Goal: Task Accomplishment & Management: Complete application form

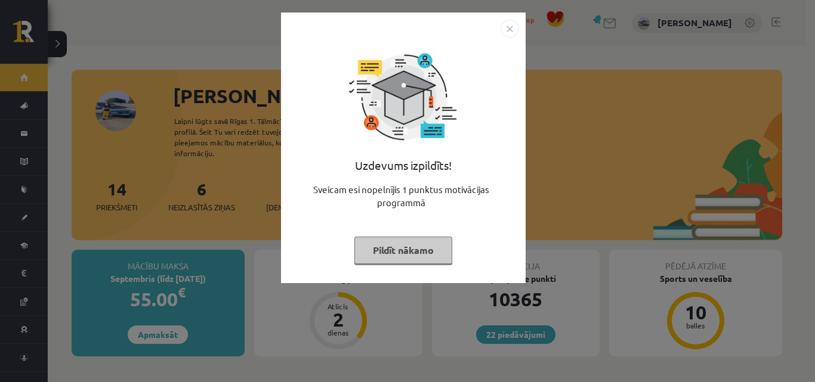
click at [508, 33] on img "Close" at bounding box center [510, 29] width 18 height 18
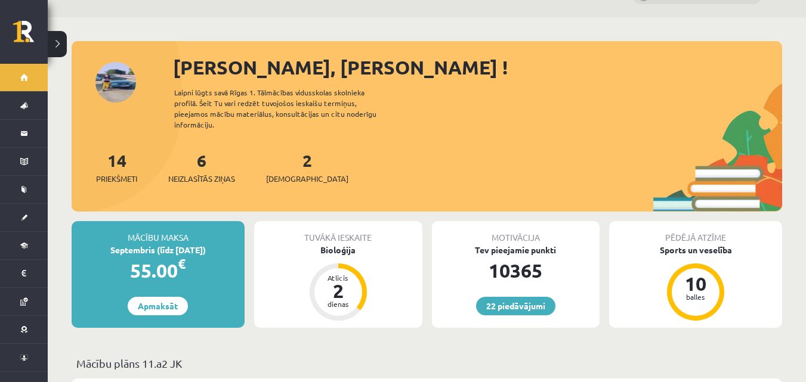
scroll to position [60, 0]
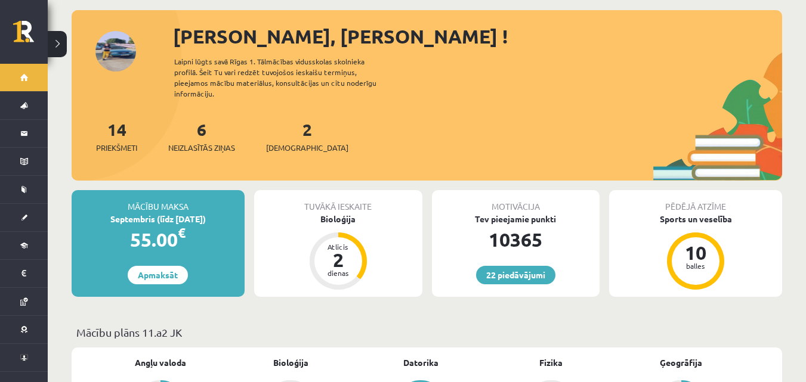
click at [202, 129] on div "6 Neizlasītās ziņas" at bounding box center [201, 135] width 67 height 37
click at [201, 122] on link "6 Neizlasītās ziņas" at bounding box center [201, 136] width 67 height 35
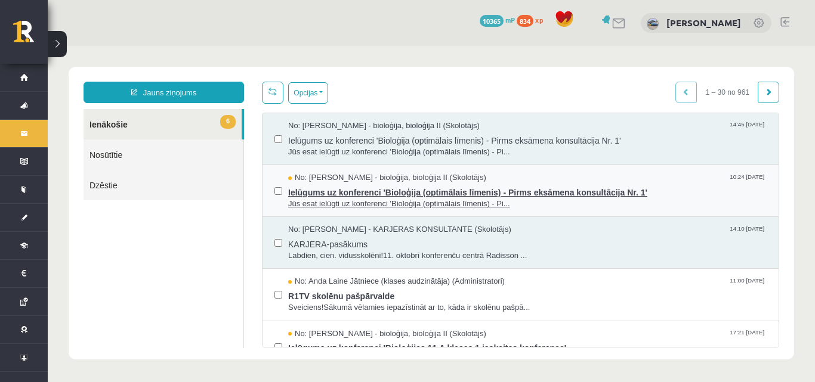
click at [367, 184] on span "Ielūgums uz konferenci 'Bioloģija (optimālais līmenis) - Pirms eksāmena konsult…" at bounding box center [527, 191] width 479 height 15
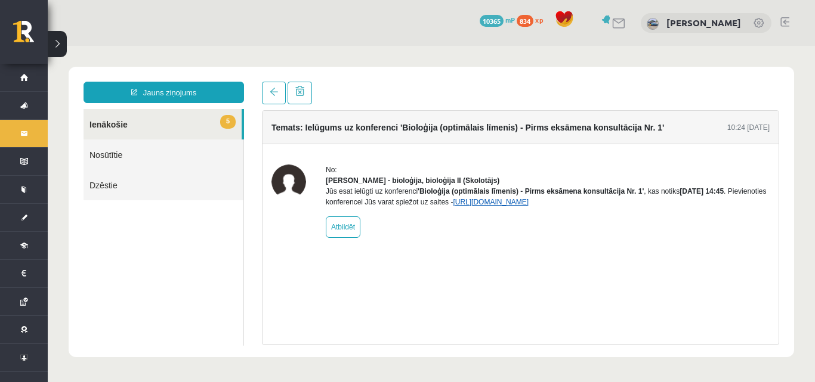
click at [529, 206] on link "[URL][DOMAIN_NAME]" at bounding box center [491, 202] width 76 height 8
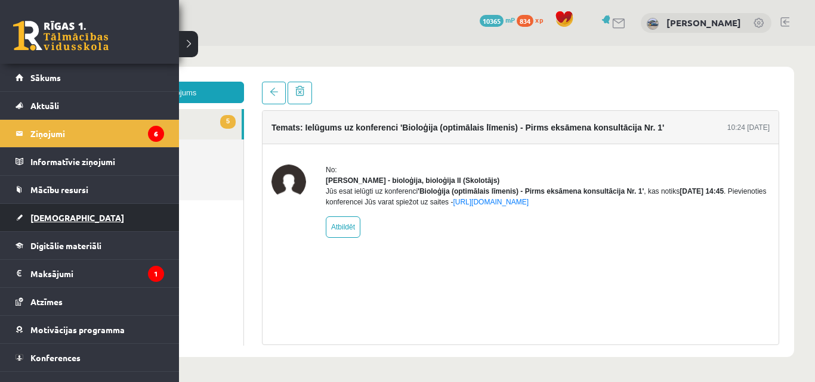
click at [73, 209] on link "[DEMOGRAPHIC_DATA]" at bounding box center [90, 217] width 149 height 27
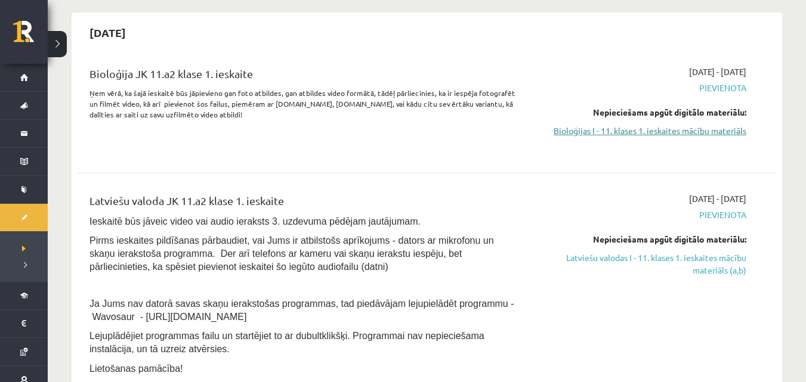
scroll to position [100, 0]
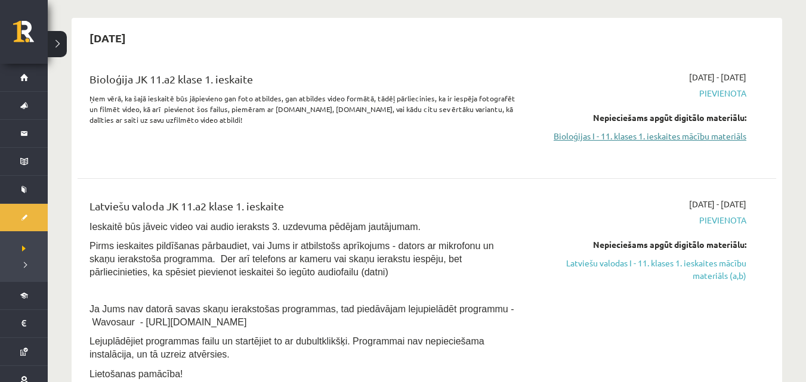
click at [607, 137] on link "Bioloģijas I - 11. klases 1. ieskaites mācību materiāls" at bounding box center [642, 136] width 207 height 13
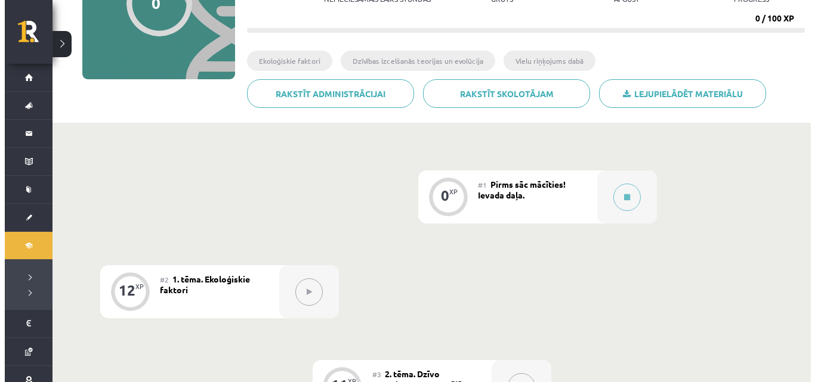
scroll to position [199, 0]
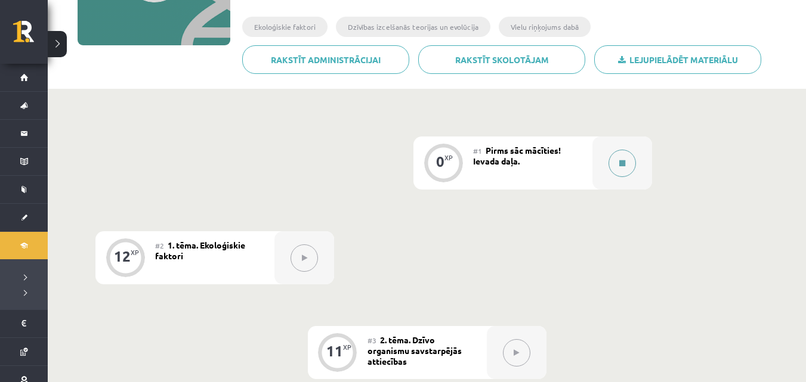
click at [630, 167] on button at bounding box center [622, 163] width 27 height 27
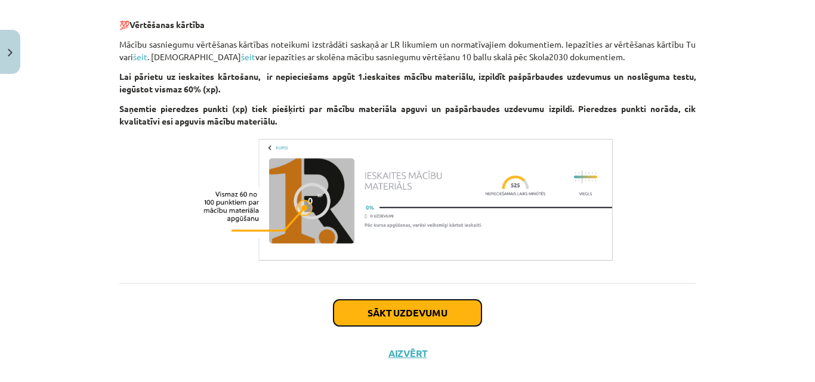
click at [377, 309] on button "Sākt uzdevumu" at bounding box center [408, 313] width 148 height 26
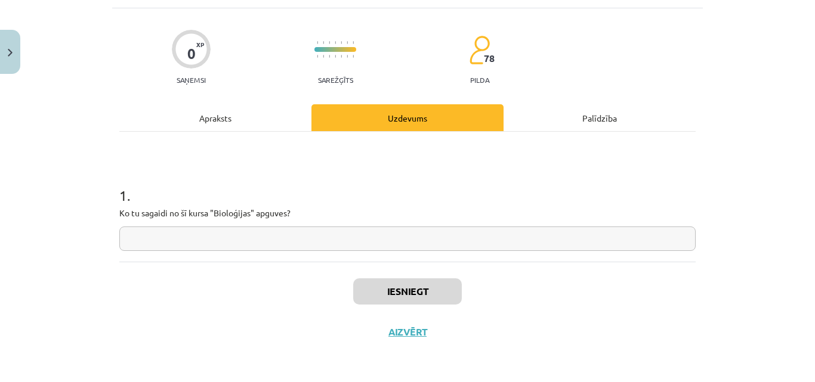
scroll to position [30, 0]
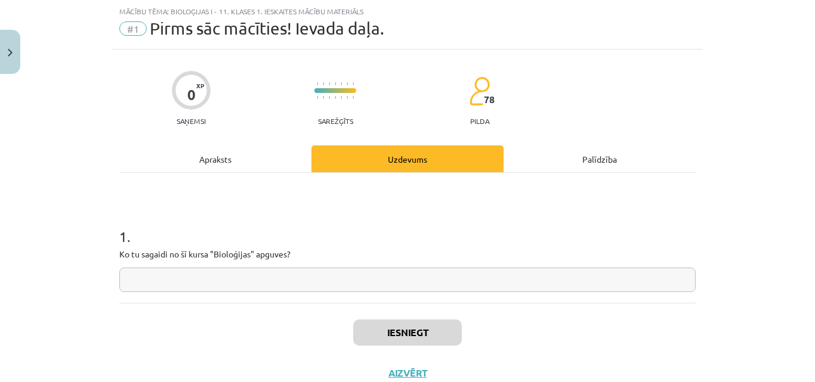
click at [379, 273] on input "text" at bounding box center [407, 280] width 576 height 24
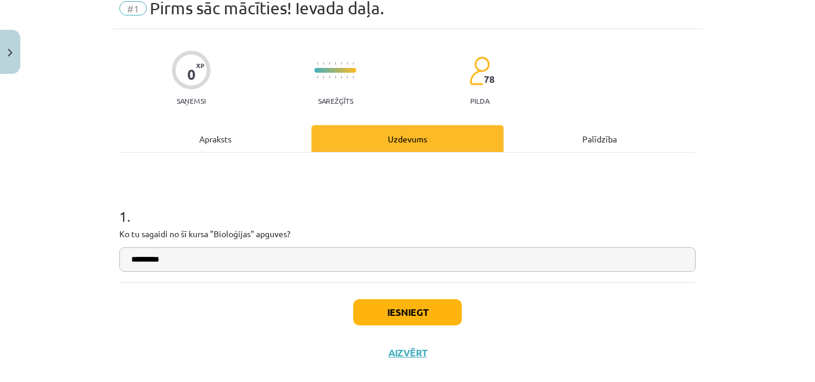
scroll to position [71, 0]
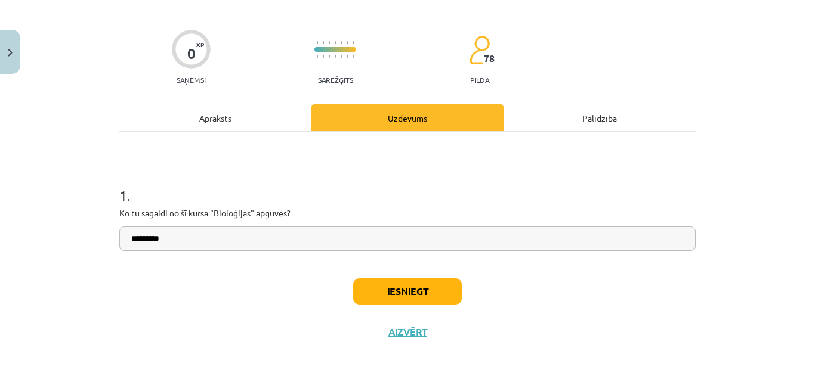
type input "*********"
click at [406, 284] on button "Iesniegt" at bounding box center [407, 292] width 109 height 26
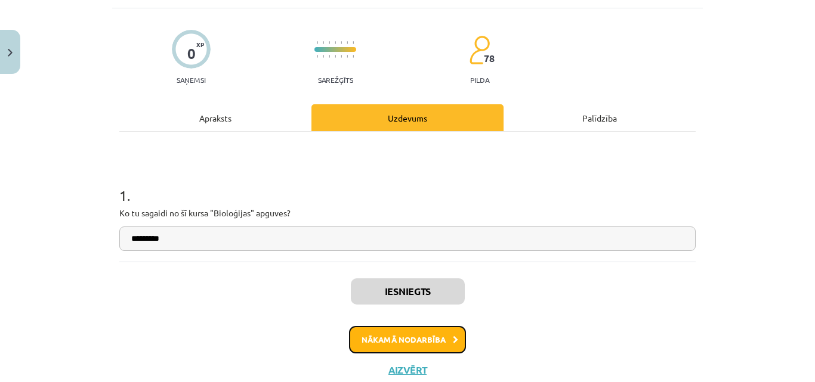
click at [403, 333] on button "Nākamā nodarbība" at bounding box center [407, 339] width 117 height 27
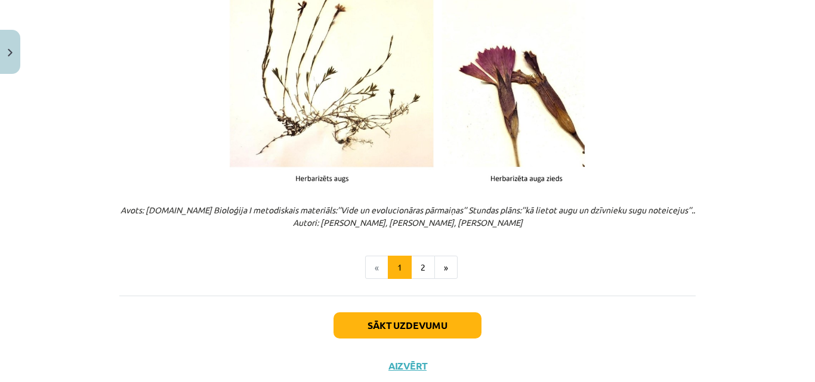
scroll to position [1564, 0]
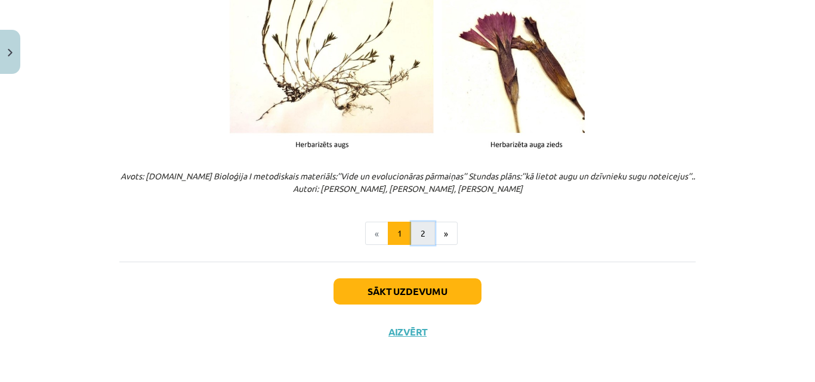
click at [422, 245] on button "2" at bounding box center [423, 234] width 24 height 24
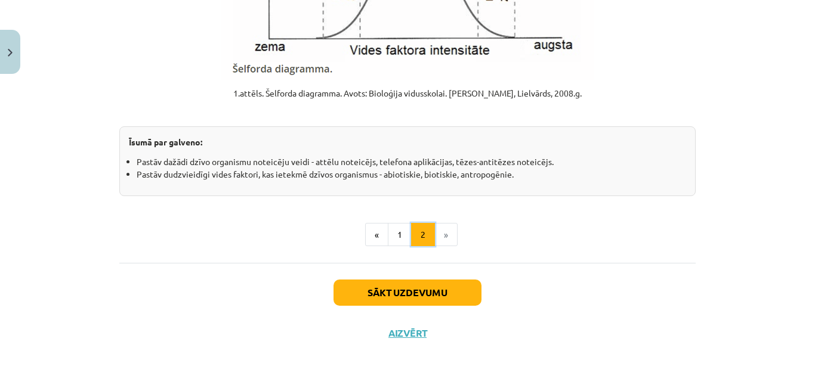
scroll to position [1554, 0]
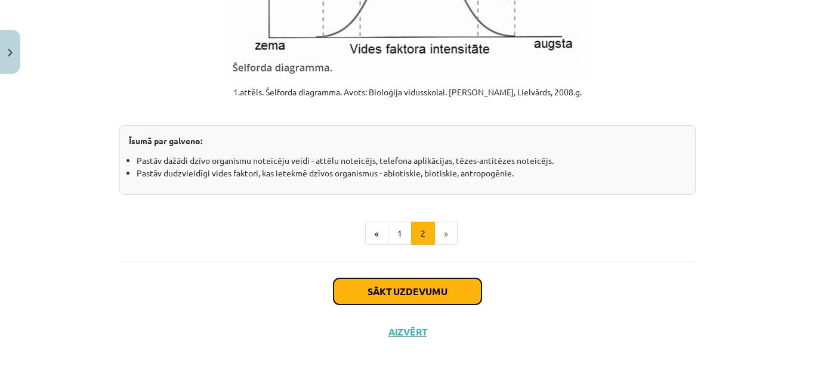
click at [389, 317] on div "Sākt uzdevumu Aizvērt" at bounding box center [407, 304] width 576 height 84
click at [381, 297] on button "Sākt uzdevumu" at bounding box center [408, 292] width 148 height 26
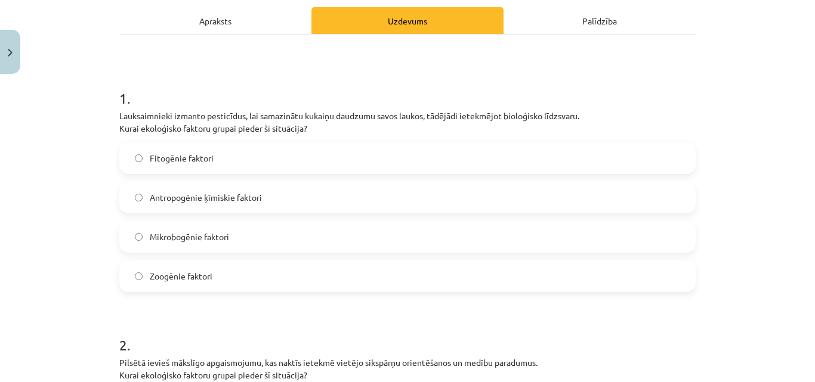
scroll to position [169, 0]
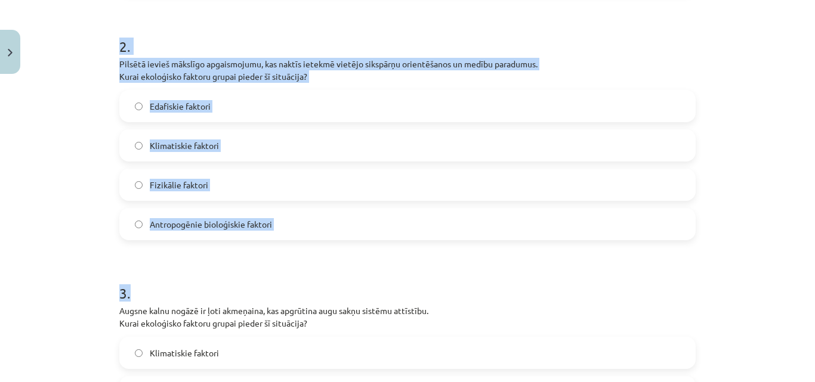
drag, startPoint x: 113, startPoint y: 112, endPoint x: 280, endPoint y: 250, distance: 216.6
click at [280, 250] on div "12 XP Saņemsi Grūts 78 pilda Apraksts Uzdevums Palīdzība 1 . Lauksaimnieki izma…" at bounding box center [407, 227] width 591 height 1231
click at [280, 250] on form "1 . Lauksaimnieki izmanto pesticīdus, lai samazinātu kukaiņu daudzumu savos lau…" at bounding box center [407, 252] width 576 height 964
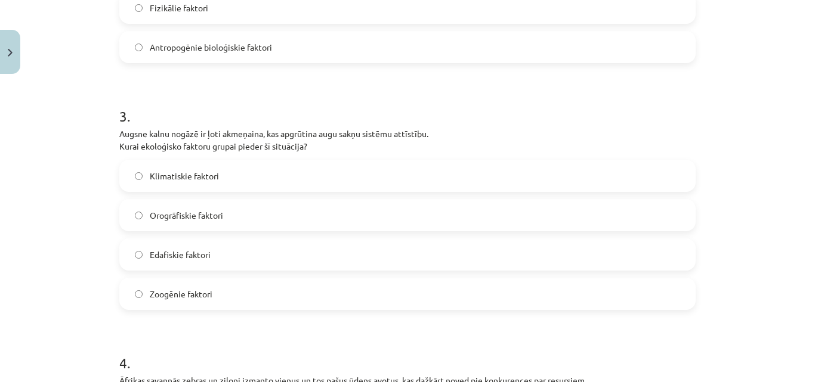
scroll to position [666, 0]
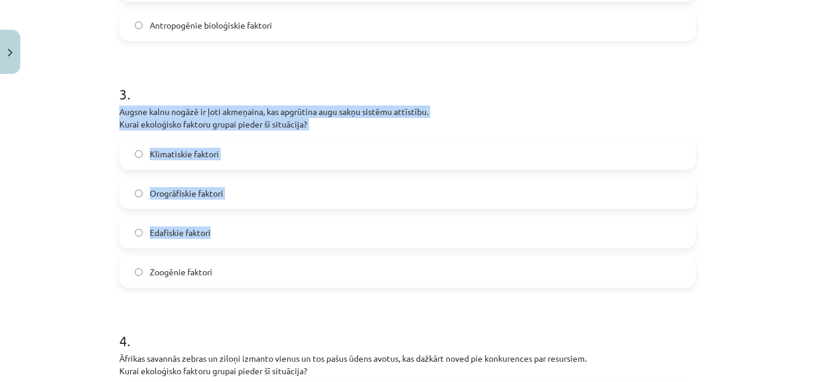
click at [279, 245] on div "3 . Augsne kalnu nogāzē ir ļoti akmeņaina, kas apgrūtina augu sakņu sistēmu att…" at bounding box center [407, 176] width 576 height 223
click at [263, 95] on h1 "3 ." at bounding box center [407, 83] width 576 height 37
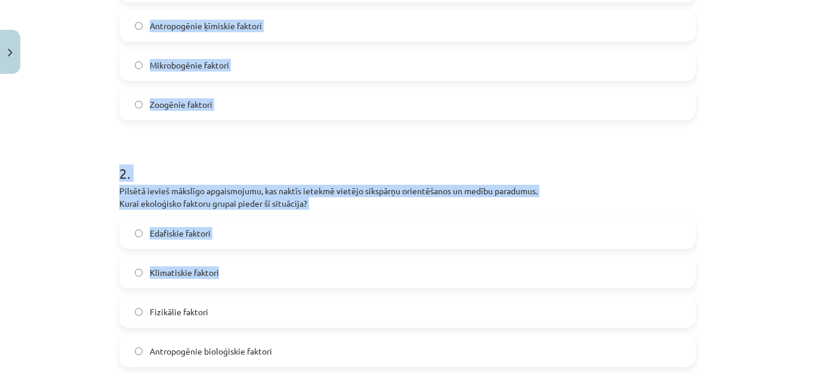
scroll to position [368, 0]
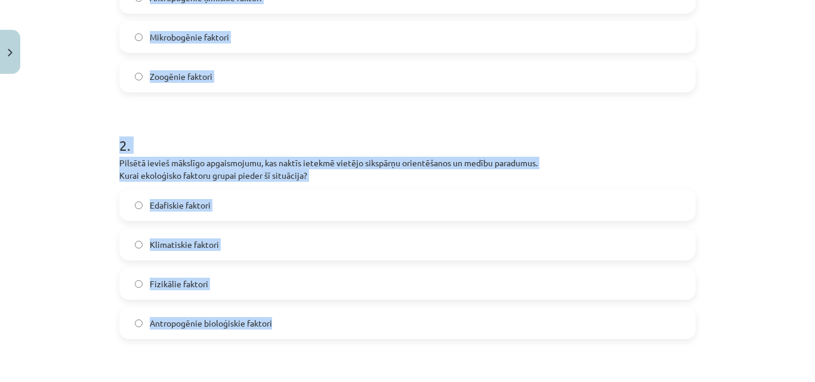
drag, startPoint x: 115, startPoint y: 55, endPoint x: 285, endPoint y: 310, distance: 306.3
click at [285, 310] on form "1 . Lauksaimnieki izmanto pesticīdus, lai samazinātu kukaiņu daudzumu savos lau…" at bounding box center [407, 351] width 576 height 964
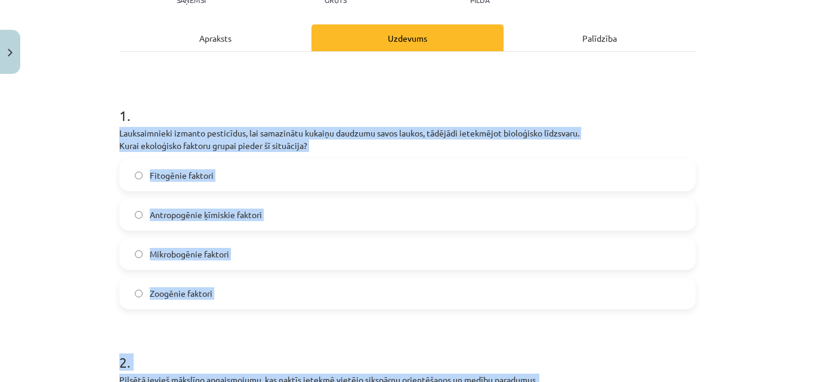
scroll to position [149, 0]
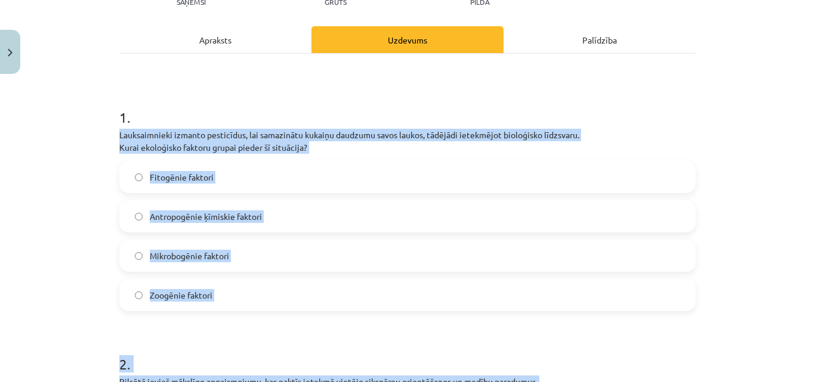
copy form "Lauksaimnieki izmanto pesticīdus, lai samazinātu kukaiņu daudzumu savos laukos,…"
click at [60, 174] on div "Mācību tēma: Bioloģijas i - 11. klases 1. ieskaites mācību materiāls #2 1. tēma…" at bounding box center [407, 191] width 815 height 382
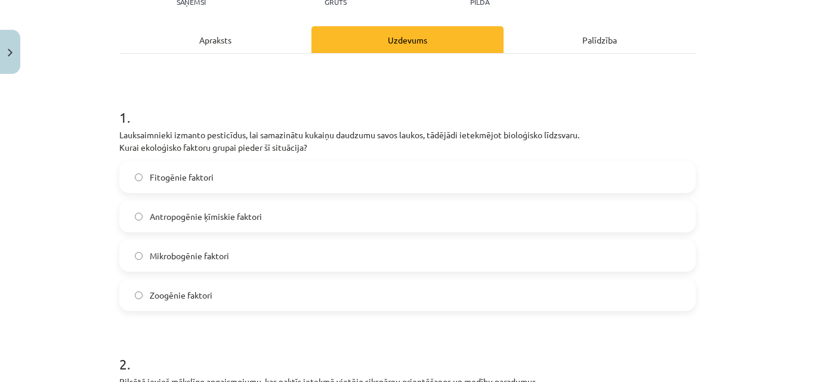
click at [196, 222] on span "Antropogēnie ķīmiskie faktori" at bounding box center [206, 217] width 112 height 13
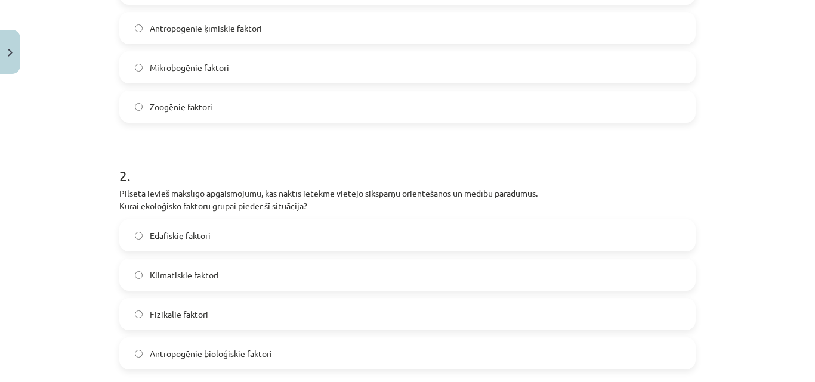
scroll to position [388, 0]
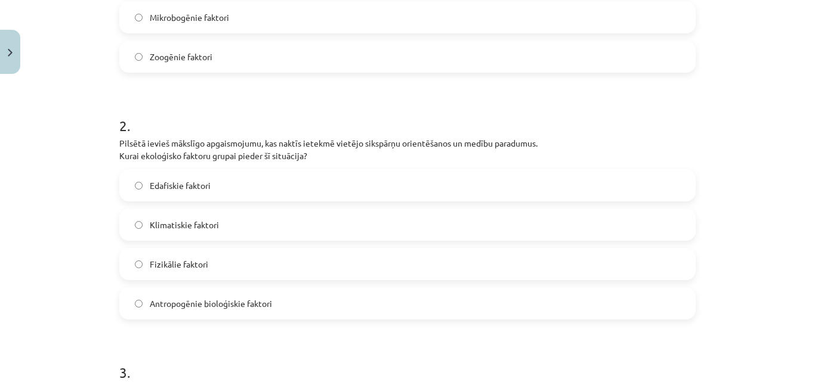
click at [174, 259] on span "Fizikālie faktori" at bounding box center [179, 264] width 58 height 13
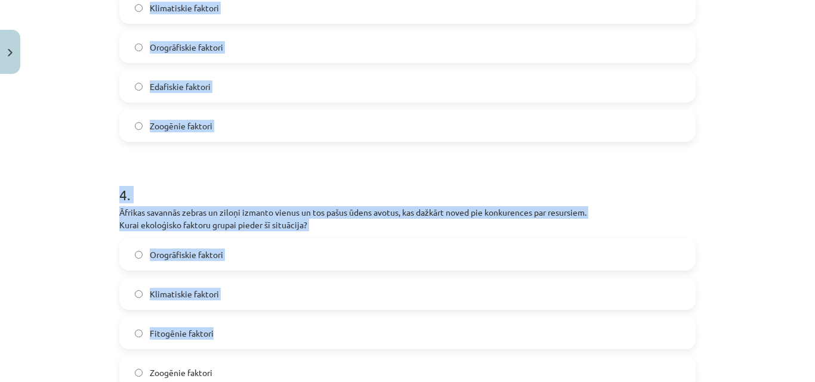
scroll to position [838, 0]
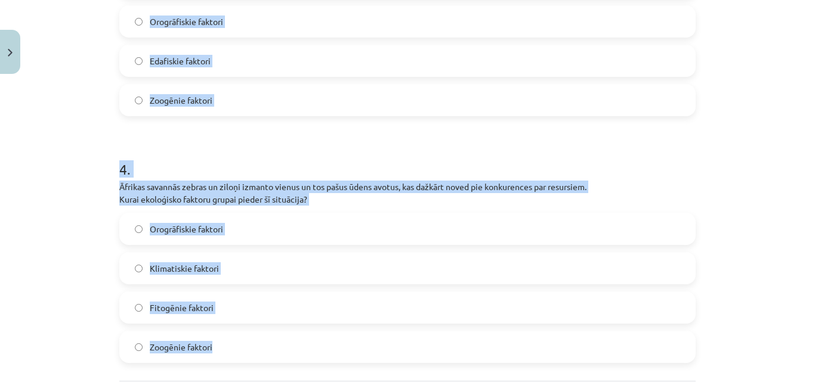
drag, startPoint x: 113, startPoint y: 97, endPoint x: 257, endPoint y: 342, distance: 284.3
copy form "Augsne kalnu nogāzē ir ļoti akmeņaina, kas apgrūtina augu sakņu sistēmu attīstī…"
click at [177, 163] on h1 "4 ." at bounding box center [407, 158] width 576 height 37
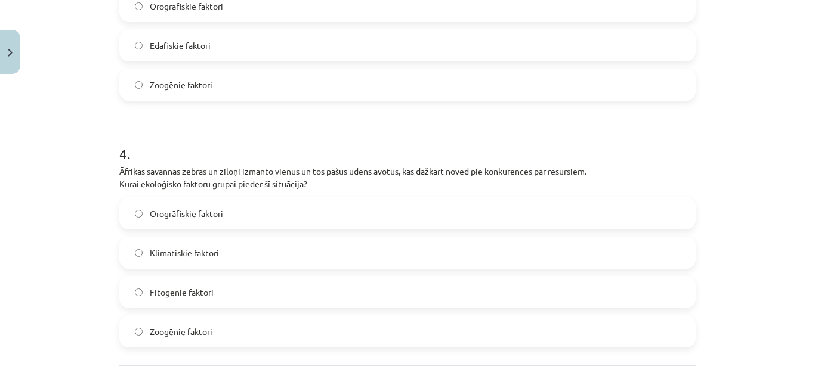
scroll to position [858, 0]
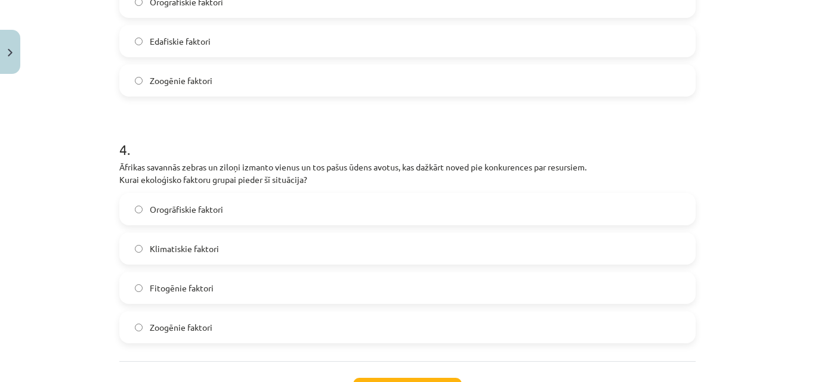
drag, startPoint x: 205, startPoint y: 320, endPoint x: 198, endPoint y: 310, distance: 12.6
click at [203, 320] on label "Zoogēnie faktori" at bounding box center [408, 328] width 574 height 30
click at [204, 32] on label "Edafiskie faktori" at bounding box center [408, 41] width 574 height 30
click at [206, 337] on label "Zoogēnie faktori" at bounding box center [408, 328] width 574 height 30
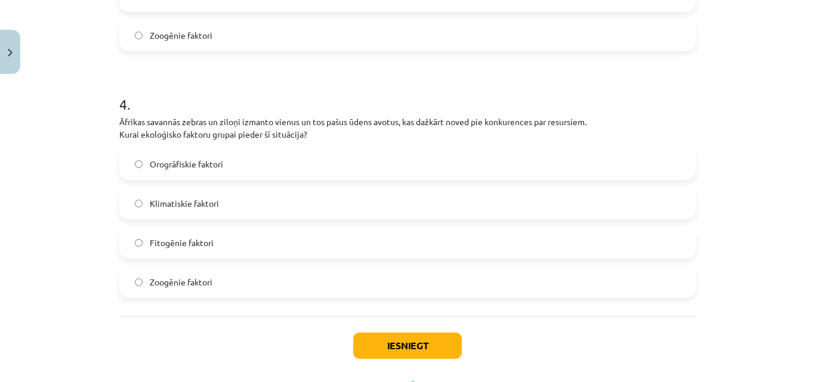
scroll to position [958, 0]
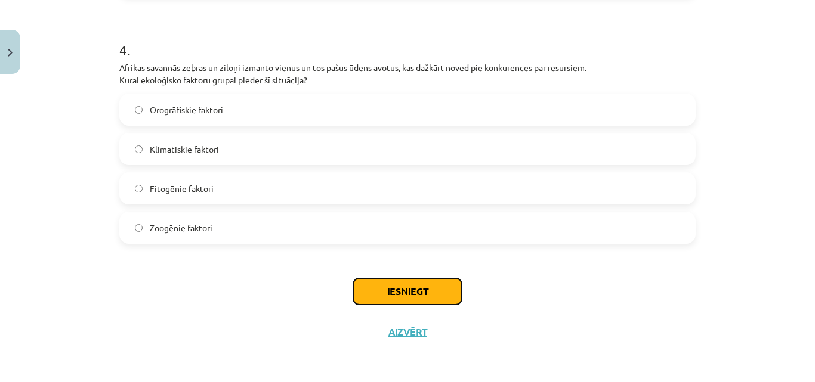
click at [364, 295] on button "Iesniegt" at bounding box center [407, 292] width 109 height 26
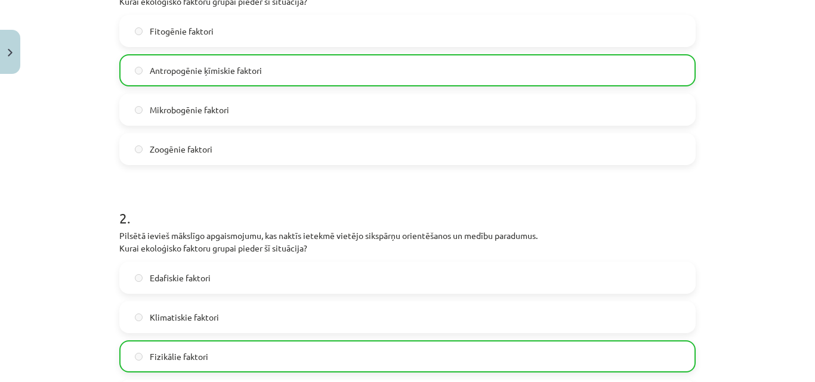
scroll to position [261, 0]
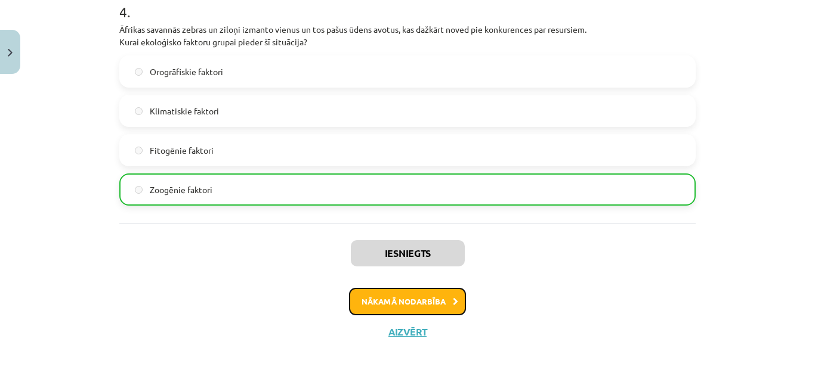
click at [383, 304] on button "Nākamā nodarbība" at bounding box center [407, 301] width 117 height 27
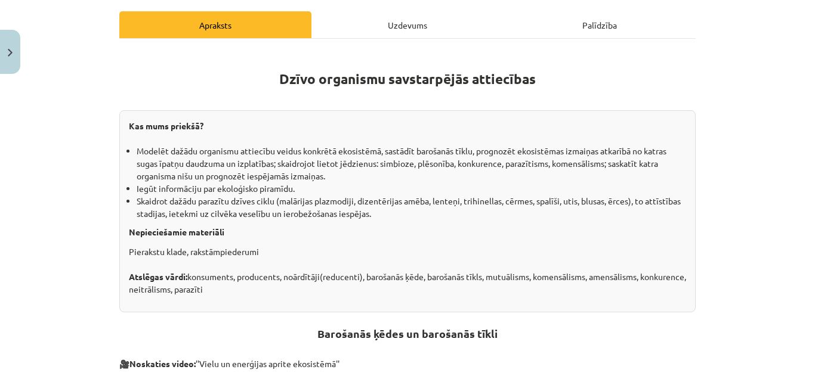
scroll to position [169, 0]
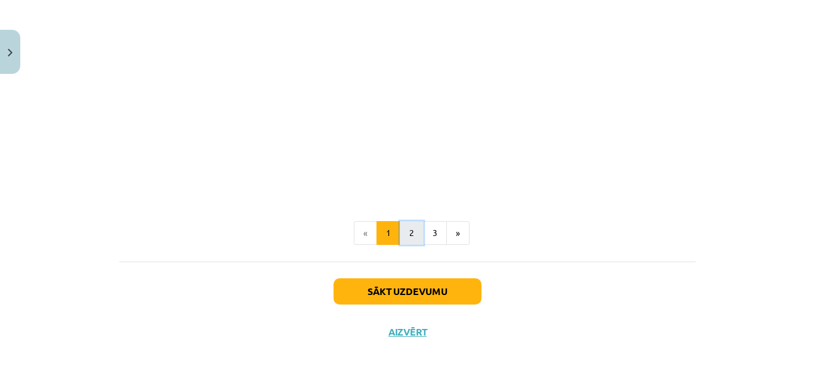
click at [411, 229] on button "2" at bounding box center [412, 233] width 24 height 24
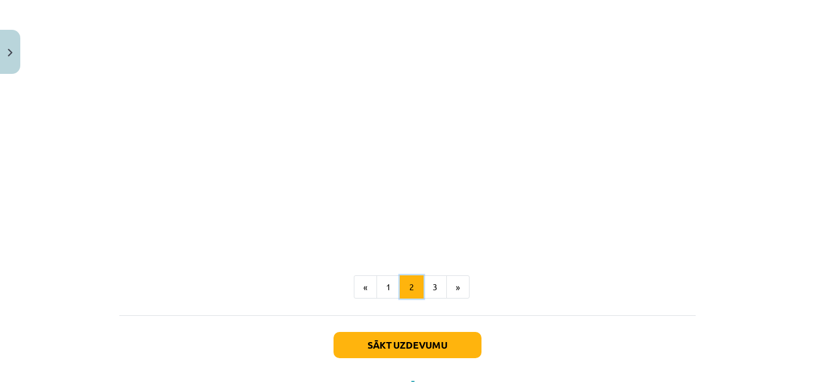
scroll to position [731, 0]
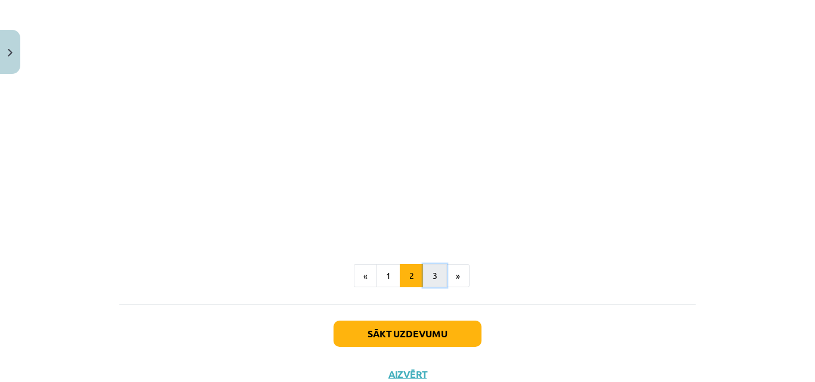
click at [423, 276] on button "3" at bounding box center [435, 276] width 24 height 24
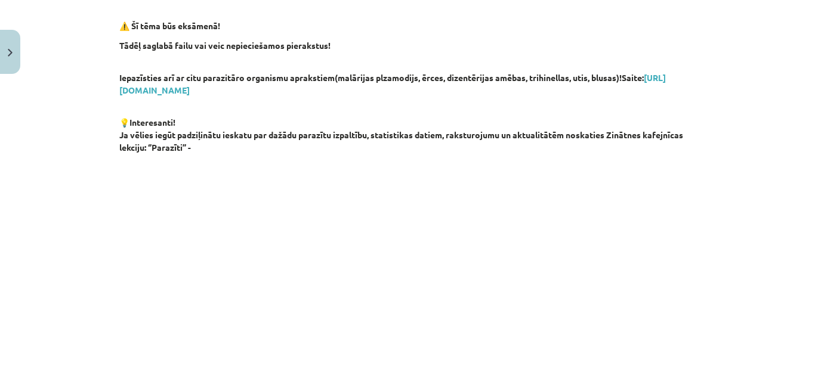
scroll to position [651, 0]
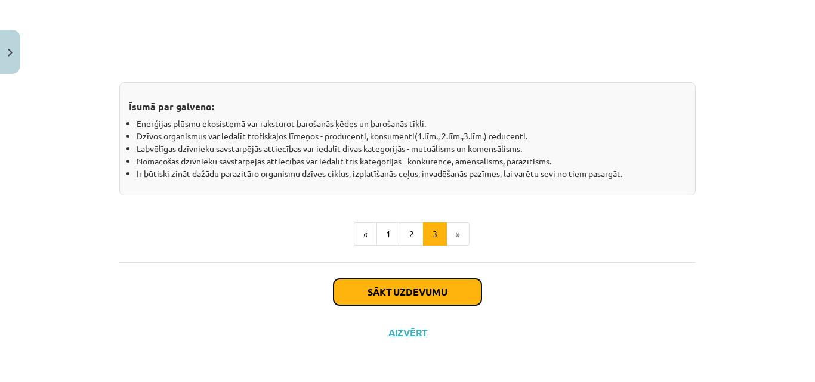
click at [464, 296] on button "Sākt uzdevumu" at bounding box center [408, 292] width 148 height 26
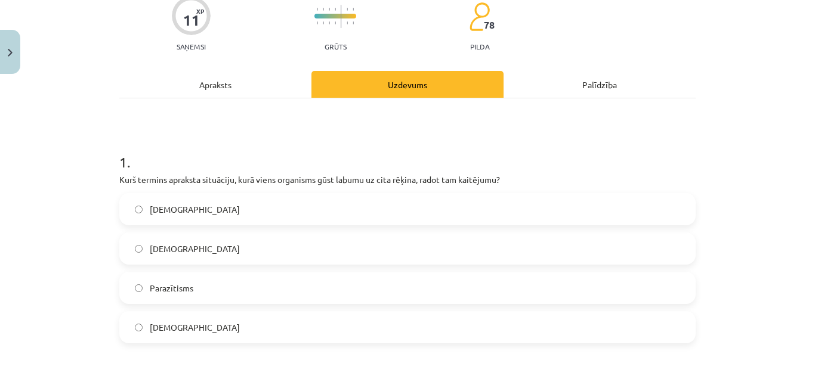
scroll to position [109, 0]
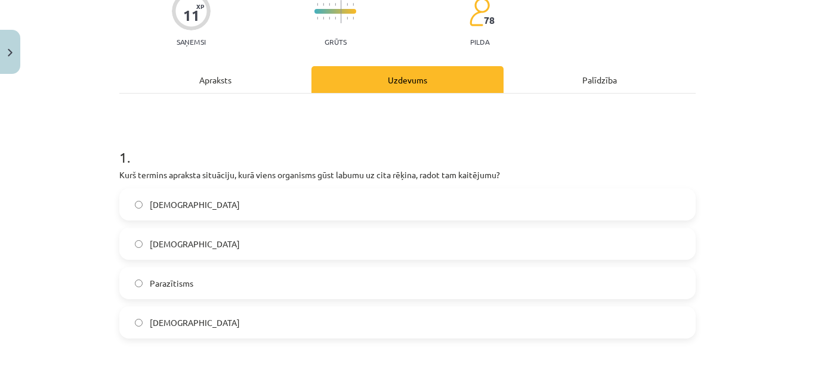
click at [307, 277] on label "Parazītisms" at bounding box center [408, 283] width 574 height 30
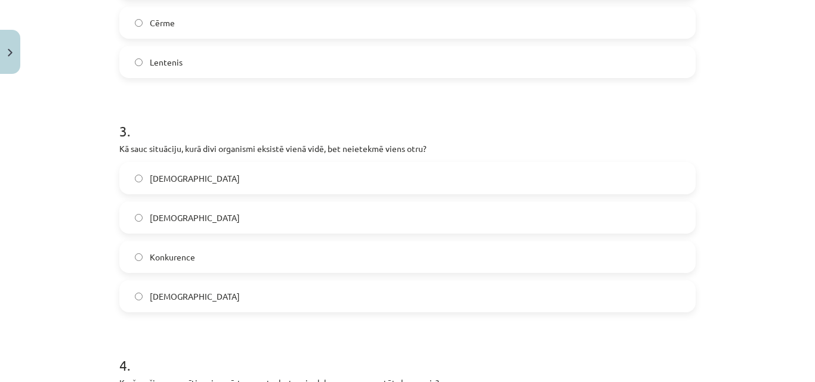
scroll to position [626, 0]
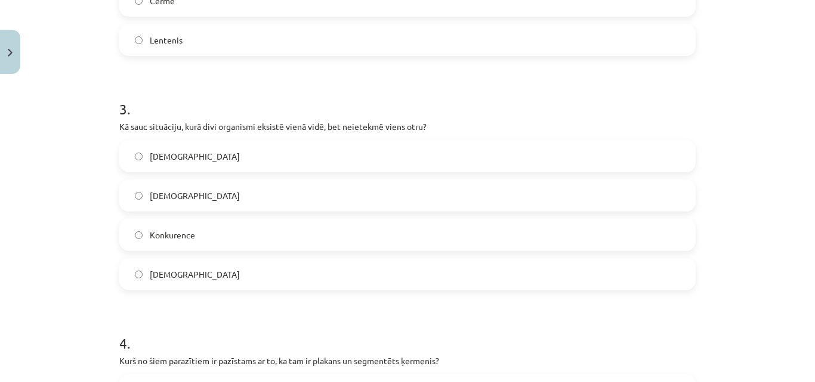
click at [254, 197] on label "Mutuālisms" at bounding box center [408, 196] width 574 height 30
click at [173, 267] on label "Neitrālisms" at bounding box center [408, 275] width 574 height 30
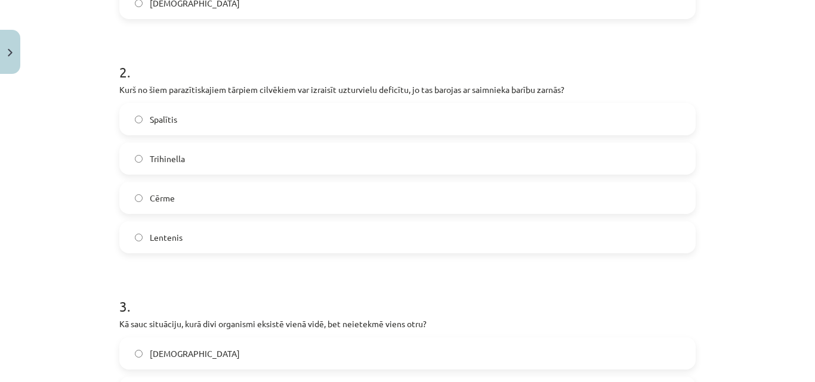
scroll to position [328, 0]
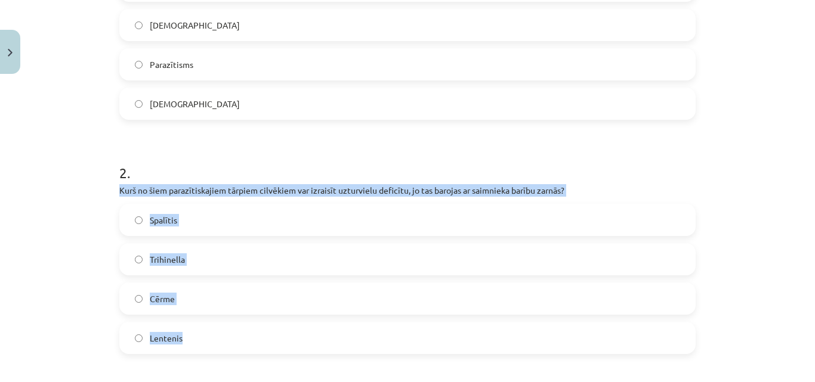
drag, startPoint x: 111, startPoint y: 189, endPoint x: 201, endPoint y: 332, distance: 169.2
copy div "Kurš no šiem parazītiskajiem tārpiem cilvēkiem var izraisīt uzturvielu deficītu…"
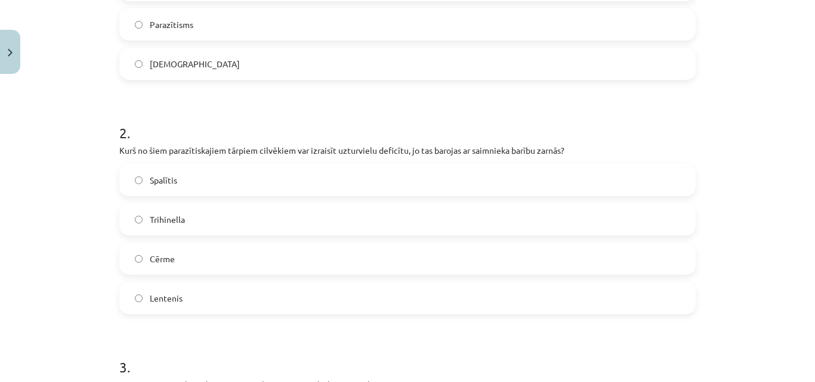
click at [171, 309] on label "Lentenis" at bounding box center [408, 298] width 574 height 30
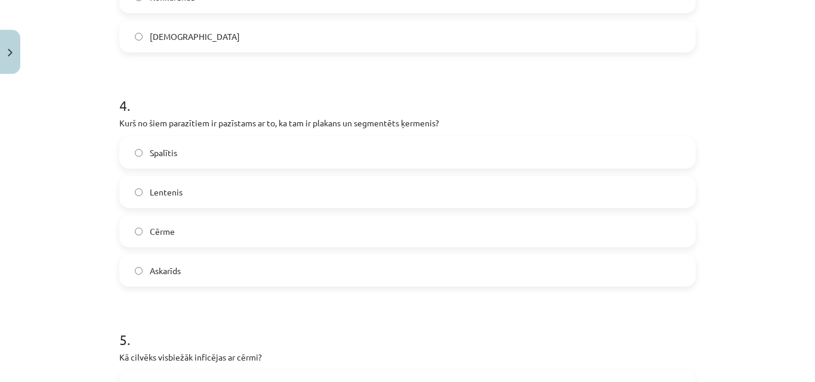
scroll to position [865, 0]
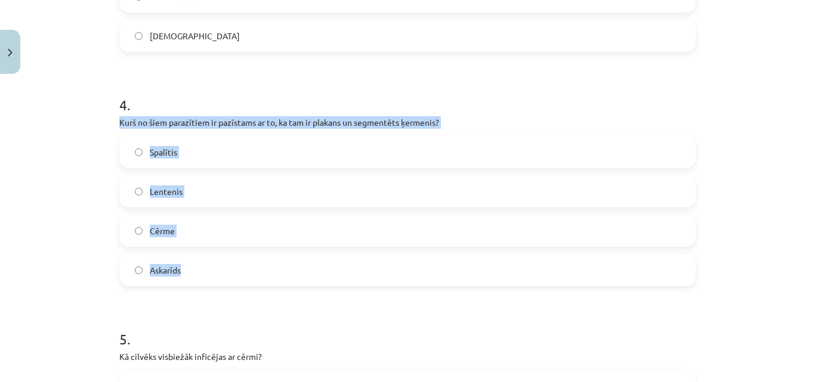
drag, startPoint x: 108, startPoint y: 116, endPoint x: 221, endPoint y: 267, distance: 188.9
copy div "Kurš no šiem parazītiem ir pazīstams ar to, ka tam ir plakans un segmentēts ķer…"
click at [119, 206] on div "Spalītis Lentenis Cērme Askarīds" at bounding box center [407, 211] width 576 height 150
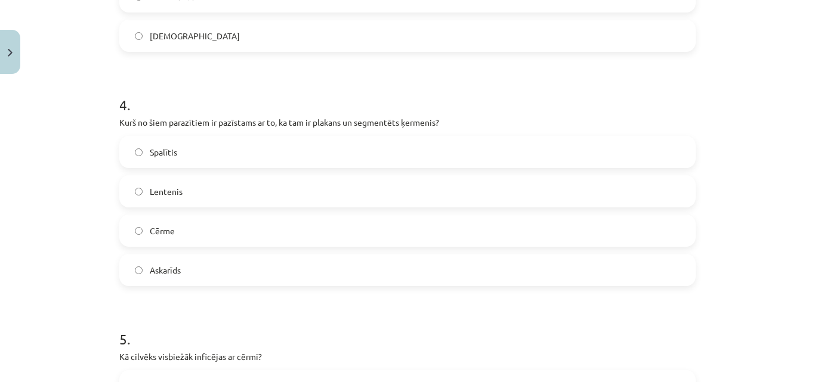
click at [150, 203] on label "Lentenis" at bounding box center [408, 192] width 574 height 30
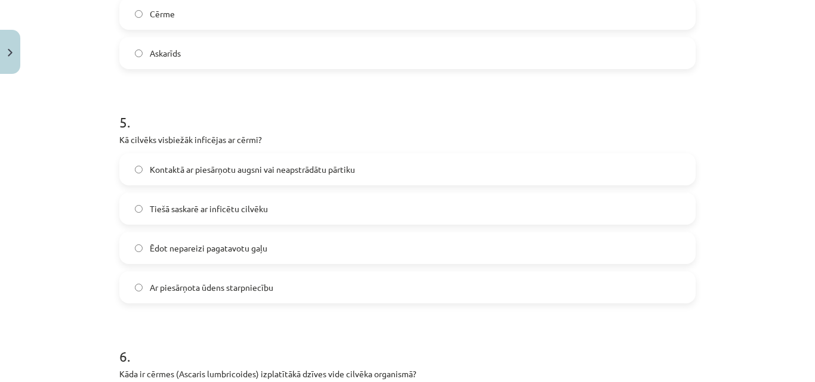
scroll to position [1104, 0]
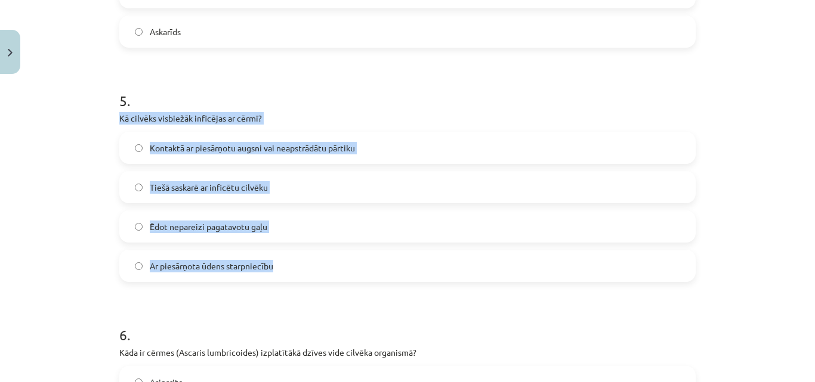
drag, startPoint x: 111, startPoint y: 115, endPoint x: 283, endPoint y: 254, distance: 221.1
click at [283, 254] on div "11 XP Saņemsi Grūts 78 pilda Apraksts Uzdevums Palīdzība 1 . Kurš termins aprak…" at bounding box center [407, 270] width 591 height 2588
copy div "Kā cilvēks visbiežāk inficējas ar cērmi? Kontaktā ar piesārņotu augsni vai neap…"
click at [103, 156] on div "Mācību tēma: Bioloģijas i - 11. klases 1. ieskaites mācību materiāls #3 2. tēma…" at bounding box center [407, 191] width 815 height 382
click at [65, 183] on div "Mācību tēma: Bioloģijas i - 11. klases 1. ieskaites mācību materiāls #3 2. tēma…" at bounding box center [407, 191] width 815 height 382
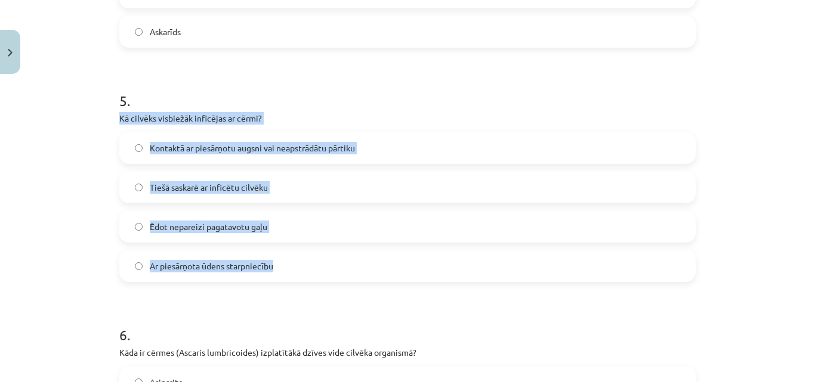
click at [83, 185] on div "Mācību tēma: Bioloģijas i - 11. klases 1. ieskaites mācību materiāls #3 2. tēma…" at bounding box center [407, 191] width 815 height 382
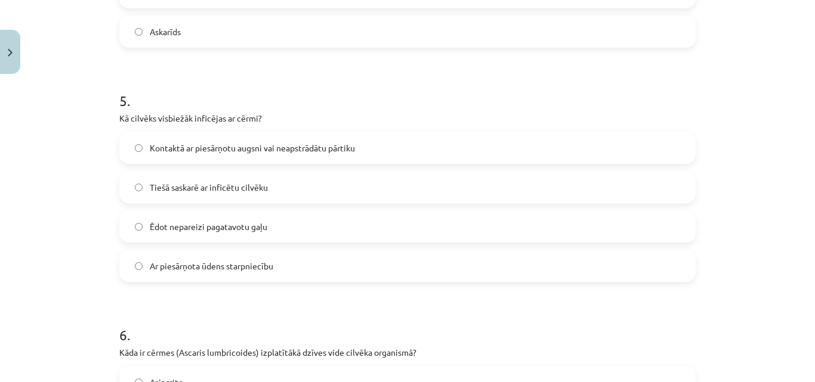
click at [161, 153] on span "Kontaktā ar piesārņotu augsni vai neapstrādātu pārtiku" at bounding box center [252, 148] width 205 height 13
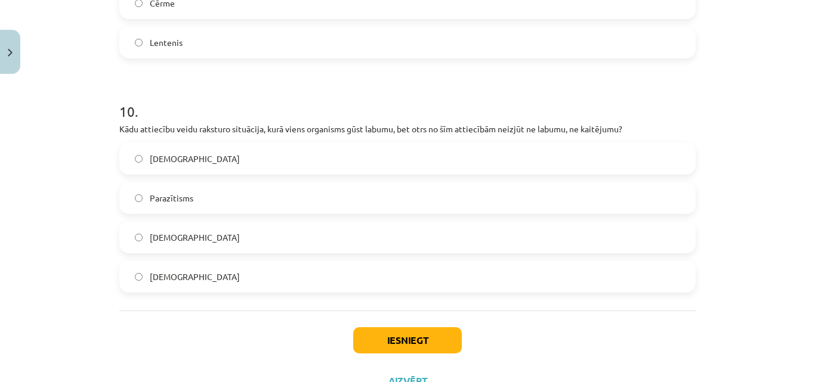
scroll to position [2314, 0]
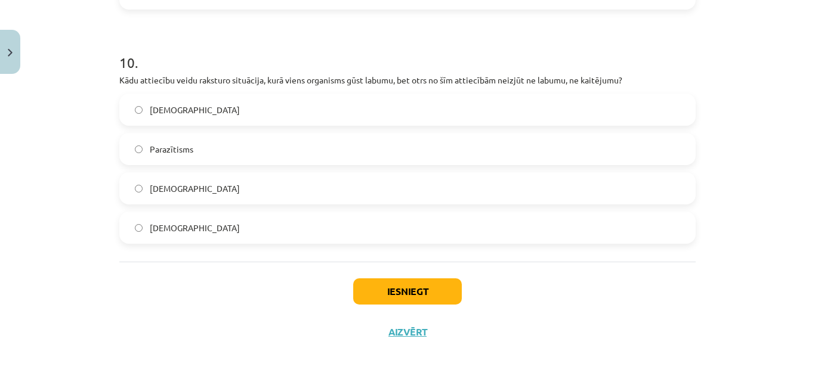
click at [285, 220] on label "Komensālisms" at bounding box center [408, 228] width 574 height 30
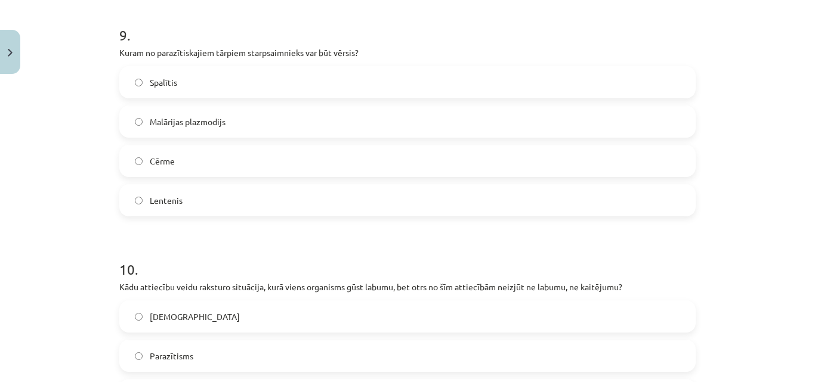
scroll to position [2036, 0]
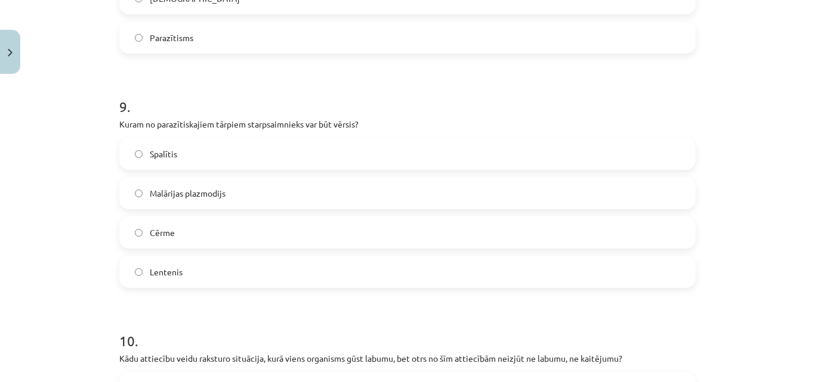
click at [215, 235] on label "Cērme" at bounding box center [408, 233] width 574 height 30
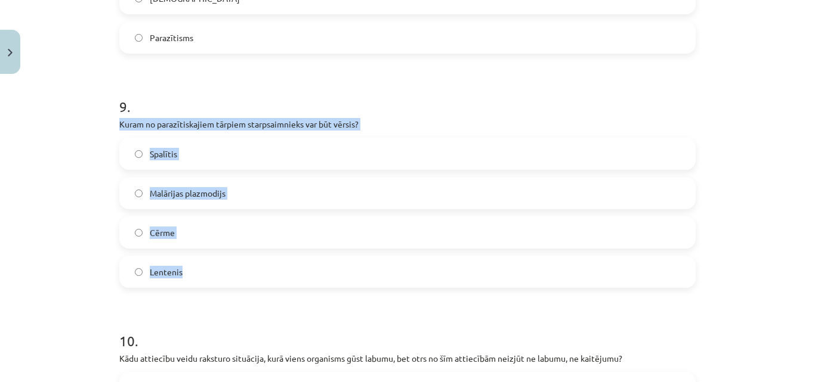
drag, startPoint x: 112, startPoint y: 121, endPoint x: 289, endPoint y: 203, distance: 195.4
copy div "Kuram no parazītiskajiem tārpiem starpsaimnieks var būt vērsis? Spalītis Malāri…"
click at [103, 239] on div "Mācību tēma: Bioloģijas i - 11. klases 1. ieskaites mācību materiāls #3 2. tēma…" at bounding box center [407, 191] width 815 height 382
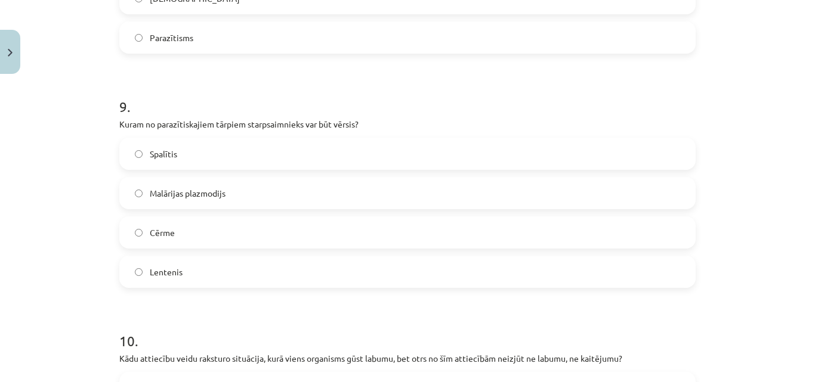
click at [186, 146] on label "Spalītis" at bounding box center [408, 154] width 574 height 30
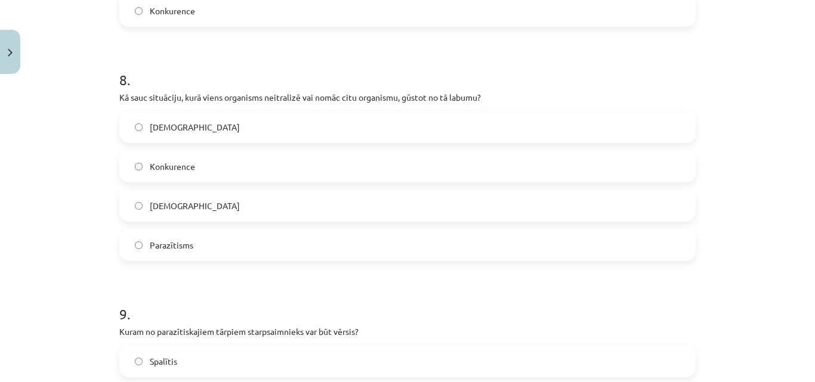
scroll to position [1797, 0]
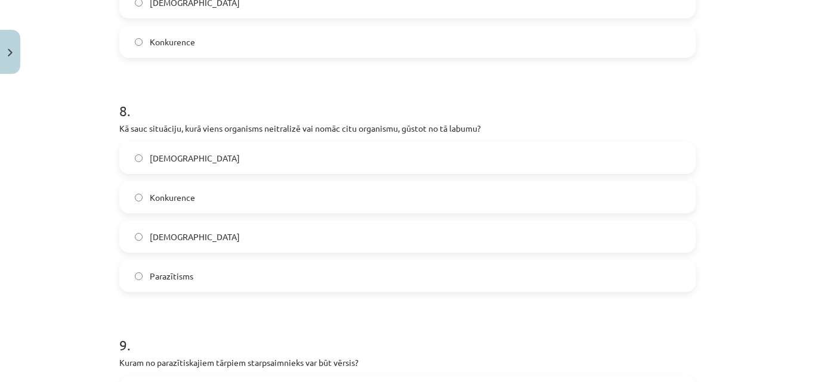
click at [194, 277] on label "Parazītisms" at bounding box center [408, 276] width 574 height 30
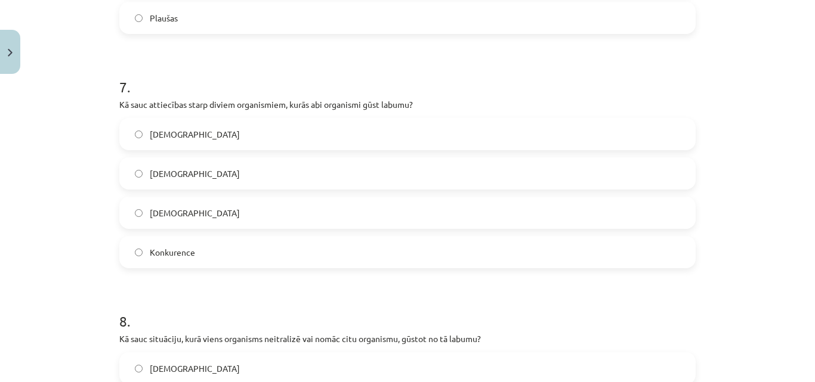
scroll to position [1579, 0]
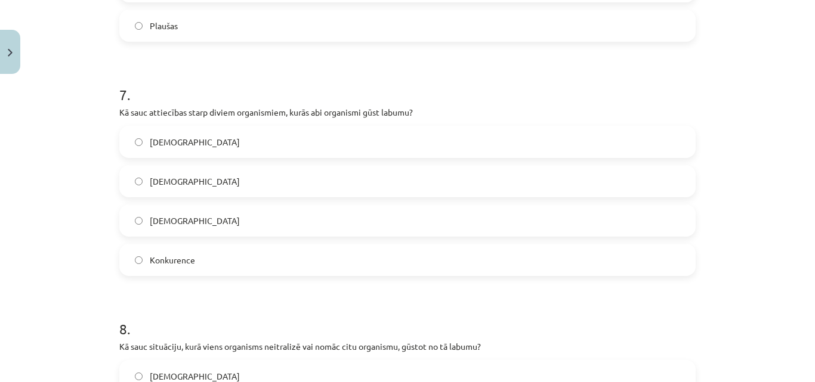
click at [208, 147] on label "Mutuālisms" at bounding box center [408, 142] width 574 height 30
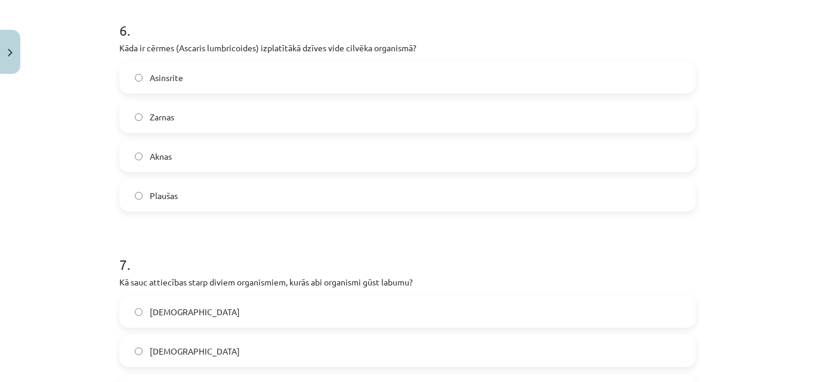
scroll to position [1360, 0]
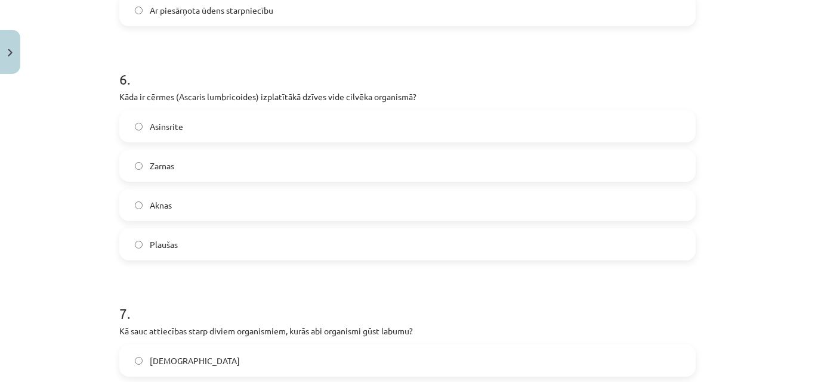
click at [237, 170] on label "Zarnas" at bounding box center [408, 166] width 574 height 30
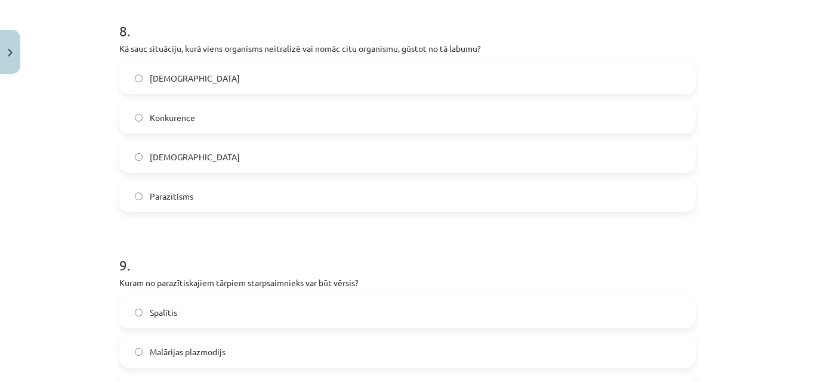
scroll to position [2314, 0]
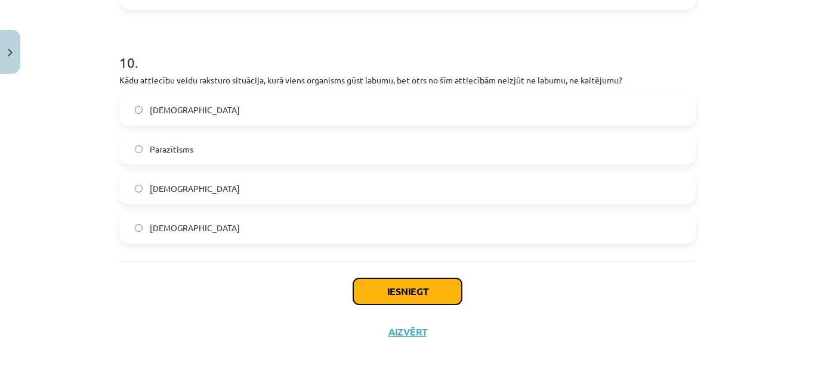
click at [391, 289] on button "Iesniegt" at bounding box center [407, 292] width 109 height 26
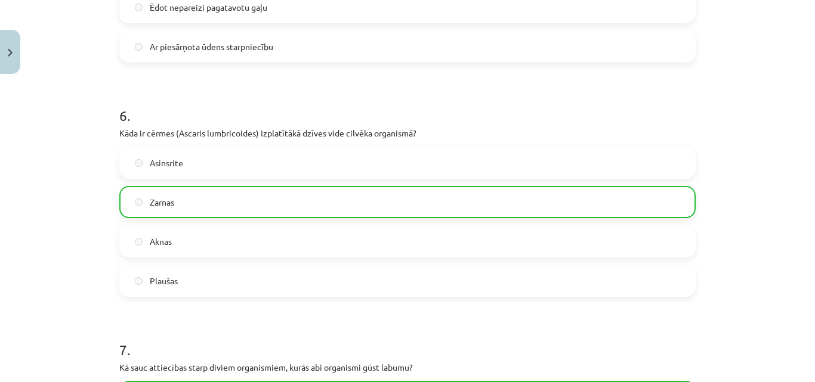
scroll to position [2353, 0]
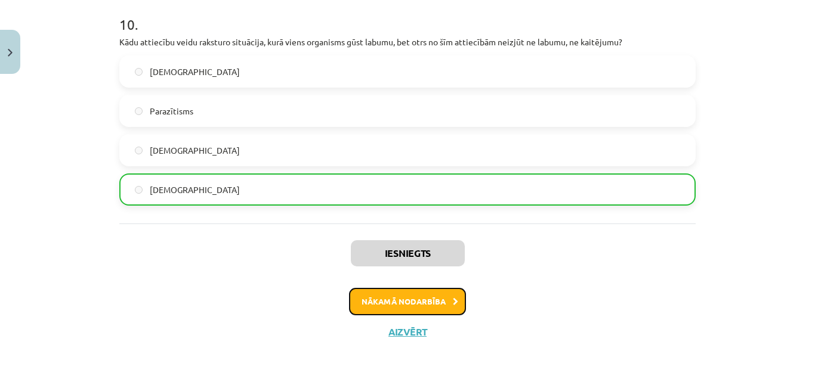
click at [455, 299] on button "Nākamā nodarbība" at bounding box center [407, 301] width 117 height 27
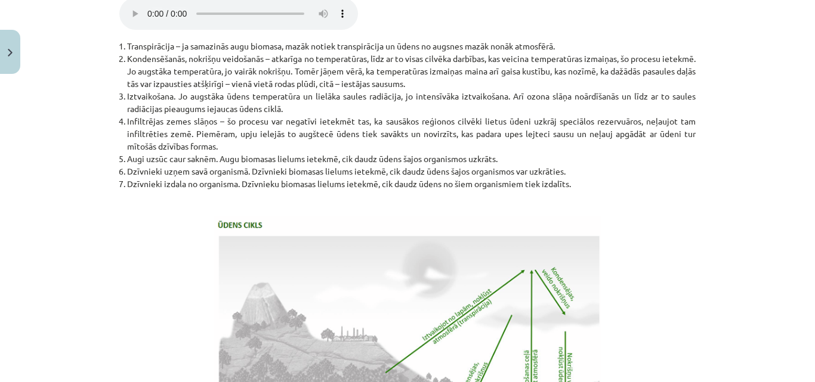
scroll to position [2188, 0]
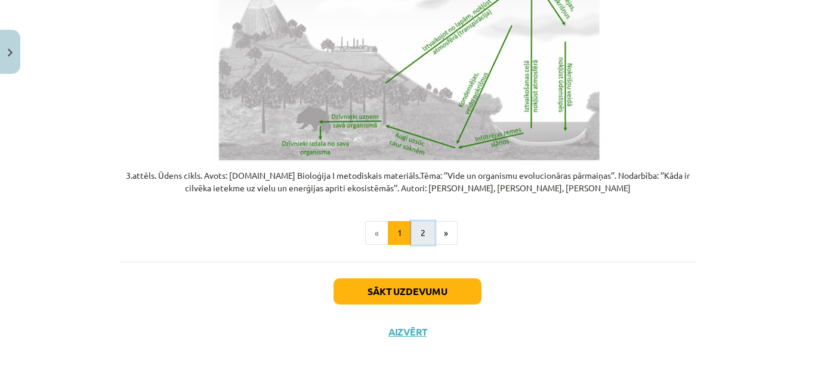
click at [416, 234] on button "2" at bounding box center [423, 233] width 24 height 24
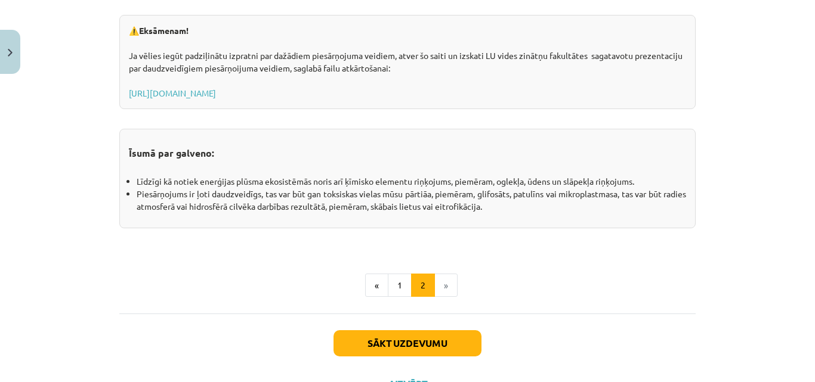
scroll to position [2004, 0]
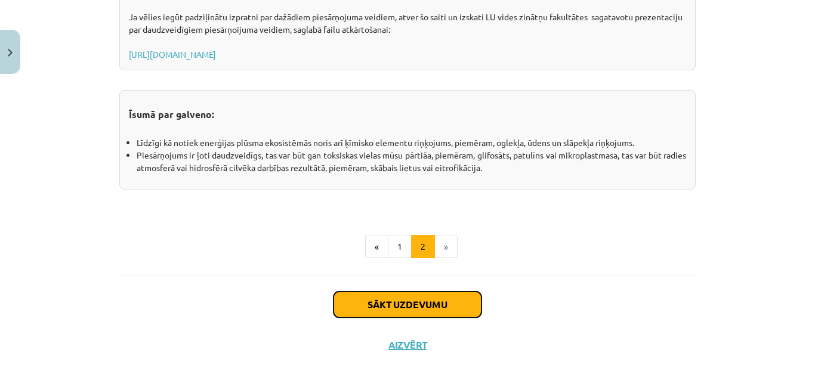
click at [445, 303] on button "Sākt uzdevumu" at bounding box center [408, 305] width 148 height 26
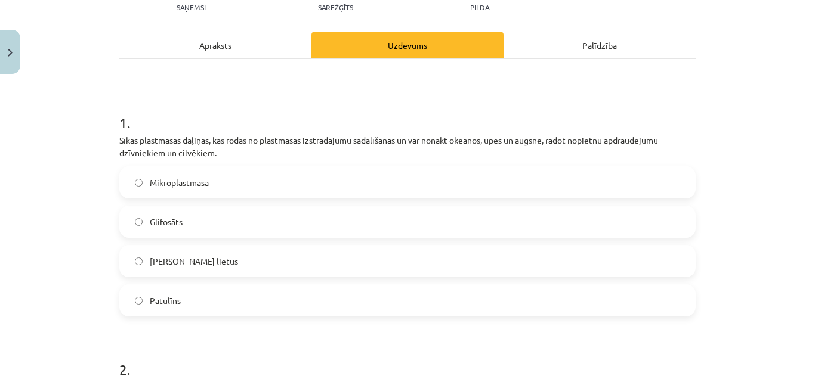
scroll to position [149, 0]
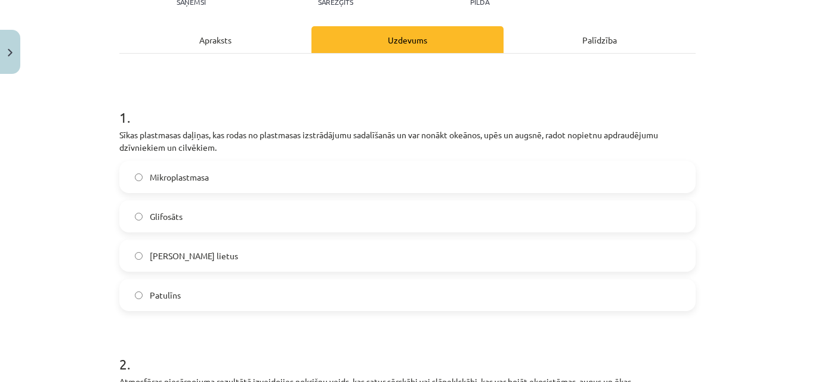
click at [259, 166] on label "Mikroplastmasa" at bounding box center [408, 177] width 574 height 30
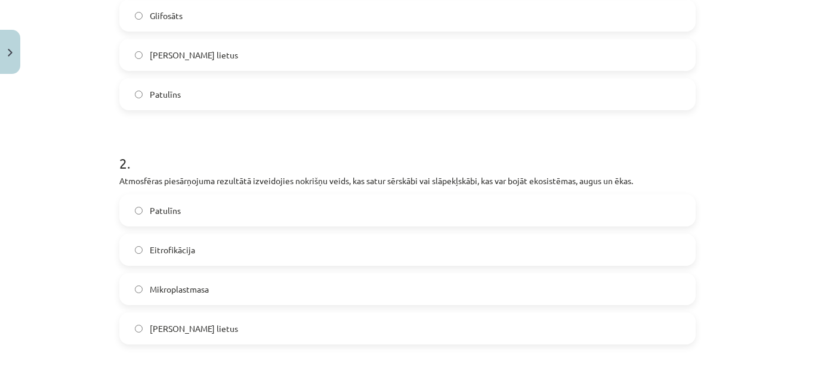
scroll to position [368, 0]
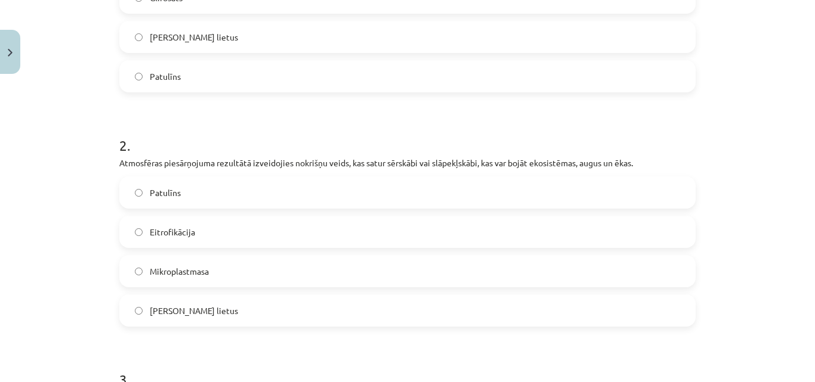
click at [233, 318] on label "Skābais lietus" at bounding box center [408, 311] width 574 height 30
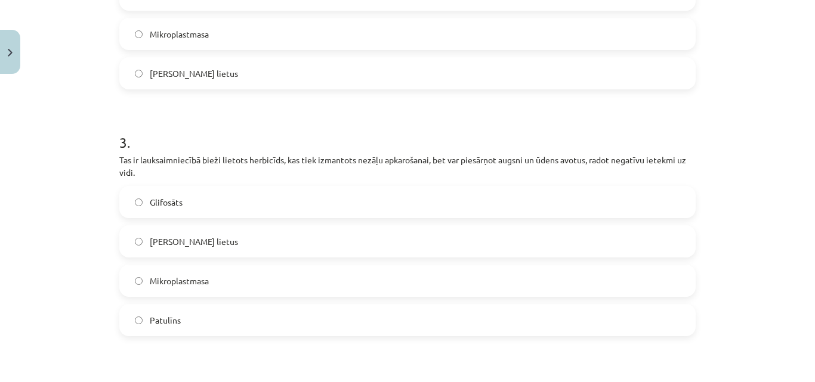
scroll to position [607, 0]
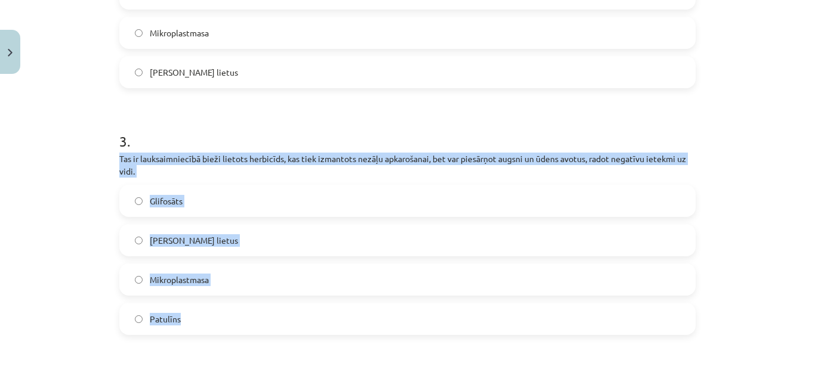
drag, startPoint x: 120, startPoint y: 163, endPoint x: 192, endPoint y: 319, distance: 171.9
click at [193, 322] on div "3 . Tas ir lauksaimniecībā bieži lietots herbicīds, kas tiek izmantots nezāļu a…" at bounding box center [407, 223] width 576 height 223
copy div "Tas ir lauksaimniecībā bieži lietots herbicīds, kas tiek izmantots nezāļu apkar…"
click at [73, 191] on div "Mācību tēma: Bioloģijas i - 11. klases 1. ieskaites mācību materiāls #4 3. tēma…" at bounding box center [407, 191] width 815 height 382
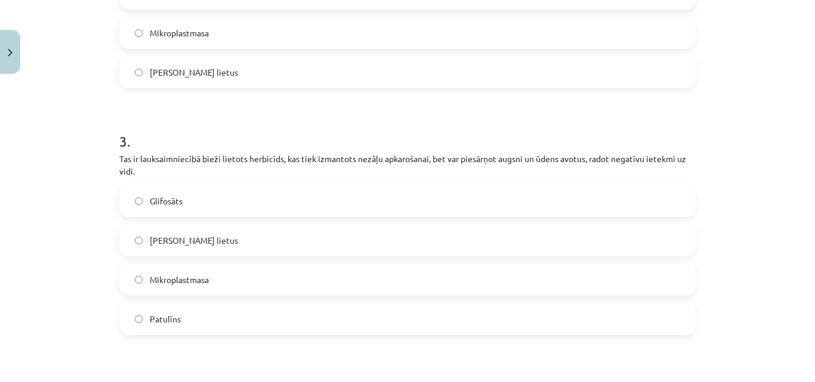
click at [159, 190] on label "Glifosāts" at bounding box center [408, 201] width 574 height 30
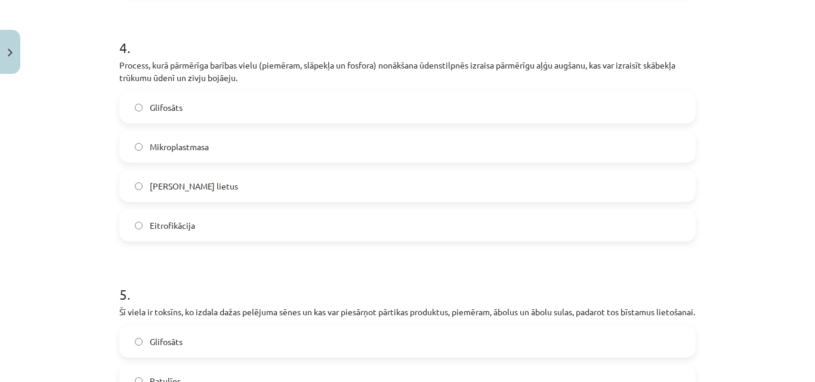
scroll to position [944, 0]
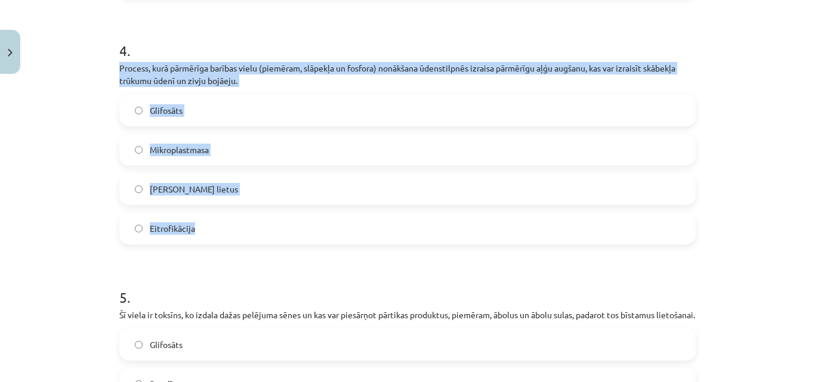
drag, startPoint x: 114, startPoint y: 64, endPoint x: 241, endPoint y: 218, distance: 200.1
copy div "Process, kurā pārmērīga barības vielu (piemēram, slāpekļa un fosfora) nonākšana…"
click at [83, 249] on div "Mācību tēma: Bioloģijas i - 11. klases 1. ieskaites mācību materiāls #4 3. tēma…" at bounding box center [407, 191] width 815 height 382
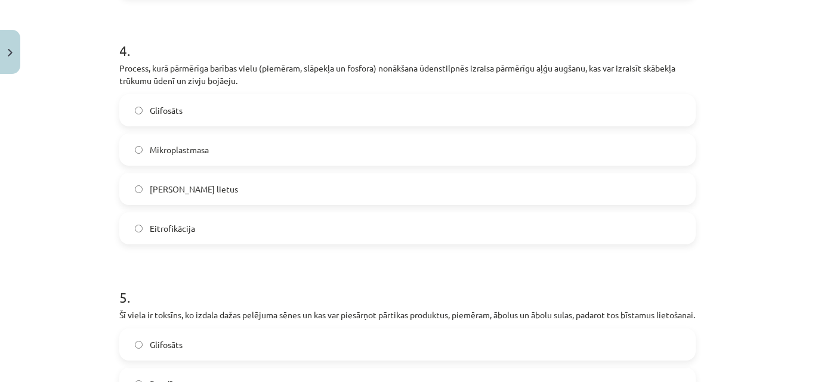
click at [143, 224] on label "Eitrofikācija" at bounding box center [408, 229] width 574 height 30
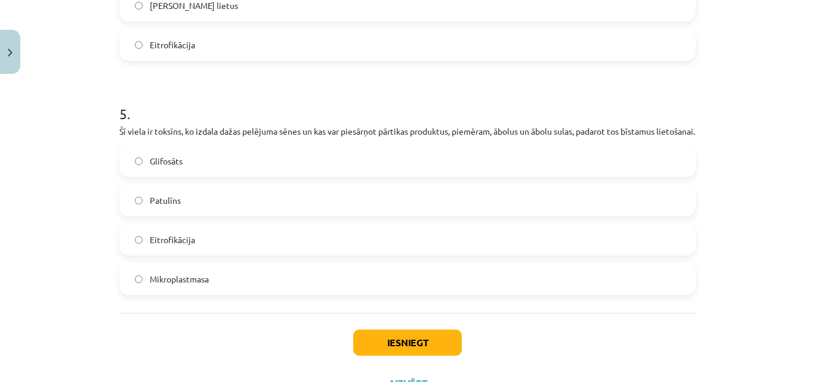
scroll to position [1144, 0]
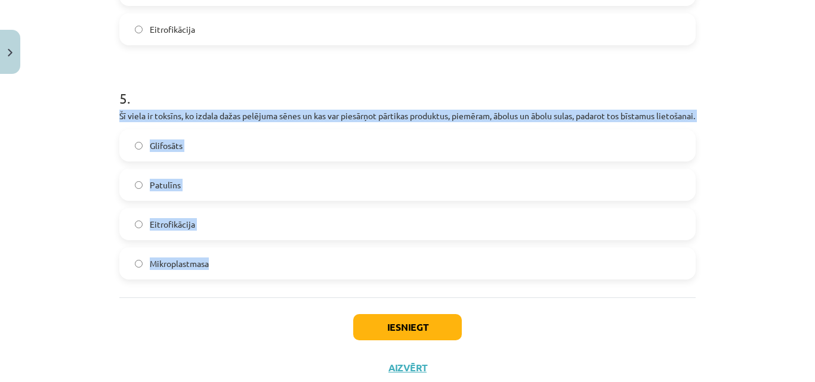
drag, startPoint x: 113, startPoint y: 115, endPoint x: 248, endPoint y: 257, distance: 196.7
copy div "Šī viela ir toksīns, ko izdala dažas pelējuma sēnes un kas var piesārņot pārtik…"
click at [106, 187] on div "Mācību tēma: Bioloģijas i - 11. klases 1. ieskaites mācību materiāls #4 3. tēma…" at bounding box center [407, 191] width 815 height 382
click at [107, 203] on div "Mācību tēma: Bioloģijas i - 11. klases 1. ieskaites mācību materiāls #4 3. tēma…" at bounding box center [407, 191] width 815 height 382
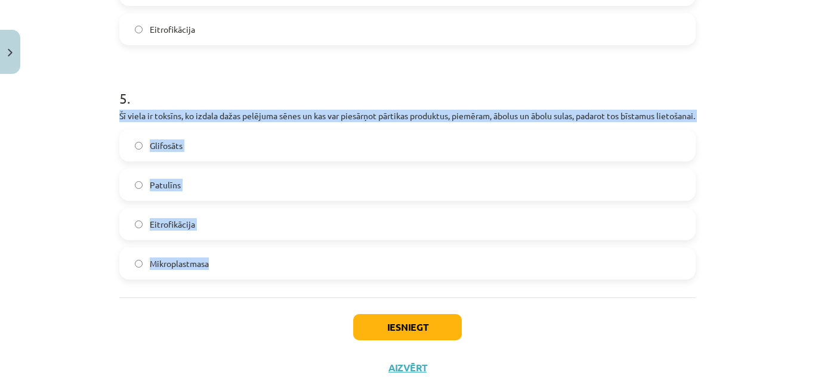
click at [136, 200] on label "Patulīns" at bounding box center [408, 185] width 574 height 30
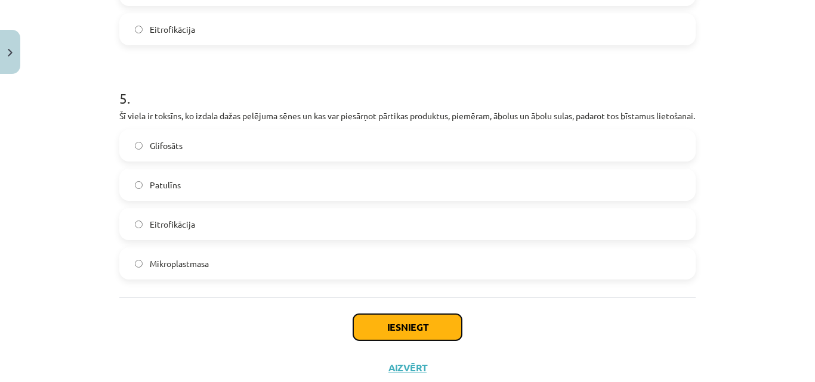
click at [371, 341] on button "Iesniegt" at bounding box center [407, 327] width 109 height 26
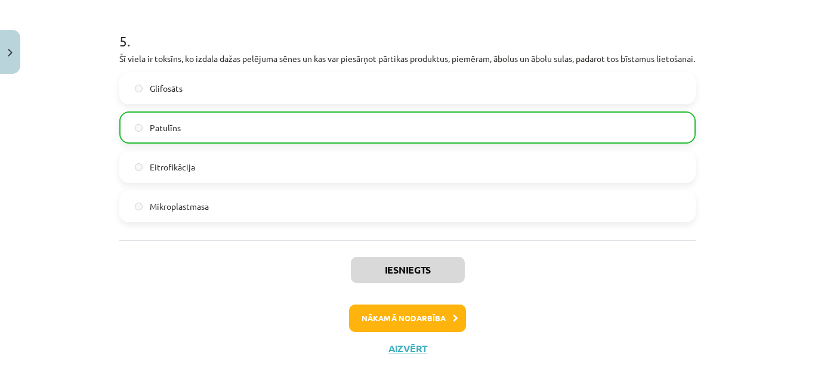
scroll to position [1230, 0]
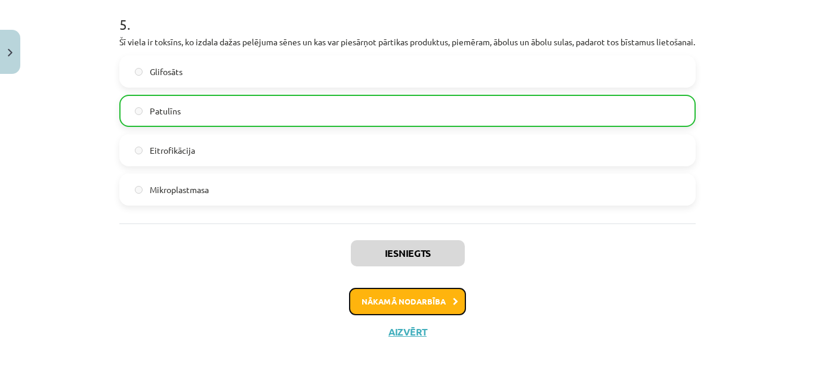
click at [434, 307] on button "Nākamā nodarbība" at bounding box center [407, 301] width 117 height 27
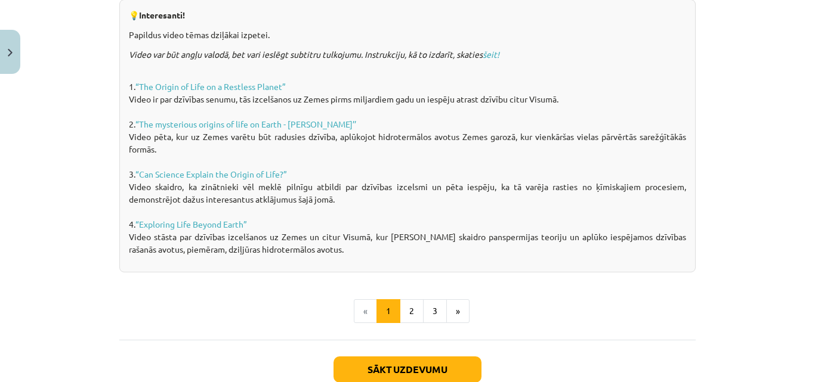
scroll to position [905, 0]
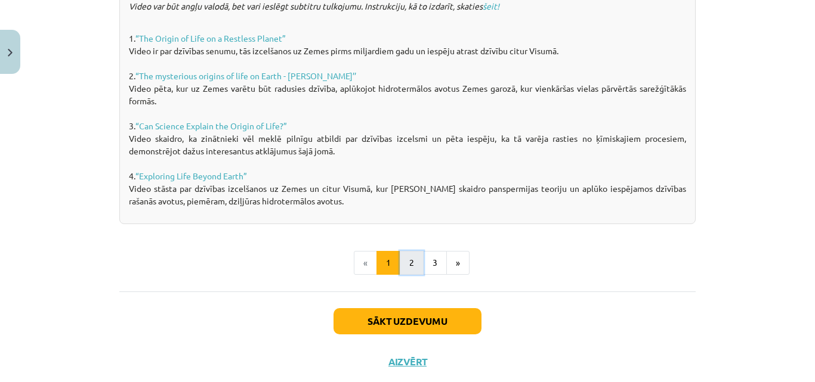
click at [406, 268] on button "2" at bounding box center [412, 263] width 24 height 24
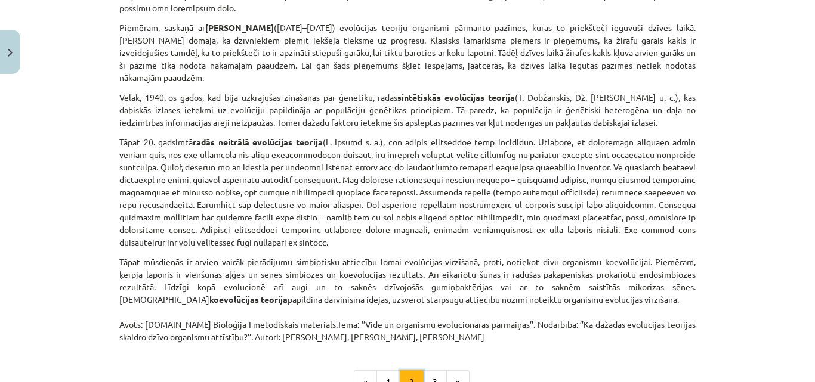
scroll to position [850, 0]
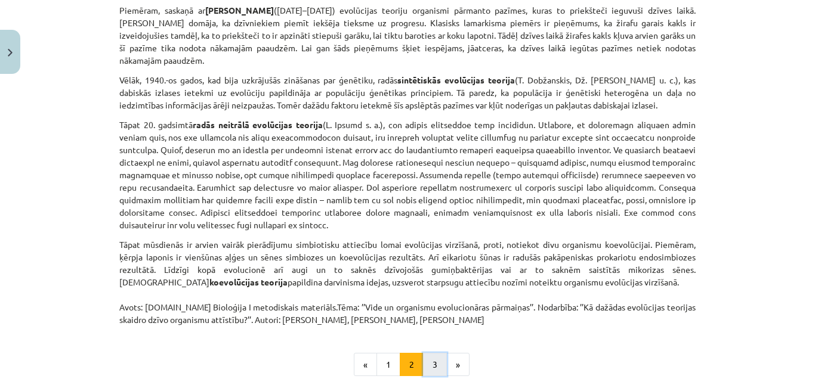
click at [428, 353] on button "3" at bounding box center [435, 365] width 24 height 24
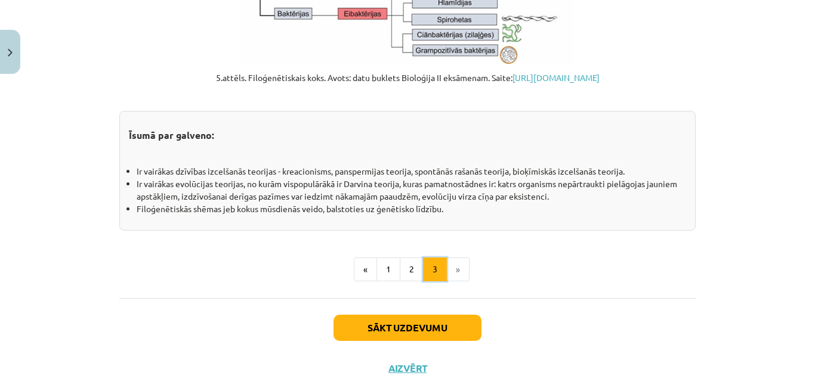
scroll to position [1427, 0]
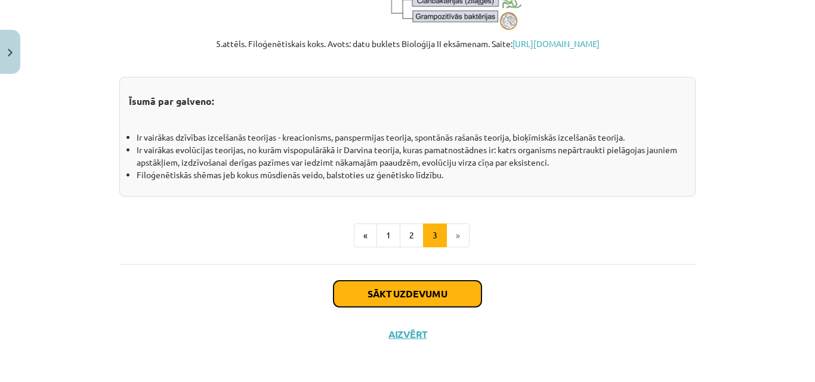
click at [381, 302] on button "Sākt uzdevumu" at bounding box center [408, 294] width 148 height 26
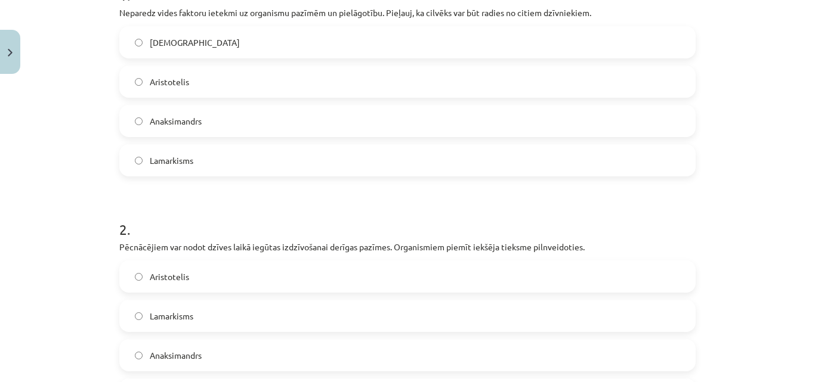
scroll to position [308, 0]
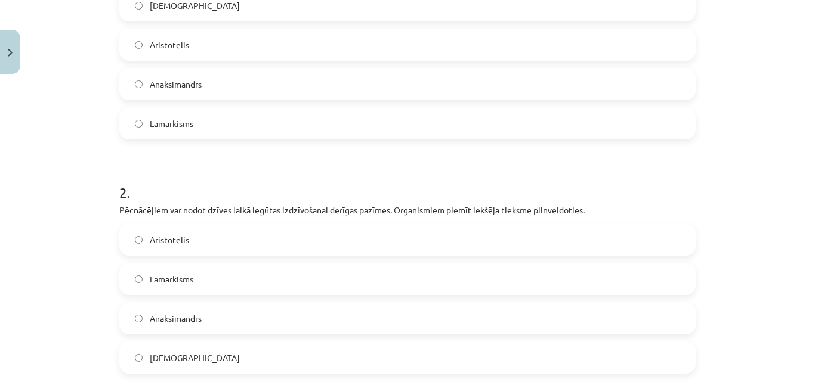
drag, startPoint x: 805, startPoint y: 156, endPoint x: 811, endPoint y: 180, distance: 24.6
click at [811, 180] on div "Mācību tēma: Bioloģijas i - 11. klases 1. ieskaites mācību materiāls #5 4. tēma…" at bounding box center [407, 191] width 815 height 382
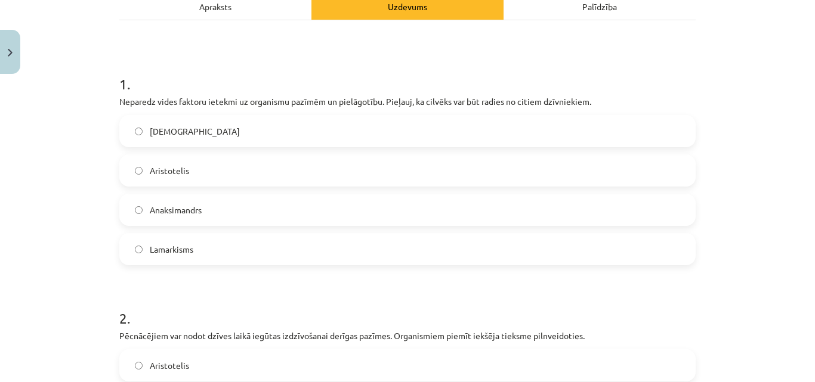
scroll to position [155, 0]
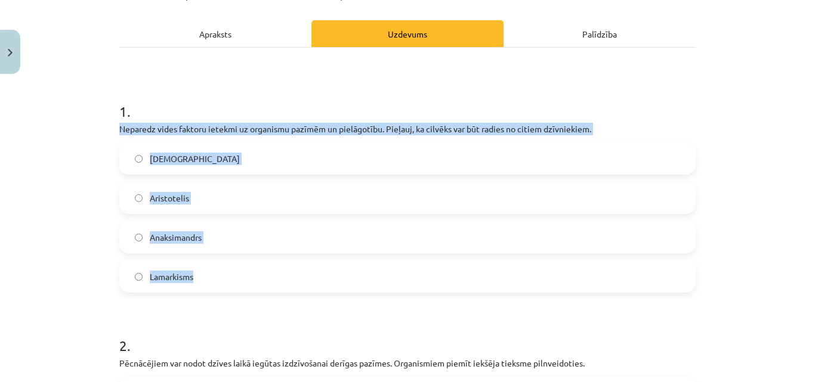
drag, startPoint x: 116, startPoint y: 129, endPoint x: 248, endPoint y: 255, distance: 181.9
click at [249, 256] on div "1 . Neparedz vides faktoru ietekmi uz organismu pazīmēm un pielāgotību. Pieļauj…" at bounding box center [407, 187] width 576 height 211
copy div "Neparedz vides faktoru ietekmi uz organismu pazīmēm un pielāgotību. Pieļauj, ka…"
click at [101, 158] on div "Mācību tēma: Bioloģijas i - 11. klases 1. ieskaites mācību materiāls #5 4. tēma…" at bounding box center [407, 191] width 815 height 382
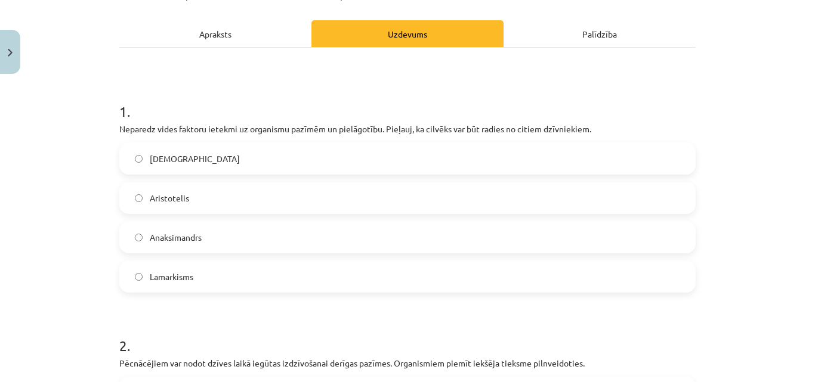
click at [178, 159] on span "Darvinisms" at bounding box center [195, 159] width 90 height 13
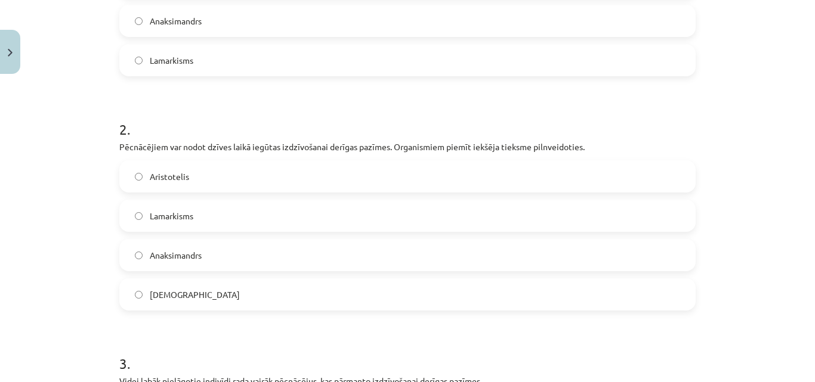
scroll to position [374, 0]
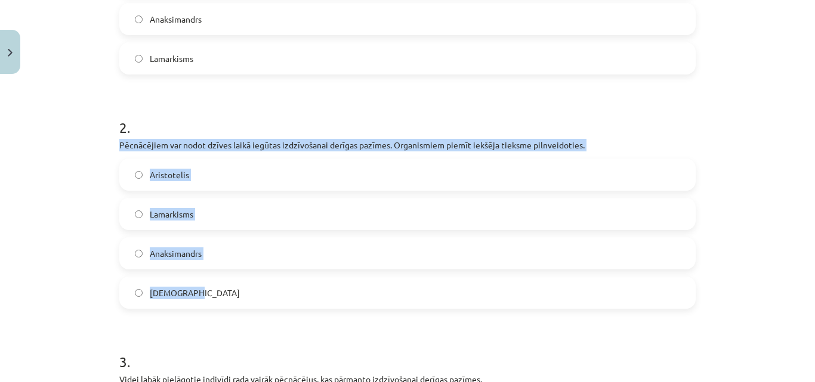
drag, startPoint x: 119, startPoint y: 146, endPoint x: 230, endPoint y: 280, distance: 173.8
click at [230, 280] on div "12 XP Saņemsi Sarežģīts 78 pilda Apraksts Uzdevums Palīdzība 1 . Neparedz vides…" at bounding box center [407, 179] width 591 height 946
click at [89, 172] on div "Mācību tēma: Bioloģijas i - 11. klases 1. ieskaites mācību materiāls #5 4. tēma…" at bounding box center [407, 191] width 815 height 382
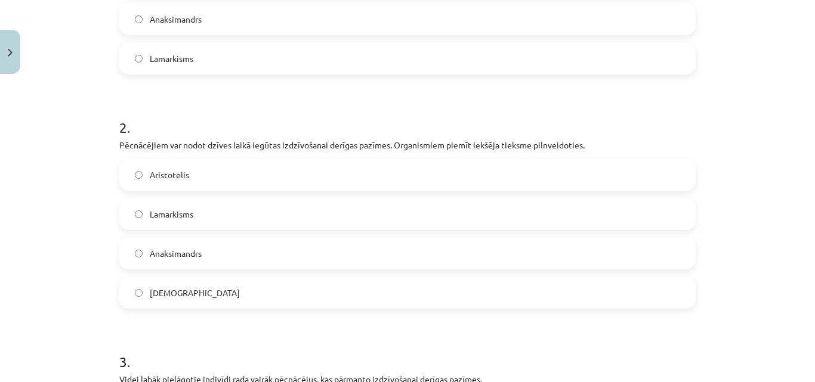
click at [158, 221] on label "Lamarkisms" at bounding box center [408, 214] width 574 height 30
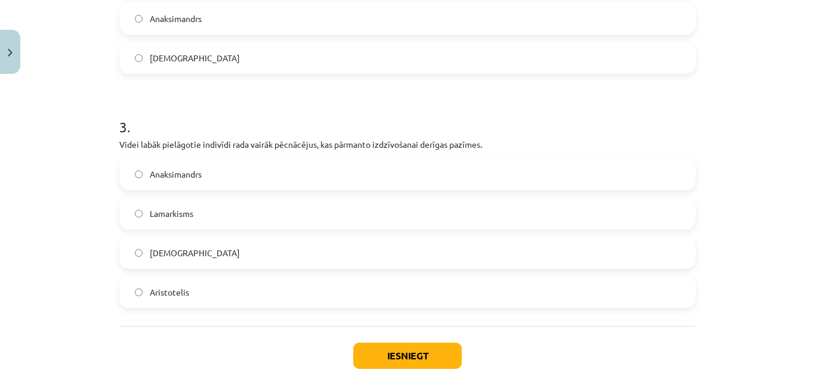
scroll to position [612, 0]
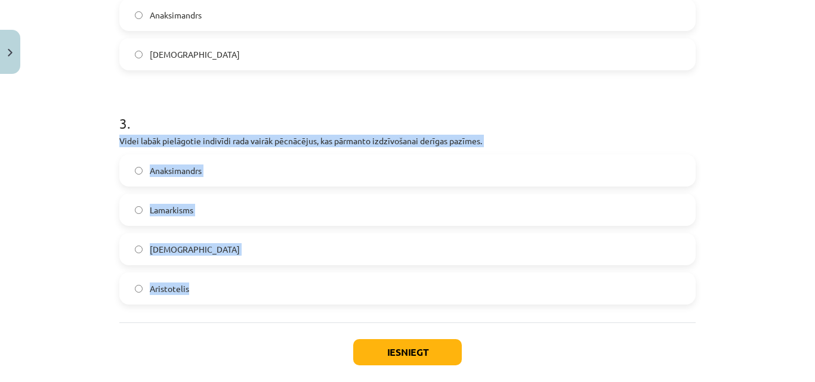
drag, startPoint x: 115, startPoint y: 140, endPoint x: 205, endPoint y: 274, distance: 162.5
click at [205, 274] on div "3 . Videi labāk pielāgotie indivīdi rada vairāk pēcnācējus, kas pārmanto izdzīv…" at bounding box center [407, 199] width 576 height 211
click at [89, 189] on div "Mācību tēma: Bioloģijas i - 11. klases 1. ieskaites mācību materiāls #5 4. tēma…" at bounding box center [407, 191] width 815 height 382
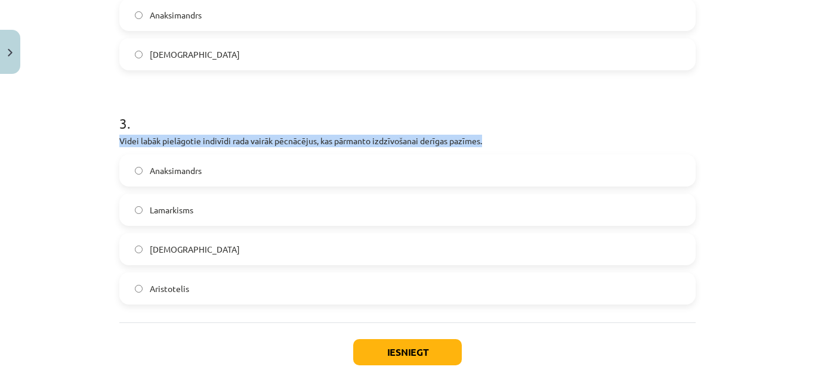
drag, startPoint x: 116, startPoint y: 140, endPoint x: 483, endPoint y: 140, distance: 366.3
click at [483, 140] on p "Videi labāk pielāgotie indivīdi rada vairāk pēcnācējus, kas pārmanto izdzīvošan…" at bounding box center [407, 141] width 576 height 13
click at [181, 260] on label "Darvinisms" at bounding box center [408, 249] width 574 height 30
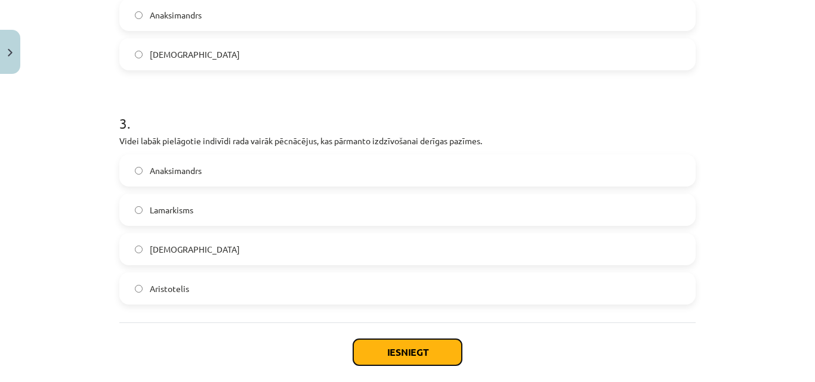
click at [359, 353] on button "Iesniegt" at bounding box center [407, 352] width 109 height 26
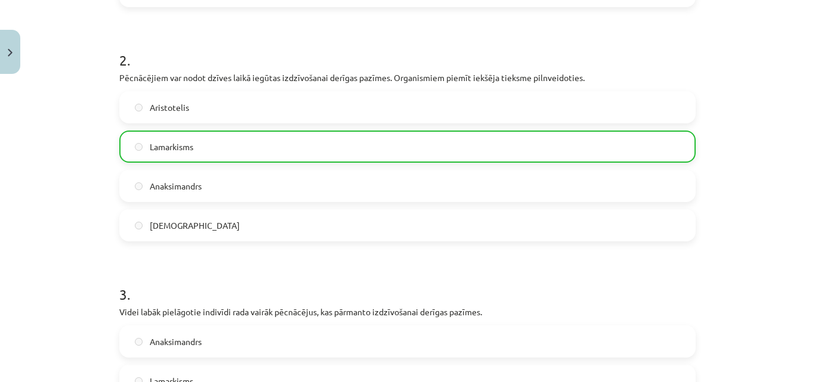
scroll to position [711, 0]
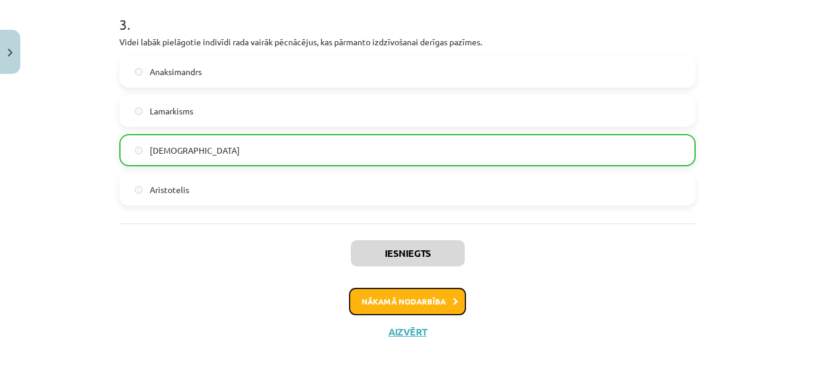
click at [393, 298] on button "Nākamā nodarbība" at bounding box center [407, 301] width 117 height 27
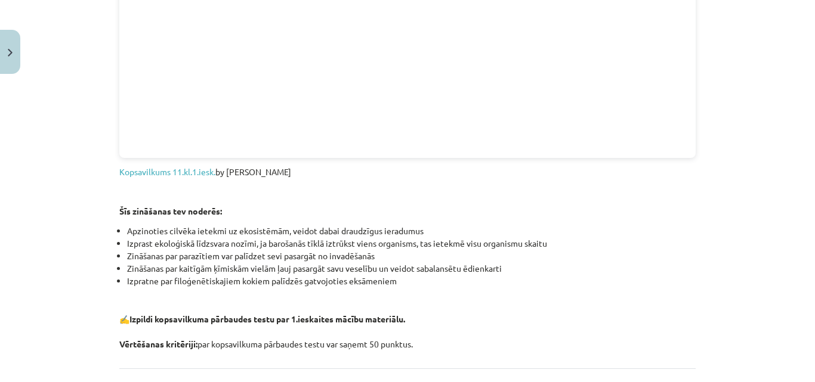
scroll to position [1402, 0]
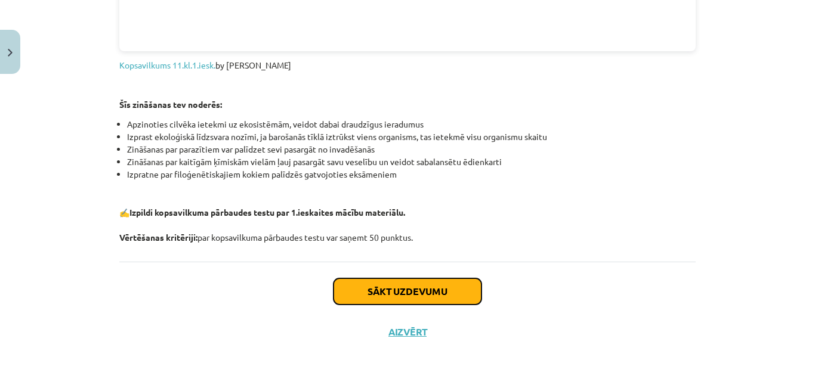
click at [461, 289] on button "Sākt uzdevumu" at bounding box center [408, 292] width 148 height 26
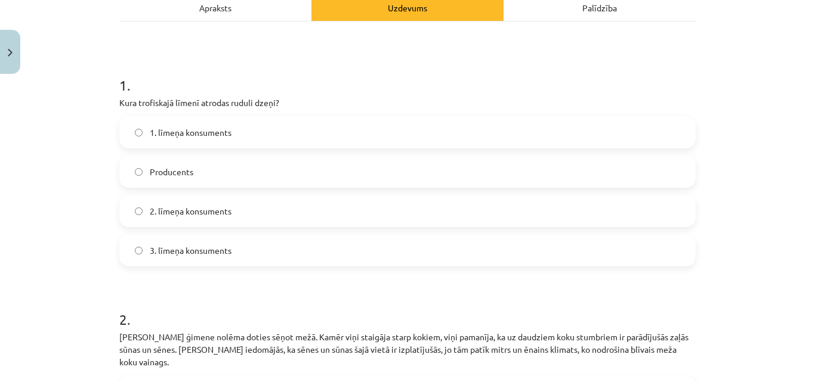
scroll to position [209, 0]
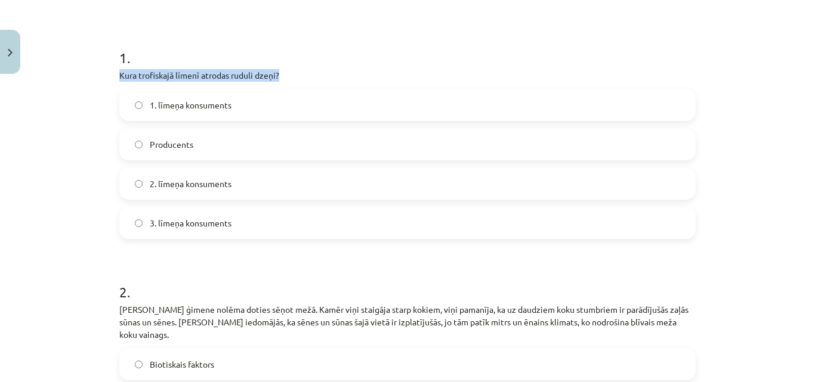
drag, startPoint x: 112, startPoint y: 70, endPoint x: 297, endPoint y: 78, distance: 185.1
click at [89, 168] on div "Mācību tēma: Bioloģijas i - 11. klases 1. ieskaites mācību materiāls #6 Noslēgu…" at bounding box center [407, 191] width 815 height 382
click at [150, 220] on span "3. līmeņa konsuments" at bounding box center [191, 223] width 82 height 13
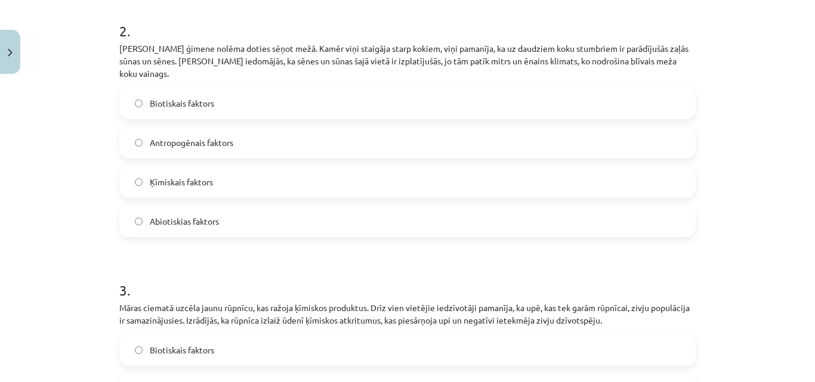
scroll to position [487, 0]
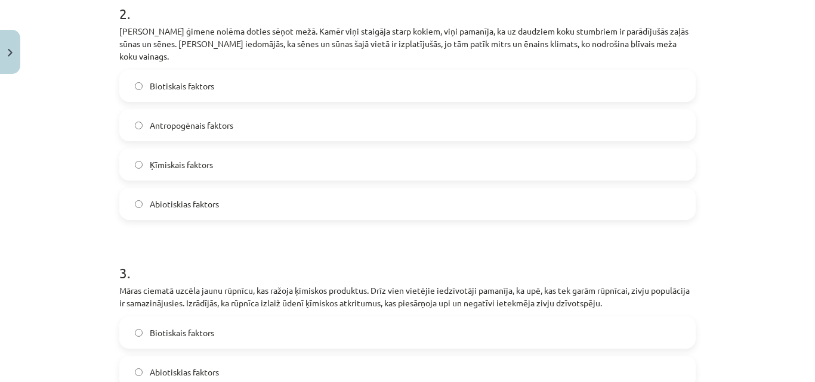
click at [224, 76] on label "Biotiskais faktors" at bounding box center [408, 86] width 574 height 30
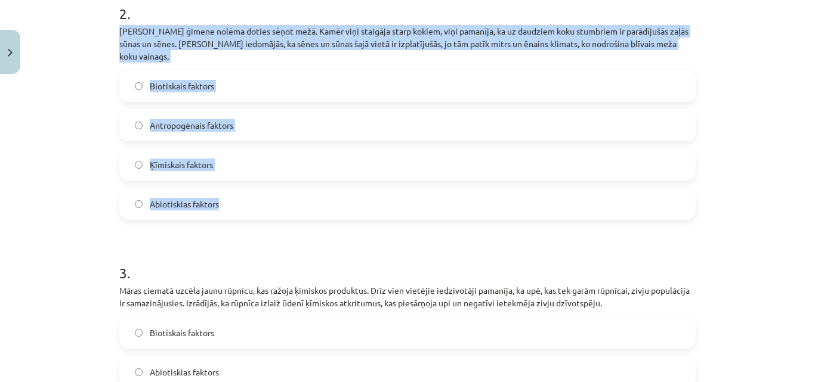
drag, startPoint x: 113, startPoint y: 27, endPoint x: 255, endPoint y: 169, distance: 200.8
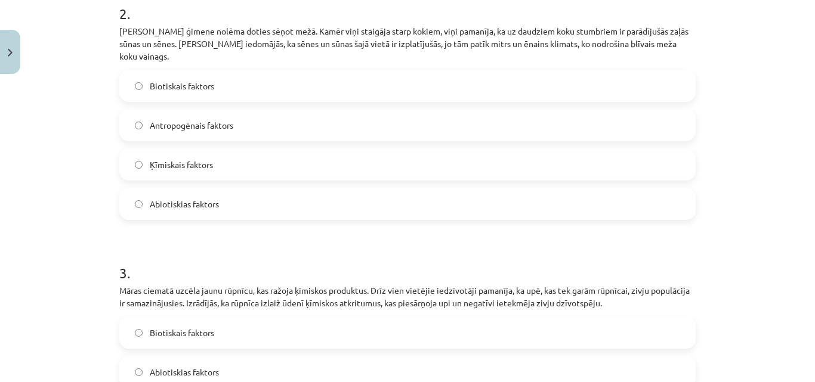
click at [166, 198] on span "Abiotiskias faktors" at bounding box center [184, 204] width 69 height 13
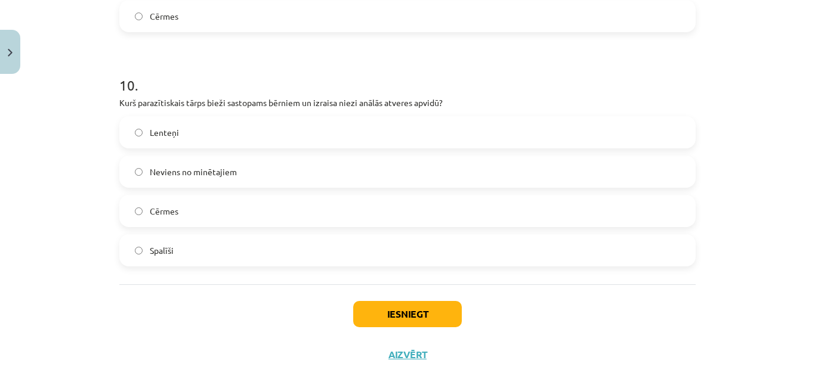
scroll to position [2422, 0]
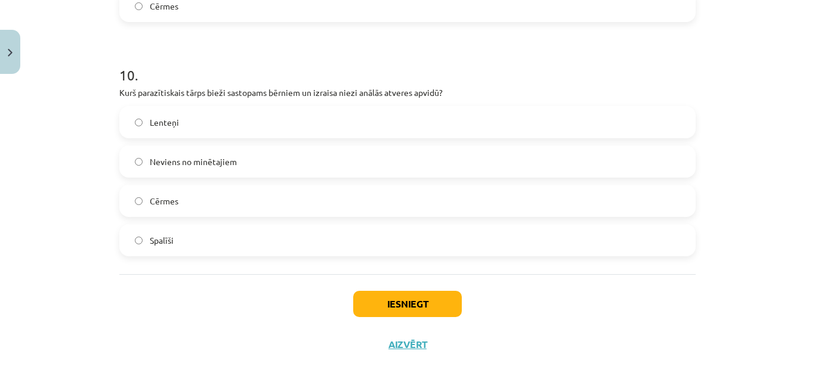
click at [228, 234] on label "Spalīši" at bounding box center [408, 241] width 574 height 30
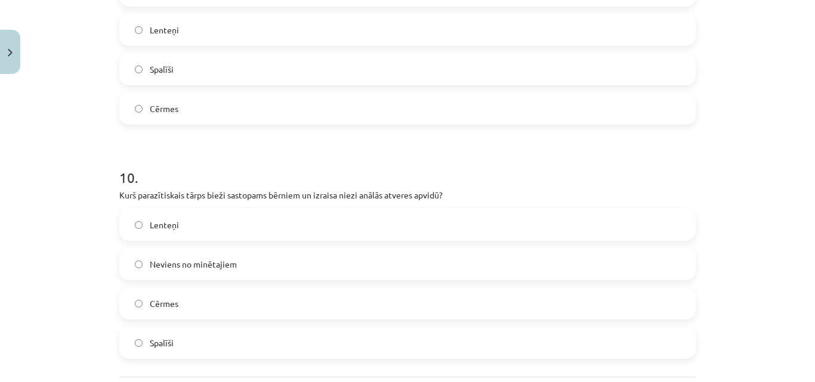
scroll to position [2223, 0]
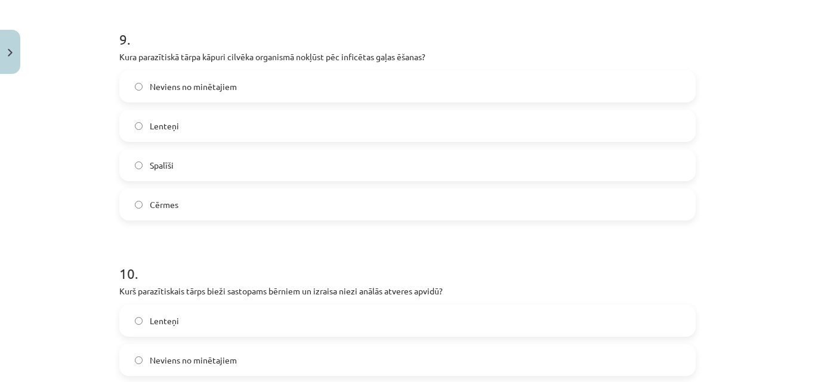
click at [274, 111] on label "Lenteņi" at bounding box center [408, 126] width 574 height 30
click at [213, 197] on label "Cērmes" at bounding box center [408, 205] width 574 height 30
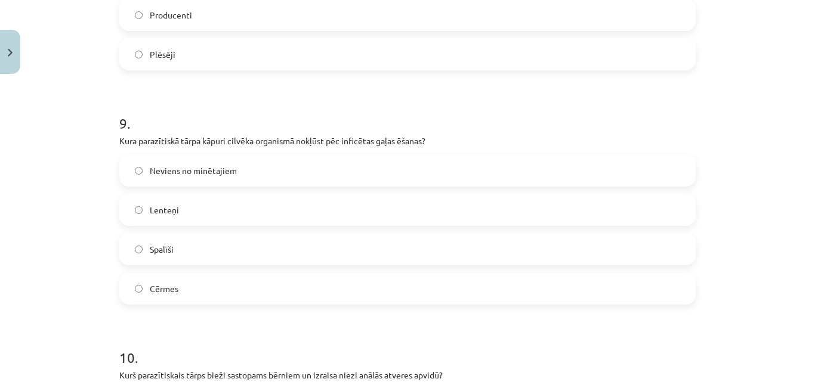
scroll to position [2143, 0]
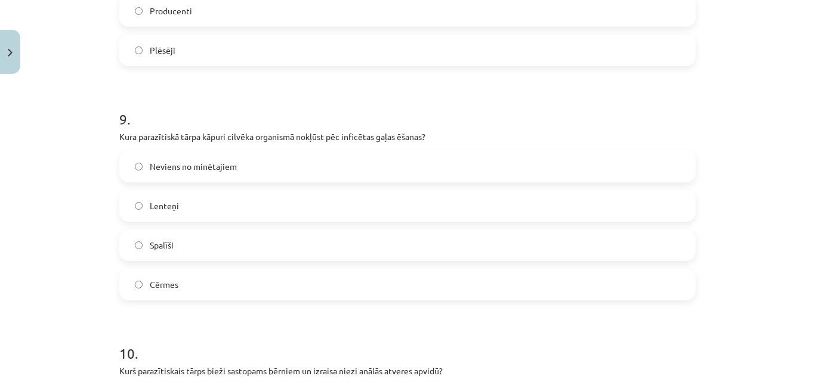
click at [337, 191] on label "Lenteņi" at bounding box center [408, 206] width 574 height 30
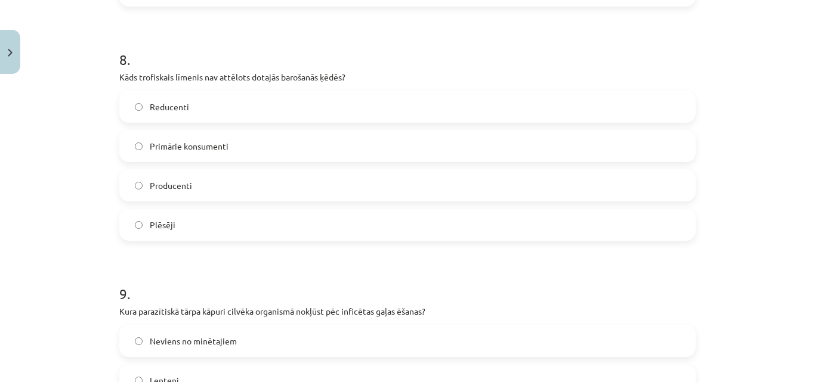
scroll to position [1925, 0]
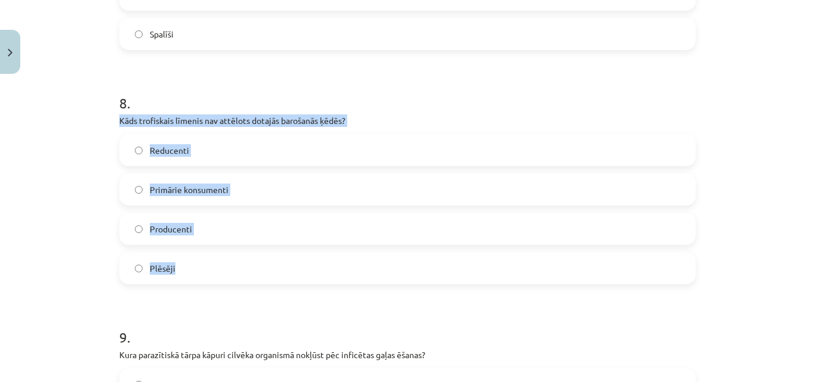
drag, startPoint x: 115, startPoint y: 110, endPoint x: 261, endPoint y: 156, distance: 154.0
click at [221, 232] on div "8 . Kāds trofiskais līmenis nav attēlots dotajās barošanās ķēdēs? Reducenti Pri…" at bounding box center [407, 179] width 576 height 211
click at [101, 190] on div "Mācību tēma: Bioloģijas i - 11. klases 1. ieskaites mācību materiāls #6 Noslēgu…" at bounding box center [407, 191] width 815 height 382
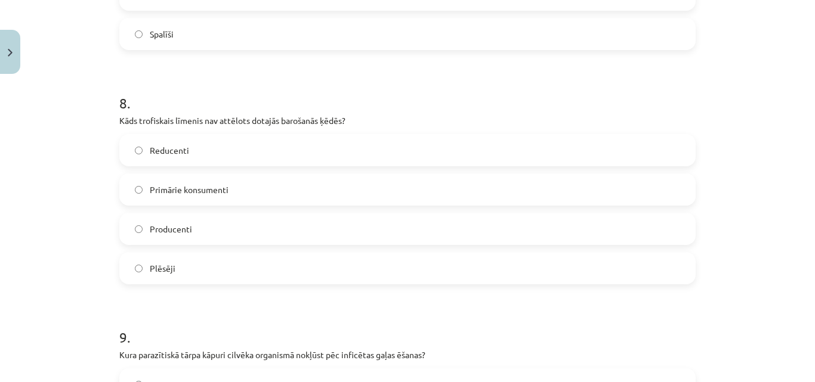
click at [204, 135] on label "Reducenti" at bounding box center [408, 150] width 574 height 30
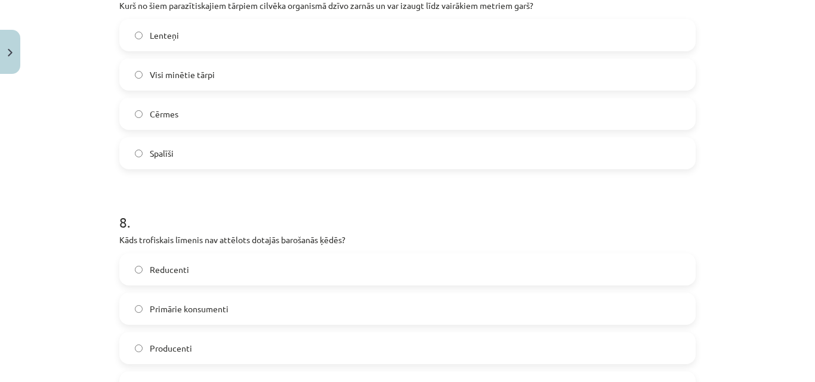
scroll to position [1706, 0]
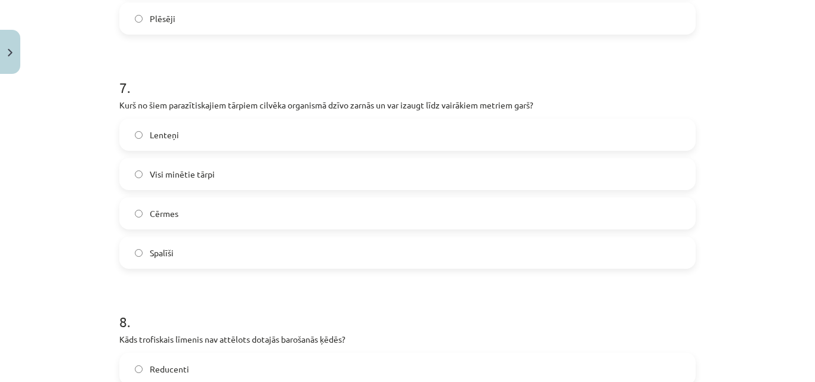
click at [330, 129] on label "Lenteņi" at bounding box center [408, 135] width 574 height 30
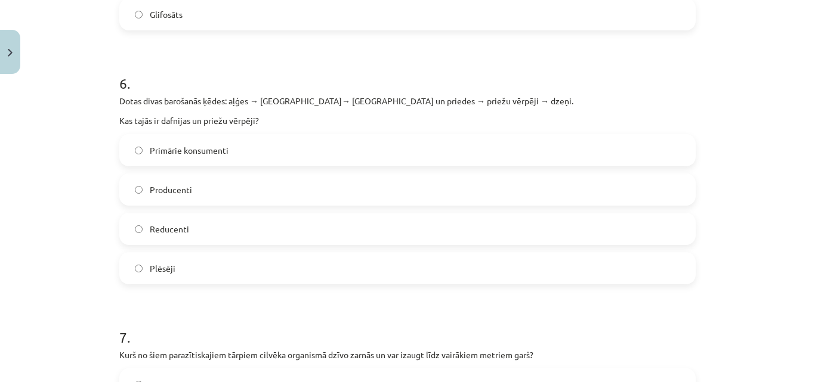
scroll to position [1407, 0]
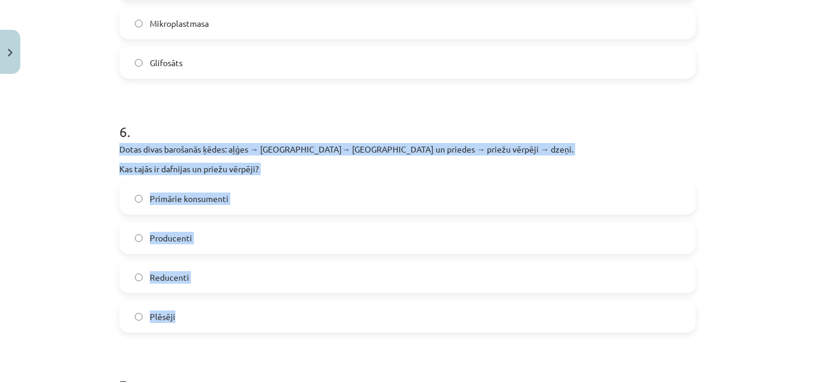
drag, startPoint x: 116, startPoint y: 135, endPoint x: 279, endPoint y: 307, distance: 236.3
click at [279, 307] on div "6 . Dotas divas barošanās ķēdes: aļģes → dafnijas→ ruduļi un priedes → priežu v…" at bounding box center [407, 218] width 576 height 230
click at [53, 182] on div "Mācību tēma: Bioloģijas i - 11. klases 1. ieskaites mācību materiāls #6 Noslēgu…" at bounding box center [407, 191] width 815 height 382
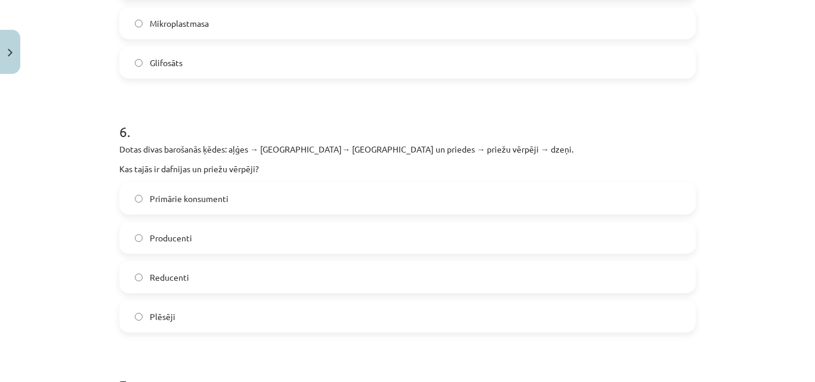
click at [195, 193] on span "Primārie konsumenti" at bounding box center [189, 199] width 79 height 13
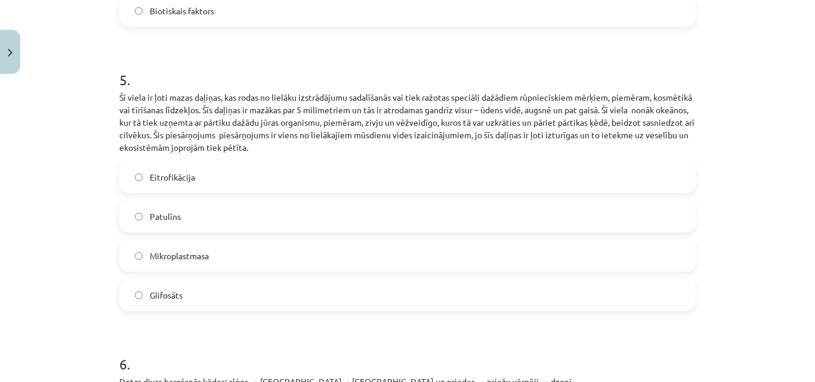
scroll to position [1189, 0]
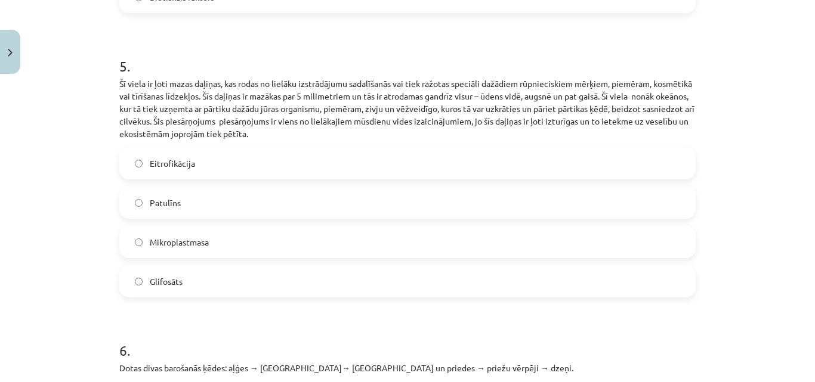
click at [249, 237] on label "Mikroplastmasa" at bounding box center [408, 242] width 574 height 30
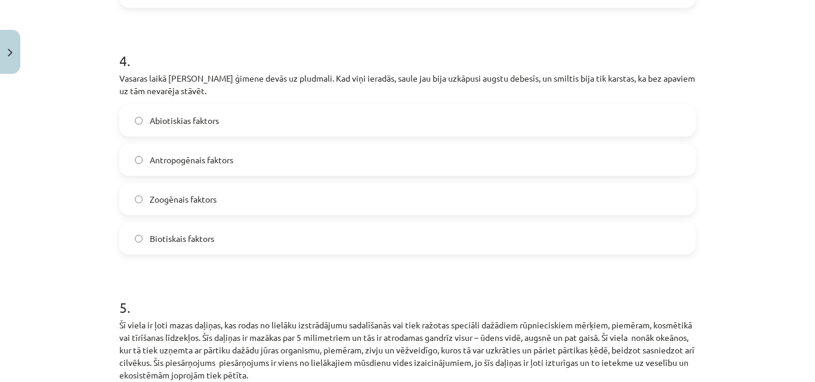
scroll to position [910, 0]
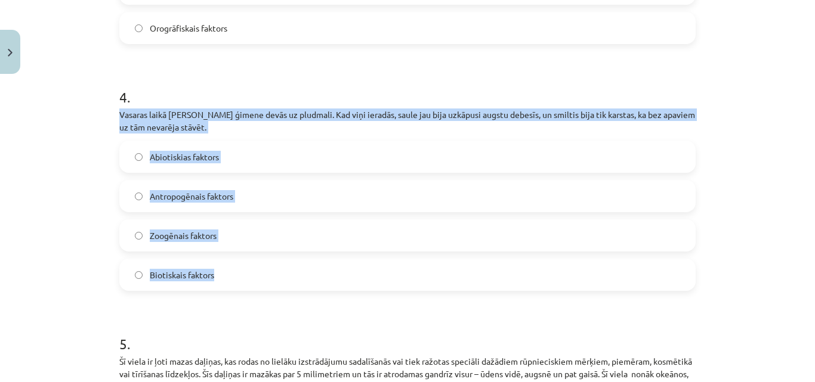
drag, startPoint x: 115, startPoint y: 98, endPoint x: 231, endPoint y: 262, distance: 201.1
click at [232, 262] on div "4 . Vasaras laikā Kristīnes ģimene devās uz pludmali. Kad viņi ieradās, saule j…" at bounding box center [407, 179] width 576 height 223
click at [76, 129] on div "Mācību tēma: Bioloģijas i - 11. klases 1. ieskaites mācību materiāls #6 Noslēgu…" at bounding box center [407, 191] width 815 height 382
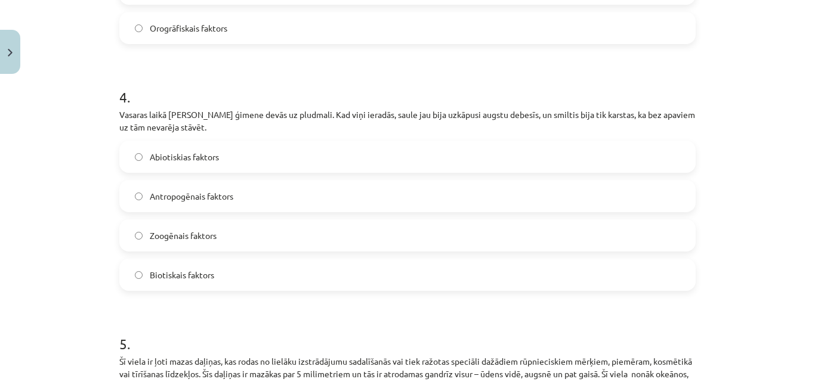
click at [150, 151] on span "Abiotiskias faktors" at bounding box center [184, 157] width 69 height 13
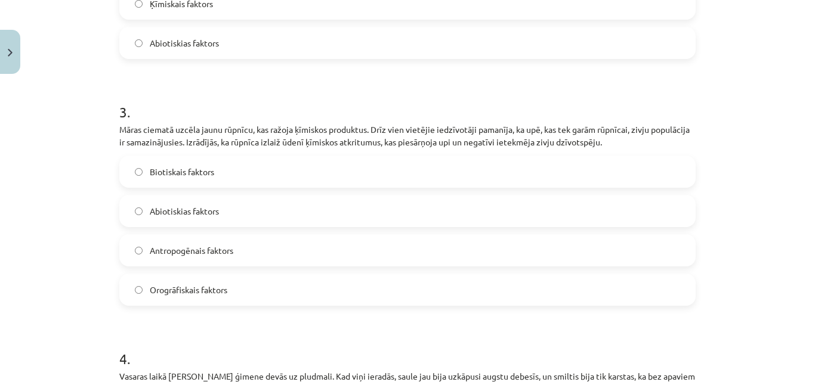
scroll to position [632, 0]
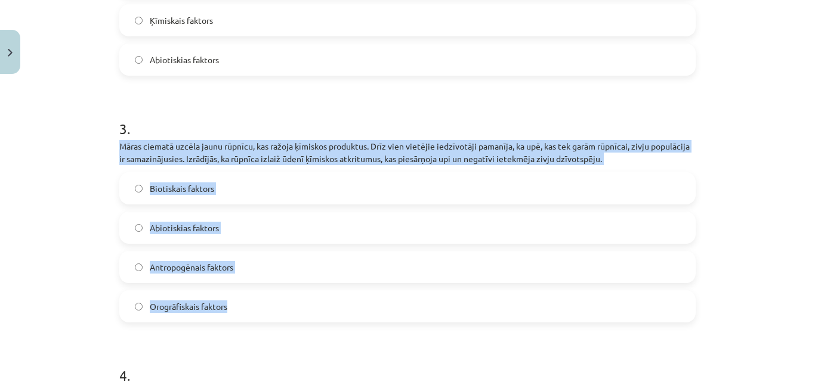
drag, startPoint x: 115, startPoint y: 132, endPoint x: 242, endPoint y: 291, distance: 204.2
click at [236, 301] on div "3 . Māras ciematā uzcēla jaunu rūpnīcu, kas ražoja ķīmiskos produktus. Drīz vie…" at bounding box center [407, 211] width 576 height 223
click at [67, 235] on div "Mācību tēma: Bioloģijas i - 11. klases 1. ieskaites mācību materiāls #6 Noslēgu…" at bounding box center [407, 191] width 815 height 382
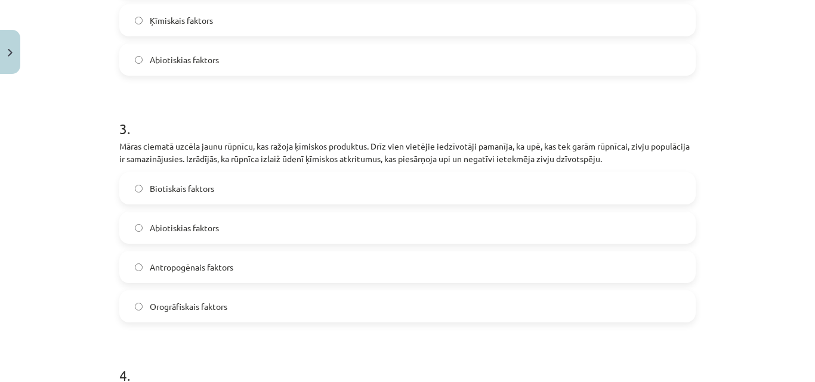
click at [125, 257] on label "Antropogēnais faktors" at bounding box center [408, 267] width 574 height 30
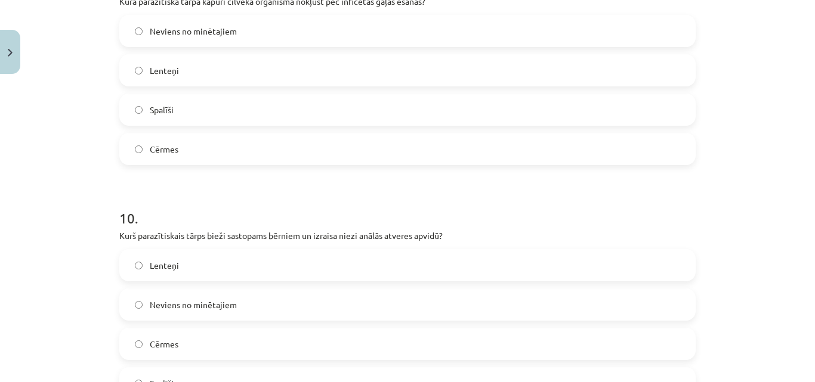
scroll to position [2422, 0]
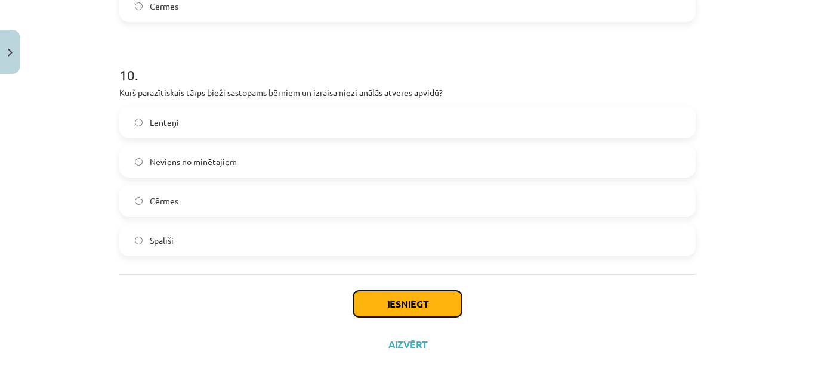
click at [362, 291] on button "Iesniegt" at bounding box center [407, 304] width 109 height 26
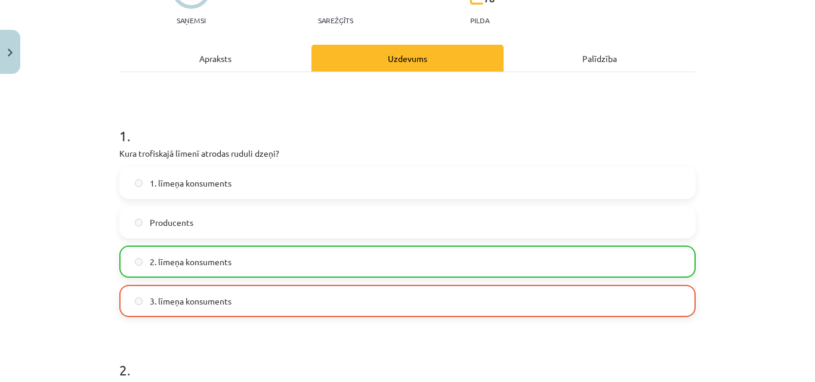
scroll to position [2460, 0]
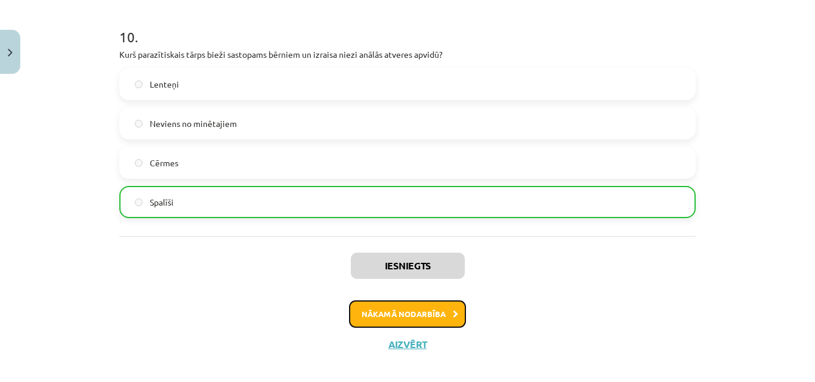
click at [418, 301] on button "Nākamā nodarbība" at bounding box center [407, 314] width 117 height 27
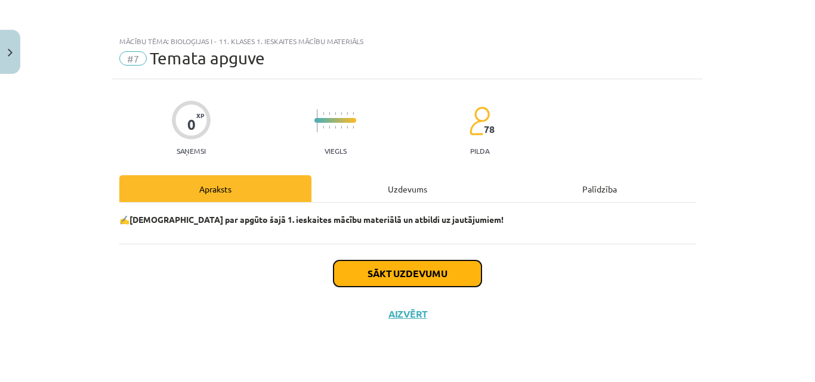
click at [415, 271] on button "Sākt uzdevumu" at bounding box center [408, 274] width 148 height 26
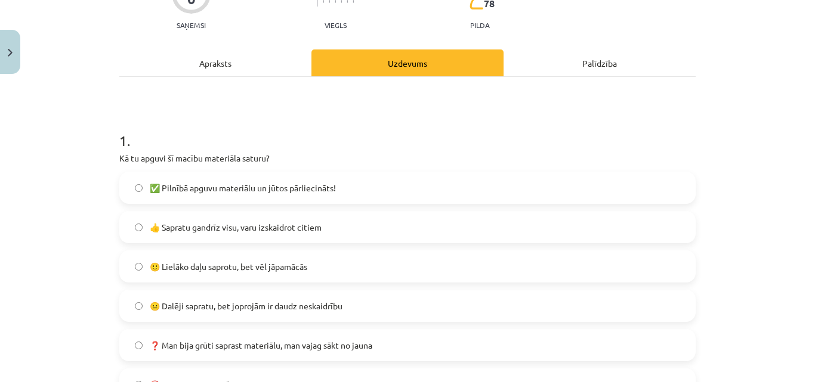
scroll to position [139, 0]
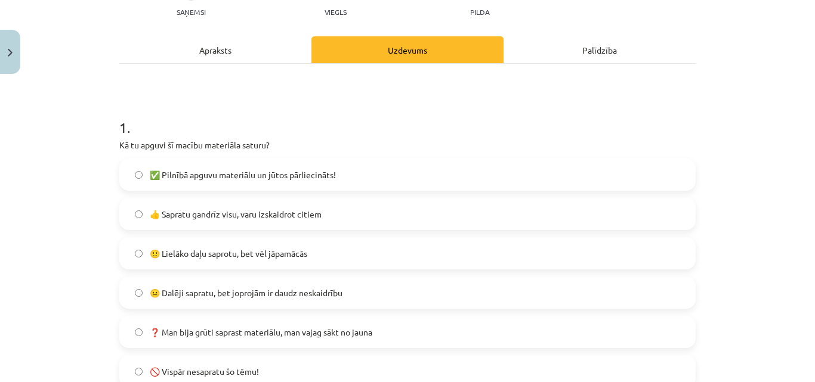
click at [353, 244] on label "🙂 Lielāko daļu saprotu, bet vēl jāpamācās" at bounding box center [408, 254] width 574 height 30
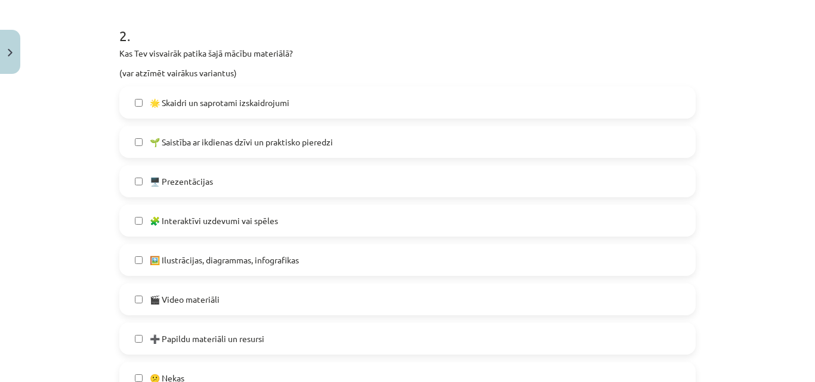
scroll to position [557, 0]
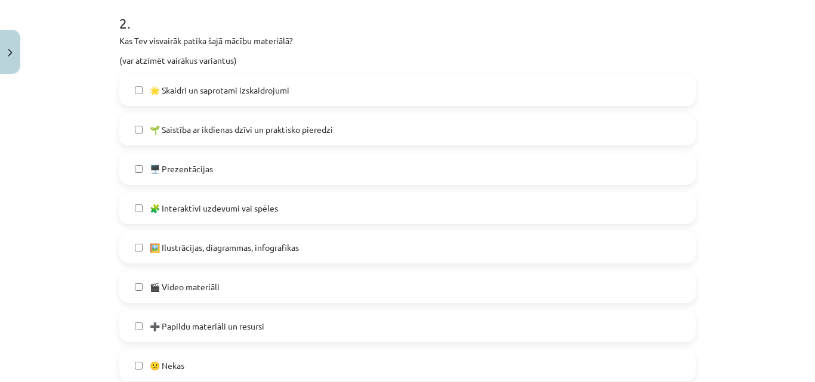
click at [426, 88] on label "🌟 Skaidri un saprotami izskaidrojumi" at bounding box center [408, 90] width 574 height 30
click at [434, 138] on label "🌱 Saistība ar ikdienas dzīvi un praktisko pieredzi" at bounding box center [408, 130] width 574 height 30
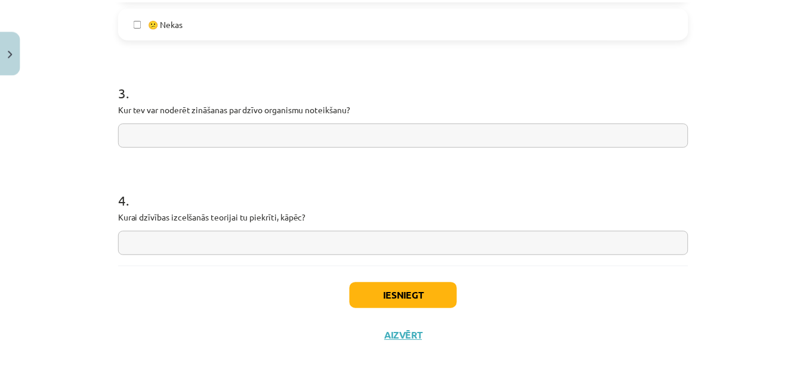
scroll to position [905, 0]
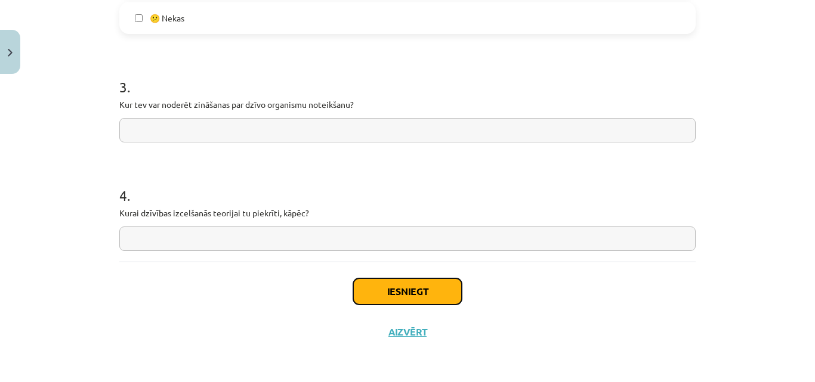
click at [421, 283] on button "Iesniegt" at bounding box center [407, 292] width 109 height 26
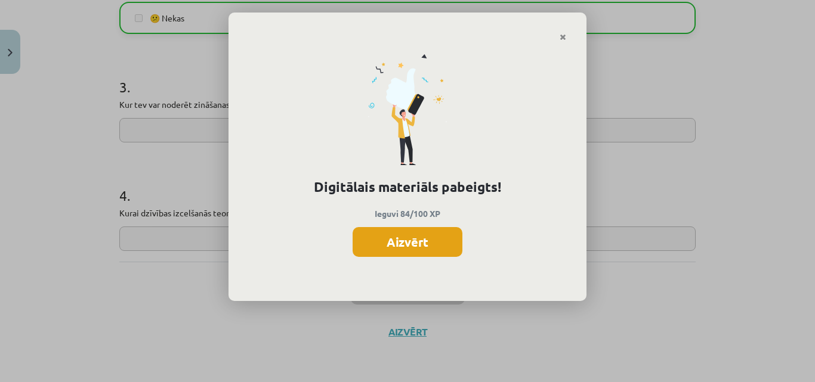
click at [399, 239] on button "Aizvērt" at bounding box center [408, 242] width 110 height 30
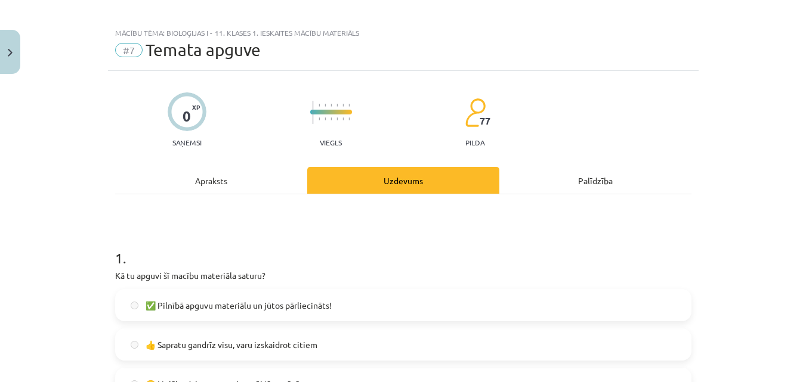
scroll to position [0, 0]
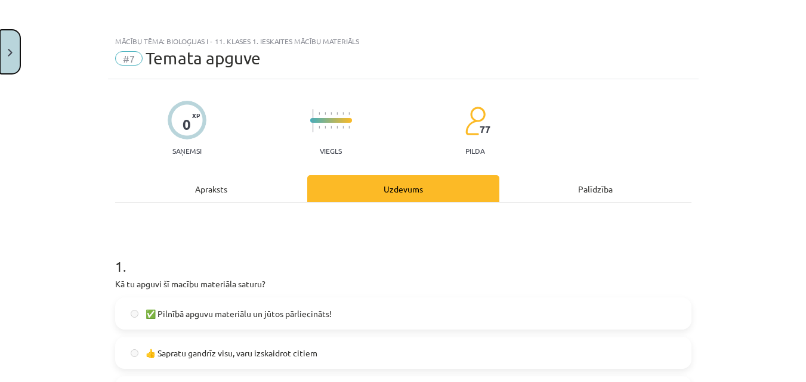
click at [7, 55] on button "Close" at bounding box center [10, 52] width 20 height 44
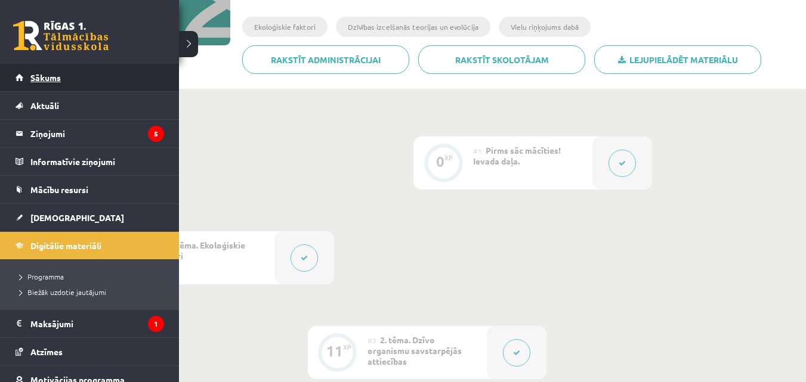
click at [33, 81] on span "Sākums" at bounding box center [45, 77] width 30 height 11
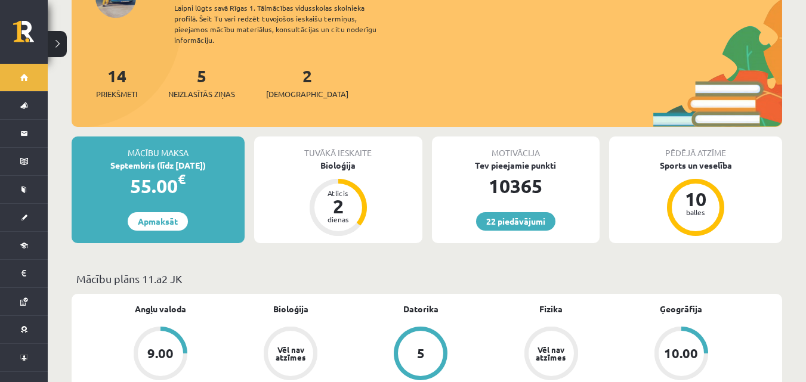
scroll to position [139, 0]
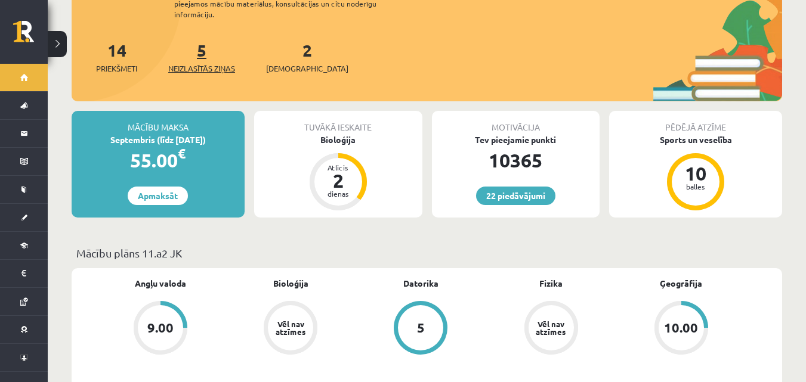
click at [206, 47] on link "5 Neizlasītās ziņas" at bounding box center [201, 56] width 67 height 35
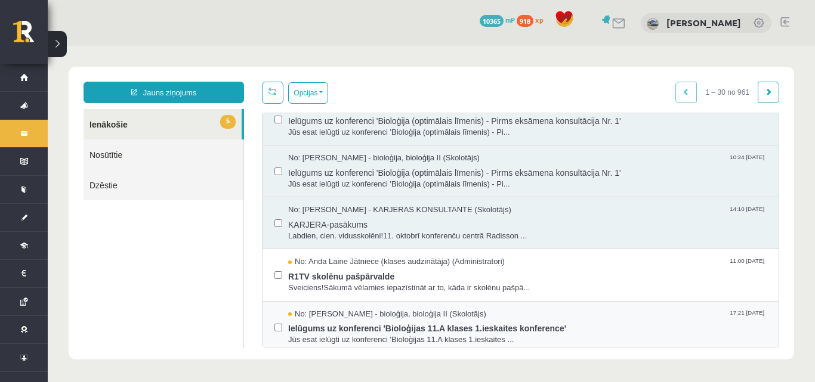
scroll to position [60, 0]
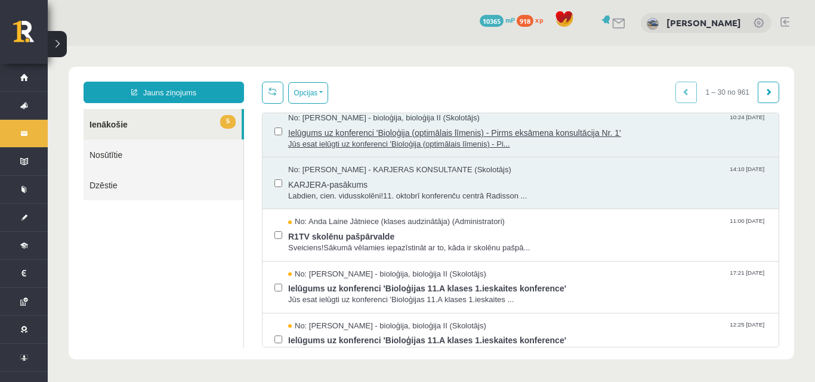
click at [565, 134] on span "Ielūgums uz konferenci 'Bioloģija (optimālais līmenis) - Pirms eksāmena konsult…" at bounding box center [527, 131] width 479 height 15
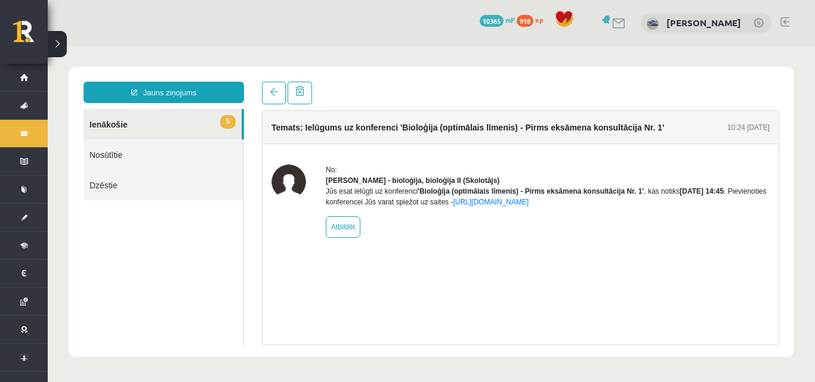
scroll to position [0, 0]
click at [529, 206] on link "https://eskola.r1tv.lv/conferences/4862/join" at bounding box center [491, 202] width 76 height 8
click at [273, 100] on link at bounding box center [274, 93] width 24 height 23
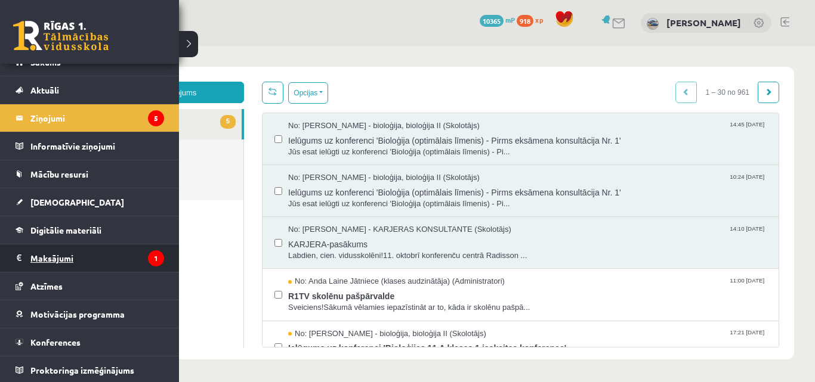
scroll to position [17, 0]
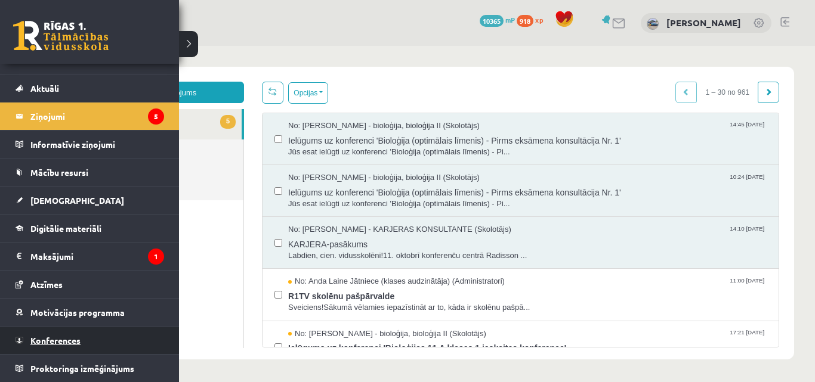
click at [84, 331] on link "Konferences" at bounding box center [90, 340] width 149 height 27
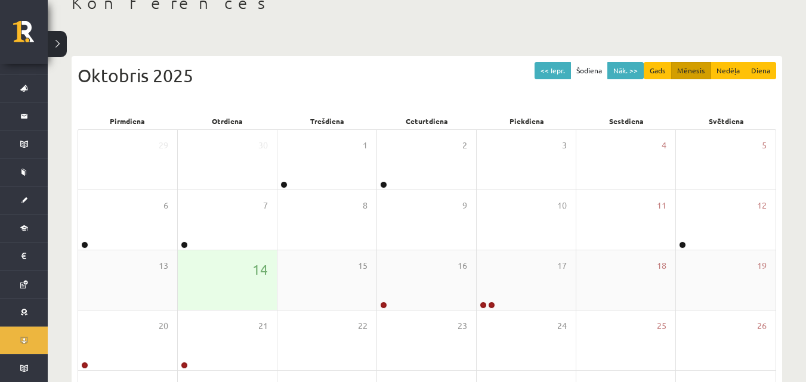
scroll to position [79, 0]
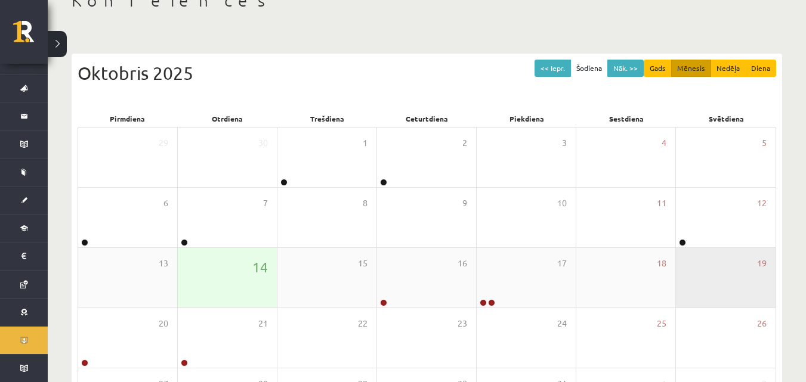
click at [728, 249] on div "19" at bounding box center [726, 278] width 100 height 60
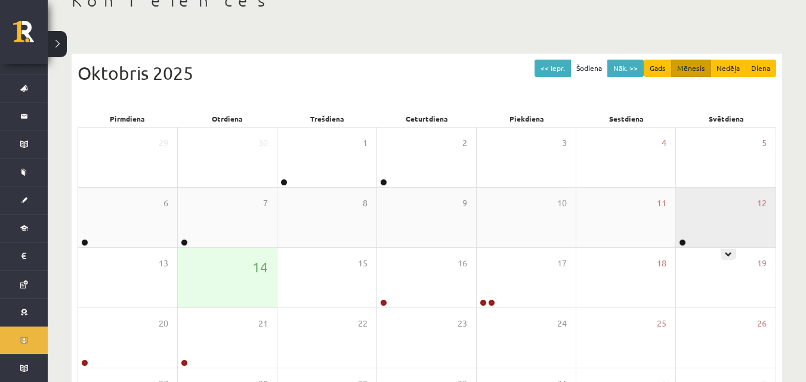
click at [724, 242] on div "12" at bounding box center [726, 218] width 100 height 60
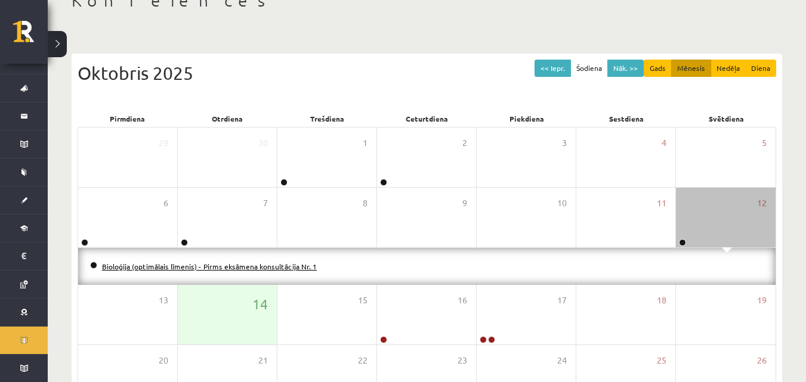
click at [292, 265] on link "Bioloģija (optimālais līmenis) - Pirms eksāmena konsultācija Nr. 1" at bounding box center [209, 267] width 215 height 10
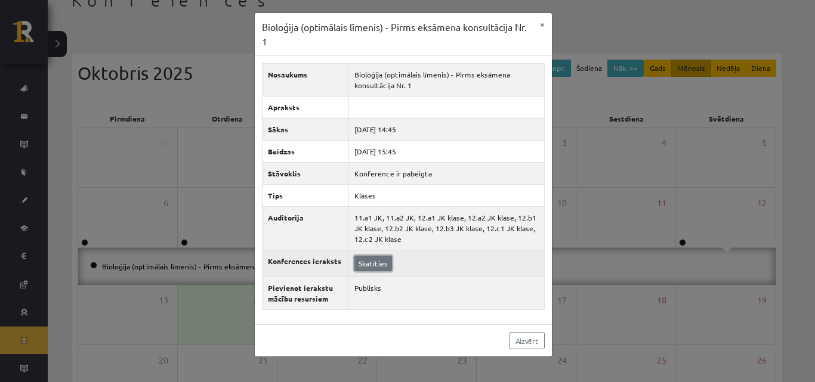
click at [378, 267] on link "Skatīties" at bounding box center [373, 264] width 38 height 16
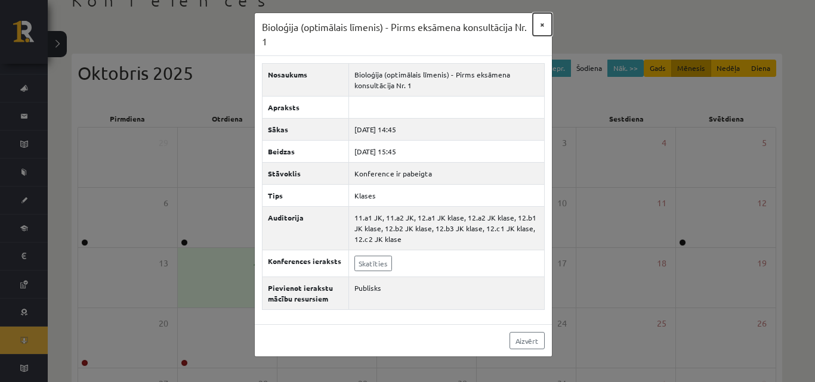
click at [541, 26] on button "×" at bounding box center [542, 24] width 19 height 23
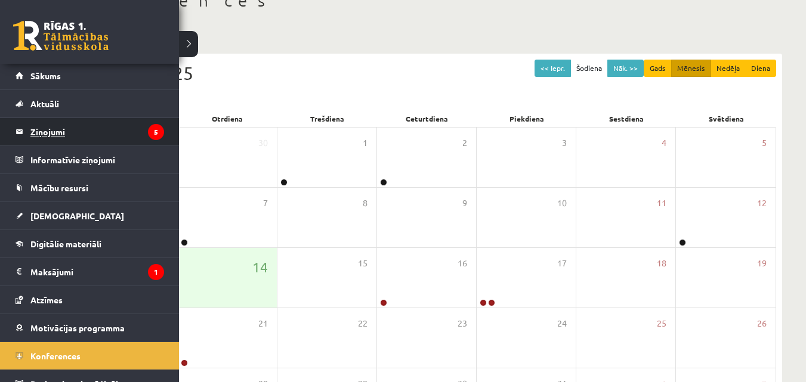
scroll to position [0, 0]
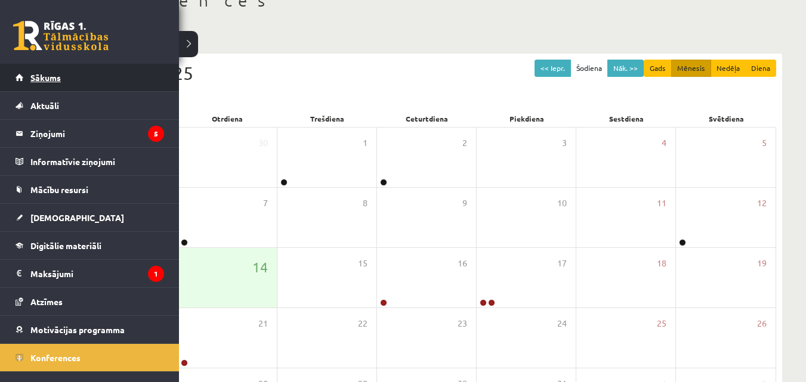
click at [64, 70] on link "Sākums" at bounding box center [90, 77] width 149 height 27
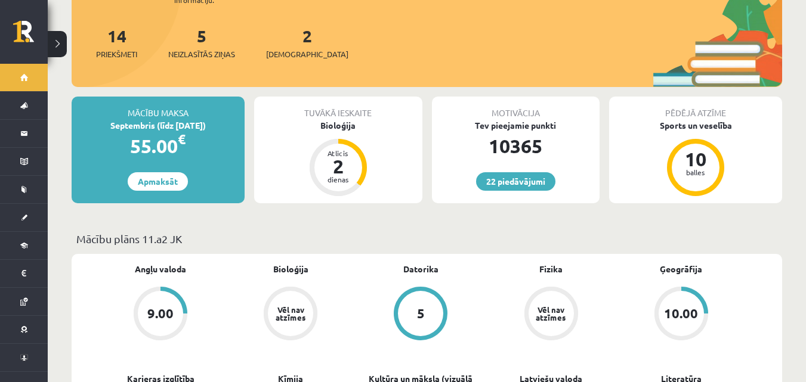
scroll to position [152, 0]
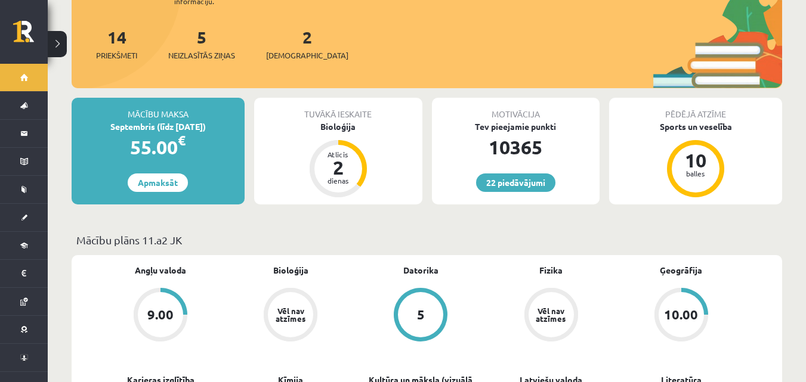
click at [288, 38] on div "2 Ieskaites" at bounding box center [307, 42] width 82 height 37
click at [288, 32] on link "2 Ieskaites" at bounding box center [307, 43] width 82 height 35
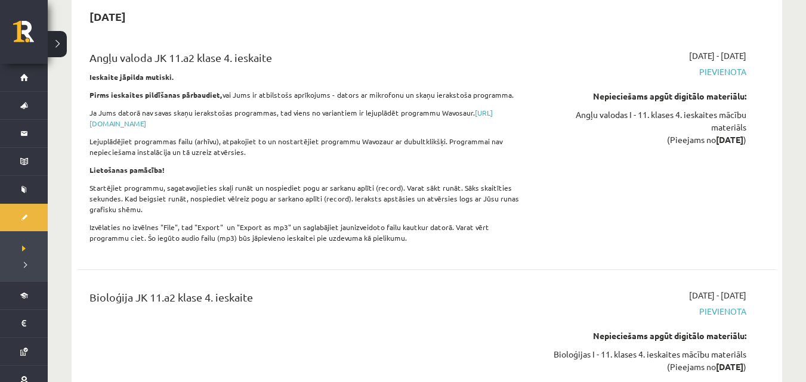
scroll to position [7284, 0]
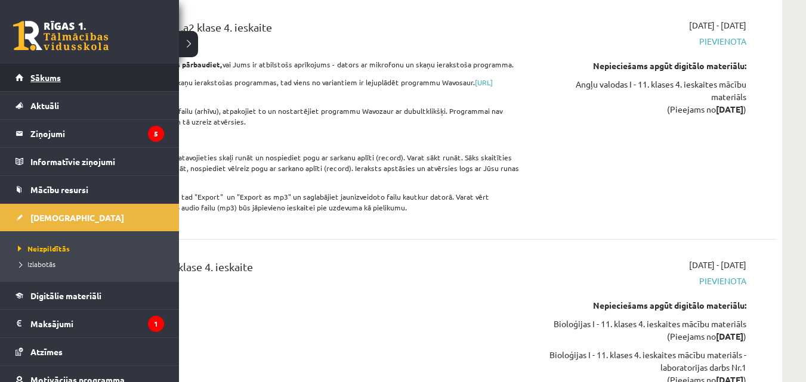
click at [57, 78] on span "Sākums" at bounding box center [45, 77] width 30 height 11
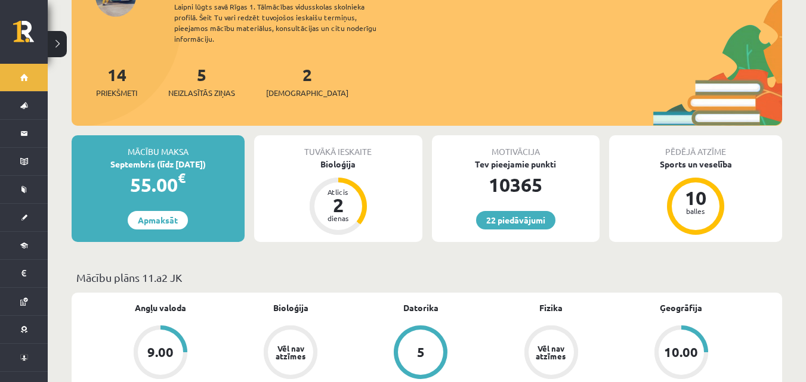
scroll to position [100, 0]
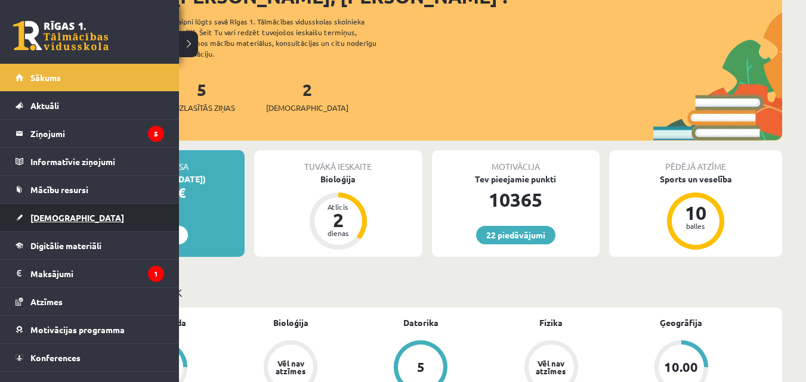
click at [88, 223] on link "[DEMOGRAPHIC_DATA]" at bounding box center [90, 217] width 149 height 27
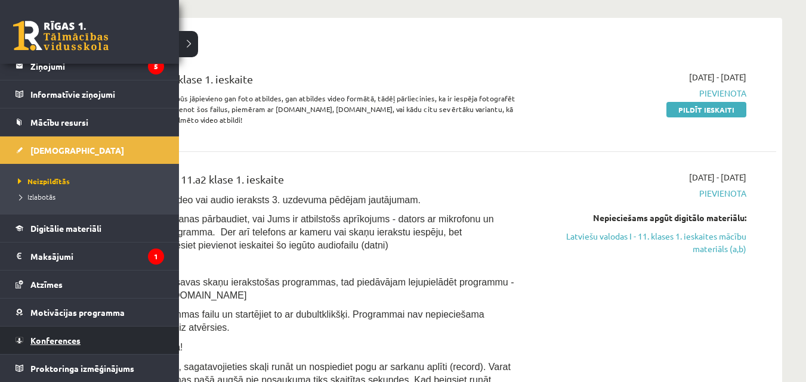
click at [87, 330] on link "Konferences" at bounding box center [90, 340] width 149 height 27
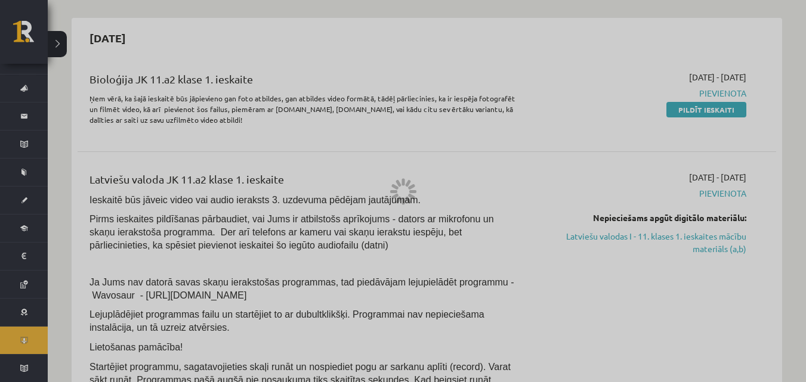
scroll to position [17, 0]
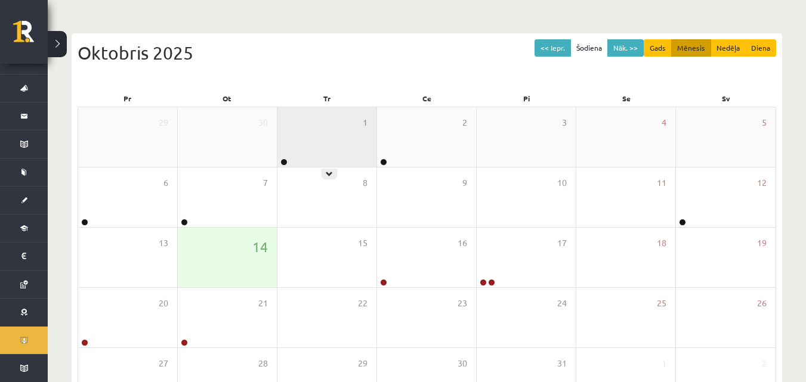
click at [321, 166] on div "1" at bounding box center [326, 137] width 99 height 60
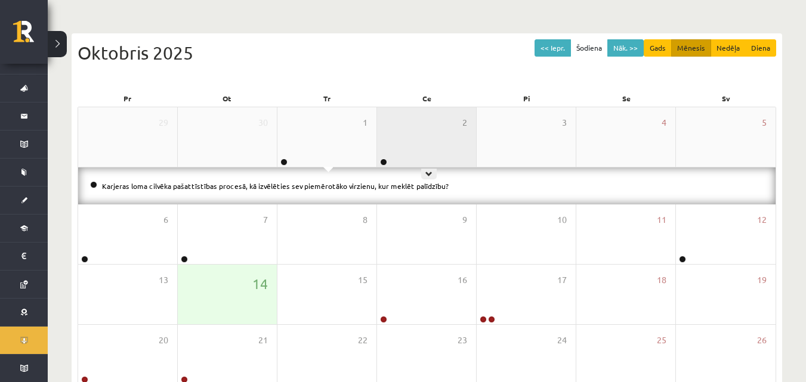
click at [403, 157] on div "2" at bounding box center [426, 137] width 99 height 60
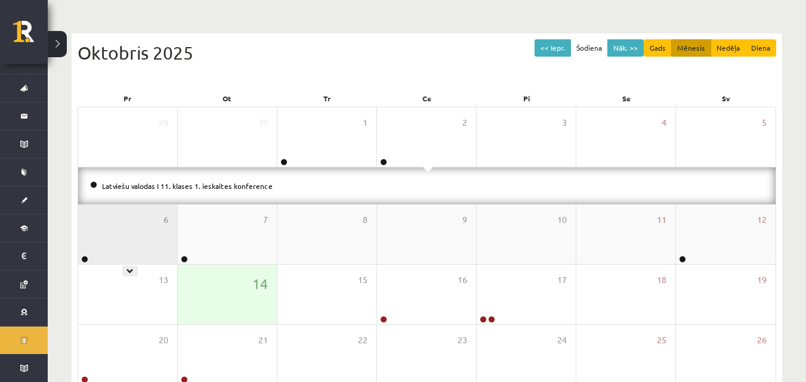
click at [132, 224] on div "6" at bounding box center [127, 235] width 99 height 60
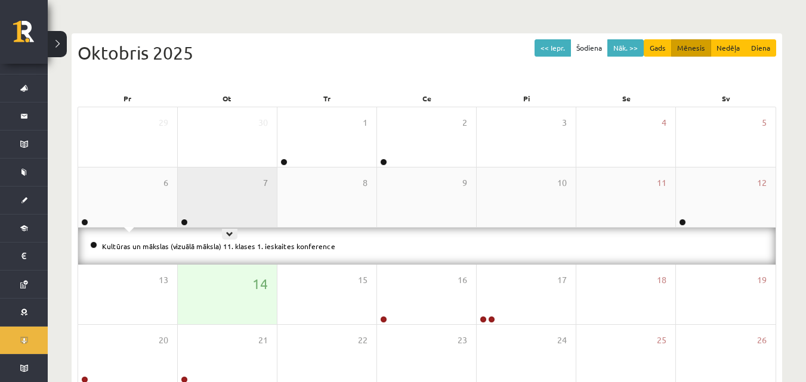
click at [234, 206] on div "7" at bounding box center [227, 198] width 99 height 60
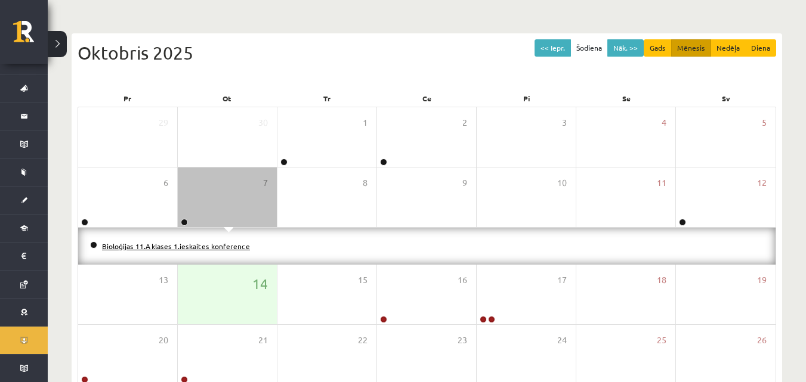
click at [227, 244] on link "Bioloģijas 11.A klases 1.ieskaites konference" at bounding box center [176, 247] width 148 height 10
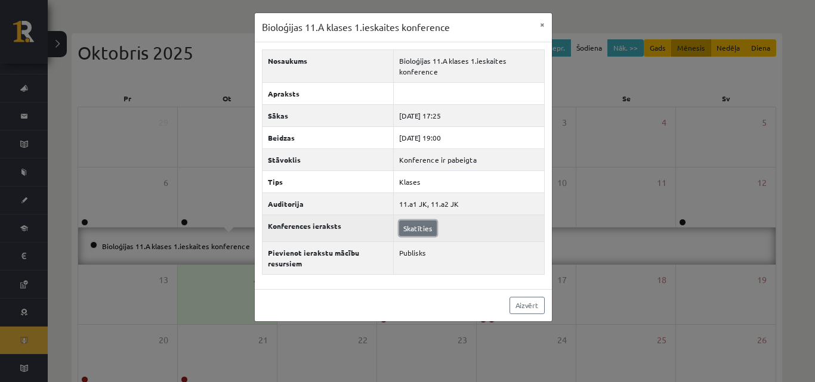
click at [430, 226] on link "Skatīties" at bounding box center [418, 229] width 38 height 16
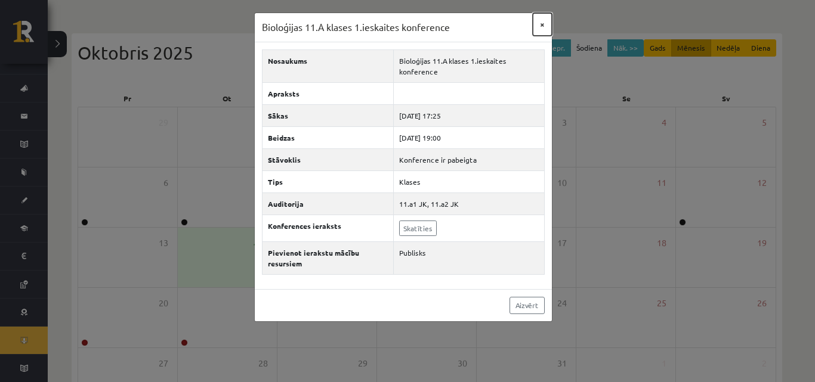
click at [546, 27] on button "×" at bounding box center [542, 24] width 19 height 23
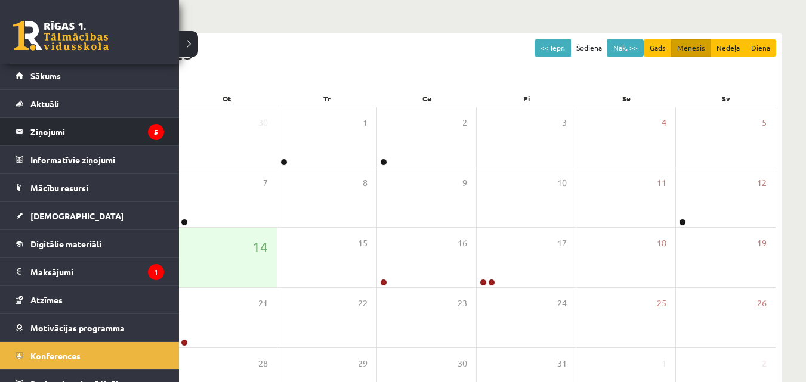
scroll to position [0, 0]
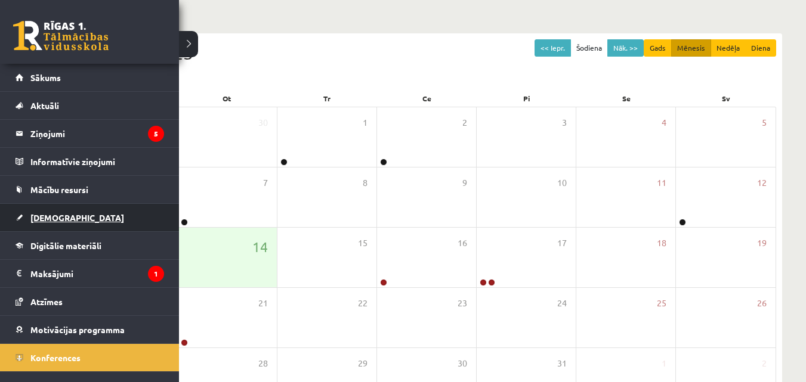
click at [75, 205] on link "[DEMOGRAPHIC_DATA]" at bounding box center [90, 217] width 149 height 27
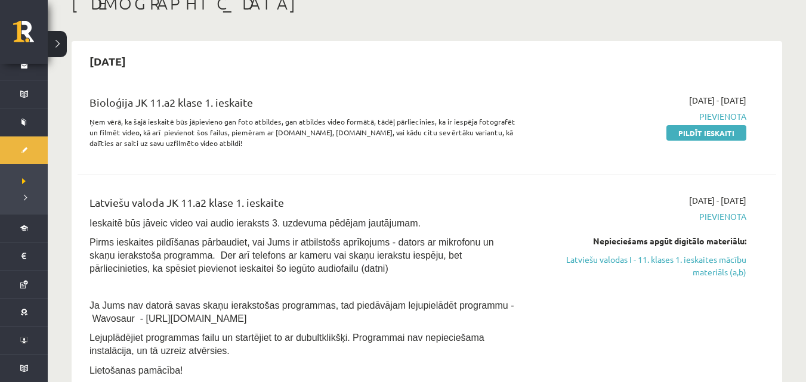
scroll to position [93, 0]
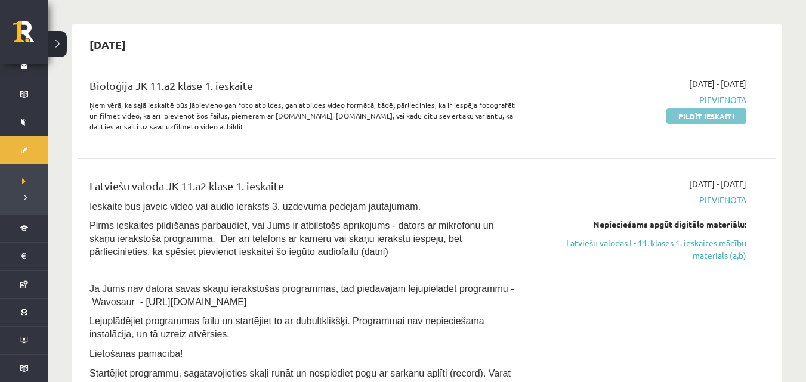
click at [690, 120] on link "Pildīt ieskaiti" at bounding box center [706, 117] width 80 height 16
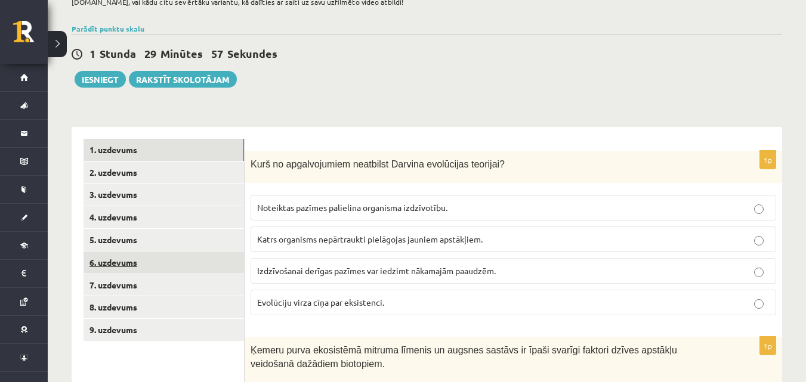
scroll to position [159, 0]
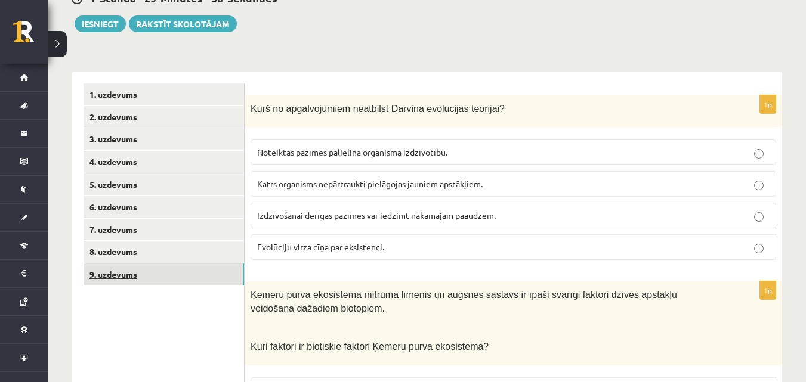
click at [180, 277] on link "9. uzdevums" at bounding box center [164, 275] width 160 height 22
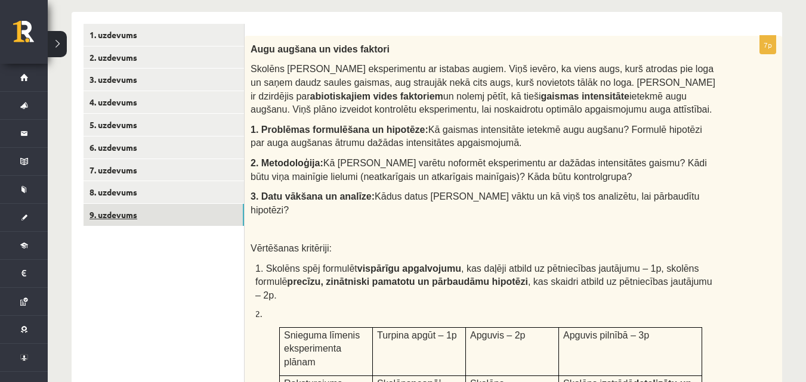
scroll to position [0, 0]
click at [209, 199] on link "8. uzdevums" at bounding box center [164, 192] width 160 height 22
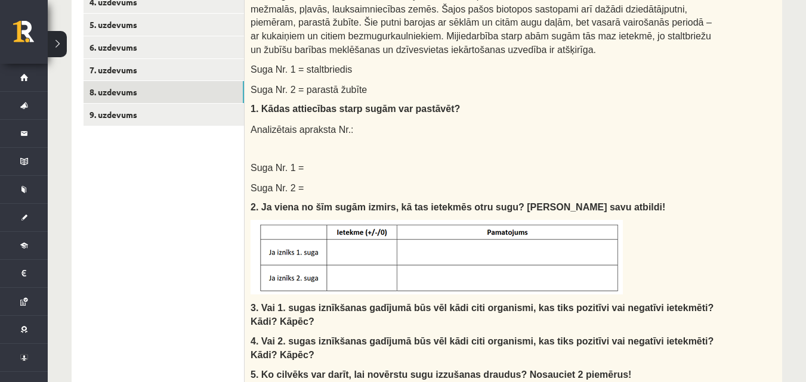
scroll to position [279, 0]
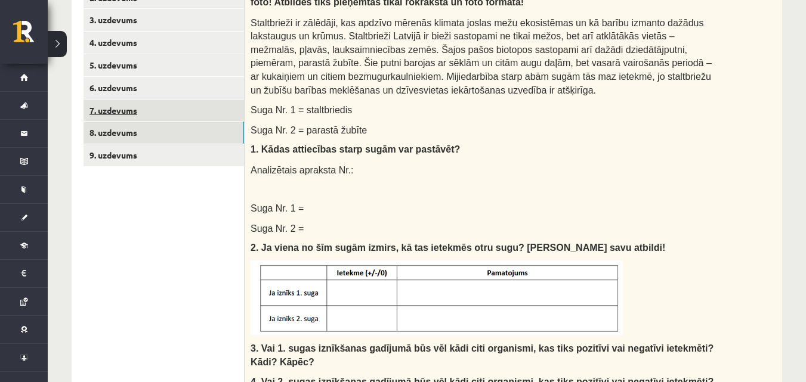
click at [196, 110] on link "7. uzdevums" at bounding box center [164, 111] width 160 height 22
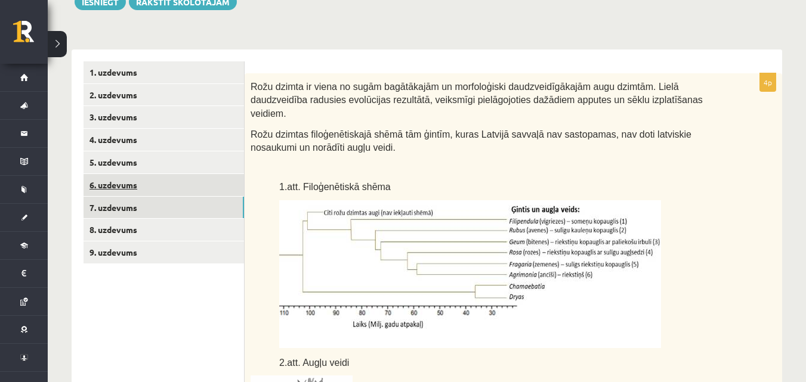
scroll to position [199, 0]
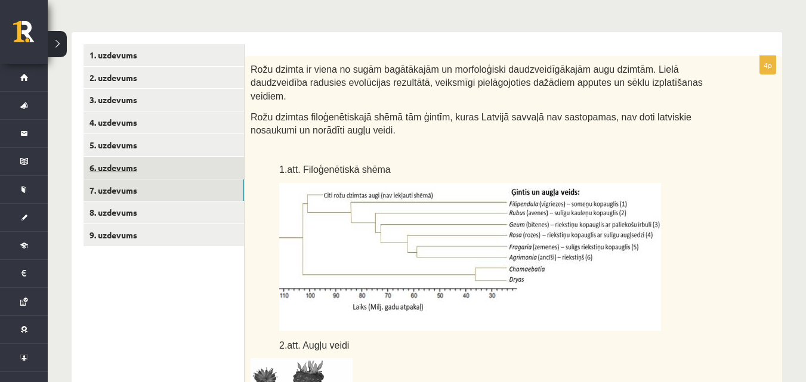
click at [225, 174] on link "6. uzdevums" at bounding box center [164, 168] width 160 height 22
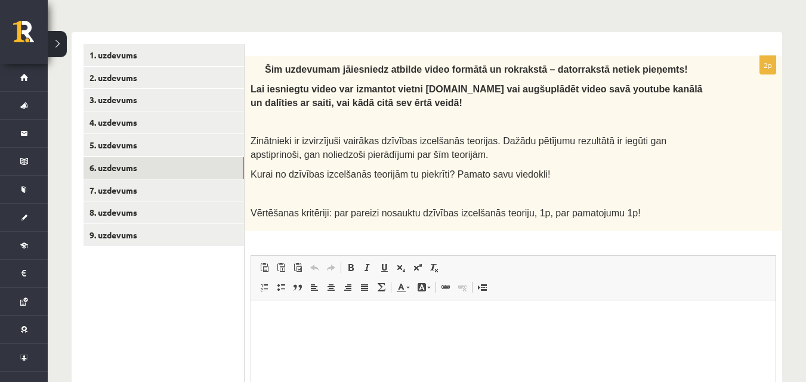
scroll to position [0, 0]
click at [186, 152] on link "5. uzdevums" at bounding box center [164, 145] width 160 height 22
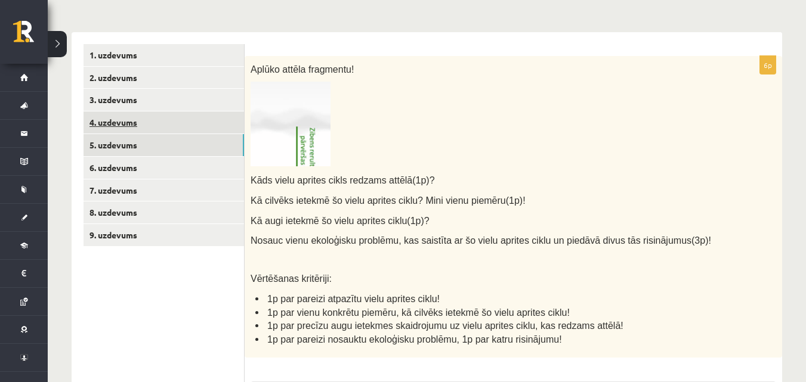
click at [213, 125] on link "4. uzdevums" at bounding box center [164, 123] width 160 height 22
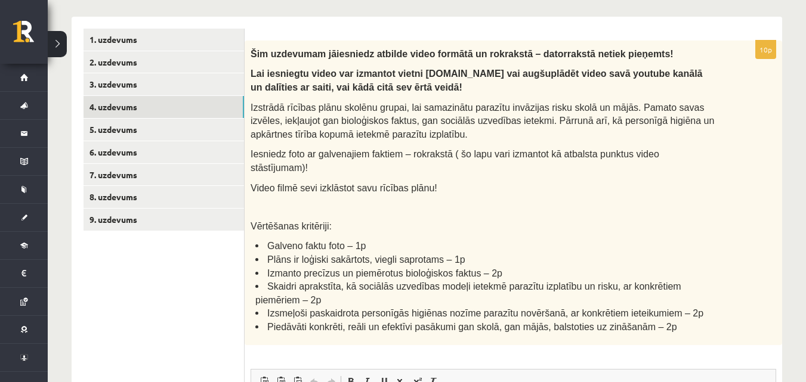
scroll to position [219, 0]
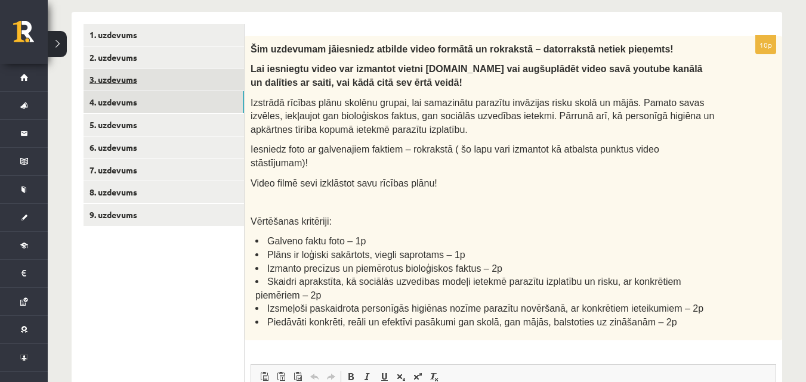
click at [163, 79] on link "3. uzdevums" at bounding box center [164, 80] width 160 height 22
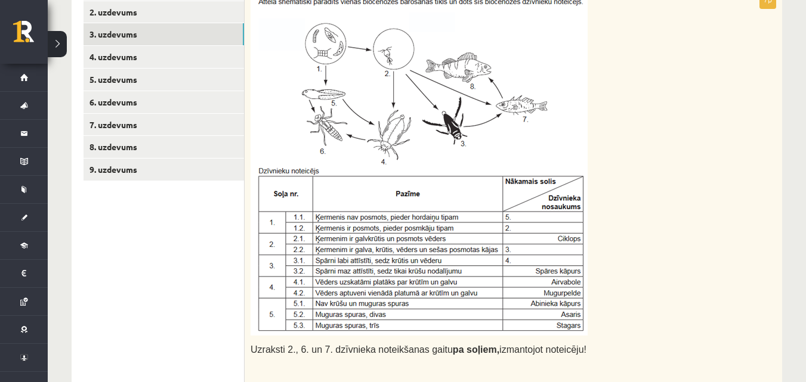
scroll to position [220, 0]
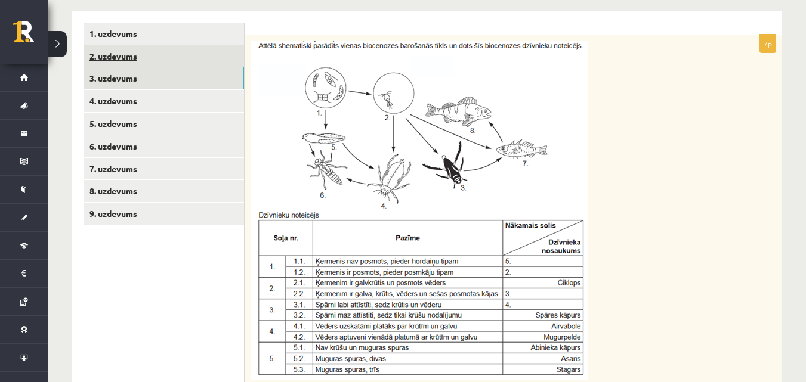
click at [199, 57] on link "2. uzdevums" at bounding box center [164, 56] width 160 height 22
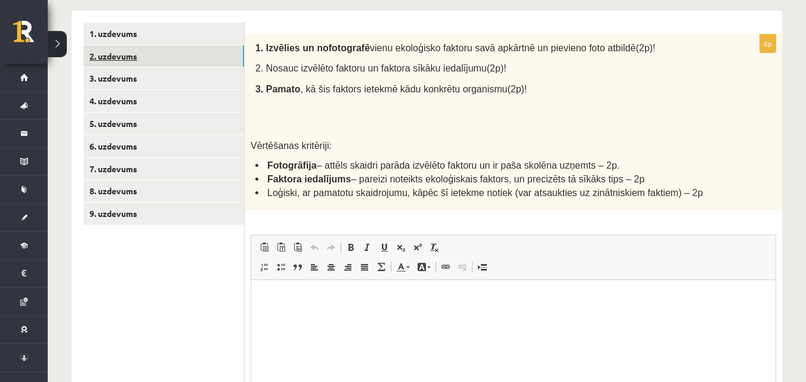
scroll to position [0, 0]
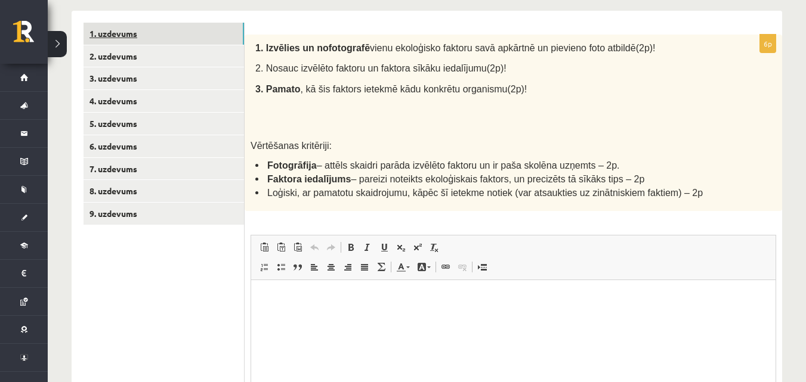
click at [209, 31] on link "1. uzdevums" at bounding box center [164, 34] width 160 height 22
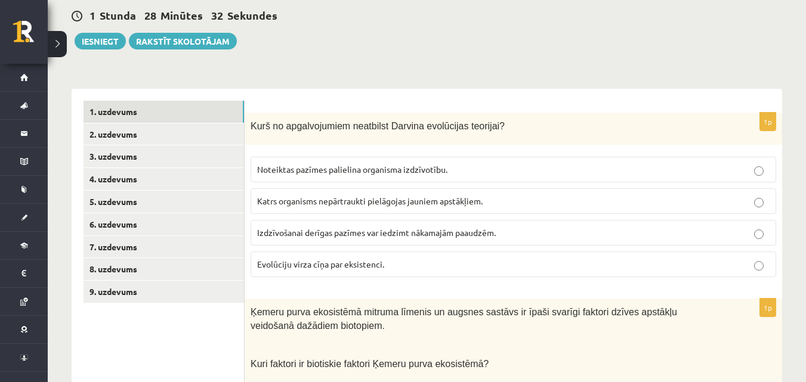
scroll to position [167, 0]
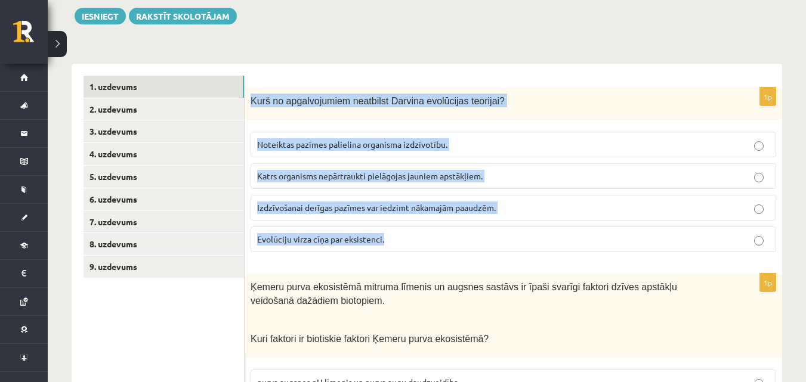
drag, startPoint x: 250, startPoint y: 101, endPoint x: 415, endPoint y: 230, distance: 209.9
click at [416, 231] on div "1p Kurš no apgalvojumiem neatbilst Darvina evolūcijas teorijai? Noteiktas pazīm…" at bounding box center [514, 175] width 538 height 175
copy div "Kurš no apgalvojumiem neatbilst Darvina evolūcijas teorijai? Noteiktas pazīmes …"
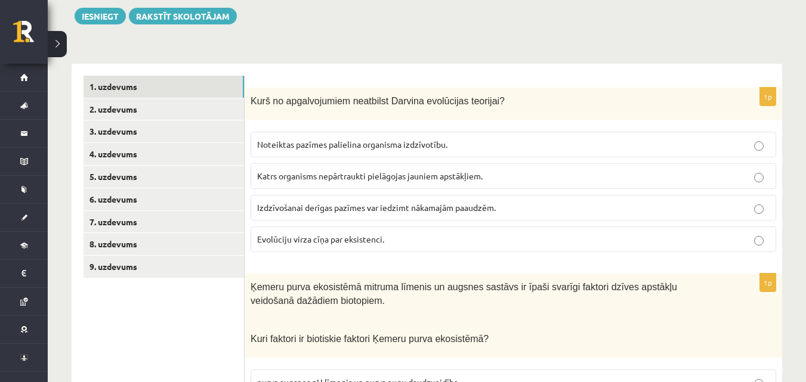
click at [288, 304] on span "Ķemeru purva ekosistēmā mitruma līmenis un augsnes sastāvs ir īpaši svarīgi fak…" at bounding box center [464, 294] width 427 height 24
click at [315, 166] on label "Katrs organisms nepārtraukti pielāgojas jauniem apstākļiem." at bounding box center [514, 176] width 526 height 26
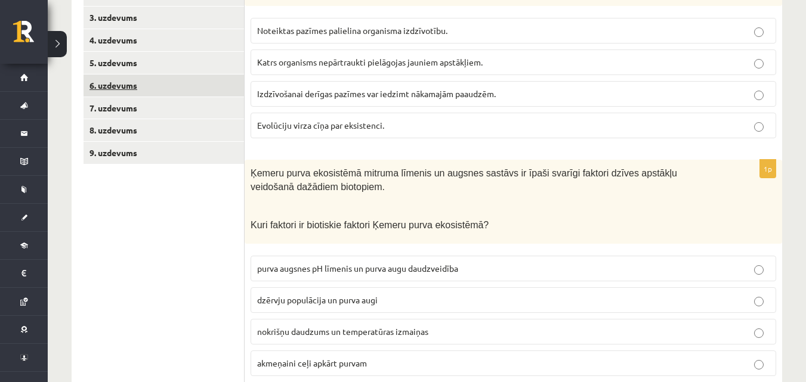
scroll to position [267, 0]
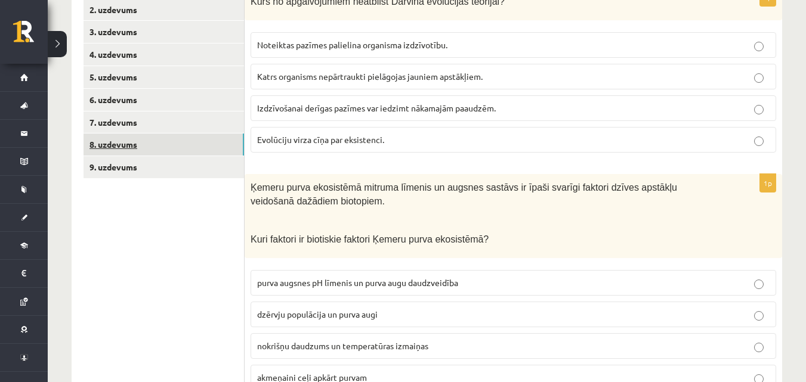
click at [197, 136] on link "8. uzdevums" at bounding box center [164, 145] width 160 height 22
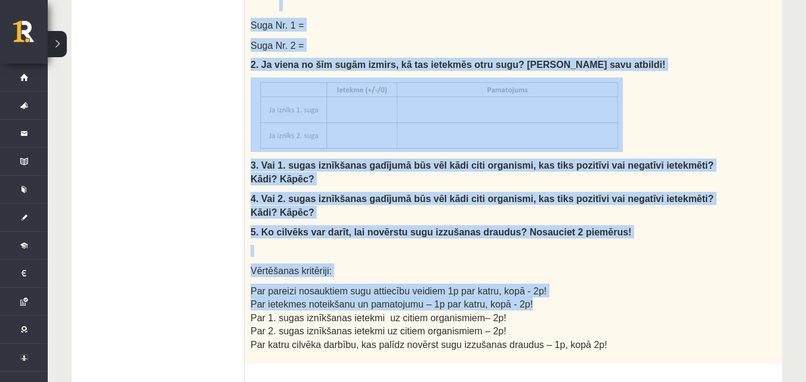
scroll to position [465, 0]
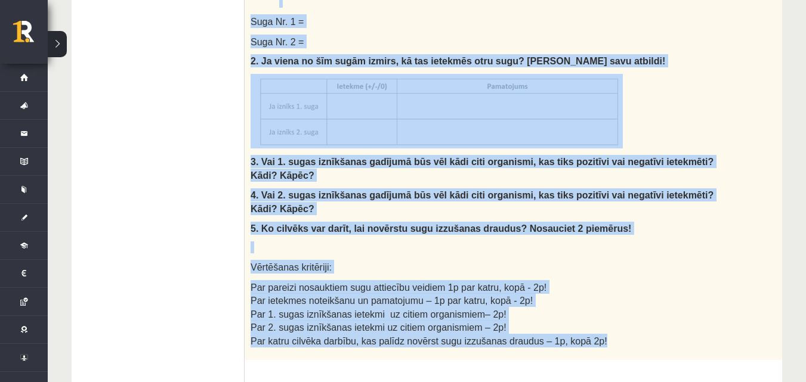
drag, startPoint x: 249, startPoint y: 18, endPoint x: 592, endPoint y: 311, distance: 451.6
click at [592, 311] on div "Izlasi tekstu un pierakstu kladē izveido un aizpildi tabulu, atbildi uz jautāju…" at bounding box center [514, 74] width 538 height 571
copy div "Izlasi tekstu un pierakstu kladē izveido un aizpildi tabulu, atbildi uz jautāju…"
click at [656, 195] on div "Izlasi tekstu un pierakstu kladē izveido un aizpildi tabulu, atbildi uz jautāju…" at bounding box center [514, 74] width 538 height 571
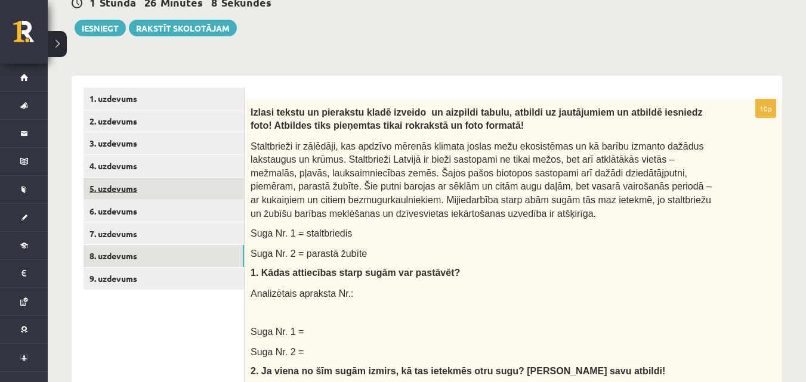
scroll to position [147, 0]
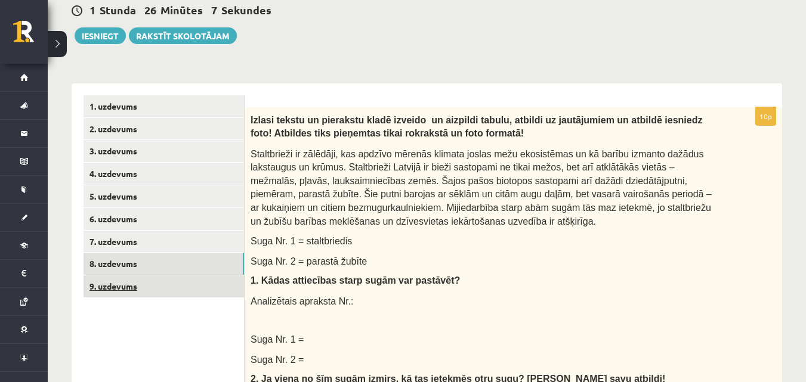
click at [211, 289] on link "9. uzdevums" at bounding box center [164, 287] width 160 height 22
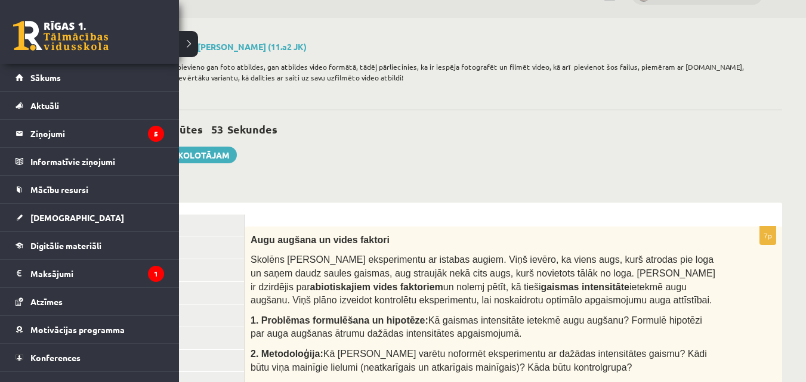
scroll to position [0, 0]
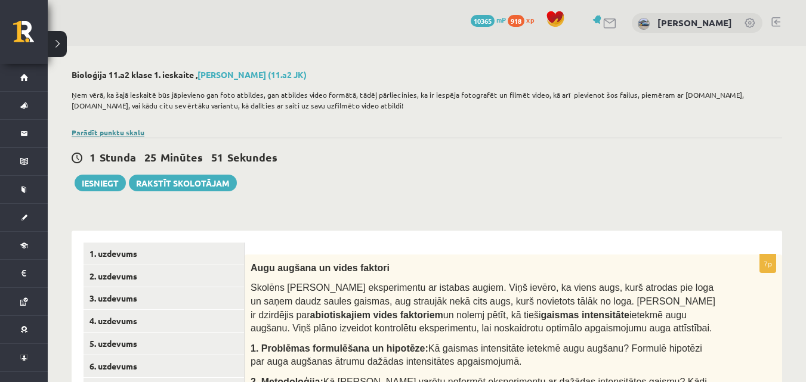
click at [129, 131] on link "Parādīt punktu skalu" at bounding box center [108, 133] width 73 height 10
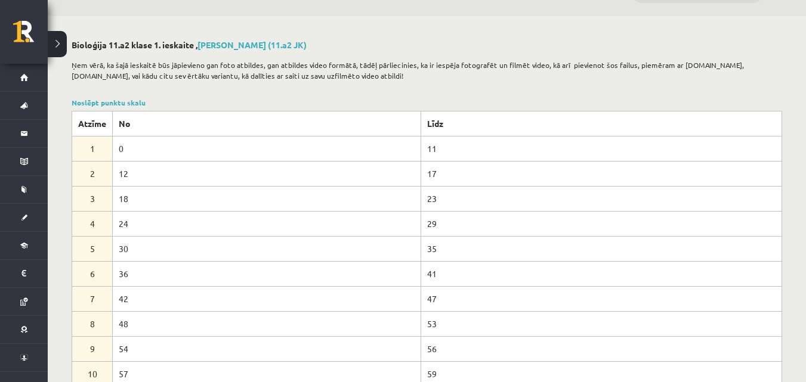
scroll to position [79, 0]
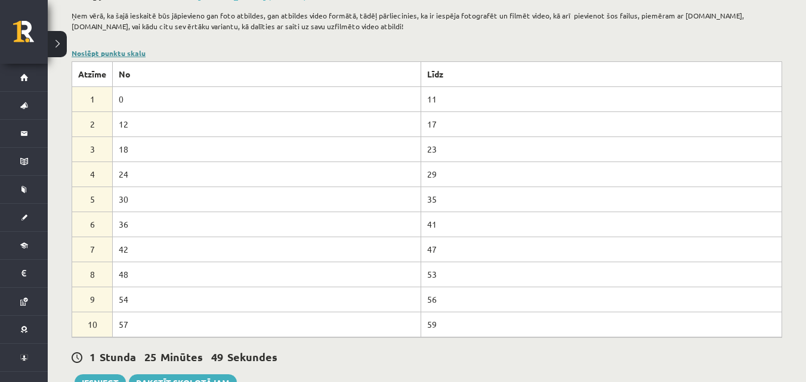
click at [118, 52] on link "Noslēpt punktu skalu" at bounding box center [109, 53] width 74 height 10
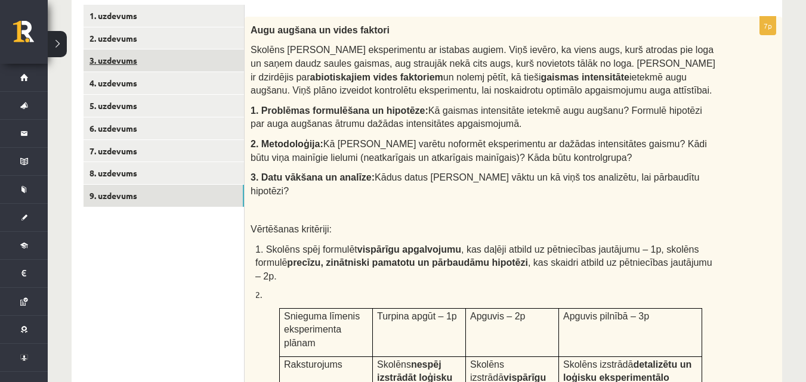
scroll to position [239, 0]
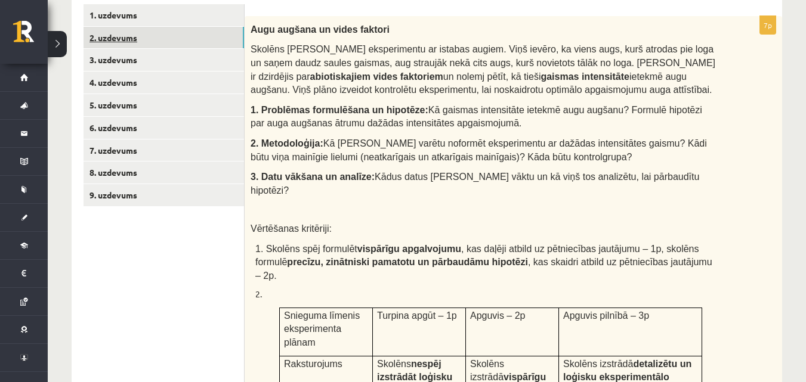
click at [158, 32] on link "2. uzdevums" at bounding box center [164, 38] width 160 height 22
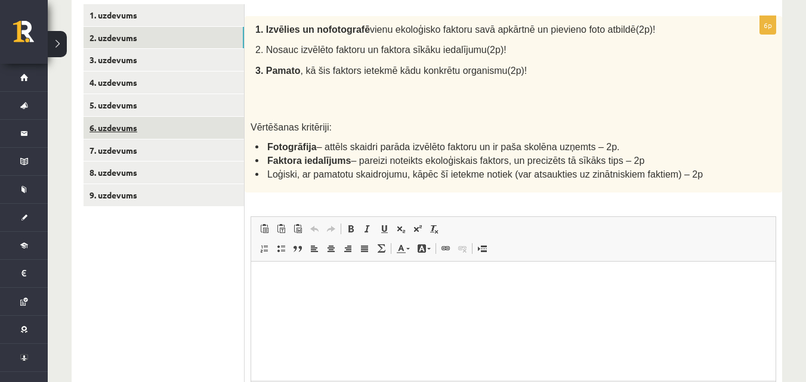
scroll to position [0, 0]
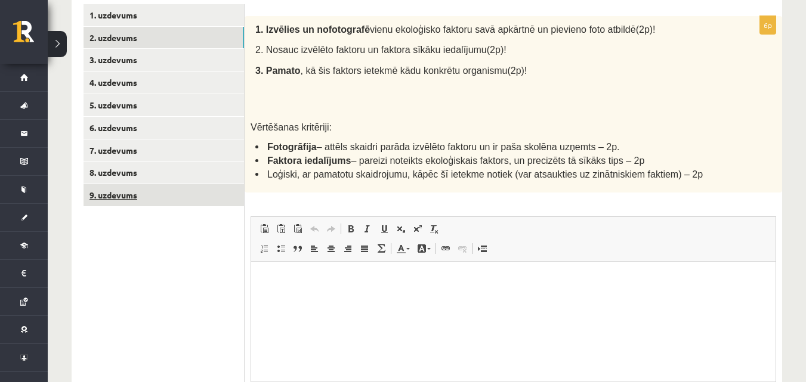
click at [129, 196] on link "9. uzdevums" at bounding box center [164, 195] width 160 height 22
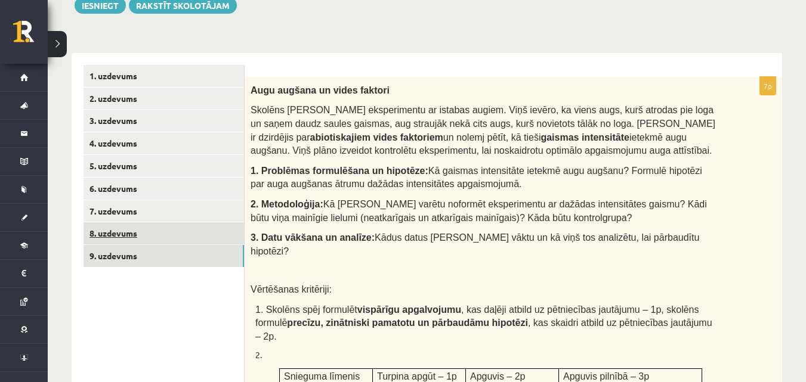
scroll to position [179, 0]
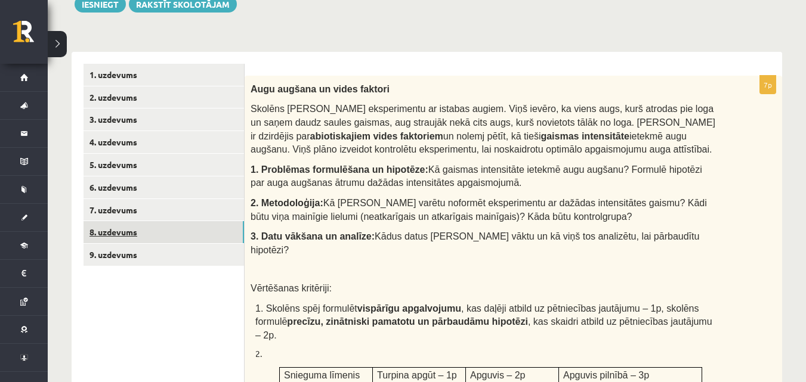
click at [163, 226] on link "8. uzdevums" at bounding box center [164, 232] width 160 height 22
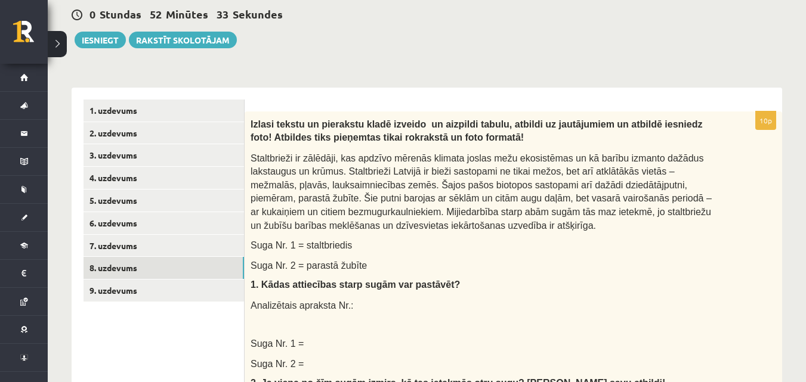
scroll to position [149, 0]
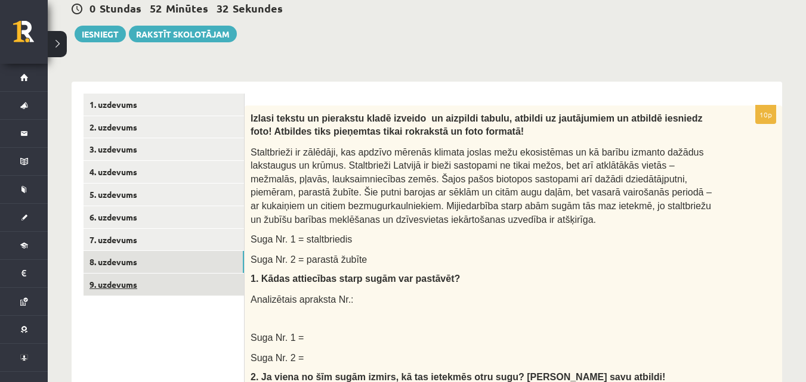
click at [205, 289] on link "9. uzdevums" at bounding box center [164, 285] width 160 height 22
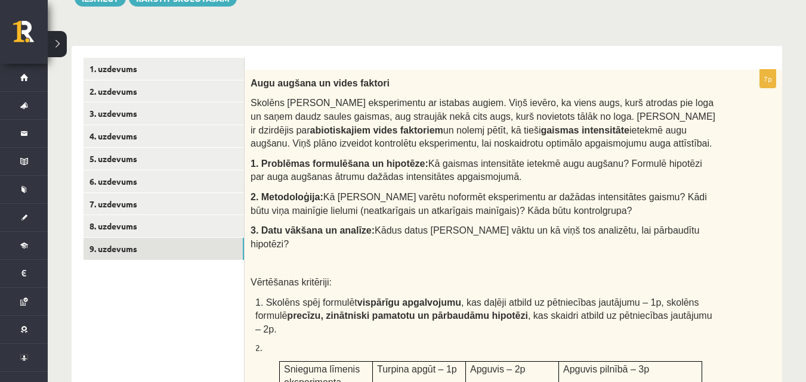
scroll to position [189, 0]
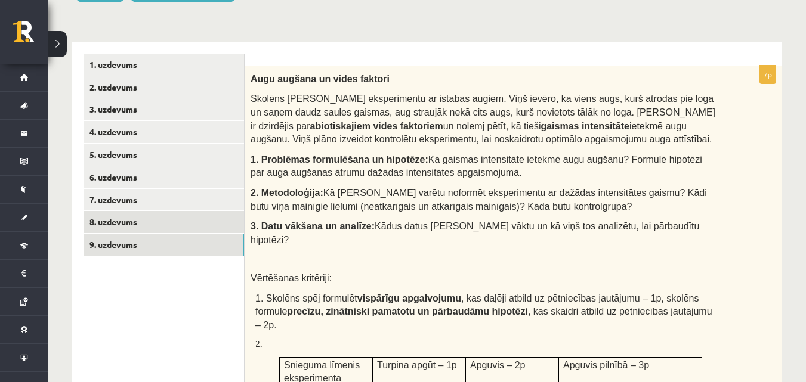
click at [202, 227] on link "8. uzdevums" at bounding box center [164, 222] width 160 height 22
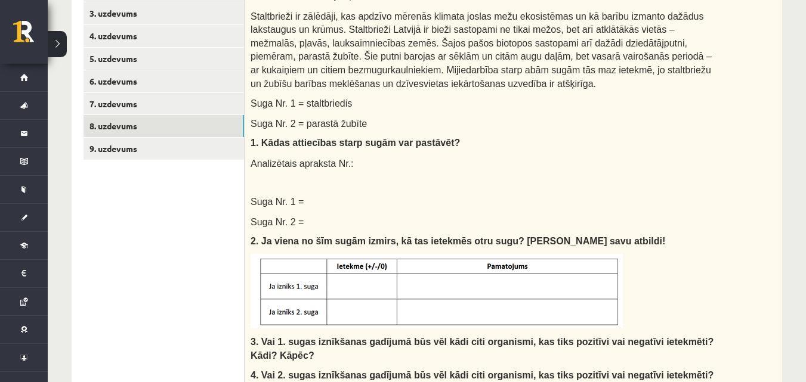
scroll to position [249, 0]
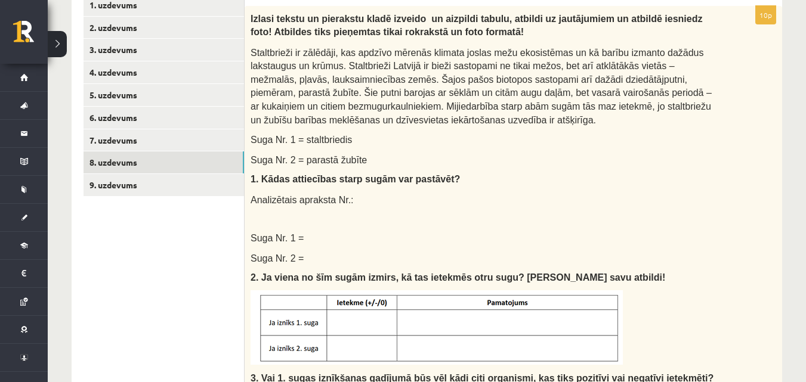
click at [172, 195] on link "9. uzdevums" at bounding box center [164, 185] width 160 height 22
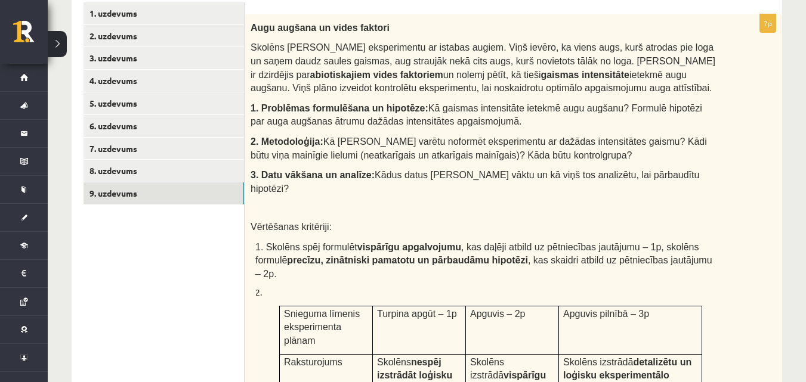
scroll to position [189, 0]
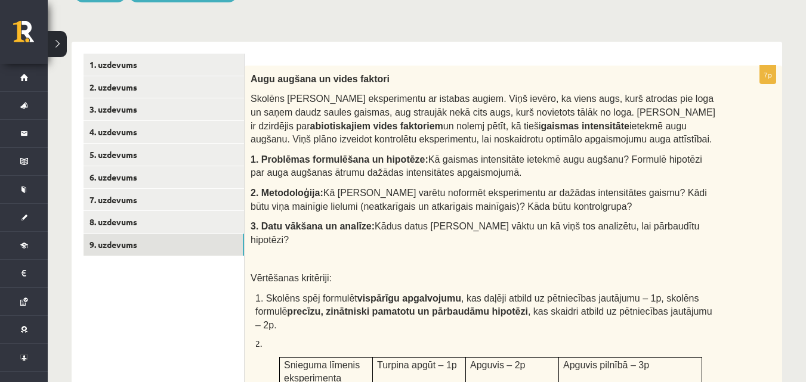
drag, startPoint x: 248, startPoint y: 78, endPoint x: 549, endPoint y: 297, distance: 371.6
click at [550, 319] on div "Augu augšana un vides faktori Skolēns Jānis veic eksperimentu ar istabas augiem…" at bounding box center [514, 388] width 538 height 644
copy div "Augu augšana un vides faktori Skolēns Jānis veic eksperimentu ar istabas augiem…"
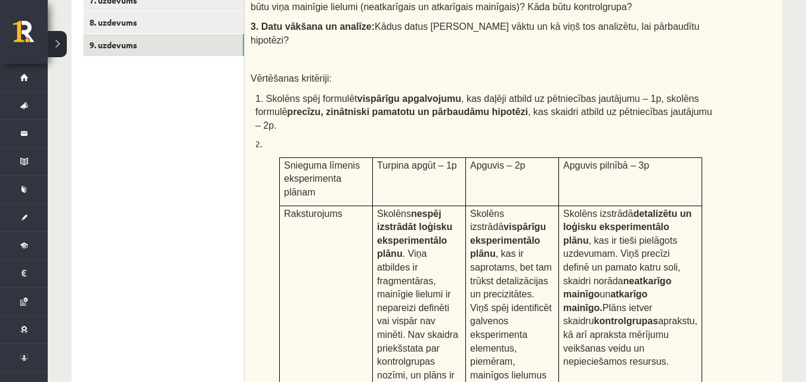
scroll to position [388, 0]
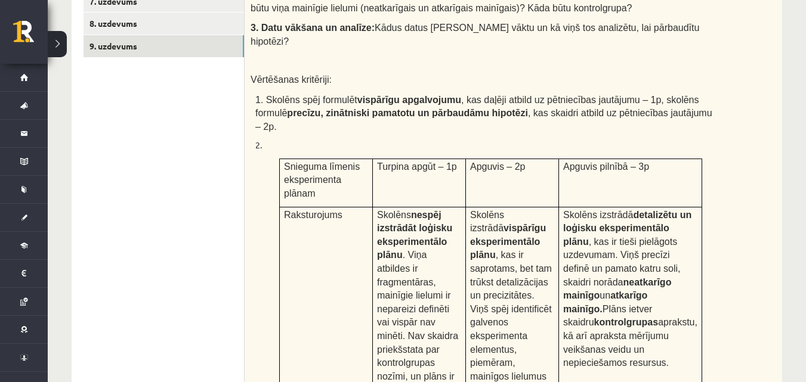
click at [276, 112] on div "Augu augšana un vides faktori Skolēns Jānis veic eksperimentu ar istabas augiem…" at bounding box center [514, 189] width 538 height 644
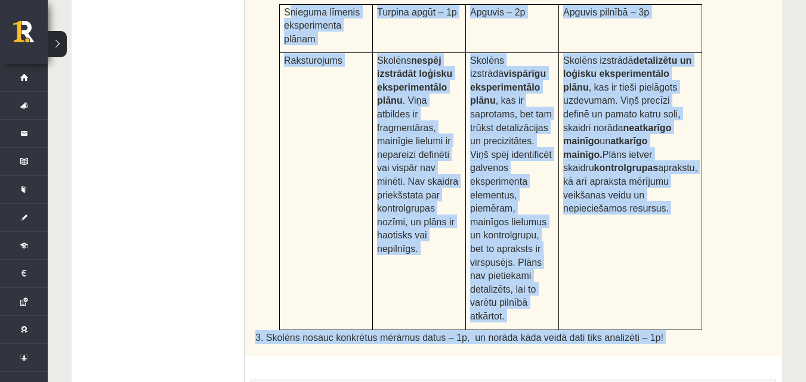
scroll to position [547, 0]
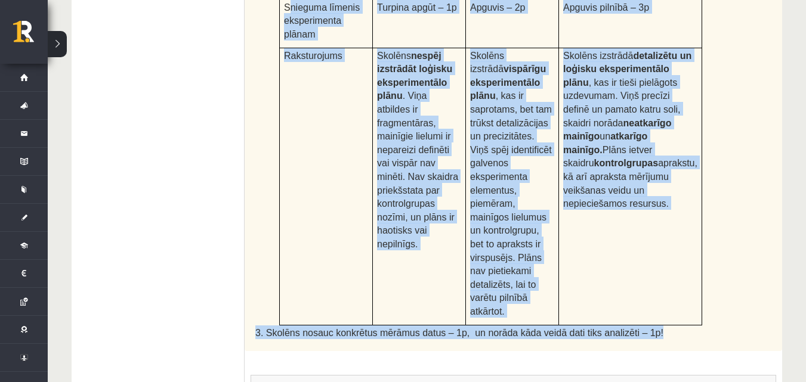
drag, startPoint x: 286, startPoint y: 97, endPoint x: 646, endPoint y: 272, distance: 400.3
click at [646, 272] on div "Augu augšana un vides faktori Skolēns Jānis veic eksperimentu ar istabas augiem…" at bounding box center [514, 30] width 538 height 644
copy div "nieguma līmenis eksperimenta plānam Turpina apgūt – 1p Apguvis – 2p Apguvis pil…"
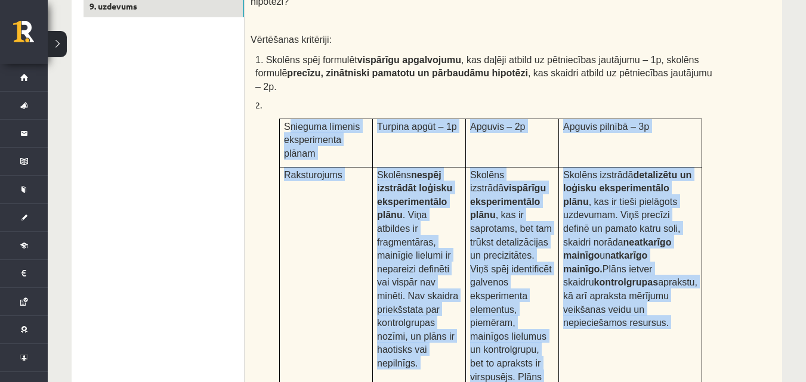
click at [772, 241] on div "Augu augšana un vides faktori Skolēns Jānis veic eksperimentu ar istabas augiem…" at bounding box center [514, 149] width 538 height 644
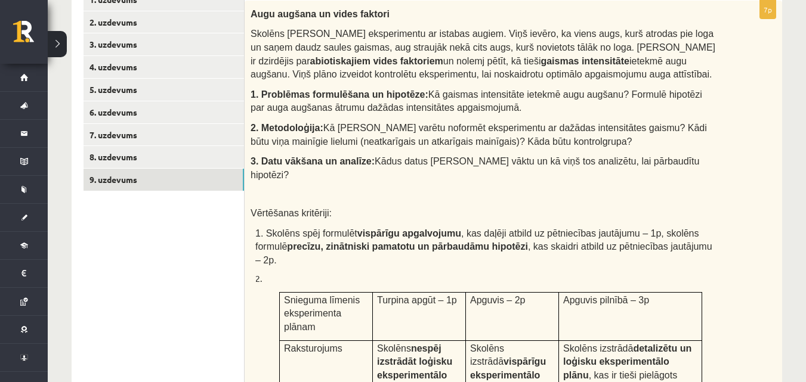
scroll to position [268, 0]
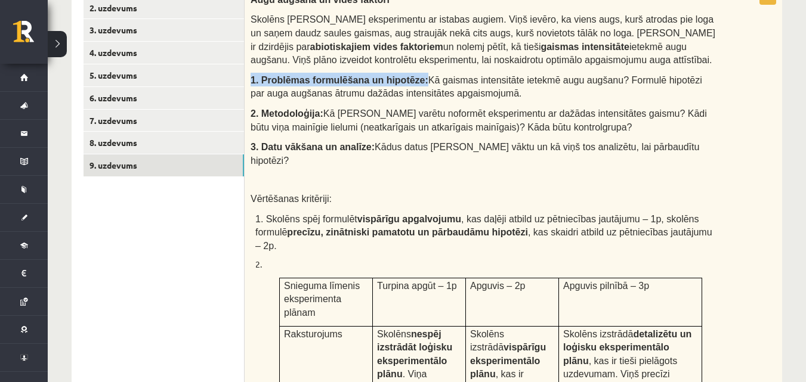
drag, startPoint x: 250, startPoint y: 78, endPoint x: 405, endPoint y: 85, distance: 155.3
click at [405, 85] on div "Augu augšana un vides faktori Skolēns Jānis veic eksperimentu ar istabas augiem…" at bounding box center [514, 308] width 538 height 644
copy span "1. Problēmas formulēšana un hipotēze:"
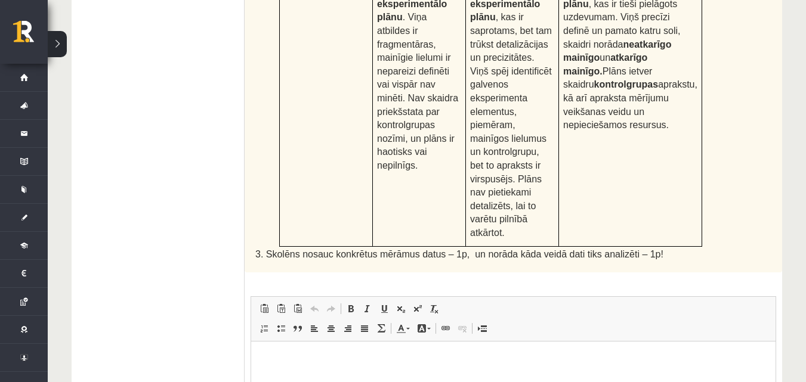
scroll to position [666, 0]
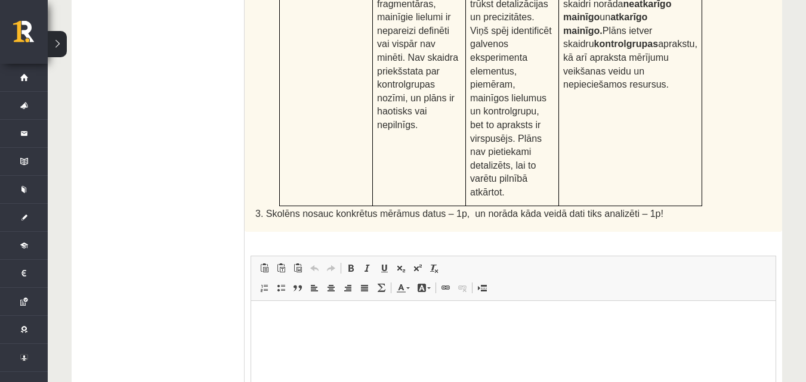
click at [360, 334] on html at bounding box center [513, 319] width 524 height 36
paste body "Editor, wiswyg-editor-user-answer-47433915145980"
click at [344, 261] on link "Bold Keyboard shortcut Ctrl+B" at bounding box center [350, 269] width 17 height 16
click at [328, 320] on p "**********" at bounding box center [513, 319] width 501 height 13
click at [331, 319] on p "**********" at bounding box center [513, 319] width 501 height 13
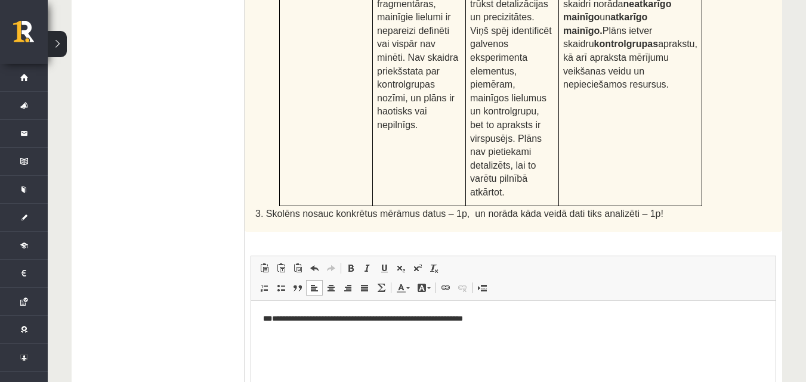
click at [514, 317] on p "**********" at bounding box center [513, 319] width 501 height 13
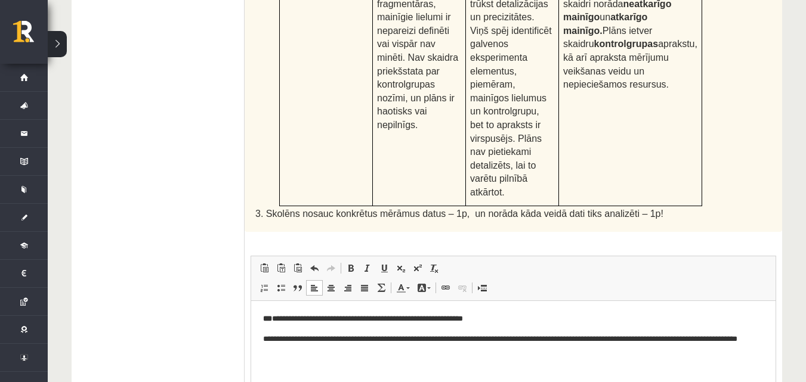
click at [696, 340] on p "**********" at bounding box center [513, 346] width 501 height 25
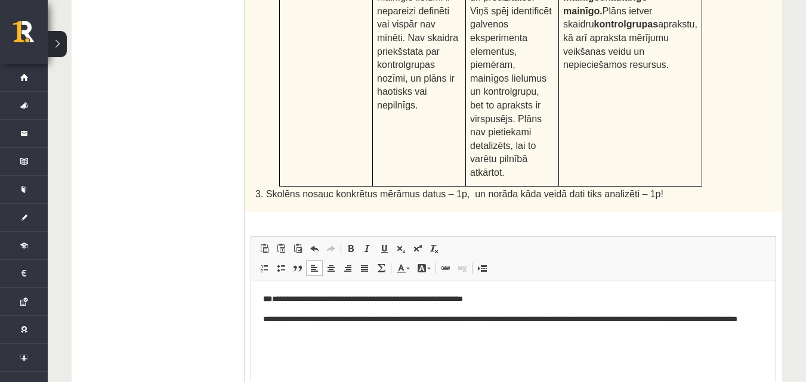
click at [493, 317] on p "**********" at bounding box center [513, 326] width 501 height 25
click at [577, 319] on p "**********" at bounding box center [513, 326] width 501 height 25
click at [323, 334] on p "**********" at bounding box center [513, 326] width 501 height 25
click at [268, 298] on b "**" at bounding box center [267, 299] width 9 height 8
click at [266, 304] on p "**********" at bounding box center [513, 300] width 501 height 13
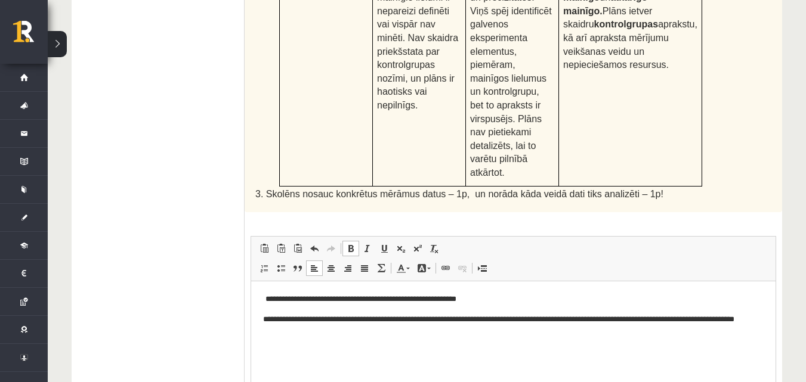
click at [346, 244] on span at bounding box center [351, 249] width 10 height 10
click at [427, 341] on html "**********" at bounding box center [513, 316] width 524 height 69
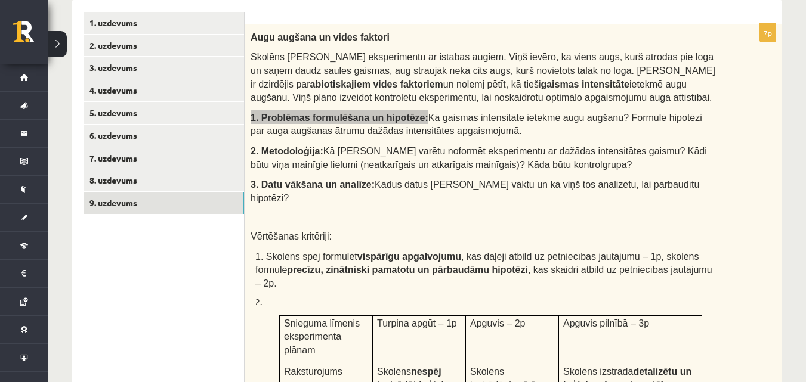
scroll to position [209, 0]
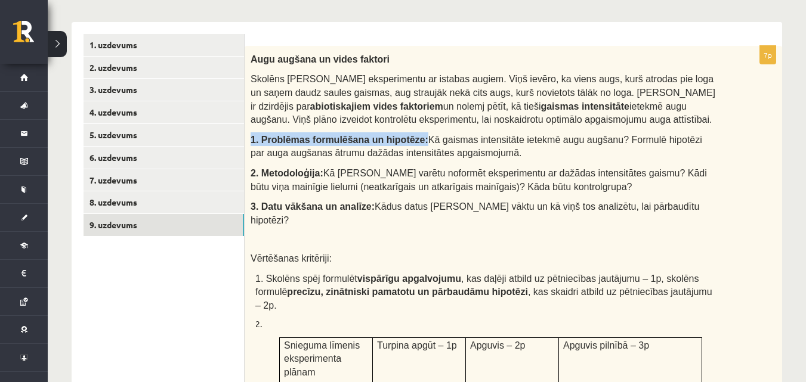
click at [437, 166] on p "2. Metodoloģija: Kā Jānis varētu noformēt eksperimentu ar dažādas intensitātes …" at bounding box center [484, 179] width 466 height 27
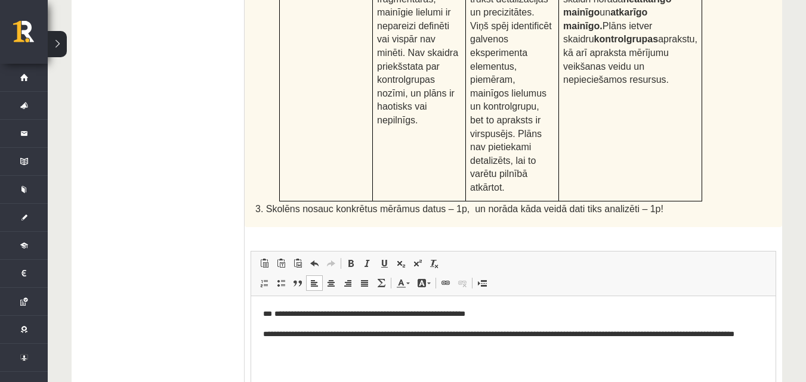
scroll to position [706, 0]
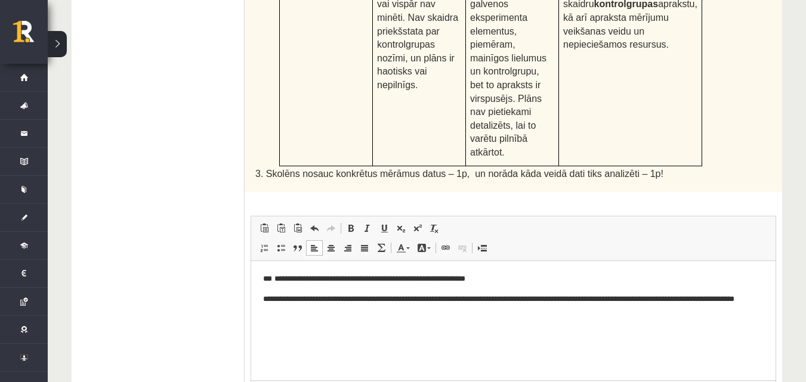
click at [422, 313] on p "**********" at bounding box center [513, 306] width 501 height 25
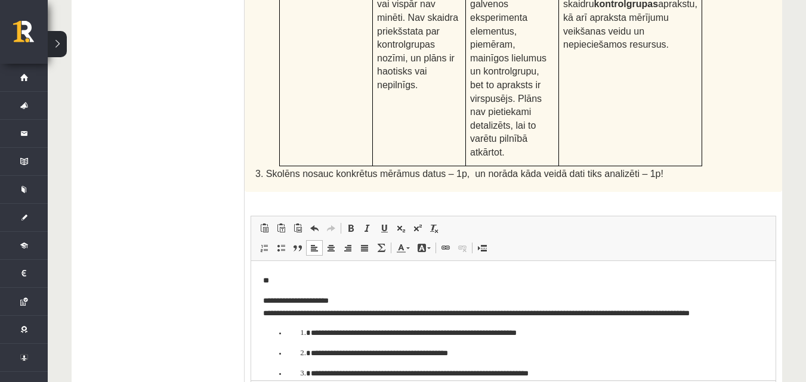
scroll to position [74, 0]
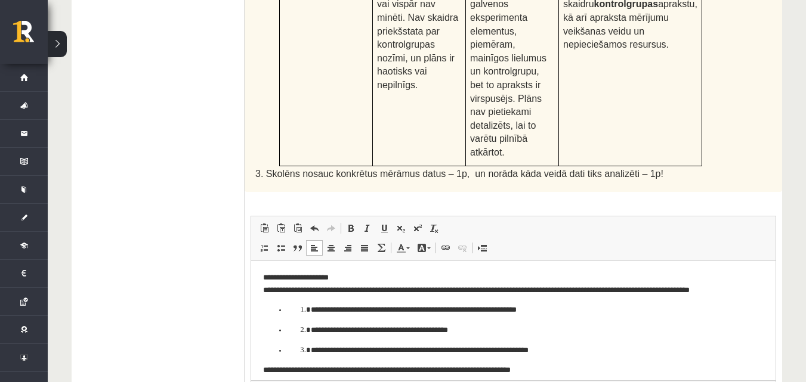
click at [297, 348] on ol "**********" at bounding box center [513, 351] width 453 height 13
click at [289, 350] on ol "**********" at bounding box center [513, 351] width 453 height 13
click at [288, 350] on ol "**********" at bounding box center [513, 351] width 453 height 13
click at [287, 351] on li "**********" at bounding box center [513, 351] width 453 height 13
click at [277, 318] on ul "**********" at bounding box center [513, 330] width 501 height 53
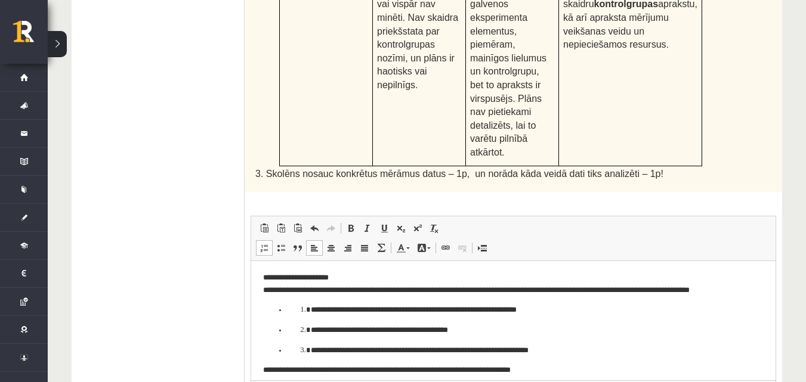
click at [286, 308] on ul "**********" at bounding box center [513, 330] width 501 height 53
click at [287, 332] on li "**********" at bounding box center [513, 331] width 453 height 13
click at [311, 332] on li "**********" at bounding box center [513, 331] width 405 height 13
click at [293, 350] on ol "**********" at bounding box center [513, 351] width 453 height 13
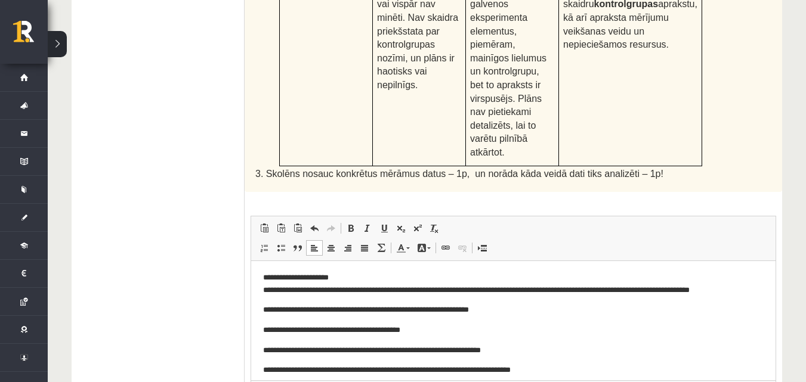
click at [261, 316] on html "**********" at bounding box center [513, 363] width 524 height 352
click at [263, 331] on p "**********" at bounding box center [509, 331] width 492 height 13
click at [262, 352] on html "**********" at bounding box center [513, 363] width 524 height 352
click at [262, 289] on html "**********" at bounding box center [513, 363] width 524 height 352
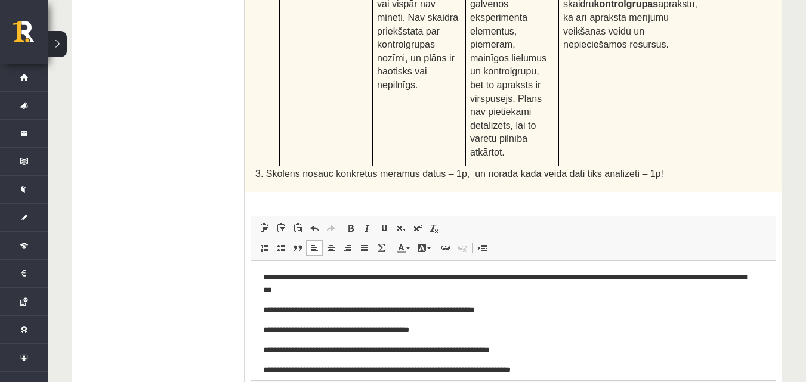
click at [607, 277] on p "**********" at bounding box center [509, 284] width 492 height 25
click at [338, 287] on p "**********" at bounding box center [509, 284] width 492 height 25
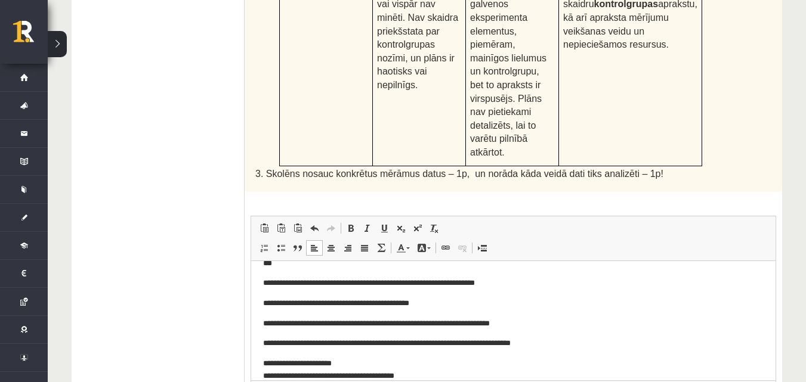
scroll to position [114, 0]
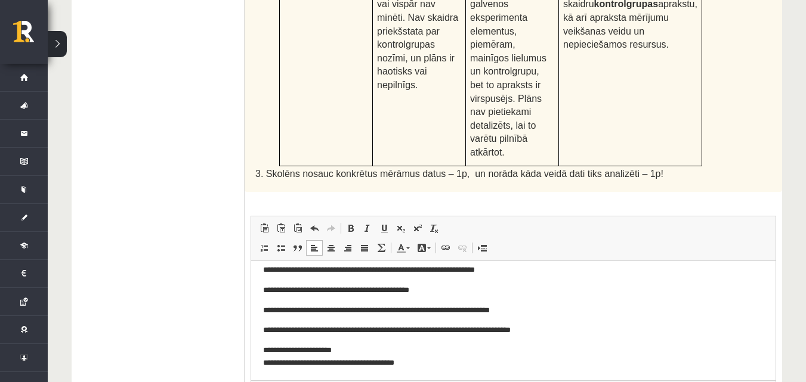
click at [432, 311] on p "**********" at bounding box center [509, 311] width 492 height 13
click at [430, 311] on p "**********" at bounding box center [509, 311] width 492 height 13
click at [493, 311] on p "**********" at bounding box center [509, 311] width 492 height 13
click at [550, 310] on p "**********" at bounding box center [509, 311] width 492 height 13
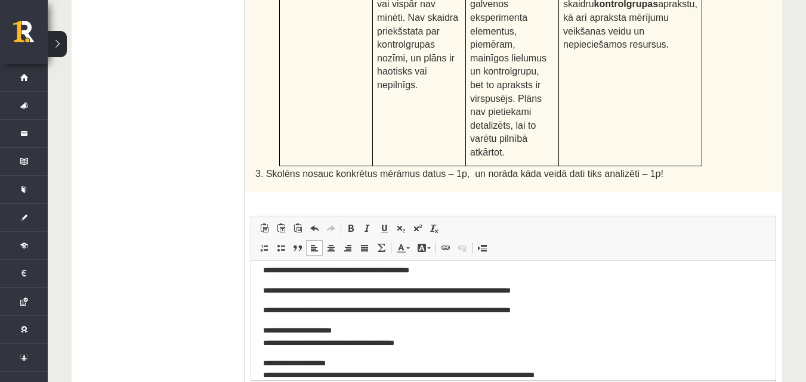
click at [415, 315] on p "**********" at bounding box center [509, 311] width 492 height 13
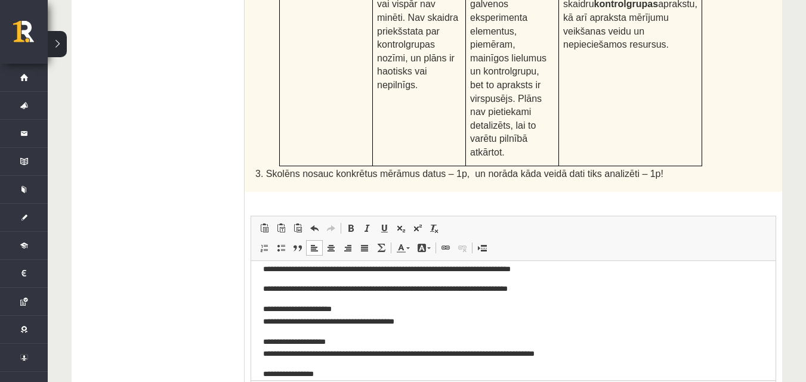
scroll to position [154, 0]
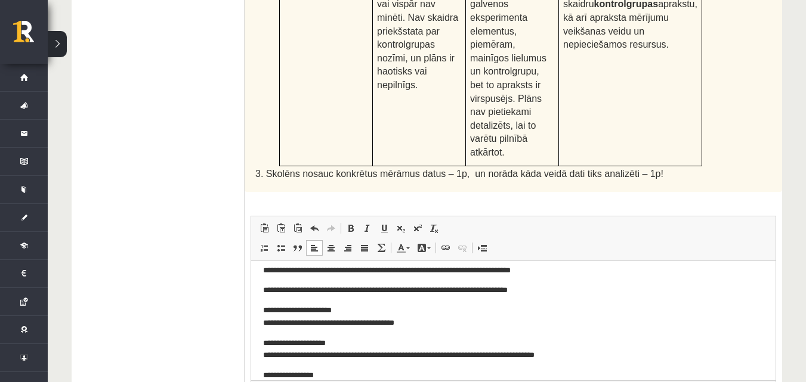
click at [453, 295] on p "**********" at bounding box center [509, 291] width 492 height 13
click at [454, 295] on p "**********" at bounding box center [509, 291] width 492 height 13
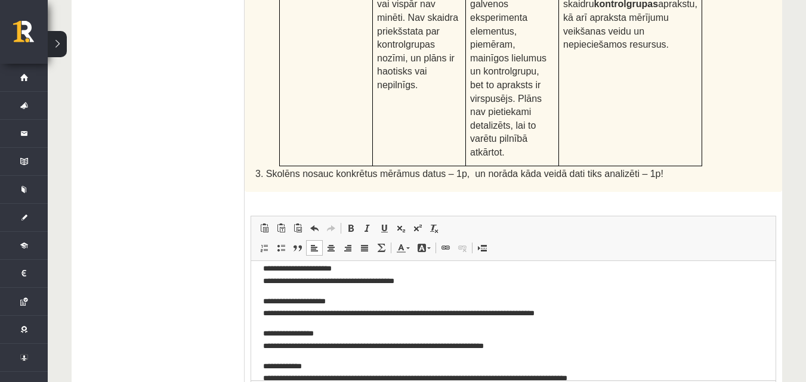
scroll to position [193, 0]
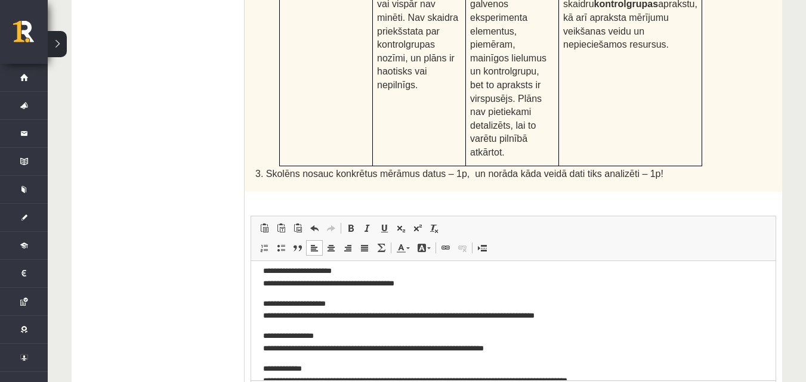
click at [265, 285] on p "**********" at bounding box center [509, 278] width 492 height 25
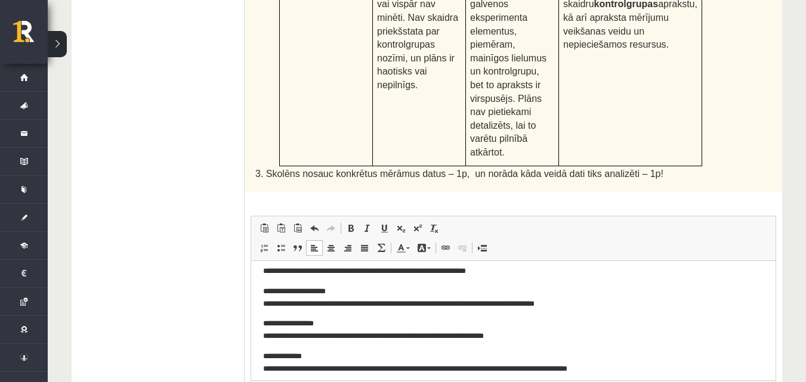
click at [263, 307] on p "**********" at bounding box center [509, 298] width 492 height 25
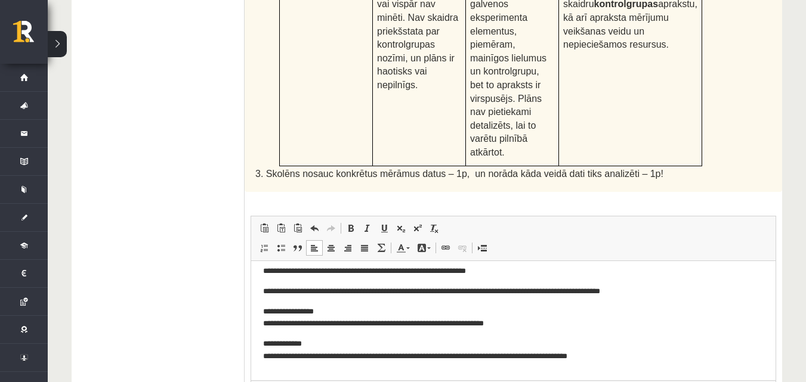
click at [262, 326] on html "**********" at bounding box center [513, 231] width 524 height 327
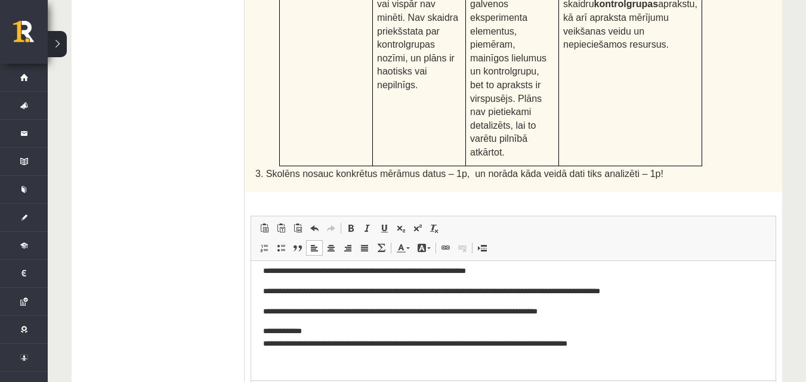
click at [261, 342] on html "**********" at bounding box center [513, 225] width 524 height 314
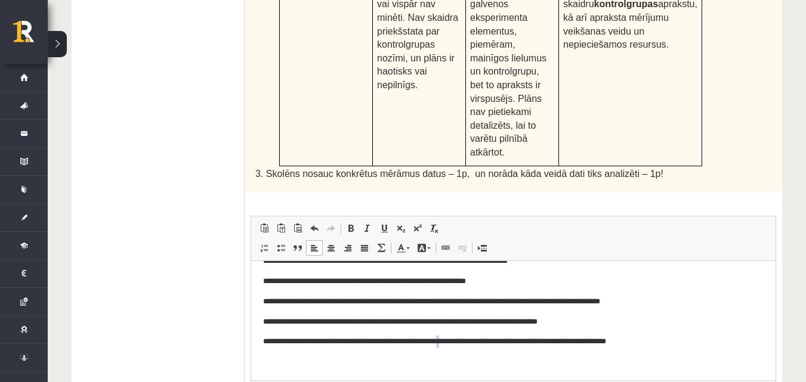
click at [476, 342] on p "**********" at bounding box center [509, 342] width 492 height 13
click at [490, 341] on p "**********" at bounding box center [509, 342] width 492 height 13
click at [488, 342] on p "**********" at bounding box center [509, 342] width 492 height 13
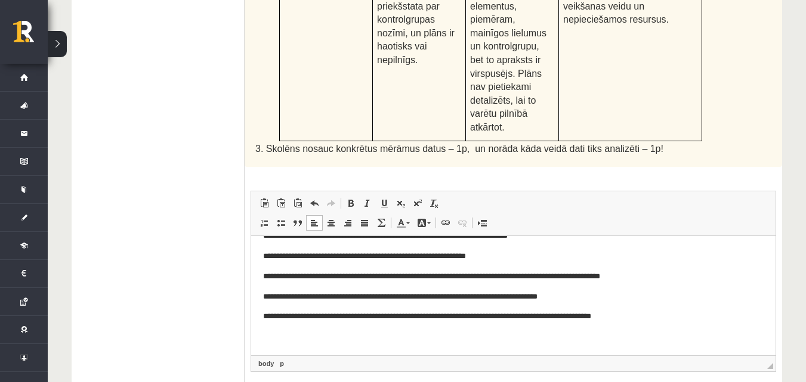
scroll to position [758, 0]
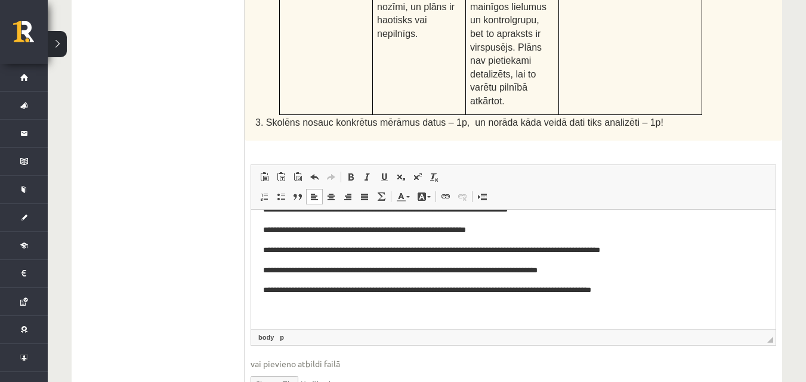
click at [677, 286] on p "**********" at bounding box center [509, 291] width 492 height 13
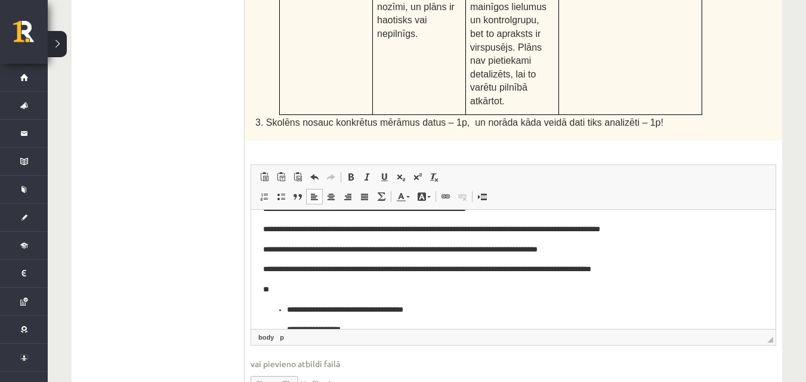
scroll to position [275, 0]
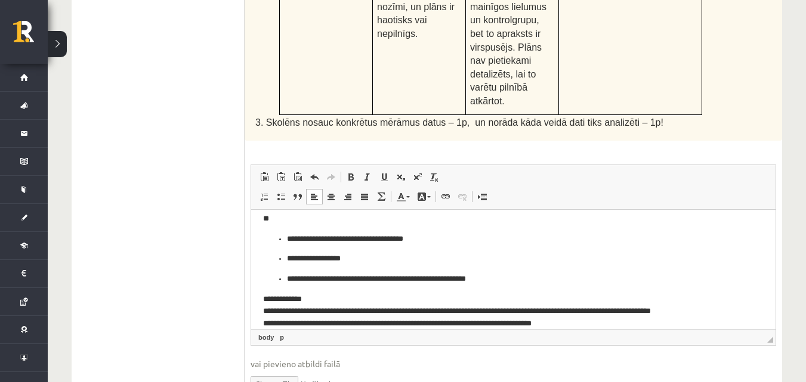
click at [286, 241] on ul "**********" at bounding box center [513, 259] width 501 height 53
click at [292, 259] on p "**********" at bounding box center [509, 259] width 444 height 13
click at [286, 259] on ul "**********" at bounding box center [513, 269] width 501 height 32
click at [287, 282] on li "**********" at bounding box center [513, 279] width 453 height 13
click at [266, 240] on p "**********" at bounding box center [509, 239] width 492 height 13
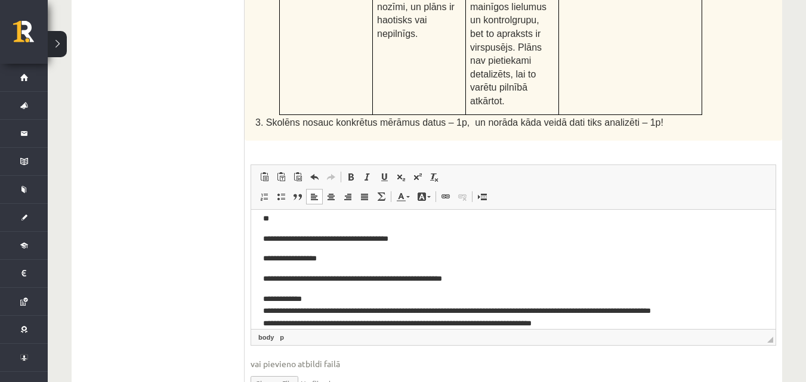
click at [261, 263] on html "**********" at bounding box center [513, 149] width 524 height 428
click at [260, 280] on html "**********" at bounding box center [513, 149] width 524 height 428
click at [261, 258] on html "**********" at bounding box center [513, 149] width 524 height 428
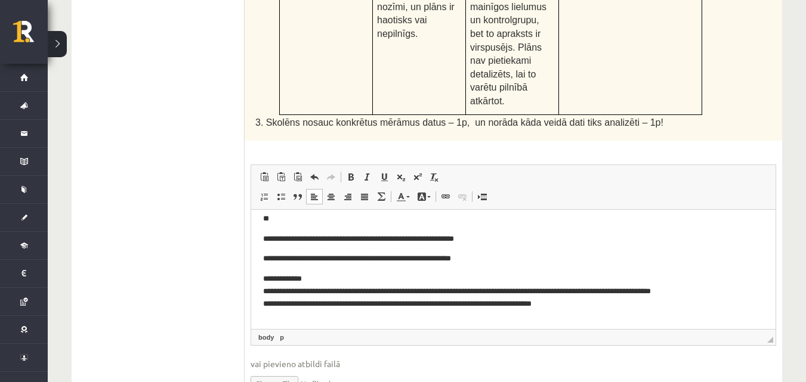
click at [266, 253] on p "**********" at bounding box center [509, 259] width 492 height 13
click at [261, 257] on html "**********" at bounding box center [513, 139] width 524 height 408
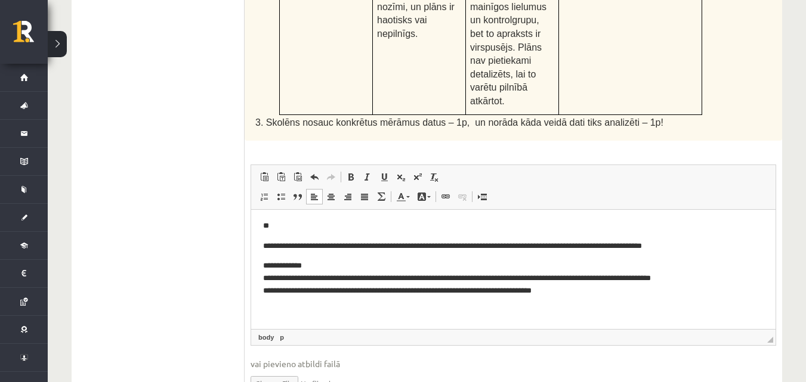
scroll to position [269, 0]
click at [311, 268] on p "**********" at bounding box center [509, 278] width 492 height 37
click at [263, 260] on html "**********" at bounding box center [513, 135] width 524 height 387
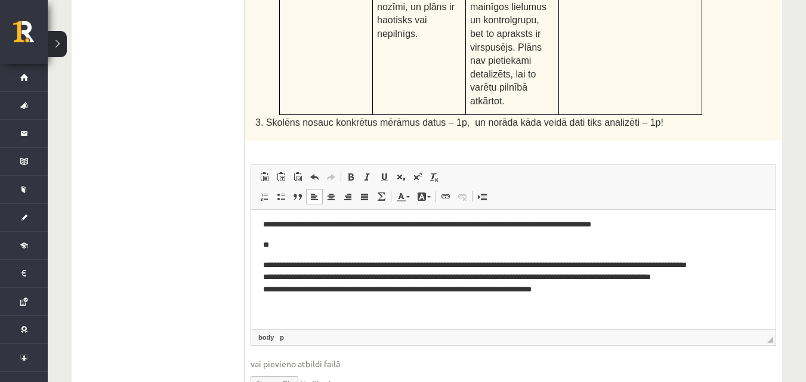
scroll to position [261, 0]
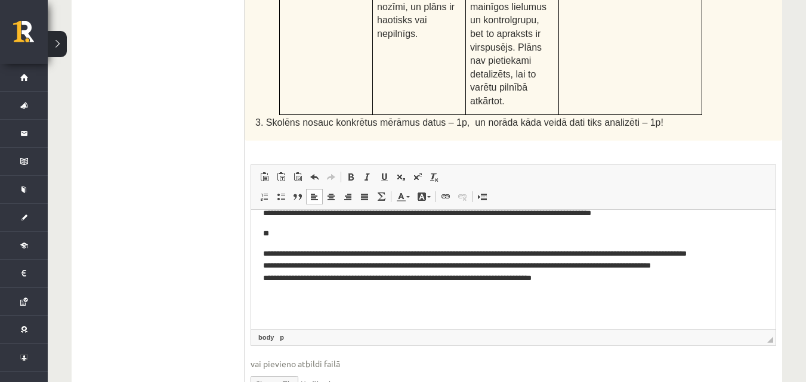
click at [263, 276] on p "**********" at bounding box center [509, 273] width 492 height 50
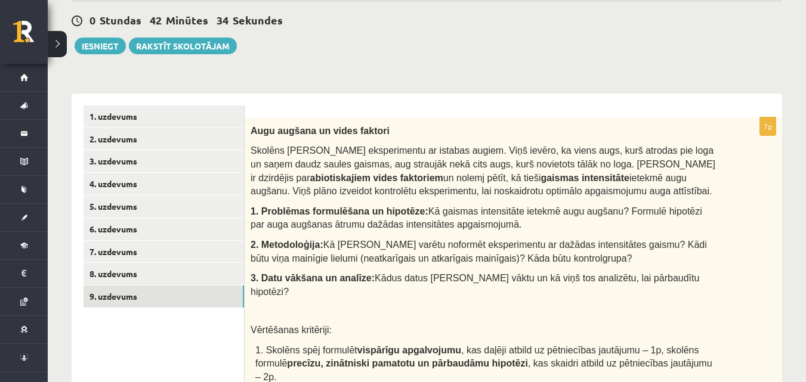
scroll to position [141, 0]
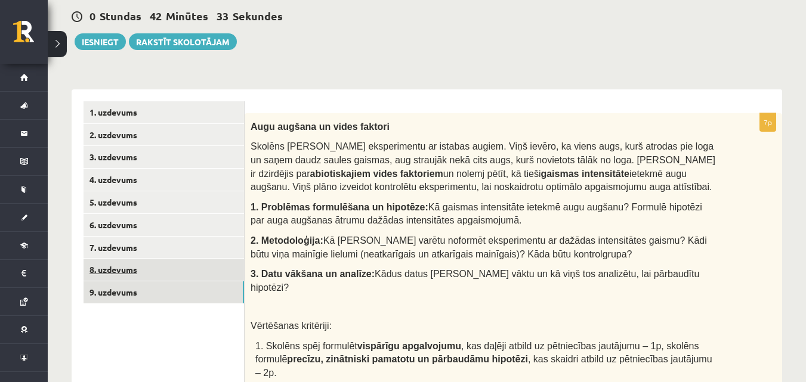
click at [205, 271] on link "8. uzdevums" at bounding box center [164, 270] width 160 height 22
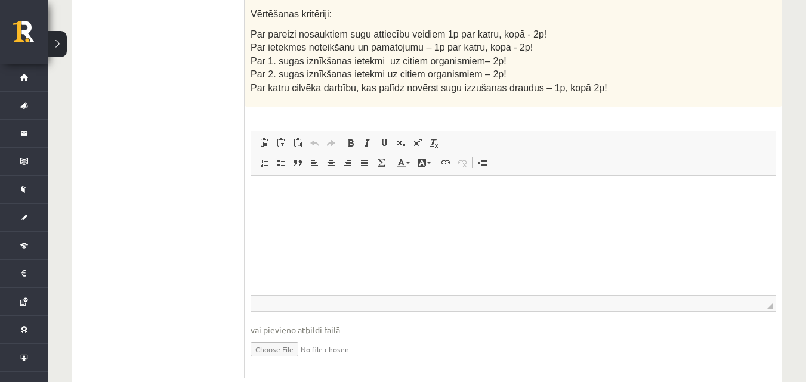
scroll to position [726, 0]
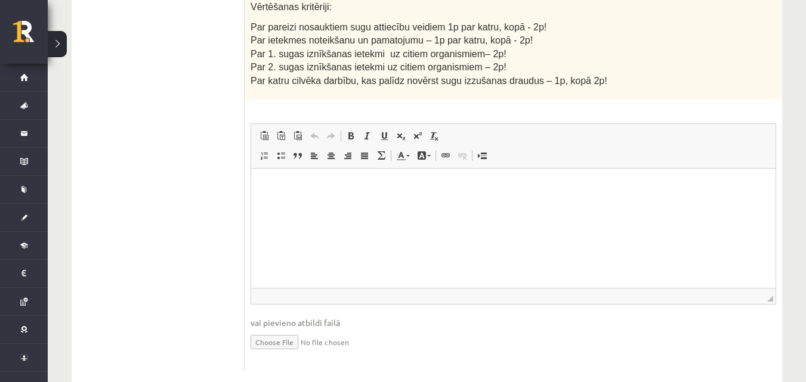
click at [282, 329] on input "file" at bounding box center [514, 341] width 526 height 24
click at [293, 329] on input "file" at bounding box center [514, 341] width 526 height 24
click at [276, 329] on input "file" at bounding box center [514, 341] width 526 height 24
type input "**********"
click at [291, 354] on link "Iesniegtā atbilde" at bounding box center [283, 360] width 64 height 13
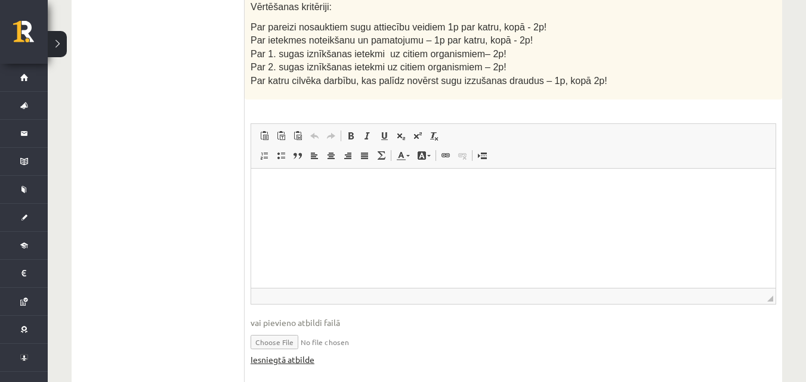
click at [272, 354] on link "Iesniegtā atbilde" at bounding box center [283, 360] width 64 height 13
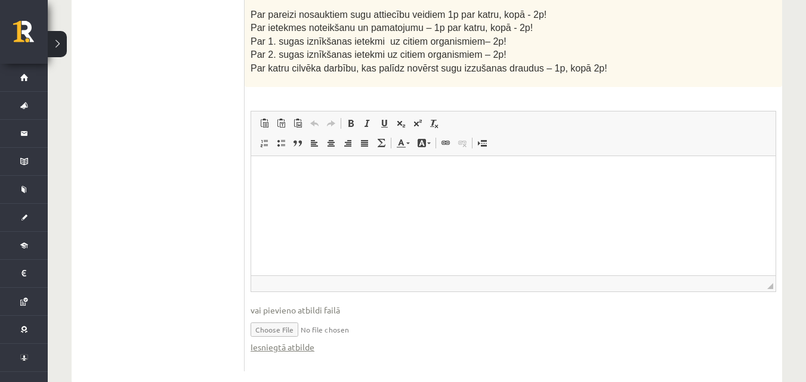
click at [268, 317] on input "file" at bounding box center [514, 329] width 526 height 24
click at [279, 317] on input "file" at bounding box center [514, 329] width 526 height 24
type input "**********"
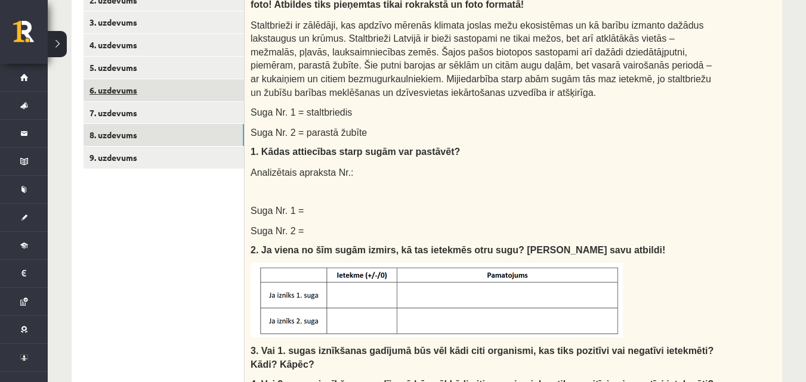
scroll to position [221, 0]
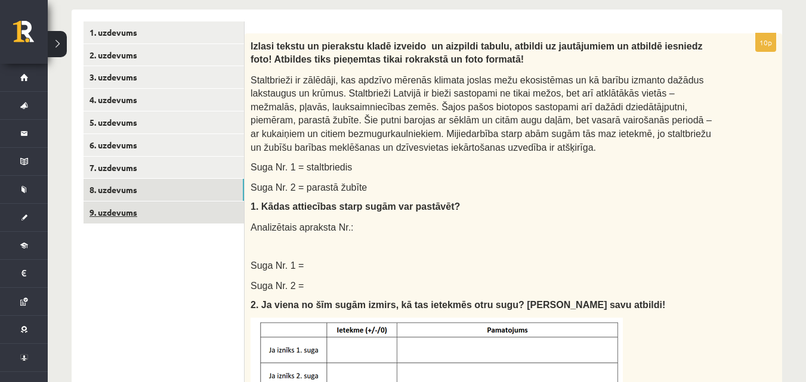
click at [199, 205] on link "9. uzdevums" at bounding box center [164, 213] width 160 height 22
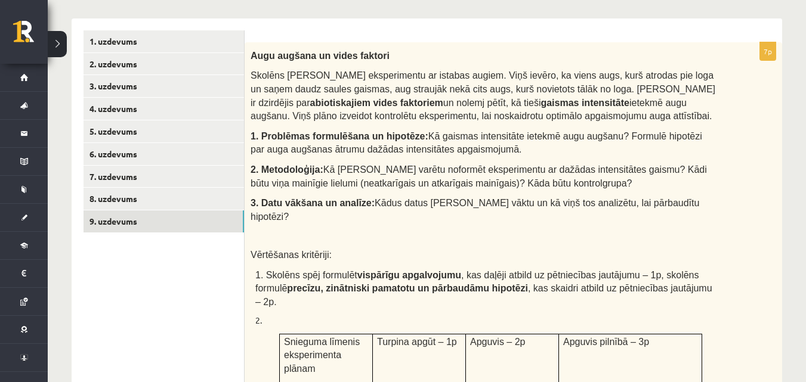
scroll to position [161, 0]
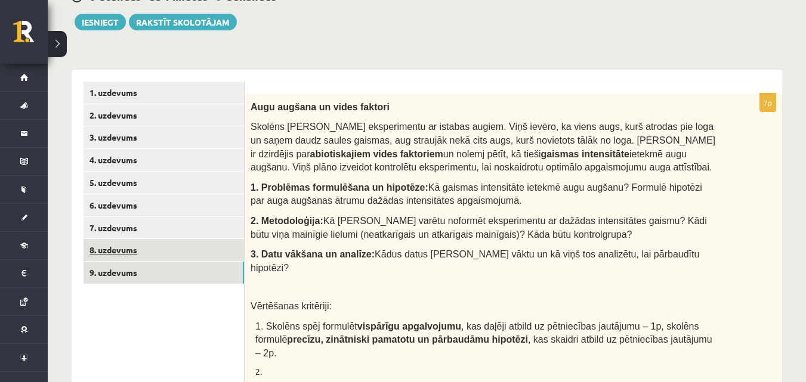
click at [120, 251] on link "8. uzdevums" at bounding box center [164, 250] width 160 height 22
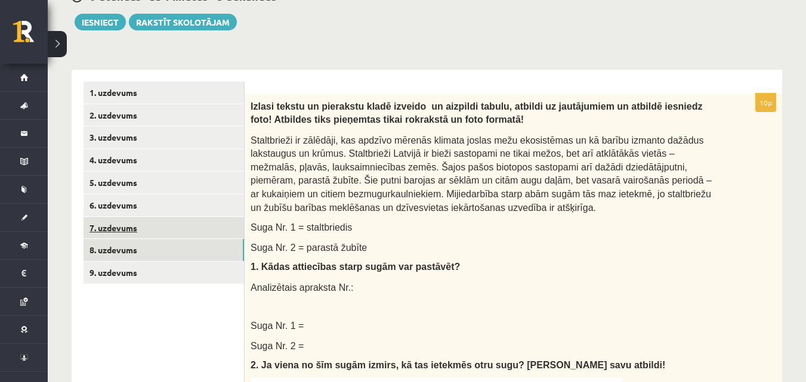
click at [131, 231] on link "7. uzdevums" at bounding box center [164, 228] width 160 height 22
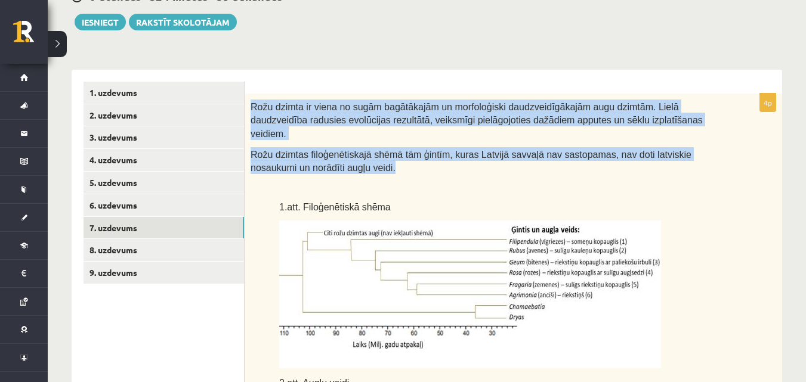
drag, startPoint x: 248, startPoint y: 102, endPoint x: 342, endPoint y: 143, distance: 102.1
click at [352, 155] on div "Rožu dzimta ir viena no sugām bagātākajām un morfoloģiski daudzveidīgākajām aug…" at bounding box center [514, 329] width 538 height 471
copy div "Rožu dzimta ir viena no sugām bagātākajām un morfoloģiski daudzveidīgākajām aug…"
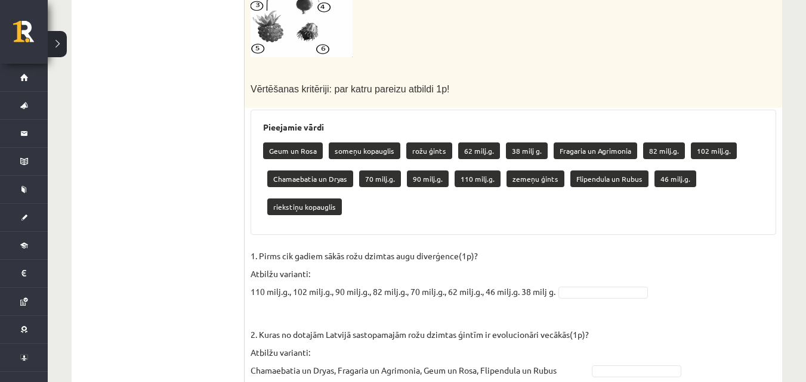
scroll to position [619, 0]
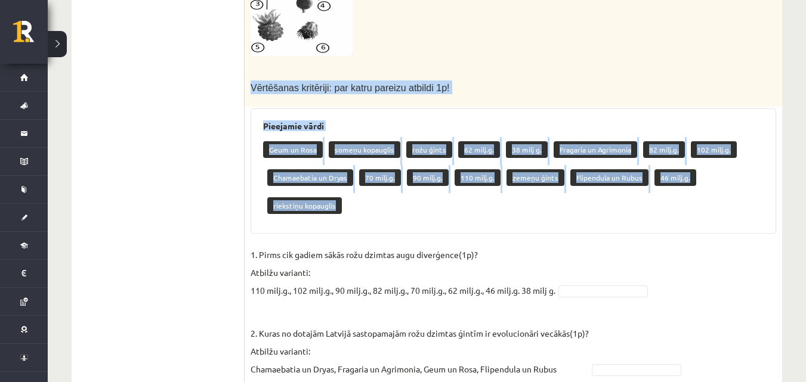
drag, startPoint x: 251, startPoint y: 72, endPoint x: 345, endPoint y: 192, distance: 151.7
click at [347, 193] on div "4p Rožu dzimta ir viena no sugām bagātākajām un morfoloģiski daudzveidīgākajām …" at bounding box center [514, 92] width 538 height 913
copy div "Vērtēšanas kritēriji: par katru pareizu atbildi 1p! Pieejamie vārdi Geum un Ros…"
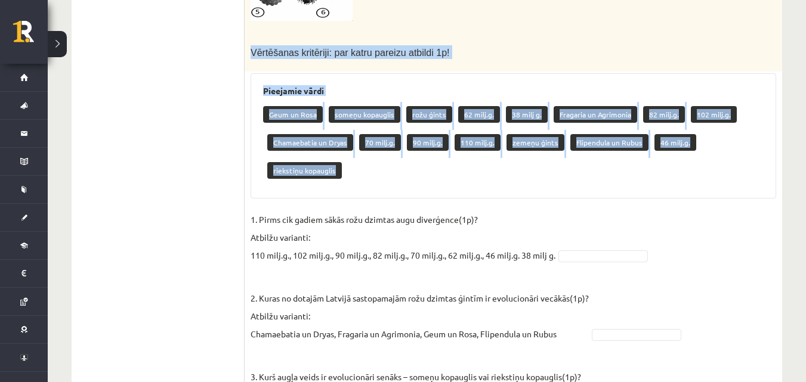
scroll to position [678, 0]
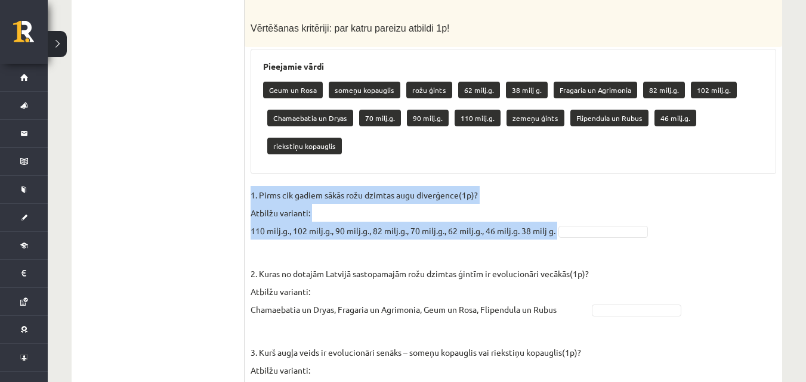
drag, startPoint x: 251, startPoint y: 181, endPoint x: 560, endPoint y: 215, distance: 310.9
click at [560, 215] on fieldset "1. Pirms cik gadiem sākās rožu dzimtas augu diverģence(1p)? Atbilžu varianti: 1…" at bounding box center [514, 334] width 526 height 297
copy fieldset "1. Pirms cik gadiem sākās rožu dzimtas augu diverģence(1p)? Atbilžu varianti: 1…"
click at [509, 186] on p "1. Pirms cik gadiem sākās rožu dzimtas augu diverģence(1p)? Atbilžu varianti: 1…" at bounding box center [403, 213] width 305 height 54
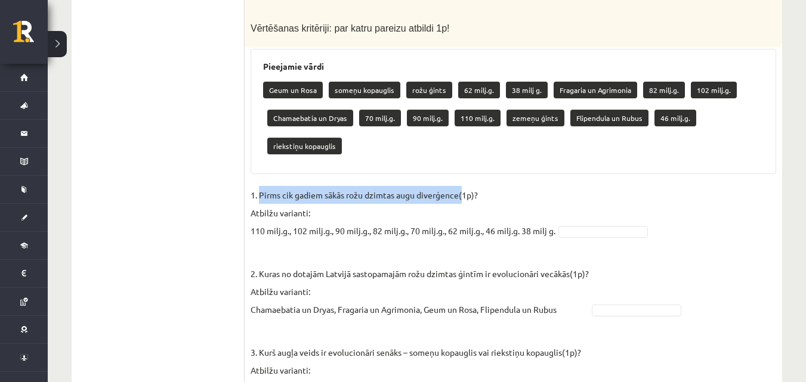
drag, startPoint x: 261, startPoint y: 182, endPoint x: 461, endPoint y: 181, distance: 199.9
click at [461, 186] on p "1. Pirms cik gadiem sākās rožu dzimtas augu diverģence(1p)? Atbilžu varianti: 1…" at bounding box center [403, 213] width 305 height 54
click at [576, 212] on fieldset "1. Pirms cik gadiem sākās rožu dzimtas augu diverģence(1p)? Atbilžu varianti: 1…" at bounding box center [514, 334] width 526 height 297
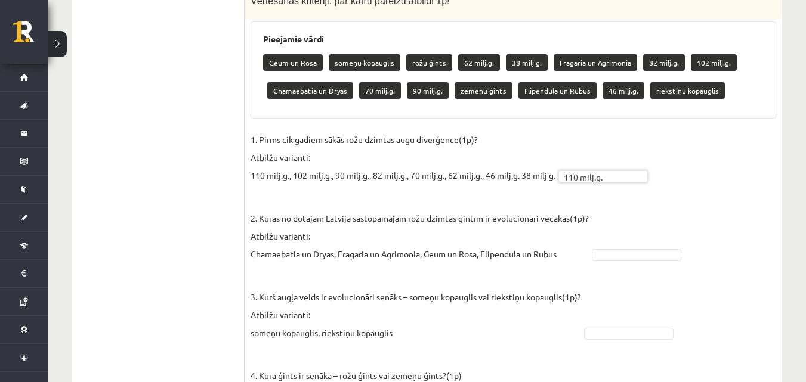
scroll to position [738, 0]
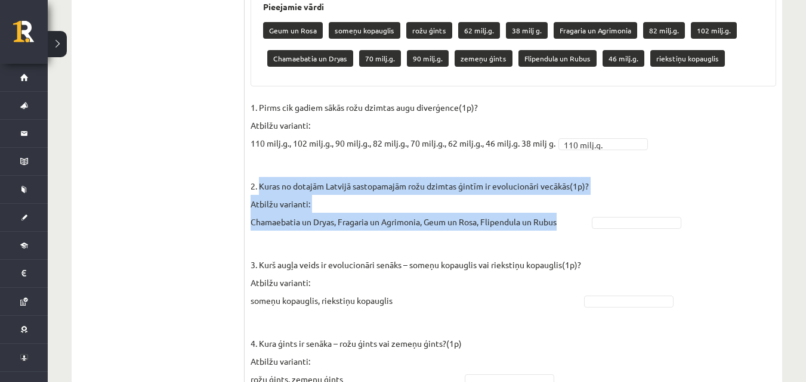
drag, startPoint x: 261, startPoint y: 170, endPoint x: 560, endPoint y: 208, distance: 301.9
click at [560, 208] on p "2. Kuras no dotajām Latvijā sastopamajām rožu dzimtas ģintīm ir evolucionāri ve…" at bounding box center [420, 195] width 338 height 72
copy p "Kuras no dotajām Latvijā sastopamajām rožu dzimtas ģintīm ir evolucionāri vecāk…"
click at [510, 188] on p "2. Kuras no dotajām Latvijā sastopamajām rožu dzimtas ģintīm ir evolucionāri ve…" at bounding box center [420, 195] width 338 height 72
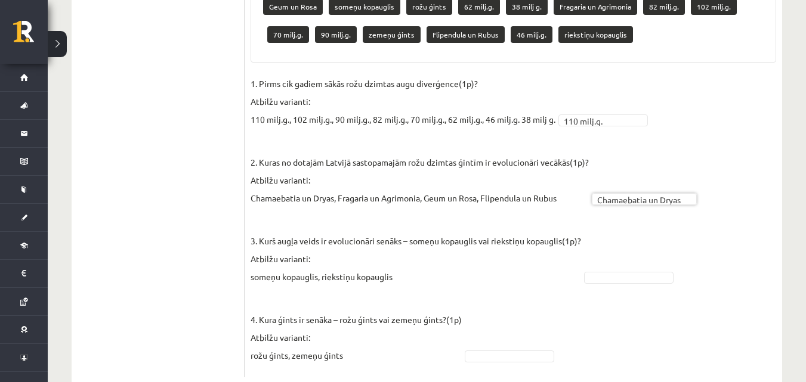
scroll to position [780, 0]
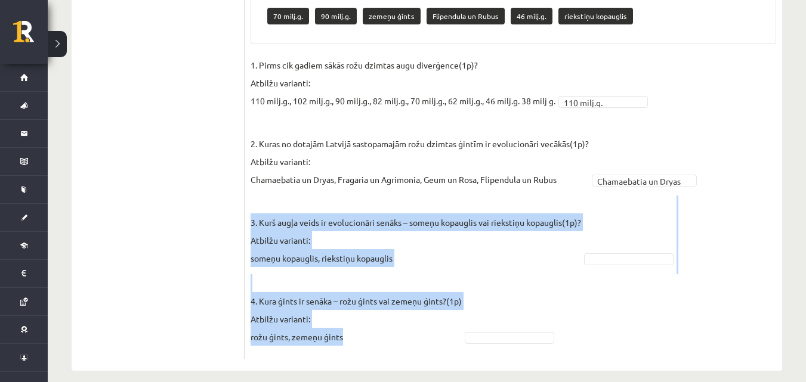
drag, startPoint x: 251, startPoint y: 208, endPoint x: 344, endPoint y: 317, distance: 143.5
click at [344, 317] on fieldset "**********" at bounding box center [514, 204] width 526 height 297
copy fieldset "3. Kurš augļa veids ir evolucionāri senāks – someņu kopauglis vai riekstiņu kop…"
click at [443, 315] on p "4. Kura ģints ir senāka – rožu ģints vai zemeņu ģints?(1p) Atbilžu varianti: ro…" at bounding box center [356, 310] width 211 height 72
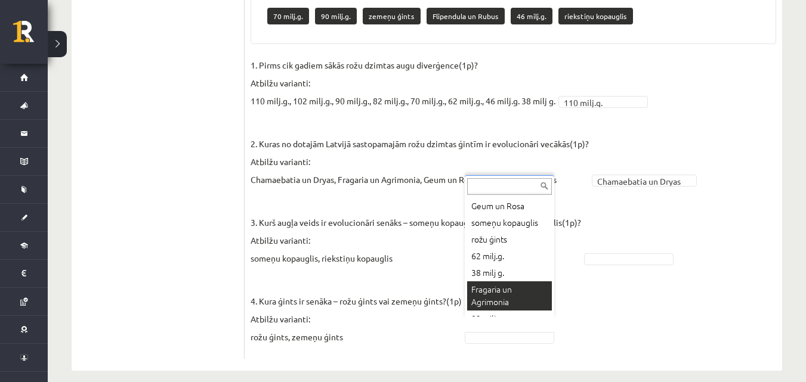
scroll to position [30, 0]
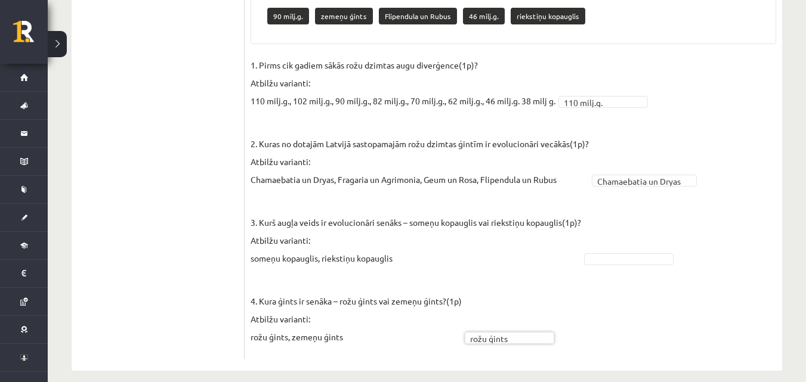
click at [610, 238] on fieldset "**********" at bounding box center [514, 204] width 526 height 297
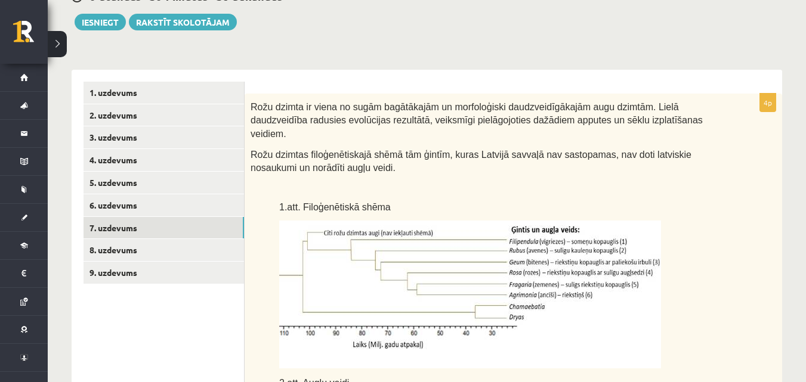
scroll to position [104, 0]
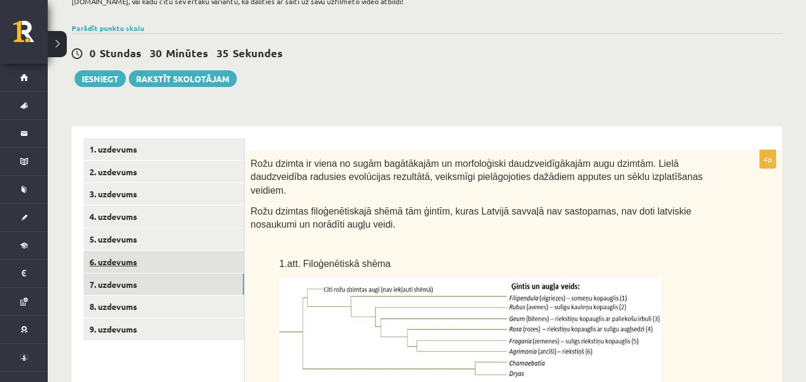
click at [199, 267] on link "6. uzdevums" at bounding box center [164, 262] width 160 height 22
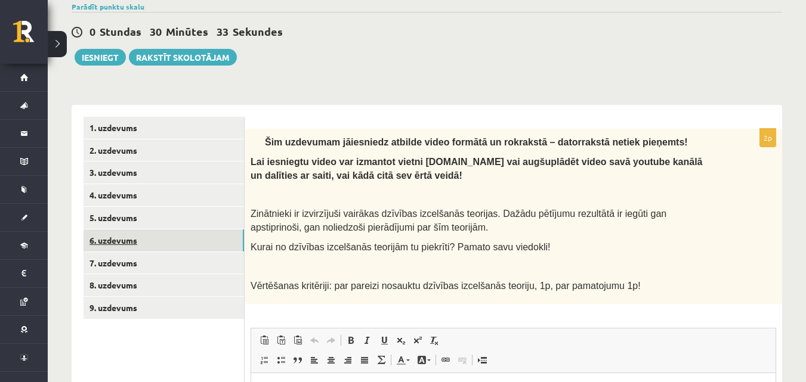
scroll to position [144, 0]
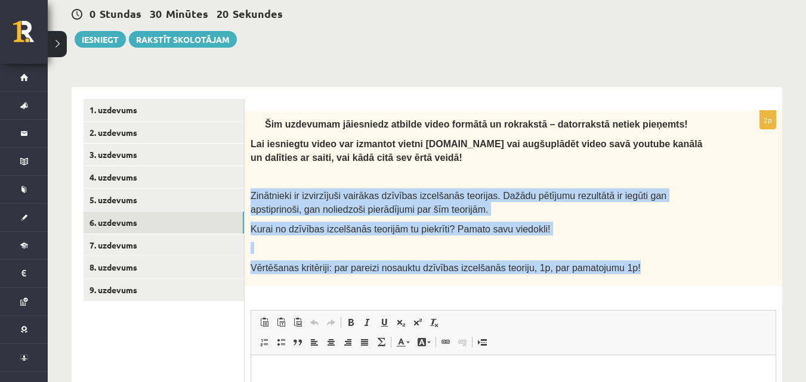
drag, startPoint x: 249, startPoint y: 193, endPoint x: 606, endPoint y: 268, distance: 365.3
click at [606, 268] on div "Šim uzdevumam jāiesniedz atbilde video formātā un rokrakstā – datorrakstā netie…" at bounding box center [514, 198] width 538 height 175
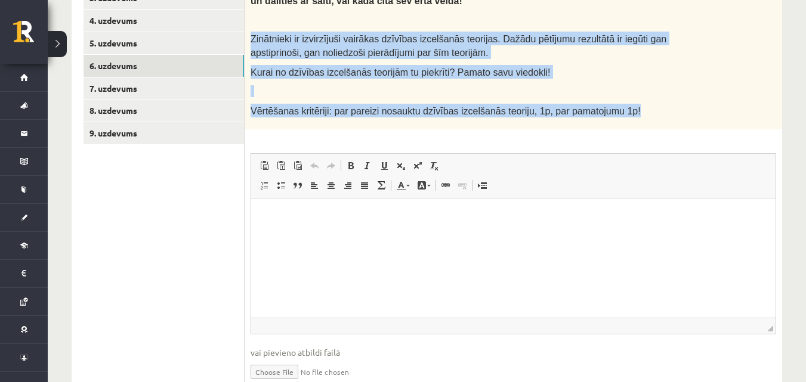
scroll to position [303, 0]
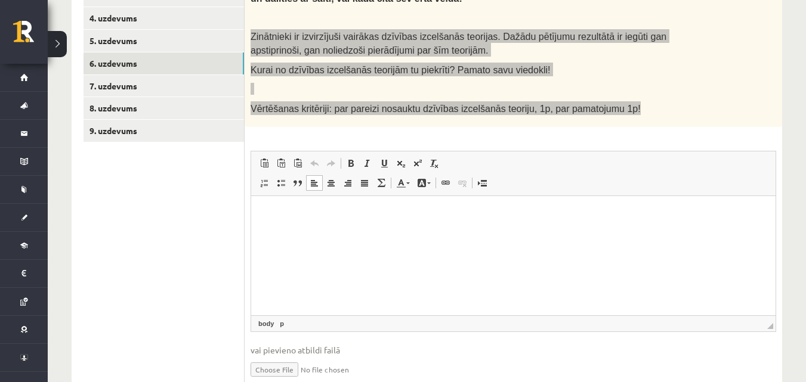
click at [394, 232] on html at bounding box center [513, 214] width 524 height 36
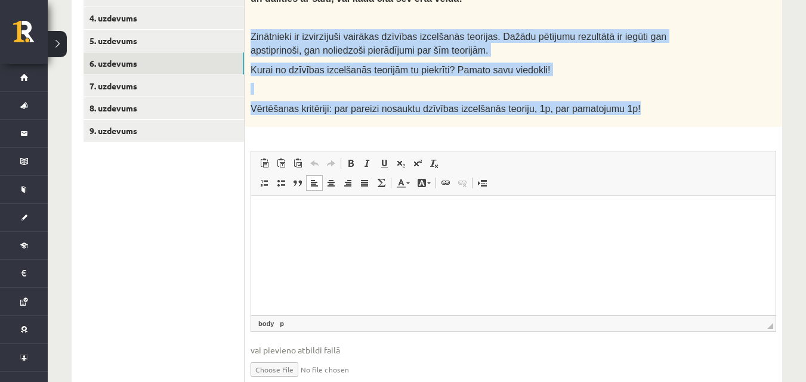
click at [419, 147] on div "2p Šim uzdevumam jāiesniedz atbilde video formātā un rokrakstā – datorrakstā ne…" at bounding box center [514, 175] width 538 height 447
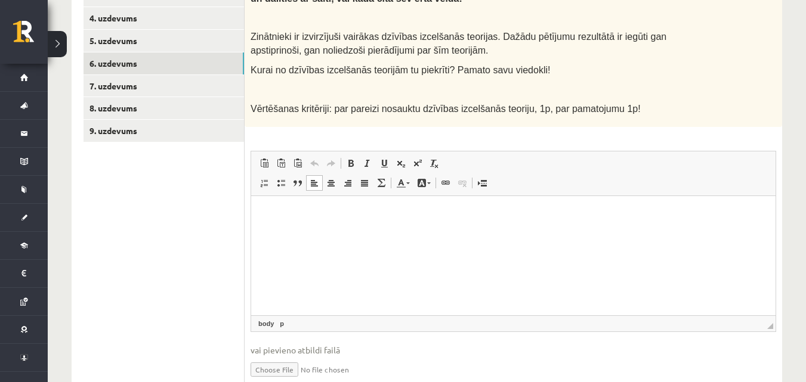
click at [369, 227] on html at bounding box center [513, 214] width 524 height 36
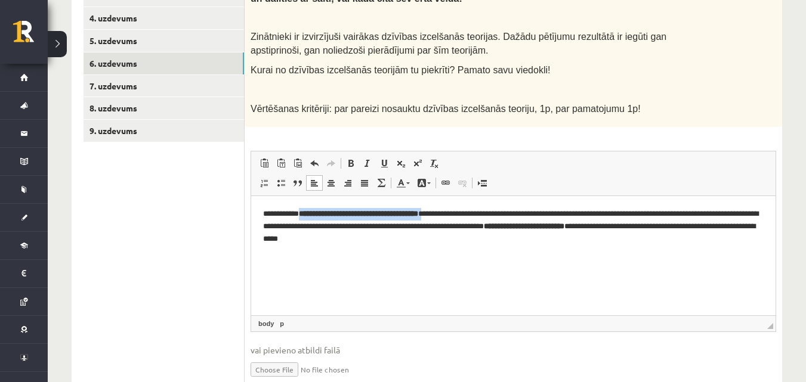
drag, startPoint x: 303, startPoint y: 214, endPoint x: 450, endPoint y: 211, distance: 147.4
click at [450, 211] on p "**********" at bounding box center [513, 226] width 501 height 37
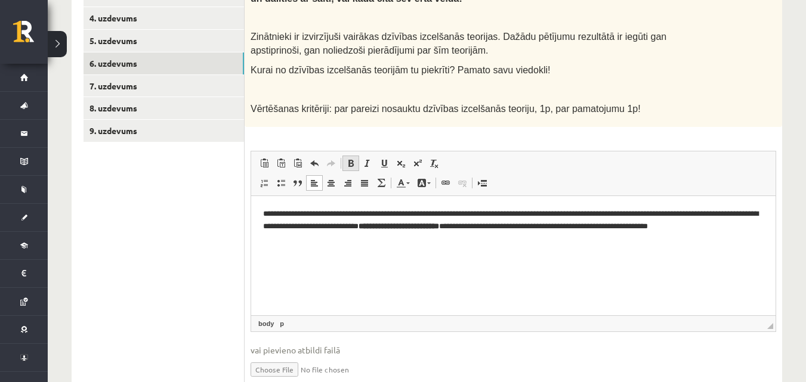
click at [349, 161] on span at bounding box center [351, 164] width 10 height 10
click at [345, 162] on link "Bold Keyboard shortcut Ctrl+B" at bounding box center [350, 164] width 17 height 16
click at [337, 217] on p "**********" at bounding box center [513, 226] width 501 height 37
click at [341, 214] on p "**********" at bounding box center [513, 226] width 501 height 37
click at [305, 213] on strong "**" at bounding box center [302, 214] width 6 height 8
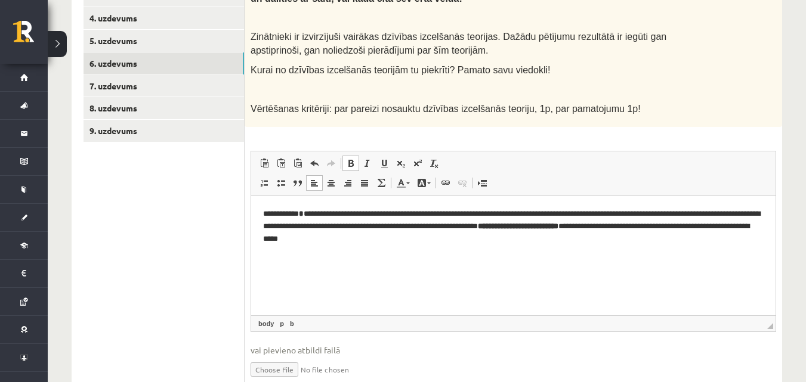
click at [348, 160] on span at bounding box center [351, 164] width 10 height 10
click at [345, 166] on link "Bold Keyboard shortcut Ctrl+B" at bounding box center [350, 164] width 17 height 16
click at [352, 166] on span at bounding box center [351, 164] width 10 height 10
drag, startPoint x: 625, startPoint y: 224, endPoint x: 727, endPoint y: 229, distance: 102.1
click at [727, 229] on p "**********" at bounding box center [513, 226] width 501 height 37
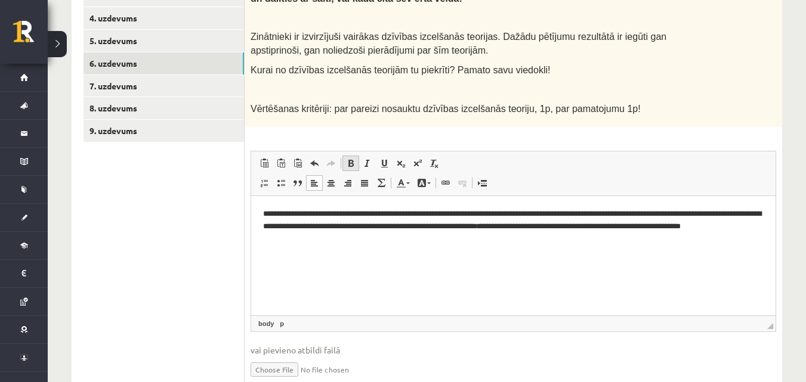
click at [351, 166] on span at bounding box center [351, 164] width 10 height 10
click at [351, 165] on span at bounding box center [351, 164] width 10 height 10
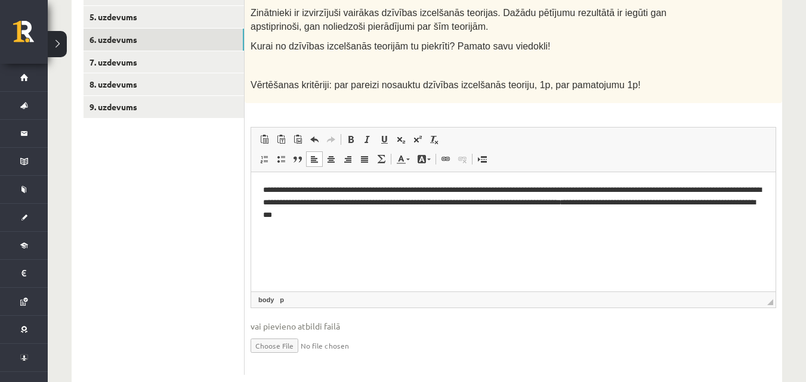
scroll to position [343, 0]
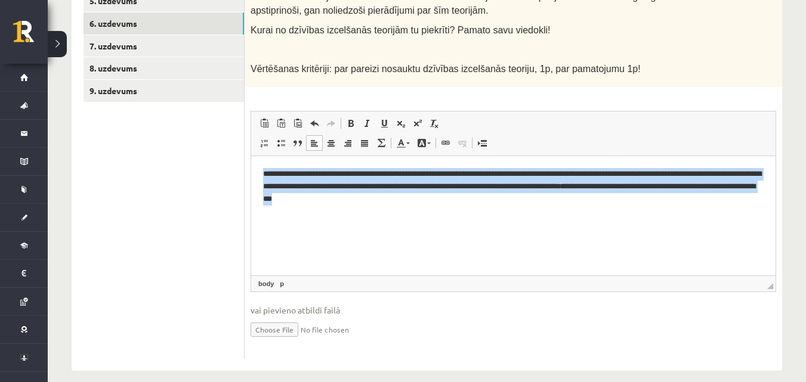
drag, startPoint x: 263, startPoint y: 174, endPoint x: 538, endPoint y: 245, distance: 284.6
click at [538, 217] on html "**********" at bounding box center [513, 186] width 524 height 61
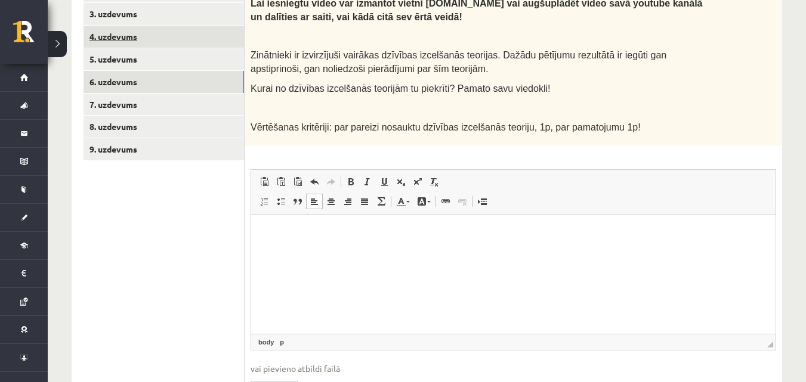
scroll to position [243, 0]
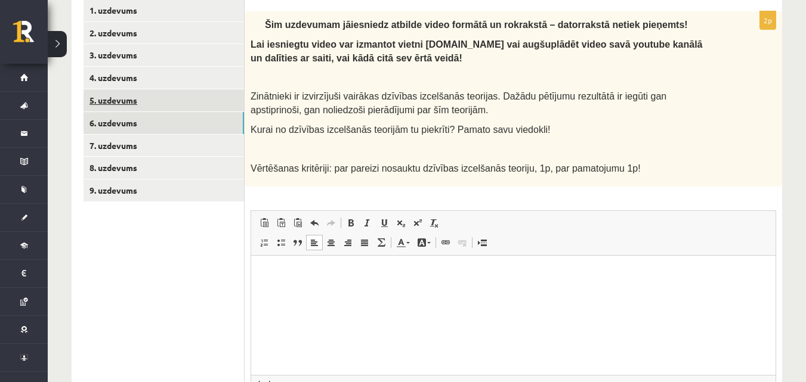
click at [197, 104] on link "5. uzdevums" at bounding box center [164, 100] width 160 height 22
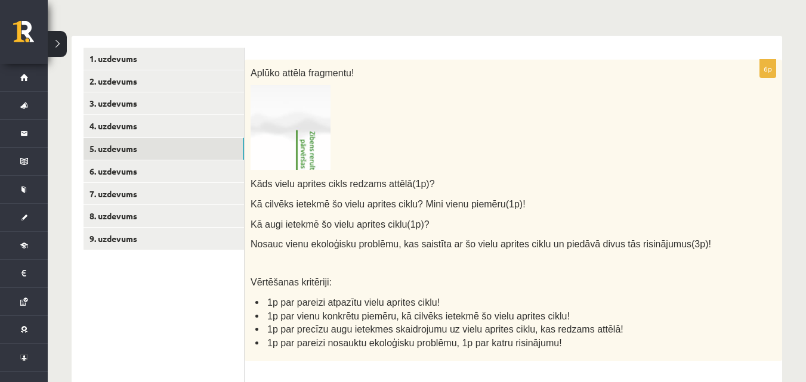
scroll to position [224, 0]
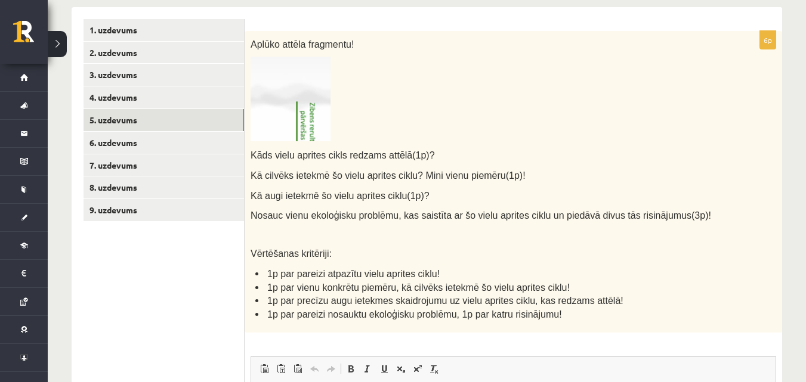
click at [293, 121] on img at bounding box center [291, 99] width 80 height 85
click at [300, 118] on img at bounding box center [291, 99] width 80 height 85
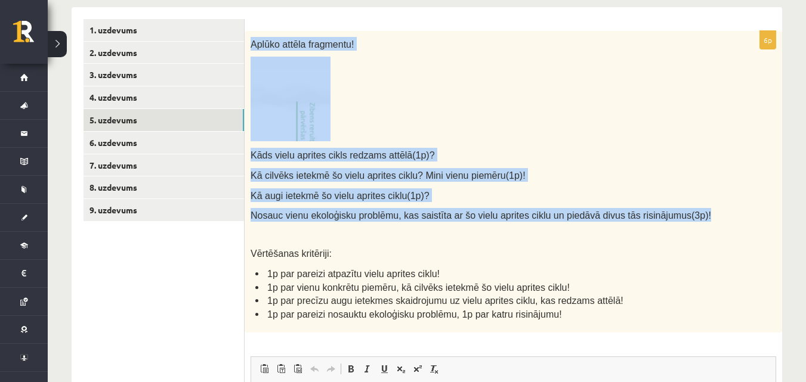
drag, startPoint x: 251, startPoint y: 47, endPoint x: 702, endPoint y: 217, distance: 482.1
click at [702, 217] on div "Aplūko attēla fragmentu! Kāds vielu aprites cikls redzams attēlā(1p)? Kā cilvēk…" at bounding box center [514, 182] width 538 height 303
click at [416, 238] on p at bounding box center [484, 235] width 466 height 12
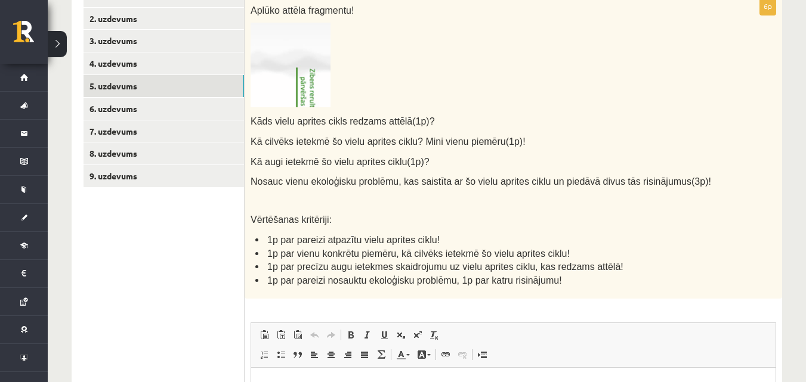
scroll to position [323, 0]
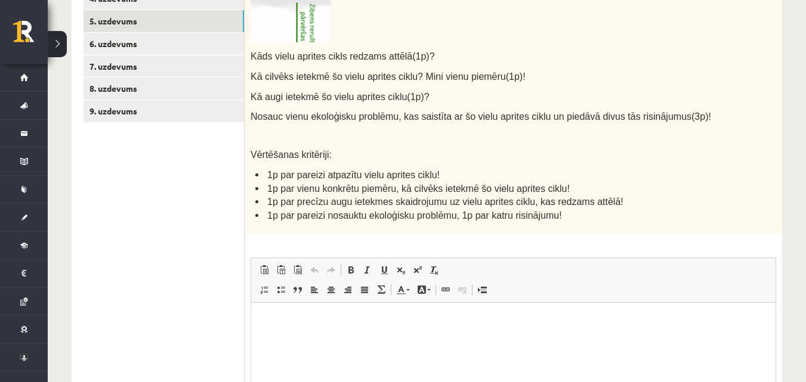
click at [323, 320] on p "Editor, wiswyg-editor-user-answer-47433812382220" at bounding box center [513, 321] width 501 height 13
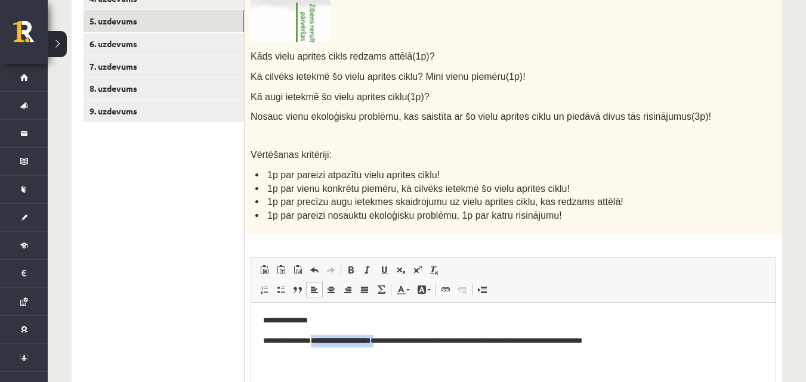
drag, startPoint x: 319, startPoint y: 337, endPoint x: 405, endPoint y: 341, distance: 86.6
click at [405, 341] on p "**********" at bounding box center [513, 341] width 501 height 13
click at [350, 270] on span at bounding box center [351, 271] width 10 height 10
click at [266, 344] on p "**********" at bounding box center [513, 341] width 501 height 13
click at [662, 352] on html "**********" at bounding box center [513, 331] width 524 height 56
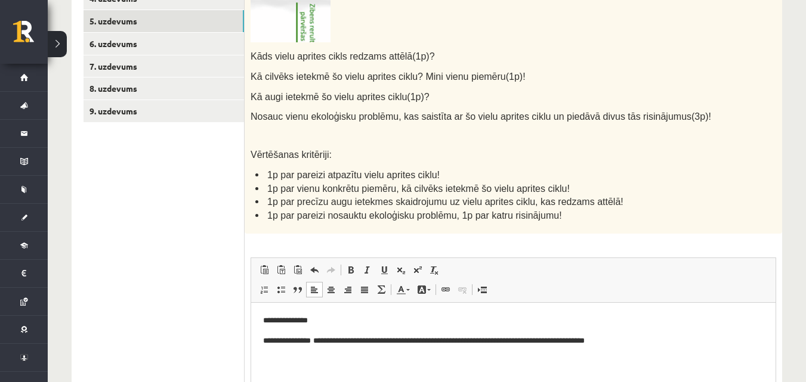
click at [261, 337] on html "**********" at bounding box center [513, 331] width 524 height 56
click at [709, 339] on p "**********" at bounding box center [513, 341] width 501 height 13
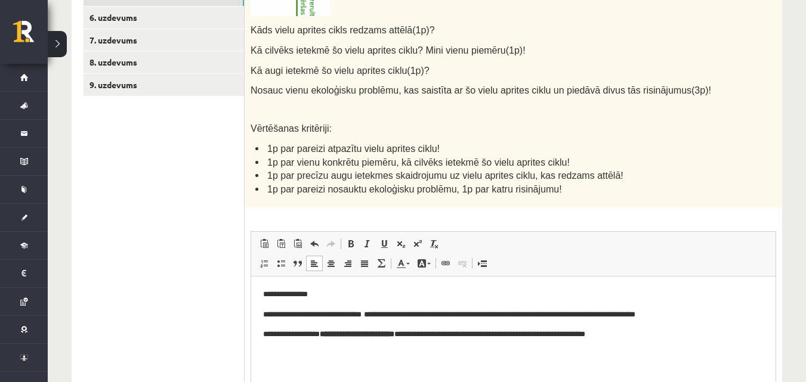
scroll to position [363, 0]
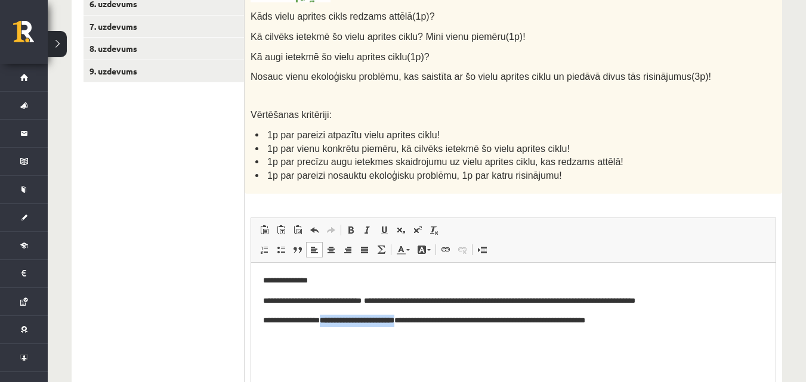
drag, startPoint x: 332, startPoint y: 320, endPoint x: 431, endPoint y: 322, distance: 99.7
click at [394, 322] on strong "**********" at bounding box center [357, 321] width 75 height 8
click at [353, 231] on span at bounding box center [351, 231] width 10 height 10
click at [350, 227] on span at bounding box center [351, 231] width 10 height 10
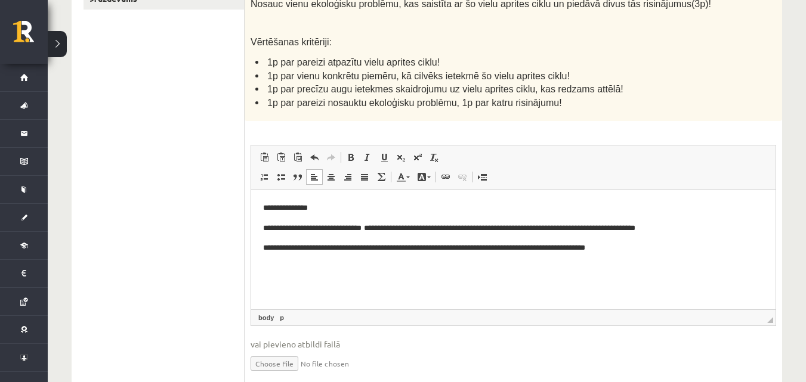
scroll to position [442, 0]
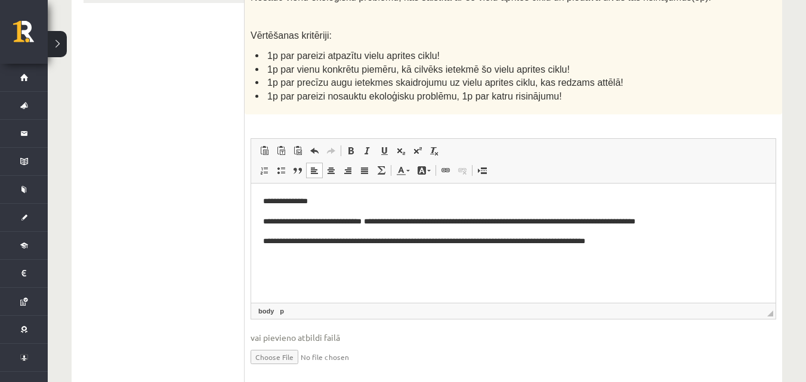
click at [693, 256] on html "**********" at bounding box center [513, 222] width 524 height 76
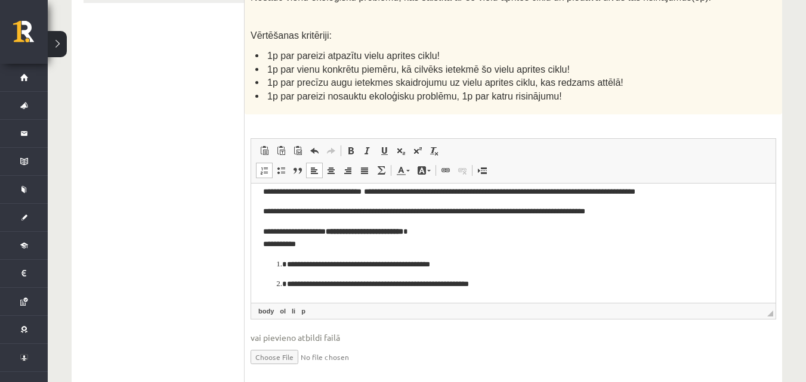
scroll to position [462, 0]
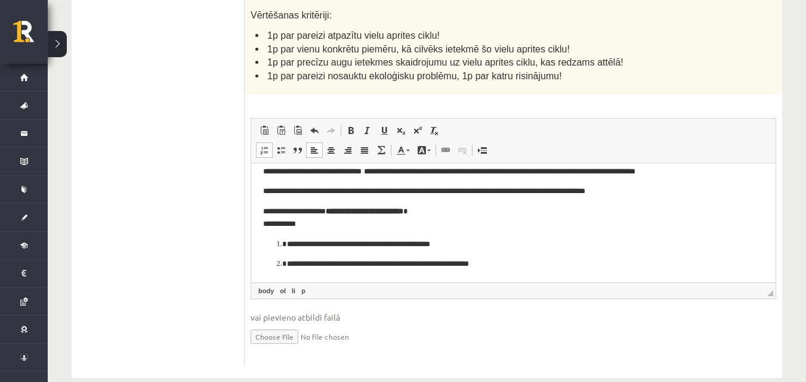
click at [287, 243] on li "**********" at bounding box center [513, 245] width 453 height 13
click at [287, 264] on li "**********" at bounding box center [513, 264] width 453 height 13
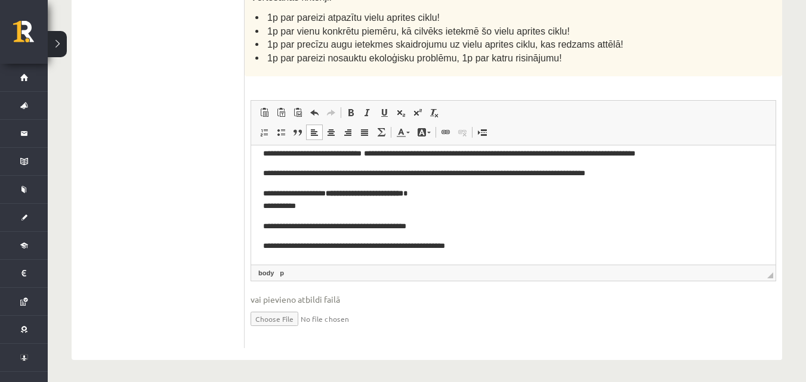
scroll to position [482, 0]
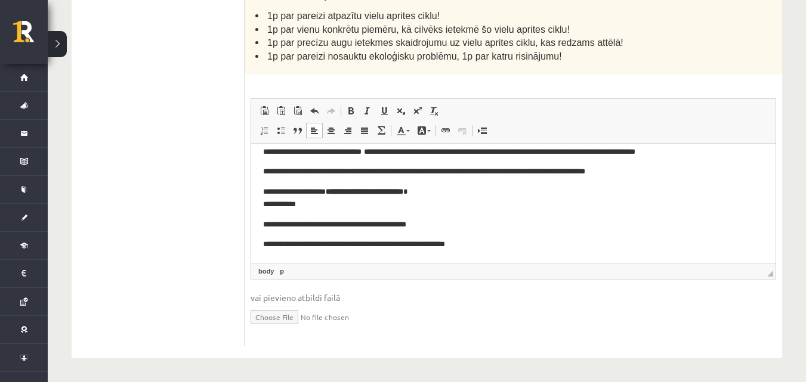
click at [610, 239] on p "**********" at bounding box center [509, 245] width 492 height 13
drag, startPoint x: 339, startPoint y: 189, endPoint x: 433, endPoint y: 195, distance: 94.4
click at [439, 195] on p "**********" at bounding box center [509, 198] width 492 height 25
drag, startPoint x: 347, startPoint y: 190, endPoint x: 437, endPoint y: 195, distance: 90.2
click at [437, 195] on p "**********" at bounding box center [509, 198] width 492 height 25
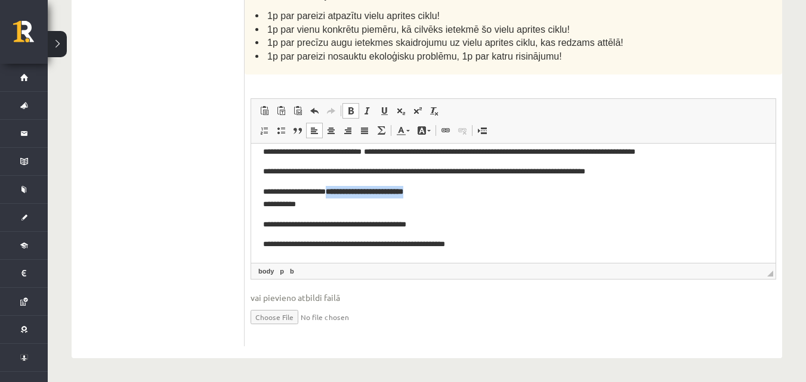
click at [352, 110] on span at bounding box center [351, 111] width 10 height 10
click at [436, 200] on p "**********" at bounding box center [509, 198] width 492 height 25
click at [428, 194] on p "**********" at bounding box center [509, 198] width 492 height 25
click at [262, 219] on html "**********" at bounding box center [513, 188] width 524 height 149
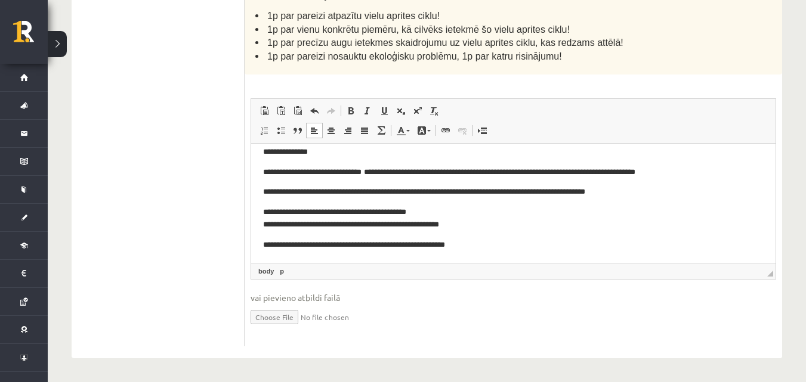
scroll to position [10, 0]
click at [261, 241] on html "**********" at bounding box center [513, 198] width 524 height 129
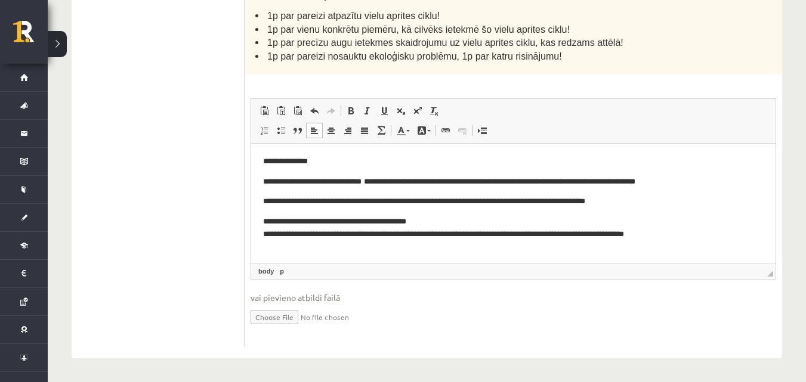
scroll to position [0, 0]
click at [301, 232] on p "**********" at bounding box center [513, 228] width 501 height 25
click at [304, 236] on p "**********" at bounding box center [513, 228] width 501 height 25
click at [484, 234] on p "**********" at bounding box center [513, 228] width 501 height 25
click at [488, 234] on p "**********" at bounding box center [513, 228] width 501 height 25
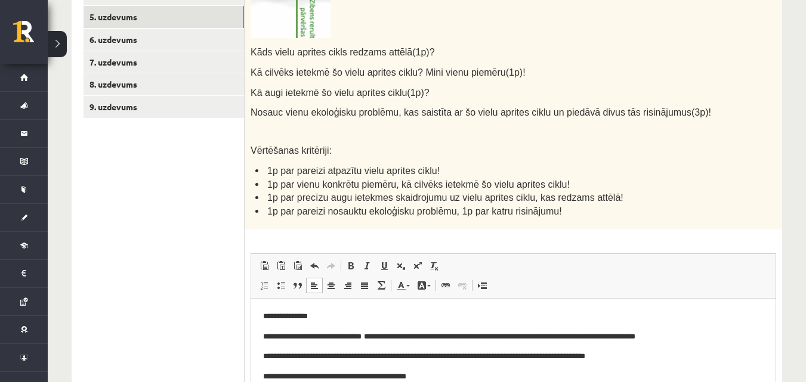
scroll to position [283, 0]
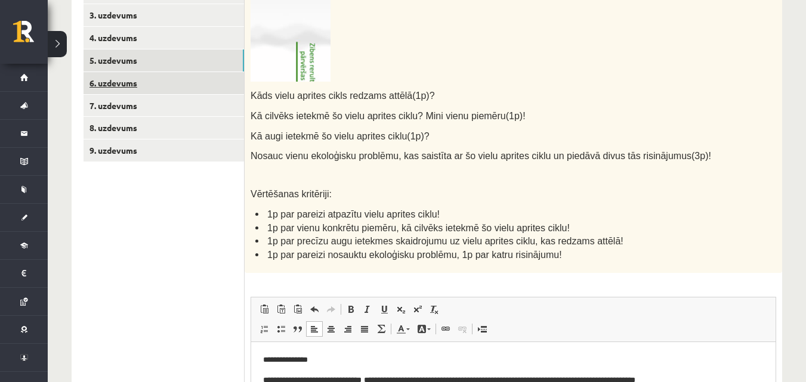
click at [196, 88] on link "6. uzdevums" at bounding box center [164, 83] width 160 height 22
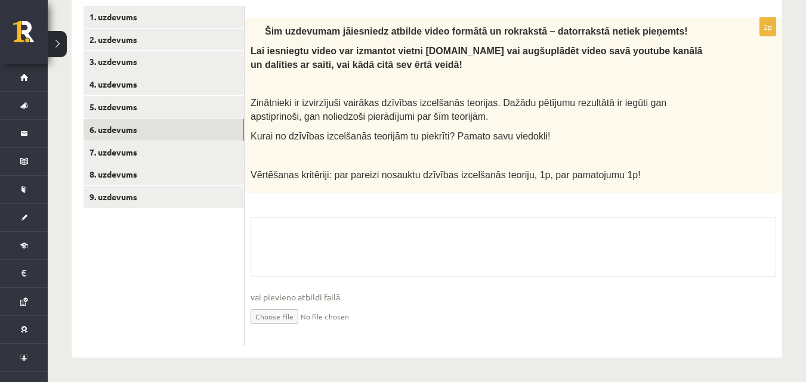
scroll to position [198, 0]
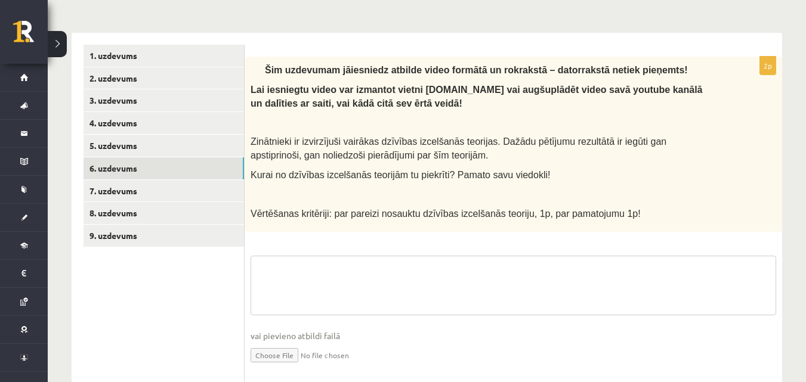
click at [332, 289] on fieldset "vai pievieno atbildi failā Iesniegtā atbilde" at bounding box center [514, 317] width 526 height 123
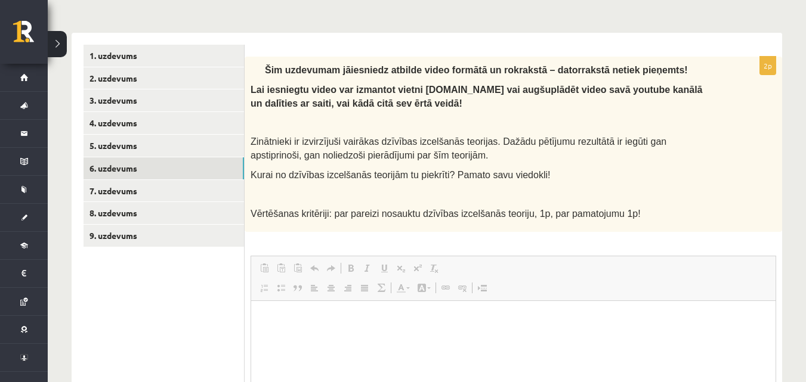
scroll to position [0, 0]
click at [286, 325] on p "Editor, wiswyg-editor-user-answer-47433838966700" at bounding box center [513, 319] width 501 height 13
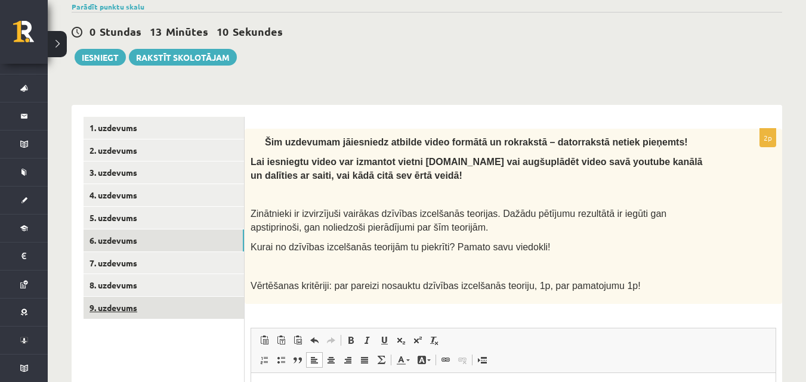
scroll to position [98, 0]
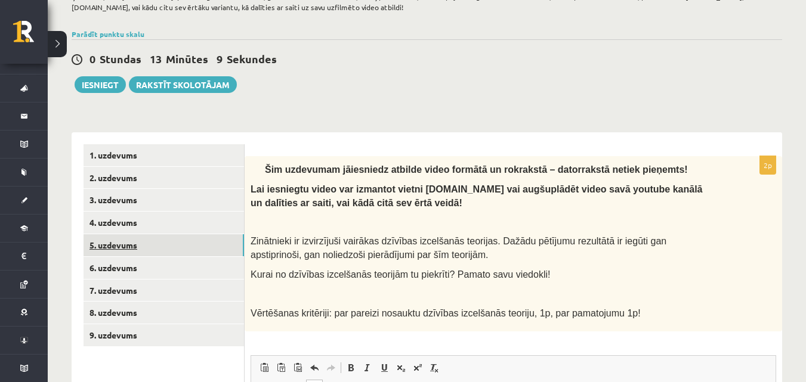
click at [209, 254] on link "5. uzdevums" at bounding box center [164, 245] width 160 height 22
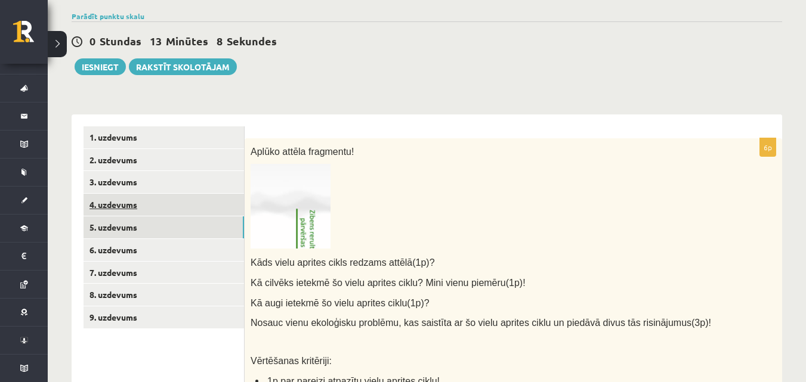
scroll to position [119, 0]
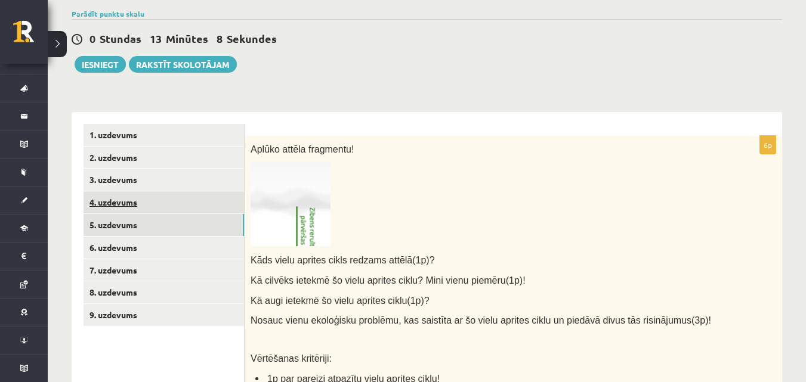
click at [208, 201] on link "4. uzdevums" at bounding box center [164, 203] width 160 height 22
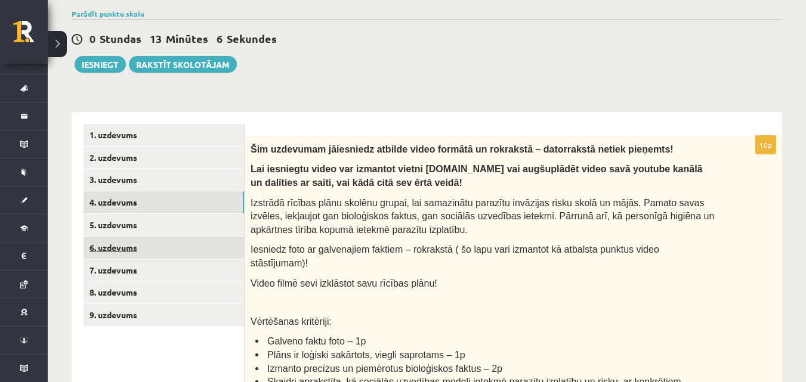
scroll to position [0, 0]
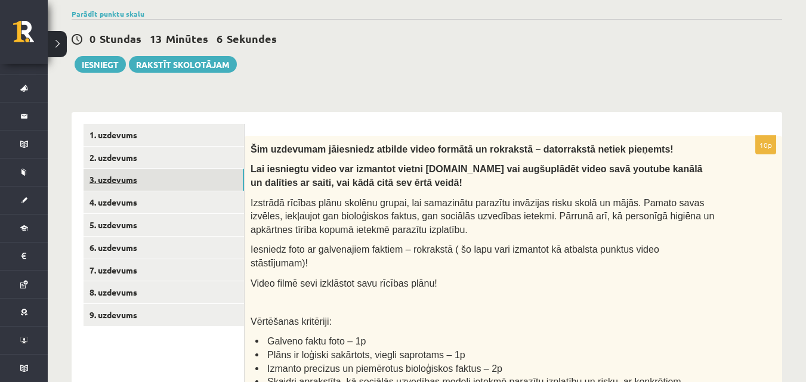
click at [218, 180] on link "3. uzdevums" at bounding box center [164, 180] width 160 height 22
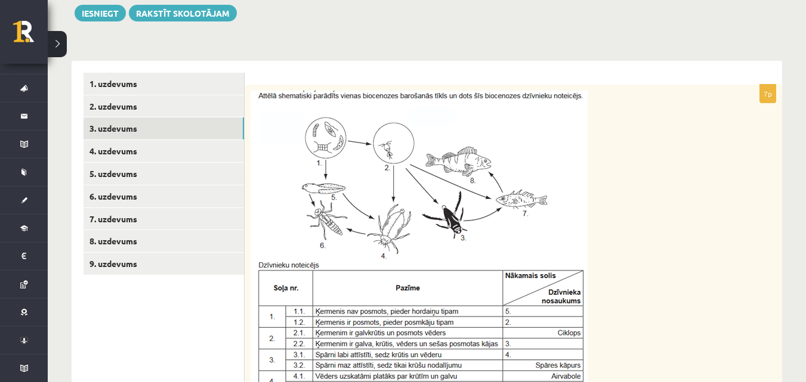
scroll to position [138, 0]
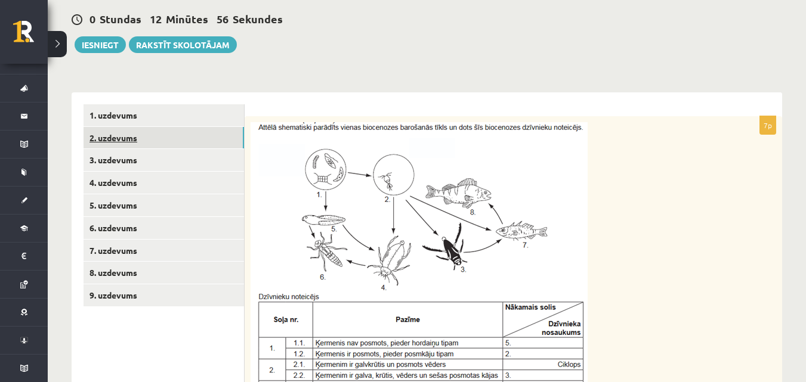
click at [205, 143] on link "2. uzdevums" at bounding box center [164, 138] width 160 height 22
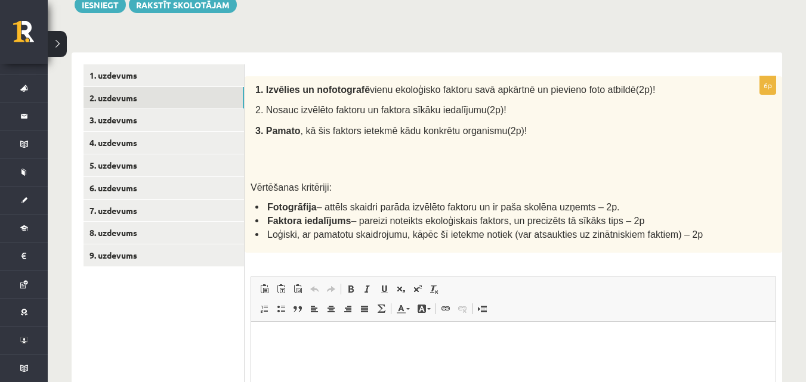
scroll to position [0, 0]
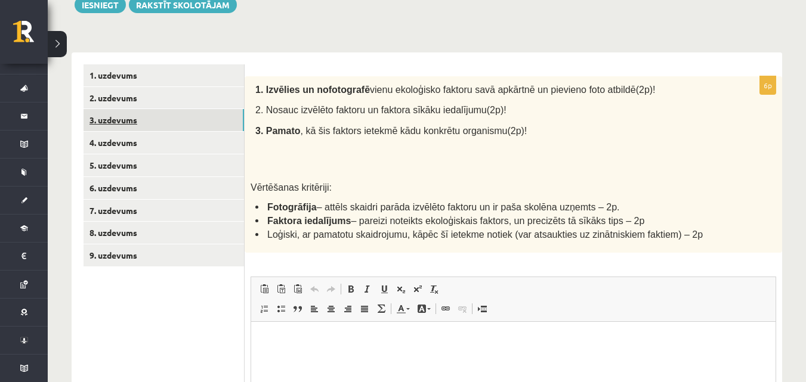
click at [187, 126] on link "3. uzdevums" at bounding box center [164, 120] width 160 height 22
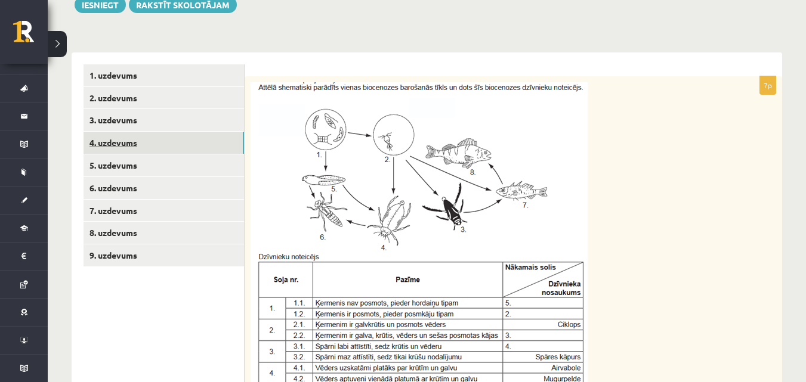
click at [217, 146] on link "4. uzdevums" at bounding box center [164, 143] width 160 height 22
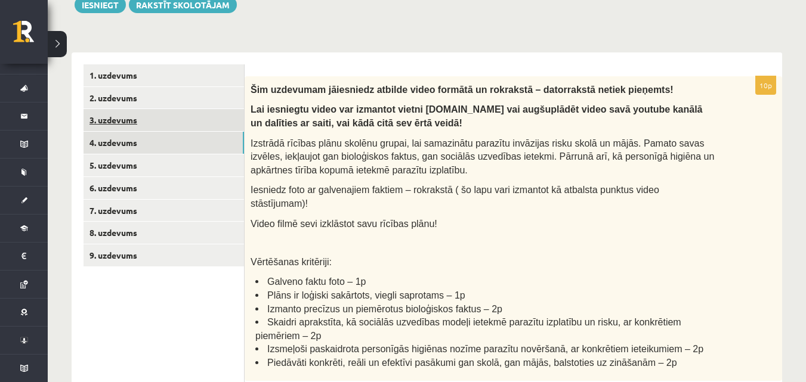
click at [215, 113] on link "3. uzdevums" at bounding box center [164, 120] width 160 height 22
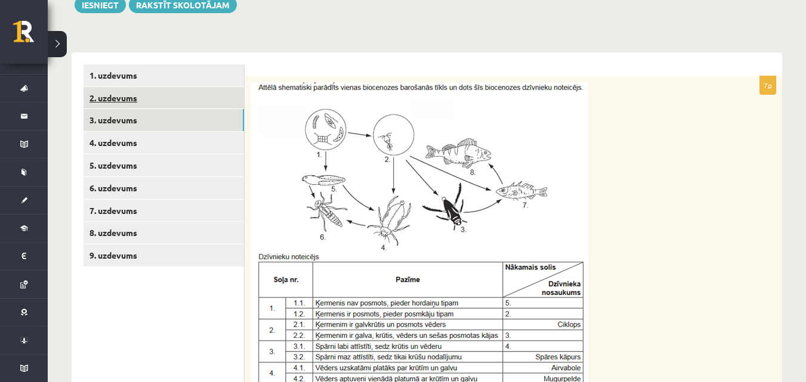
click at [216, 101] on link "2. uzdevums" at bounding box center [164, 98] width 160 height 22
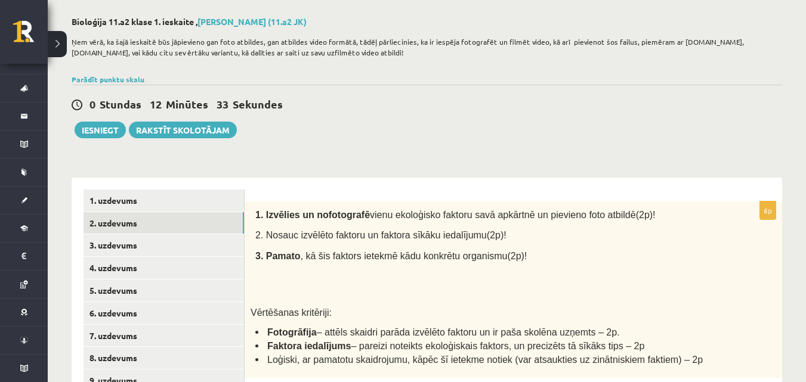
scroll to position [39, 0]
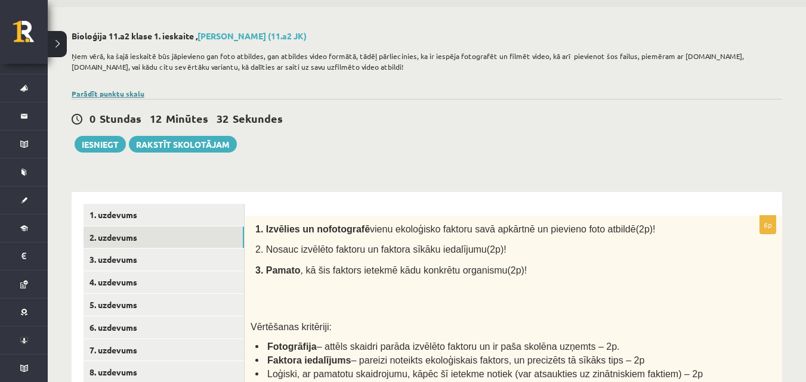
click at [137, 95] on link "Parādīt punktu skalu" at bounding box center [108, 94] width 73 height 10
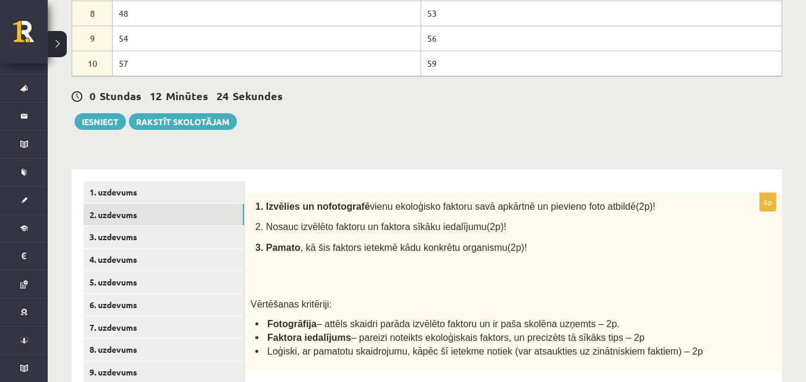
scroll to position [397, 0]
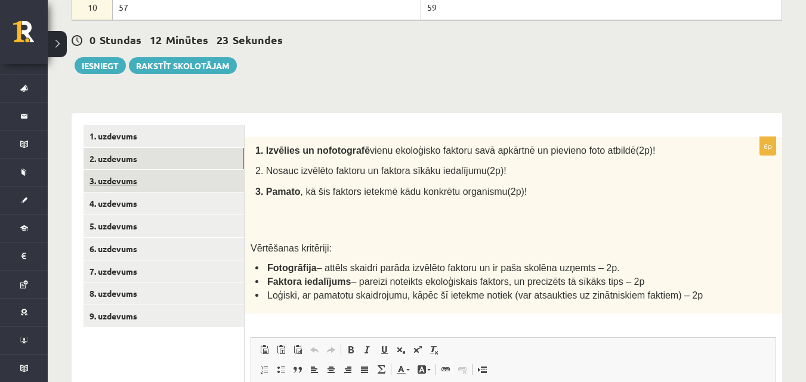
click at [217, 180] on link "3. uzdevums" at bounding box center [164, 181] width 160 height 22
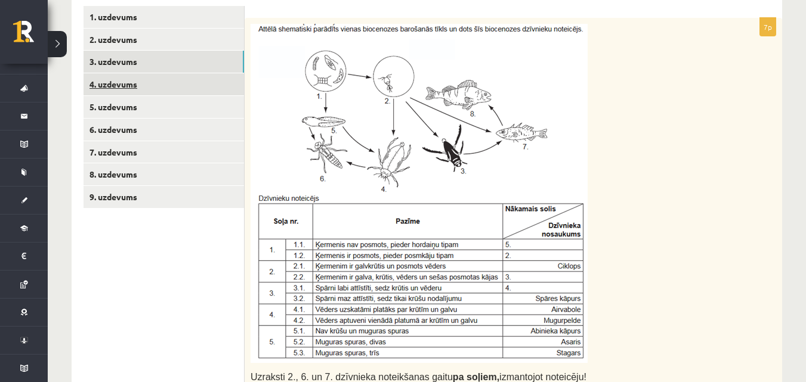
scroll to position [0, 0]
click at [202, 78] on link "4. uzdevums" at bounding box center [164, 84] width 160 height 22
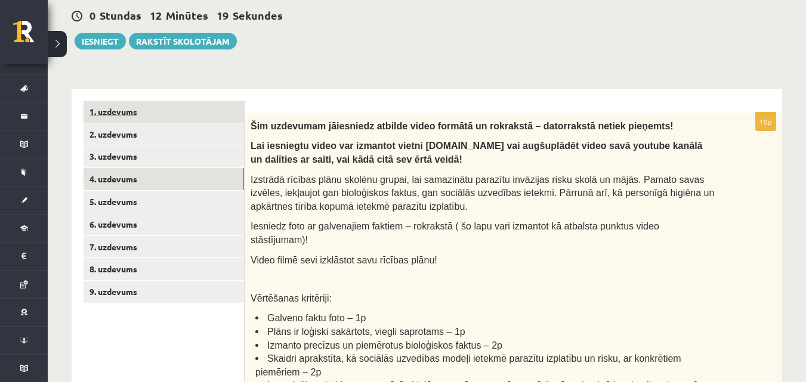
scroll to position [417, 0]
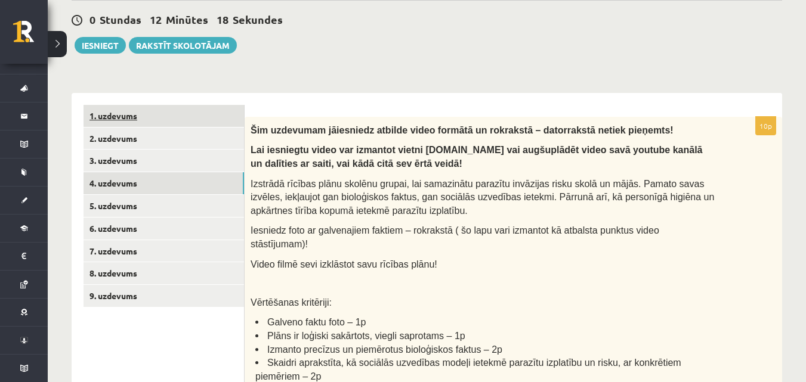
click at [217, 116] on link "1. uzdevums" at bounding box center [164, 116] width 160 height 22
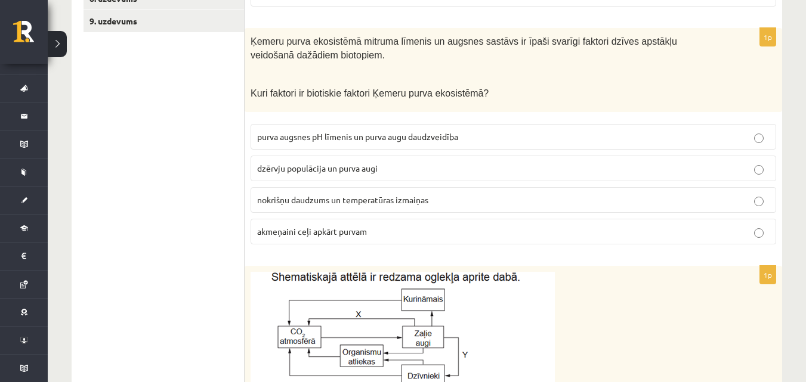
scroll to position [635, 0]
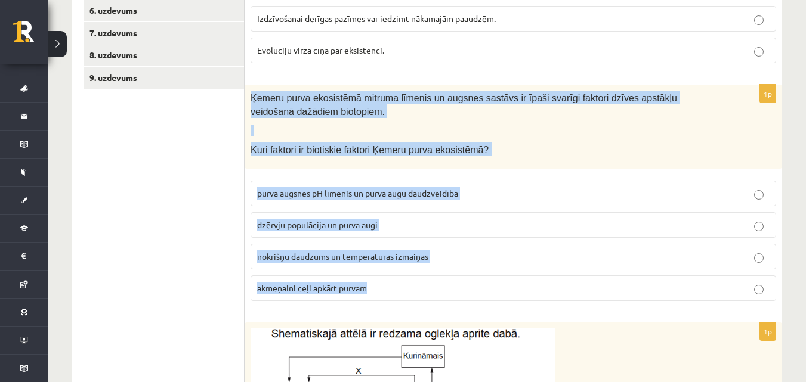
drag, startPoint x: 281, startPoint y: 101, endPoint x: 458, endPoint y: 279, distance: 250.6
click at [458, 279] on div "1p Ķemeru purva ekosistēmā mitruma līmenis un augsnes sastāvs ir īpaši svarīgi …" at bounding box center [514, 198] width 538 height 226
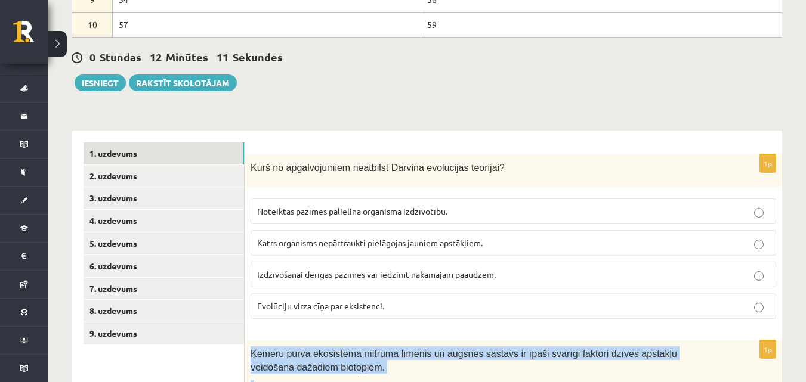
scroll to position [377, 0]
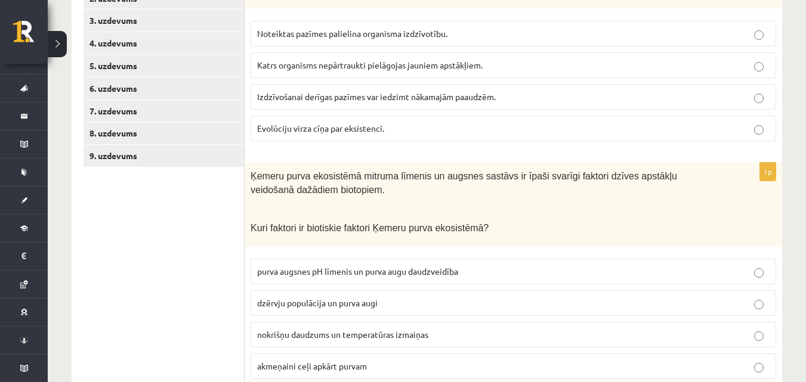
scroll to position [596, 0]
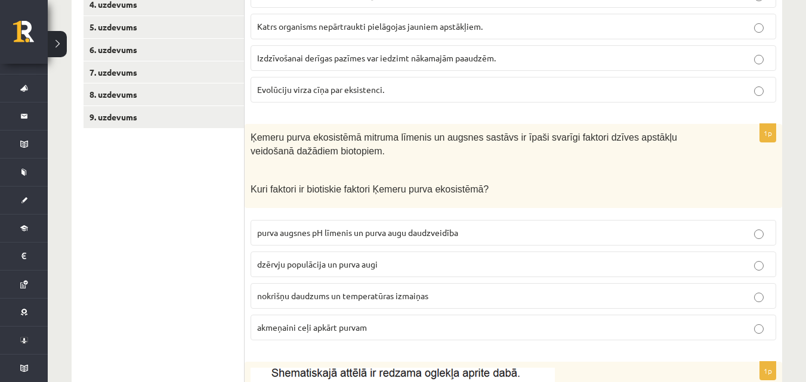
click at [337, 276] on label "dzērvju populācija un purva augi" at bounding box center [514, 265] width 526 height 26
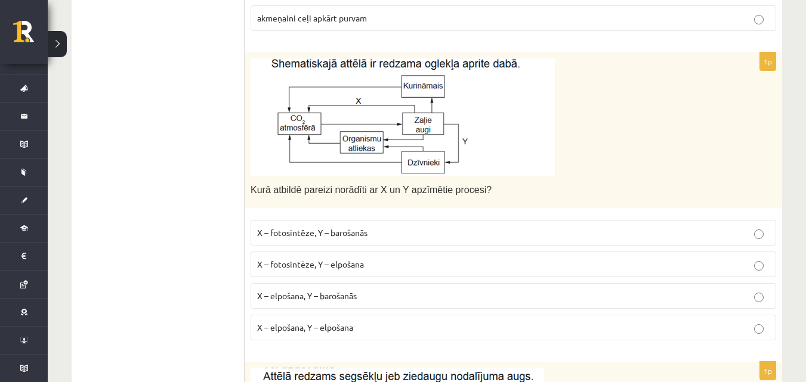
scroll to position [934, 0]
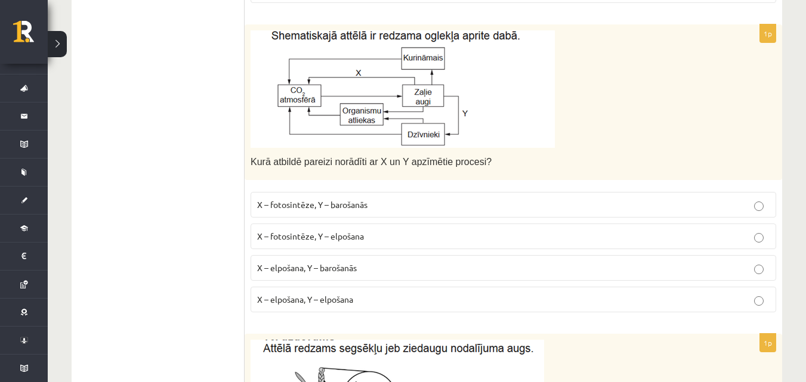
click at [399, 266] on p "X – elpošana, Y – barošanās" at bounding box center [513, 268] width 513 height 13
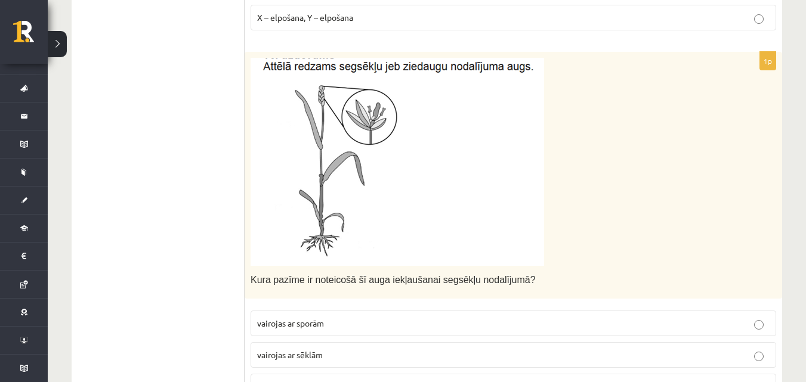
scroll to position [1212, 0]
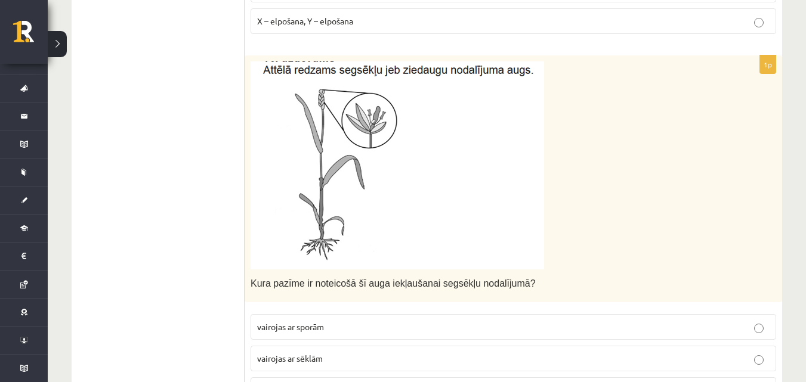
click at [316, 74] on img at bounding box center [398, 165] width 294 height 208
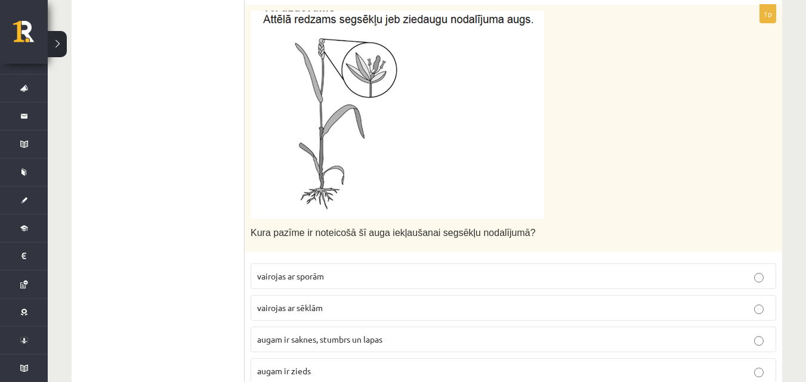
scroll to position [1292, 0]
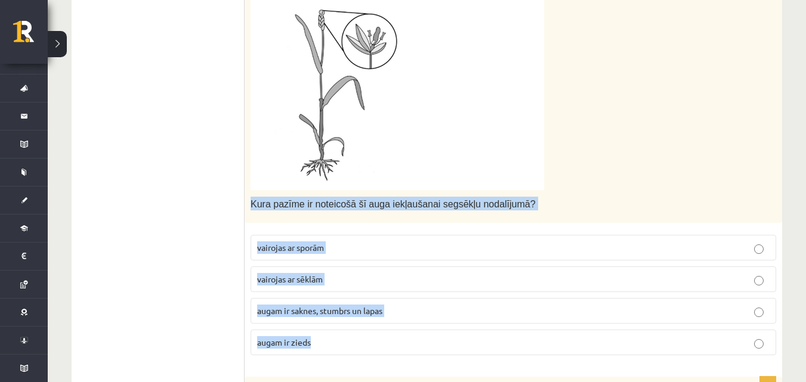
drag, startPoint x: 255, startPoint y: 203, endPoint x: 360, endPoint y: 292, distance: 138.0
click at [363, 328] on div "1p Kura pazīme ir noteicošā šī auga iekļaušanai segsēkļu nodalījumā? vairojas a…" at bounding box center [514, 170] width 538 height 389
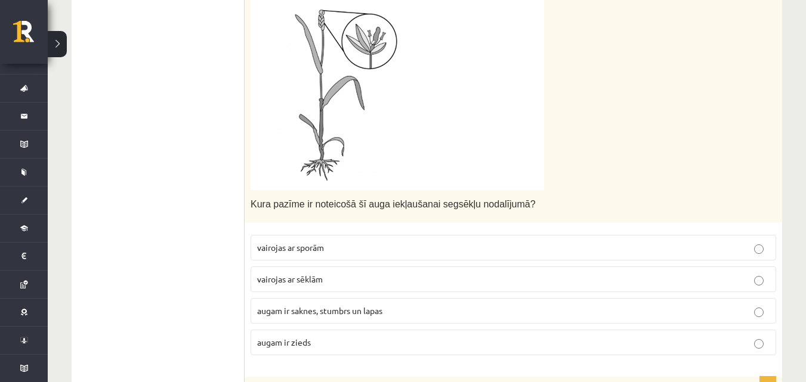
click at [223, 189] on ul "1. uzdevums 2. uzdevums 3. uzdevums 4. uzdevums 5. uzdevums 6. uzdevums 7. uzde…" at bounding box center [164, 190] width 161 height 1921
click at [317, 339] on p "augam ir zieds" at bounding box center [513, 343] width 513 height 13
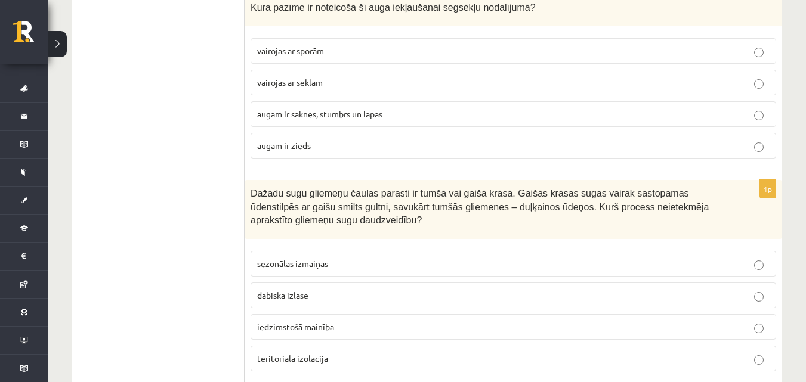
scroll to position [1570, 0]
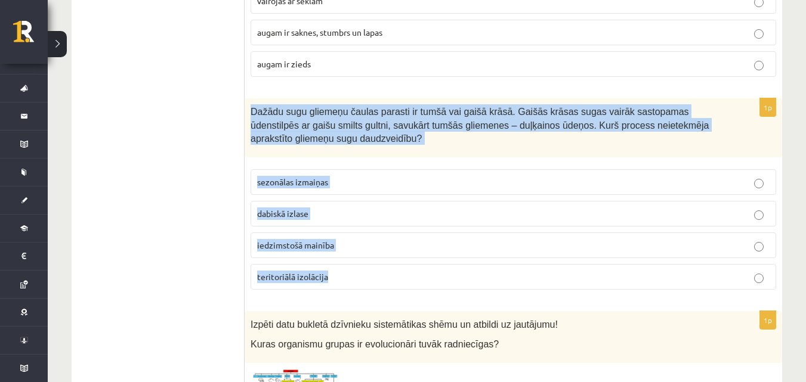
drag, startPoint x: 250, startPoint y: 111, endPoint x: 338, endPoint y: 271, distance: 183.2
click at [338, 271] on div "1p Dažādu sugu gliemeņu čaulas parasti ir tumšā vai gaišā krāsā. Gaišās krāsas …" at bounding box center [514, 198] width 538 height 201
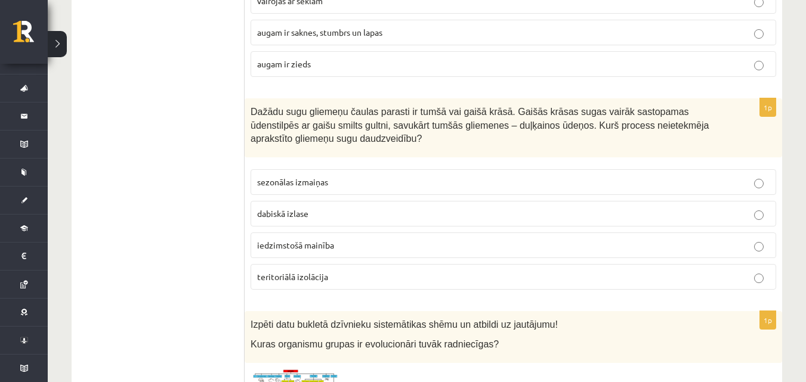
click at [304, 174] on label "sezonālas izmaiņas" at bounding box center [514, 182] width 526 height 26
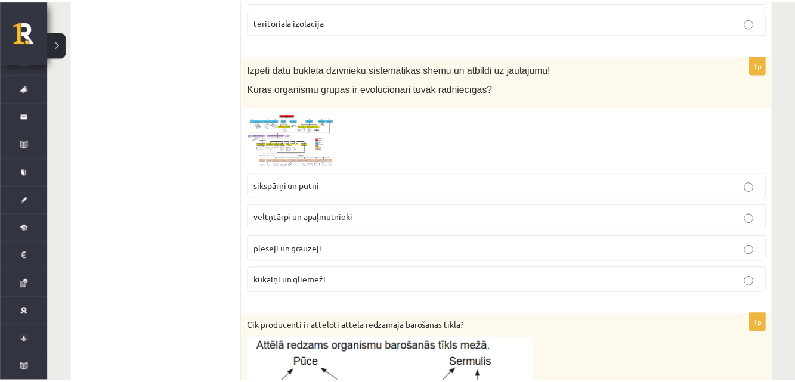
scroll to position [1829, 0]
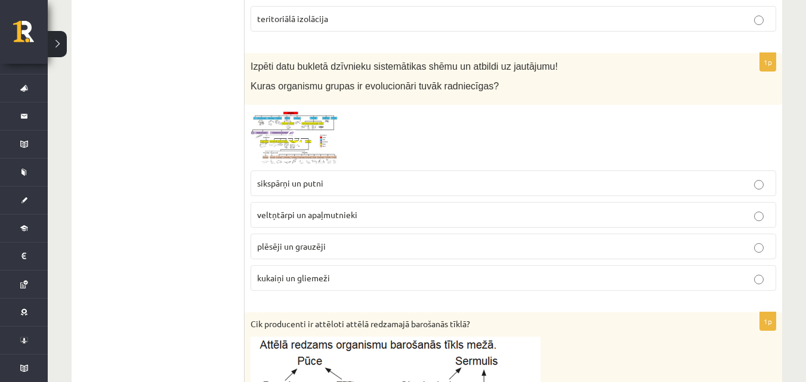
click at [281, 130] on img at bounding box center [295, 138] width 89 height 54
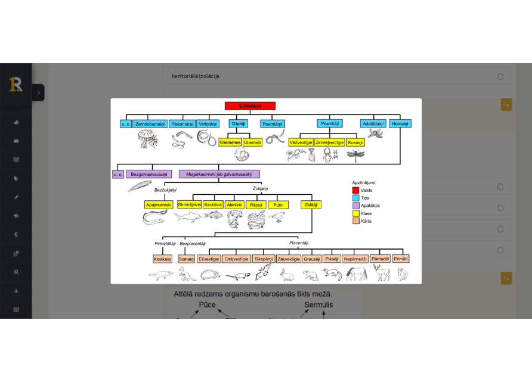
scroll to position [1839, 0]
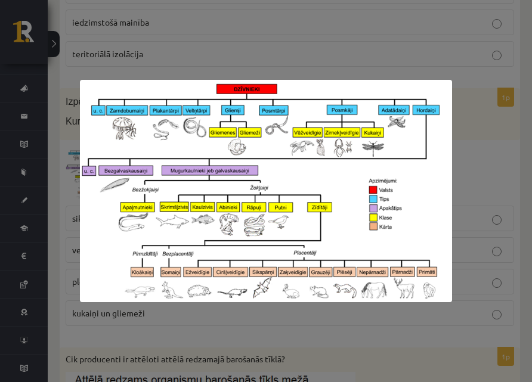
click at [199, 51] on div at bounding box center [266, 191] width 532 height 382
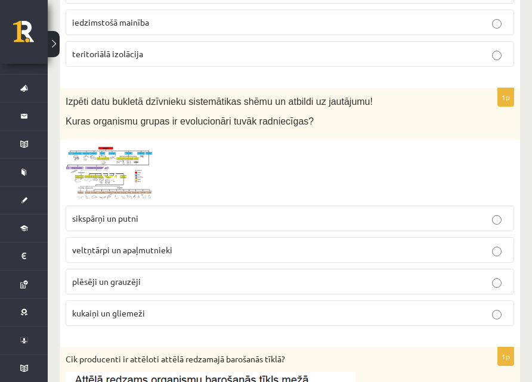
click at [97, 152] on img at bounding box center [110, 173] width 89 height 54
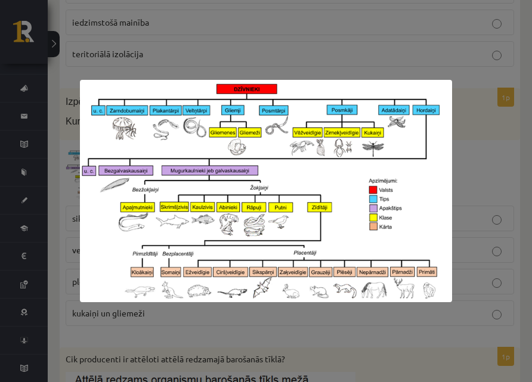
click at [463, 147] on div at bounding box center [266, 191] width 532 height 382
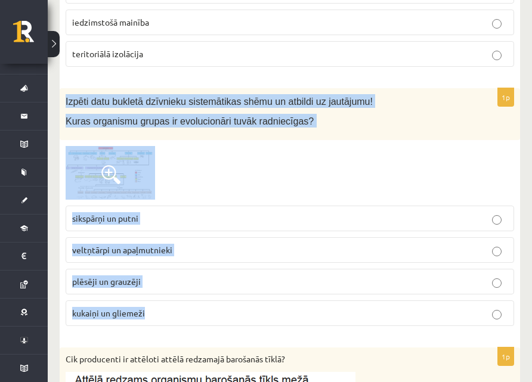
drag, startPoint x: 68, startPoint y: 100, endPoint x: 239, endPoint y: 279, distance: 247.7
click at [249, 298] on div "1p Izpēti datu bukletā dzīvnieku sistemātikas shēmu un atbildi uz jautājumu! Ku…" at bounding box center [290, 212] width 461 height 248
click at [258, 174] on div at bounding box center [290, 173] width 449 height 54
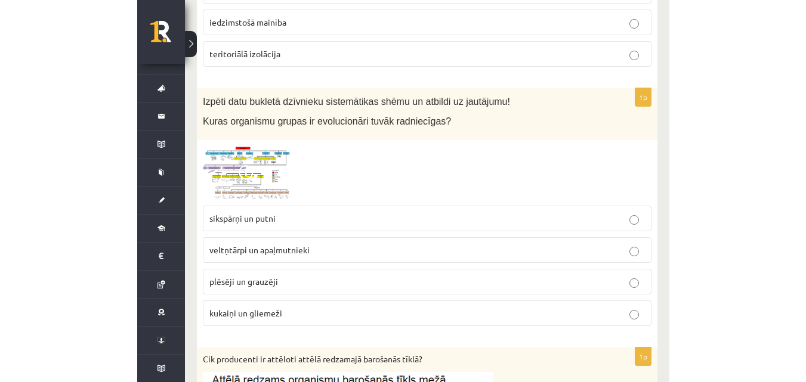
scroll to position [1829, 0]
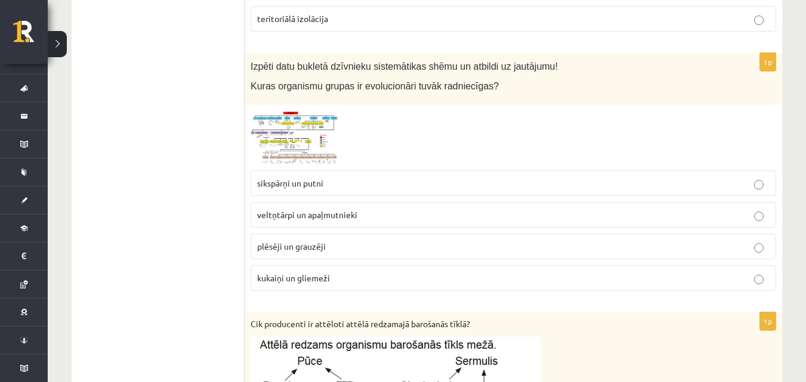
click at [403, 242] on p "plēsēji un grauzēji" at bounding box center [513, 246] width 513 height 13
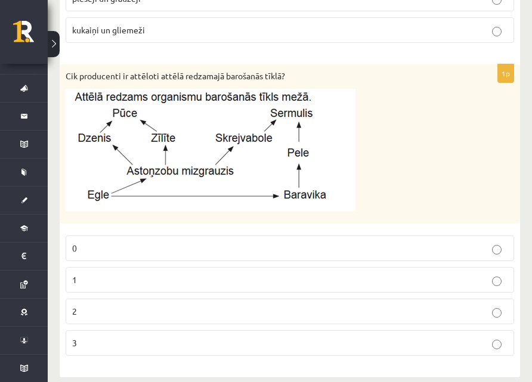
scroll to position [2137, 0]
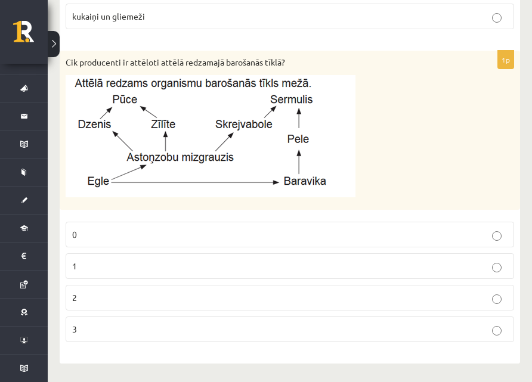
click at [218, 298] on p "2" at bounding box center [290, 298] width 436 height 13
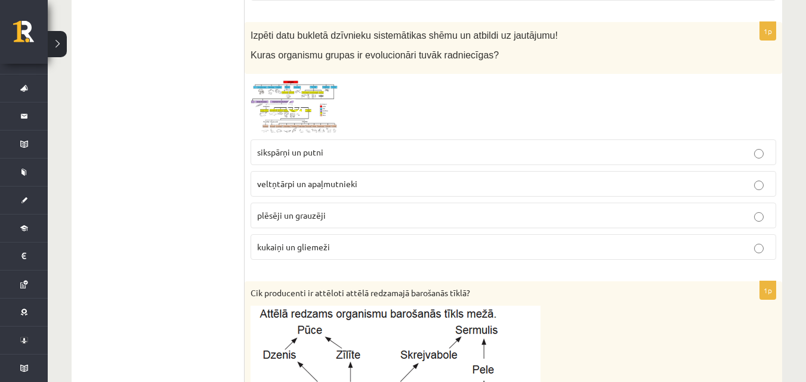
scroll to position [1819, 0]
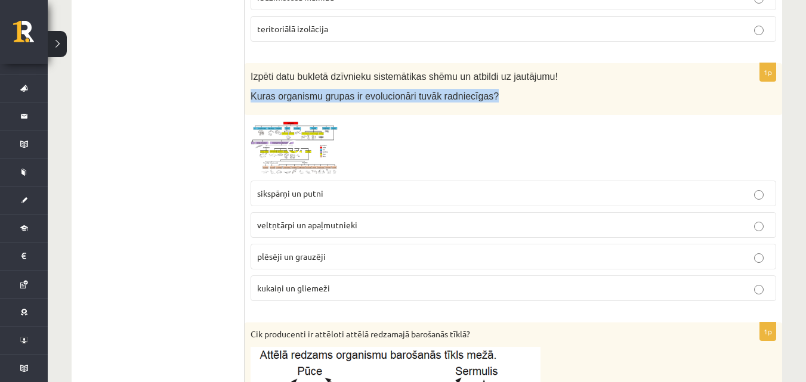
drag, startPoint x: 251, startPoint y: 98, endPoint x: 474, endPoint y: 97, distance: 223.1
click at [474, 97] on p "Kuras organismu grupas ir evolucionāri tuvāk radniecīgas?" at bounding box center [484, 96] width 466 height 14
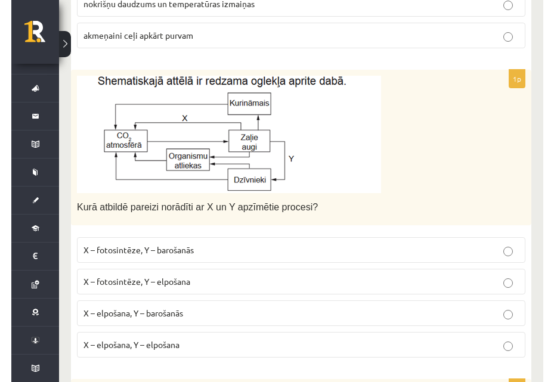
scroll to position [924, 0]
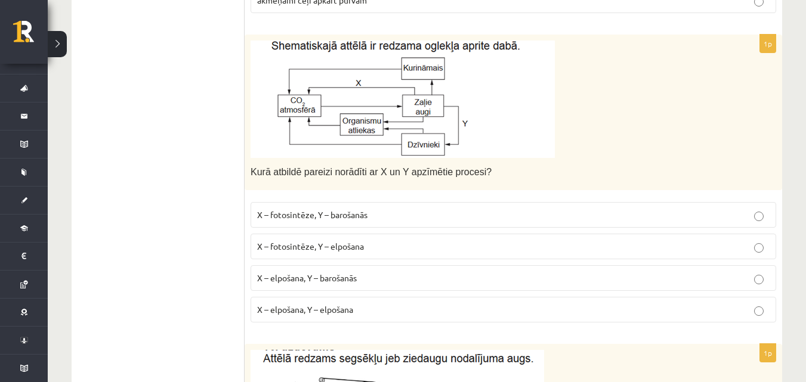
click at [425, 238] on label "X – fotosintēze, Y – elpošana" at bounding box center [514, 247] width 526 height 26
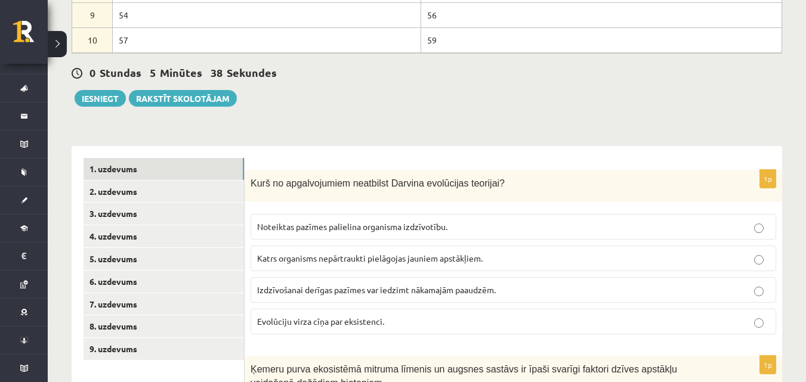
scroll to position [407, 0]
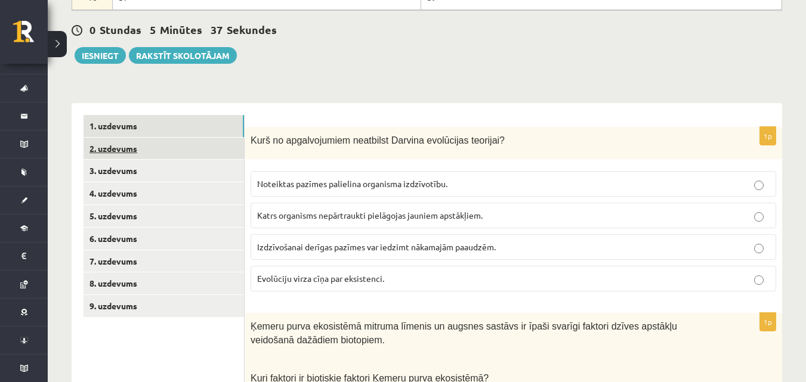
click at [162, 157] on link "2. uzdevums" at bounding box center [164, 149] width 160 height 22
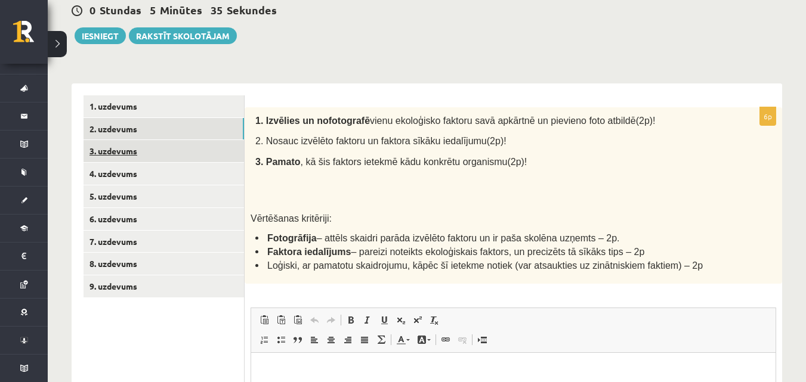
scroll to position [0, 0]
click at [206, 153] on link "3. uzdevums" at bounding box center [164, 151] width 160 height 22
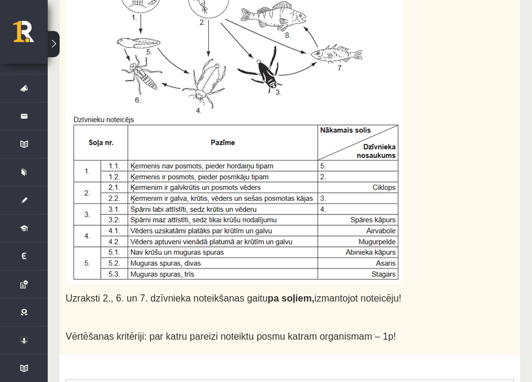
scroll to position [687, 0]
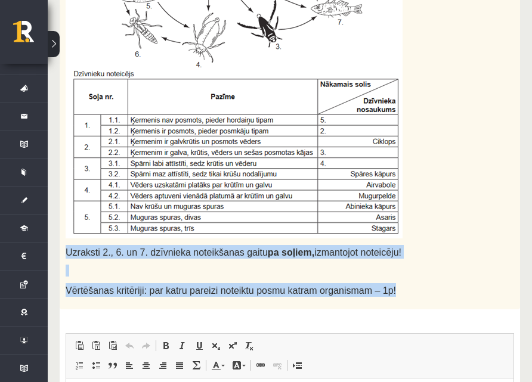
drag, startPoint x: 120, startPoint y: 261, endPoint x: 393, endPoint y: 288, distance: 274.0
click at [393, 292] on div "Uzraksti 2., 6. un 7. dzīvnieka noteikšanas gaitu pa soļiem, izmantojot noteicē…" at bounding box center [290, 101] width 461 height 416
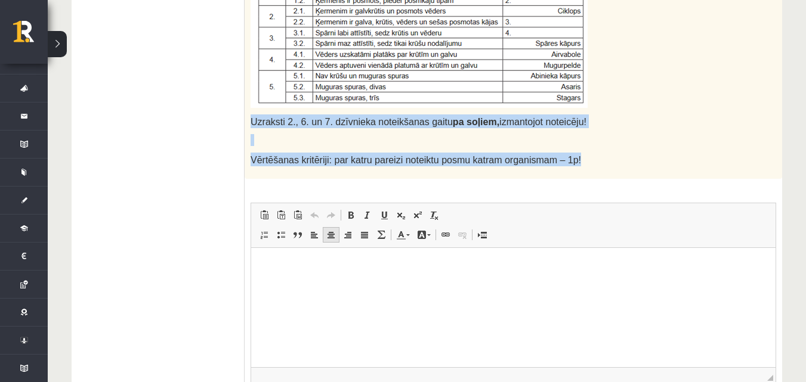
scroll to position [776, 0]
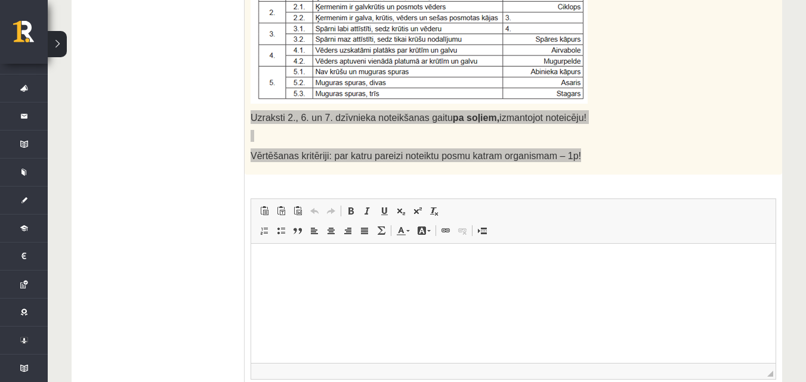
click at [320, 261] on p "Editor, wiswyg-editor-user-answer-47433864370200" at bounding box center [513, 261] width 501 height 13
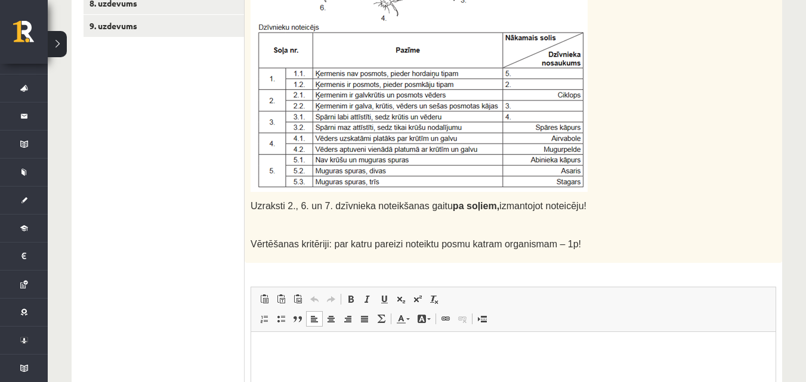
scroll to position [716, 0]
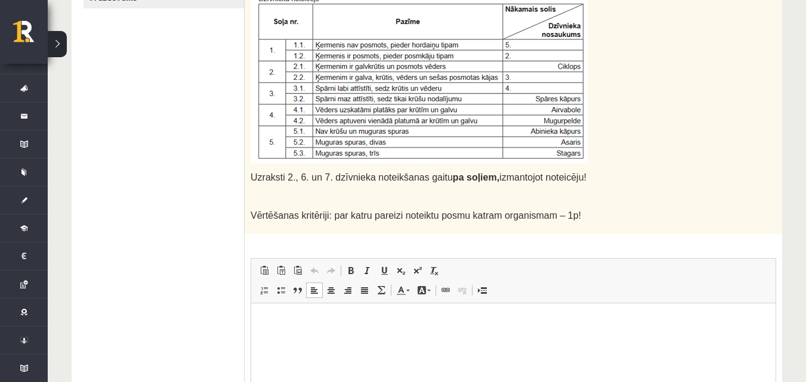
click at [296, 321] on p "Editor, wiswyg-editor-user-answer-47433864370200" at bounding box center [513, 321] width 501 height 13
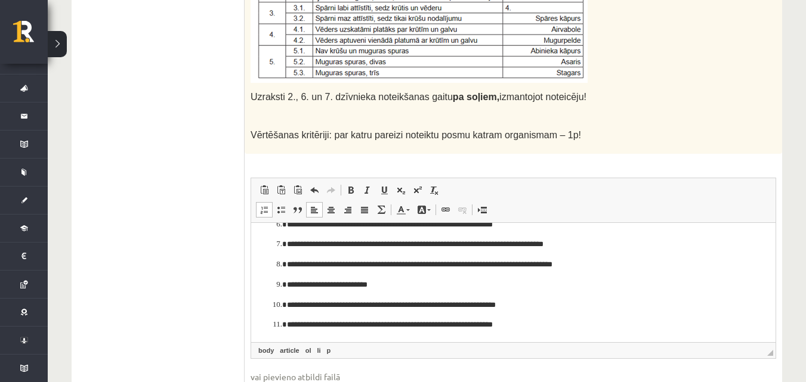
scroll to position [98, 0]
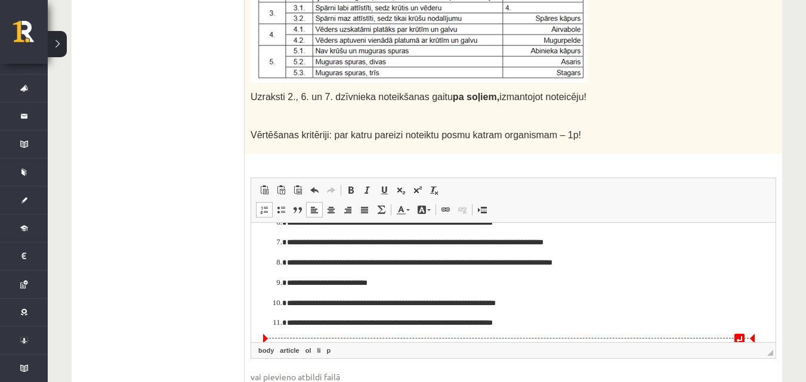
click at [731, 337] on html "**********" at bounding box center [513, 232] width 524 height 217
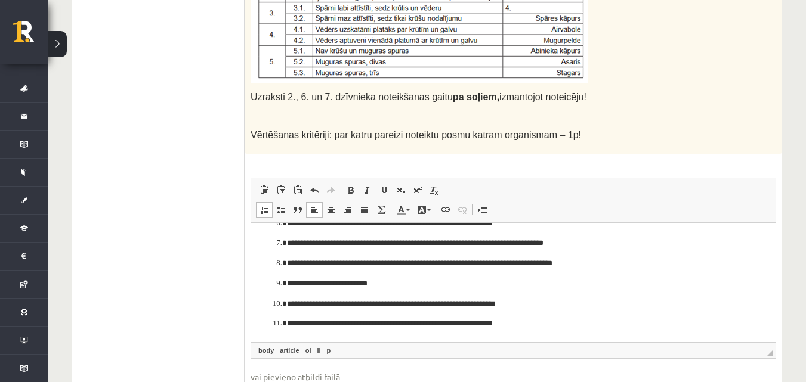
click at [741, 336] on html "**********" at bounding box center [513, 233] width 524 height 217
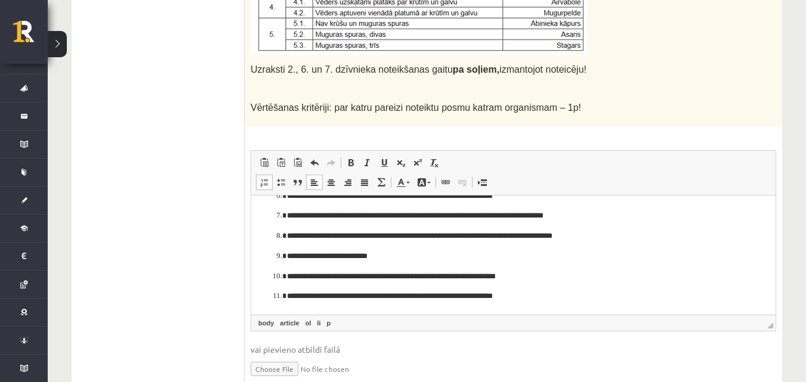
scroll to position [836, 0]
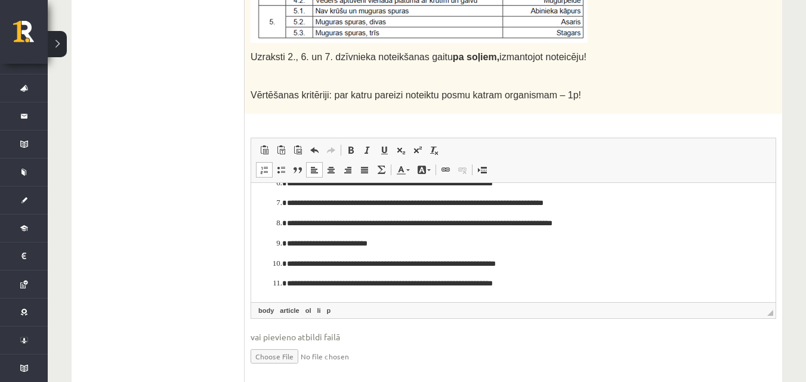
click at [628, 316] on span "◢ Elements path body article ol li p" at bounding box center [513, 311] width 524 height 16
click at [273, 281] on ol "**********" at bounding box center [513, 193] width 501 height 193
click at [662, 294] on html "**********" at bounding box center [513, 193] width 524 height 217
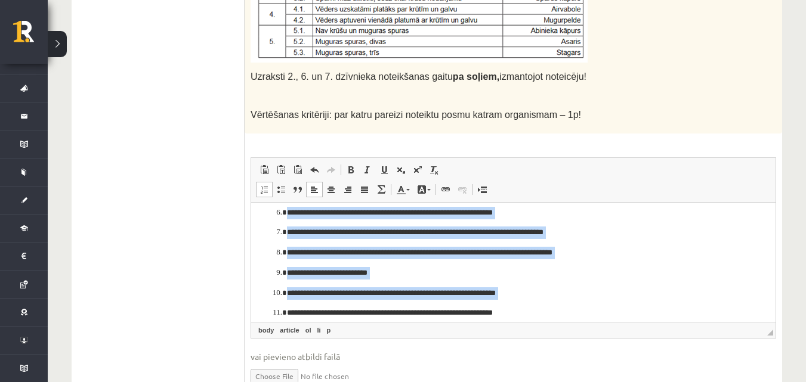
scroll to position [98, 0]
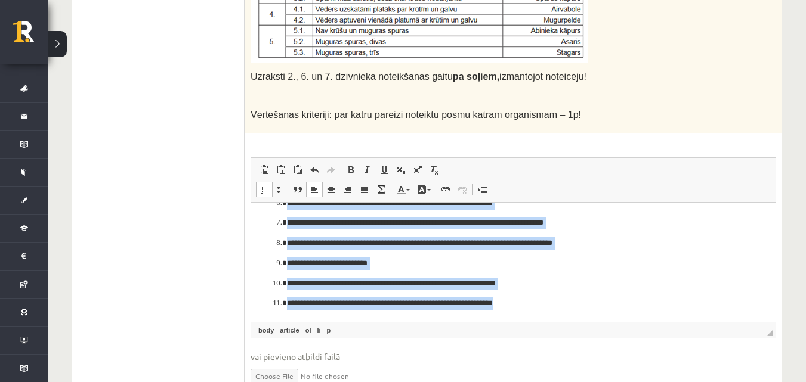
drag, startPoint x: 275, startPoint y: 217, endPoint x: 582, endPoint y: 315, distance: 322.1
click at [582, 315] on html "**********" at bounding box center [513, 212] width 524 height 217
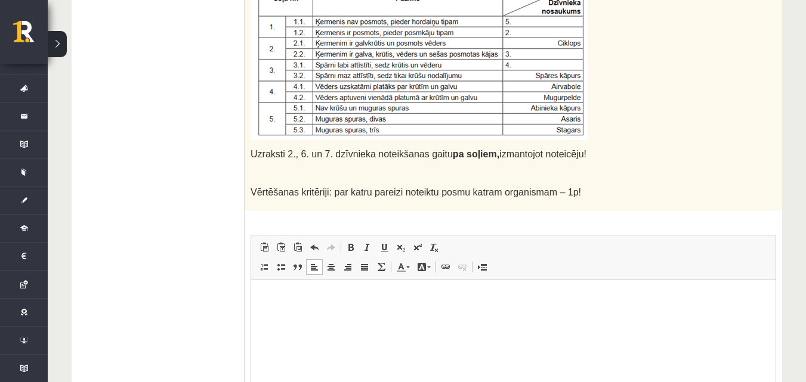
scroll to position [737, 0]
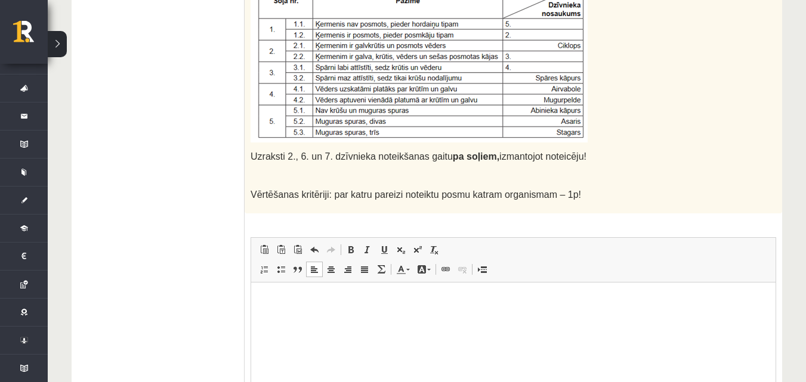
drag, startPoint x: 251, startPoint y: 153, endPoint x: 550, endPoint y: 155, distance: 298.9
click at [561, 155] on p "Uzraksti 2., 6. un 7. dzīvnieka noteikšanas gaitu pa soļiem, izmantojot noteicē…" at bounding box center [484, 156] width 466 height 14
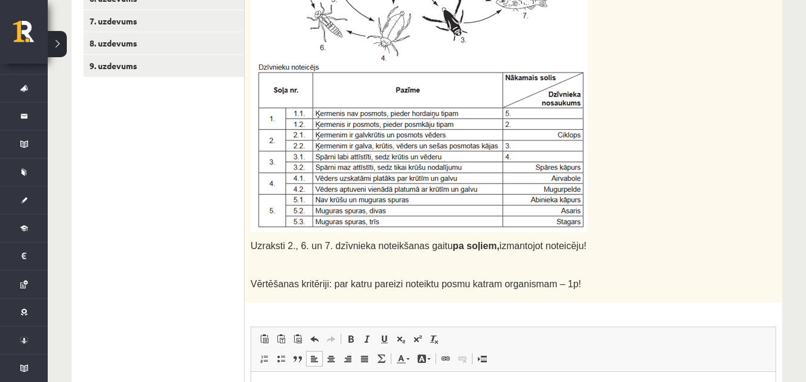
scroll to position [717, 0]
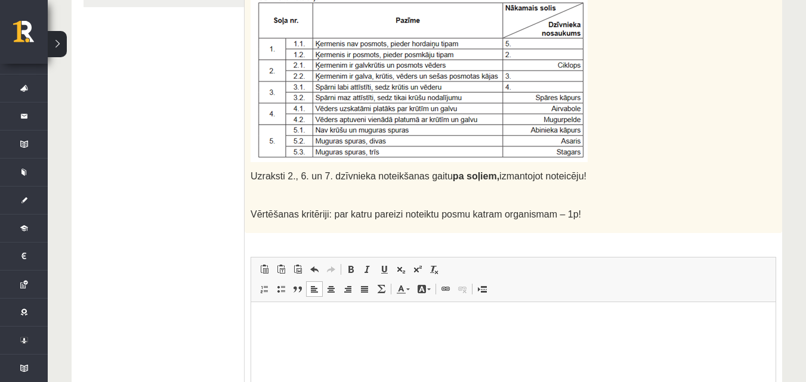
click at [339, 304] on html at bounding box center [513, 320] width 524 height 36
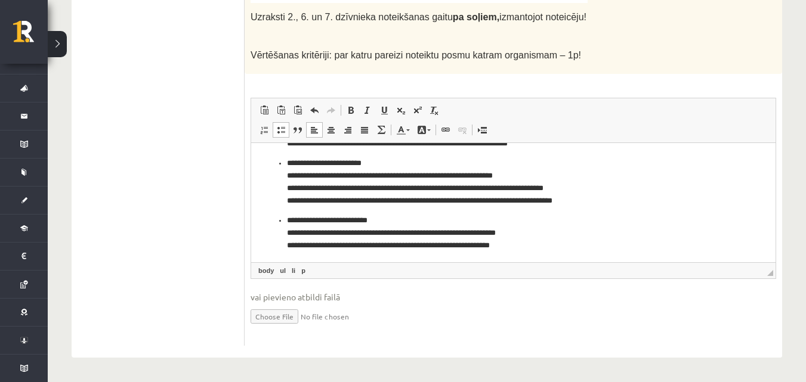
scroll to position [44, 0]
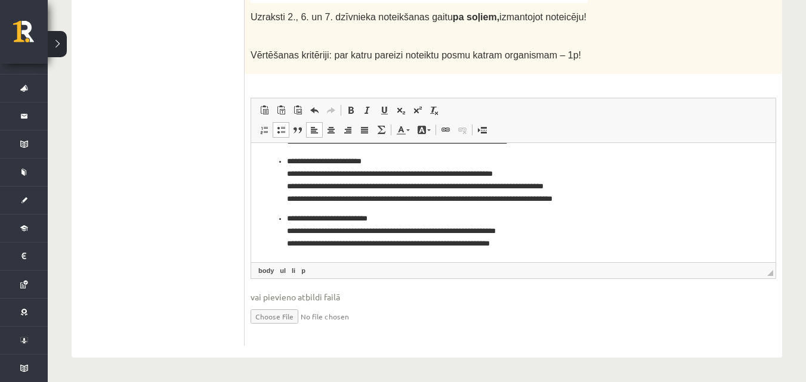
click at [283, 218] on ul "**********" at bounding box center [513, 180] width 501 height 140
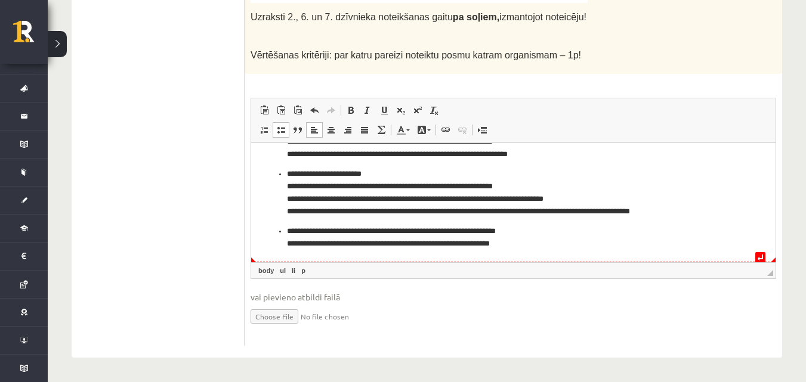
click at [283, 235] on ul "**********" at bounding box center [513, 186] width 501 height 127
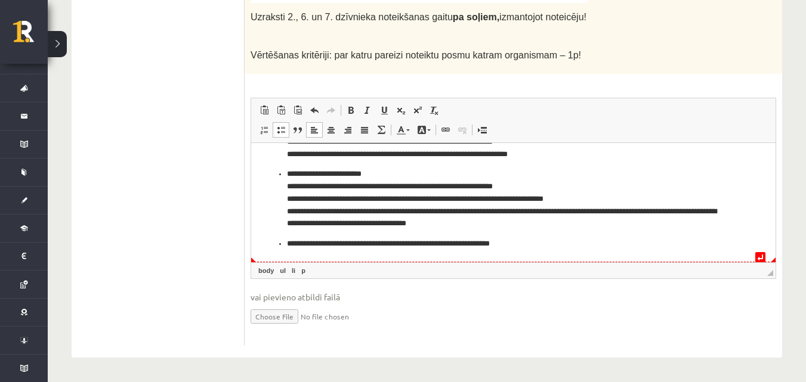
click at [285, 245] on ul "**********" at bounding box center [513, 186] width 501 height 127
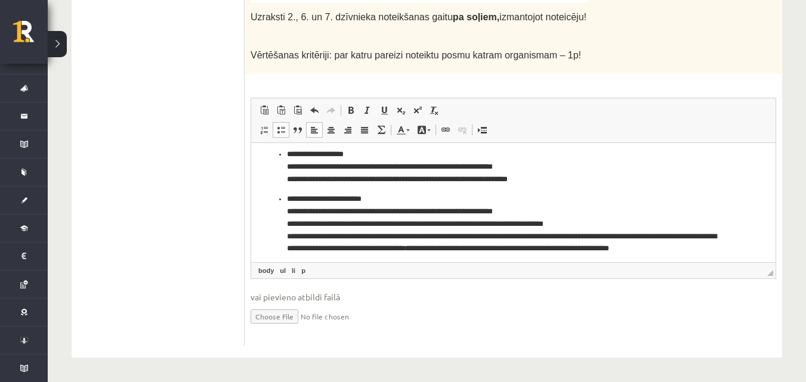
scroll to position [4, 0]
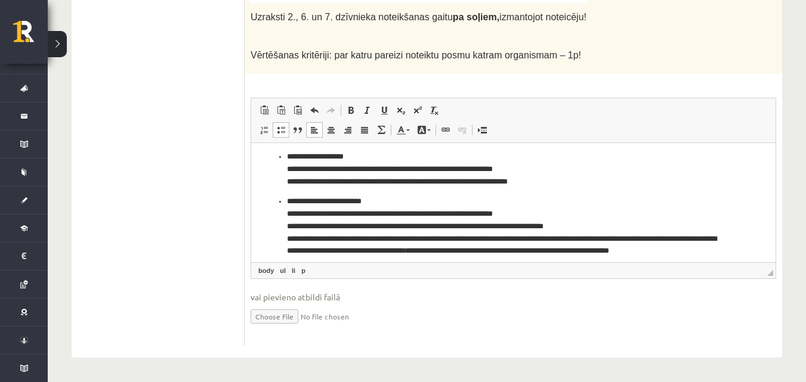
click at [285, 203] on ul "**********" at bounding box center [513, 209] width 501 height 119
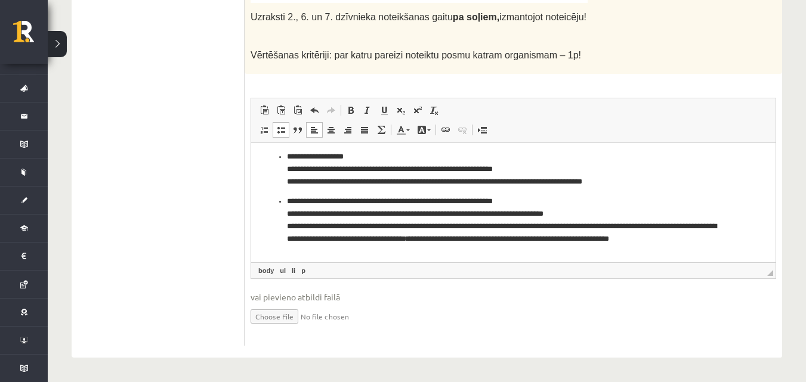
click at [285, 204] on ul "**********" at bounding box center [513, 203] width 501 height 107
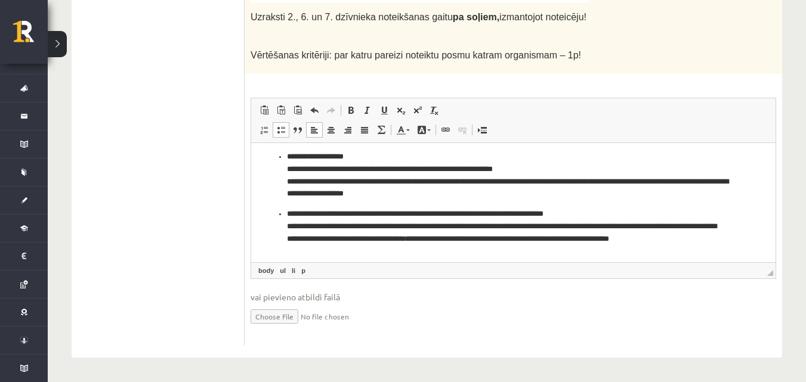
click at [284, 215] on ul "**********" at bounding box center [513, 203] width 501 height 107
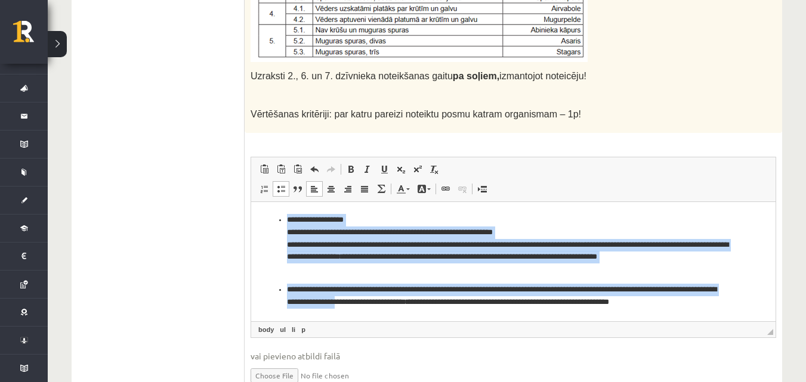
scroll to position [11, 0]
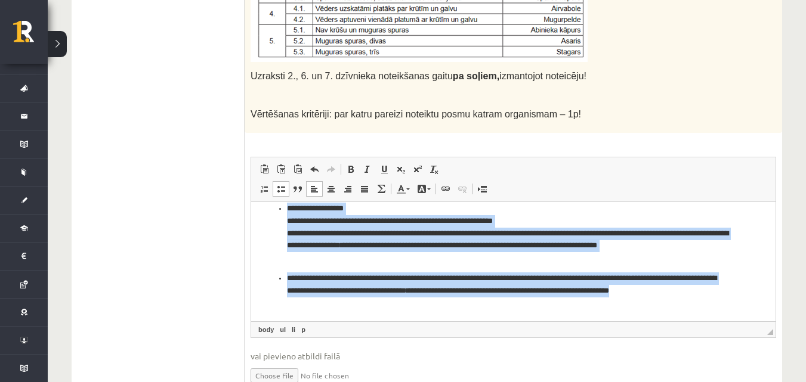
drag, startPoint x: 274, startPoint y: 221, endPoint x: 603, endPoint y: 323, distance: 344.6
click at [603, 321] on html "**********" at bounding box center [513, 255] width 524 height 131
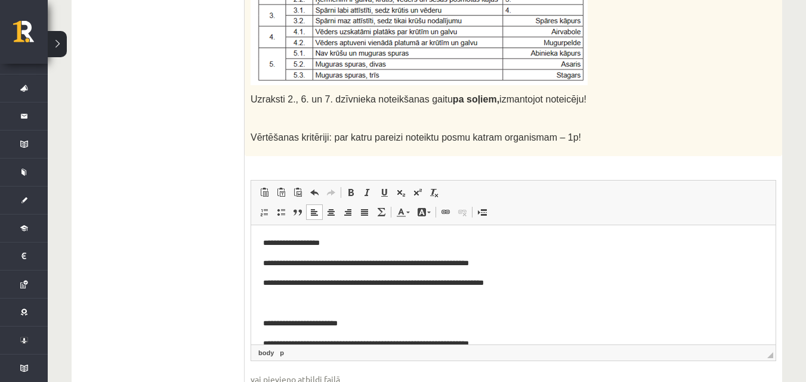
scroll to position [817, 0]
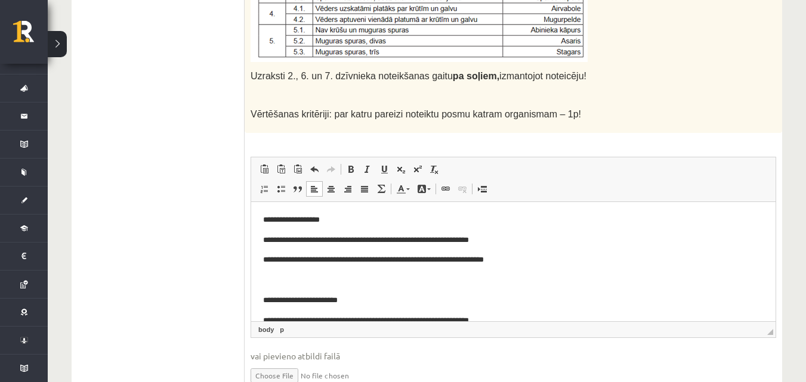
click at [258, 218] on html "**********" at bounding box center [513, 330] width 524 height 257
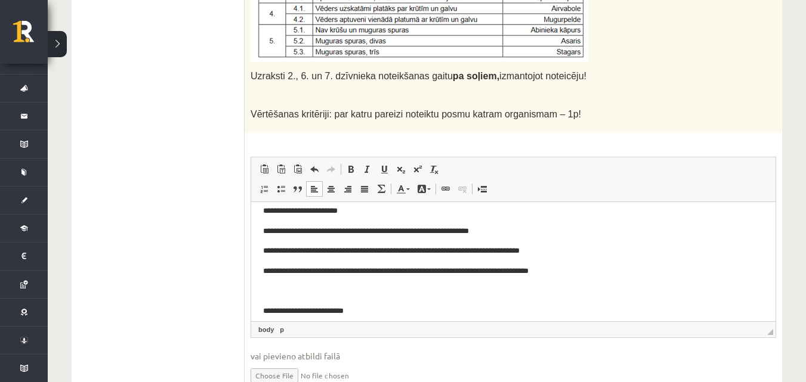
scroll to position [60, 0]
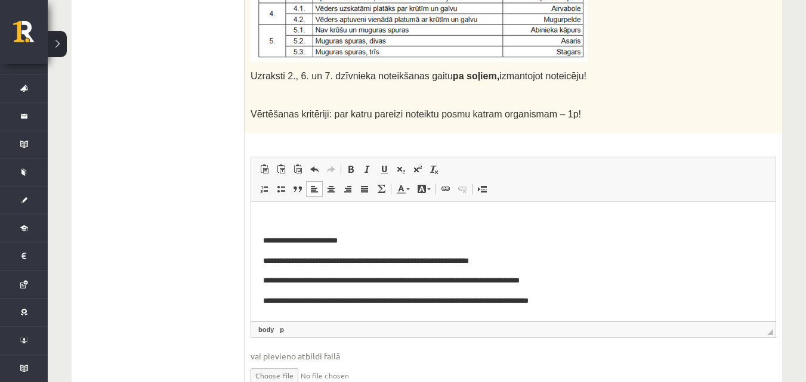
click at [261, 239] on html "**********" at bounding box center [513, 270] width 524 height 257
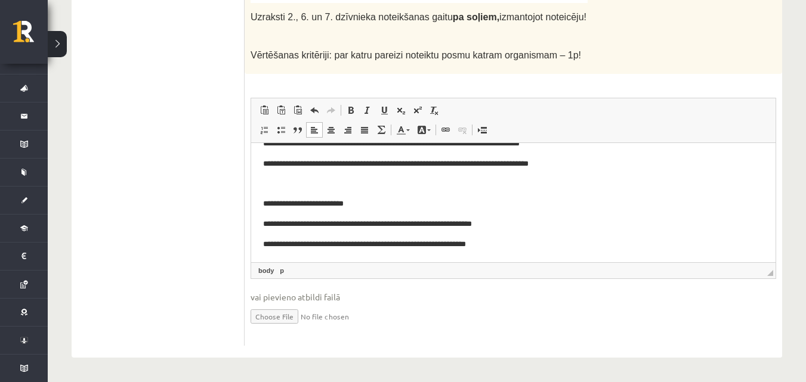
scroll to position [139, 0]
click at [263, 204] on p "**********" at bounding box center [509, 203] width 492 height 13
click at [503, 246] on p "**********" at bounding box center [509, 244] width 492 height 13
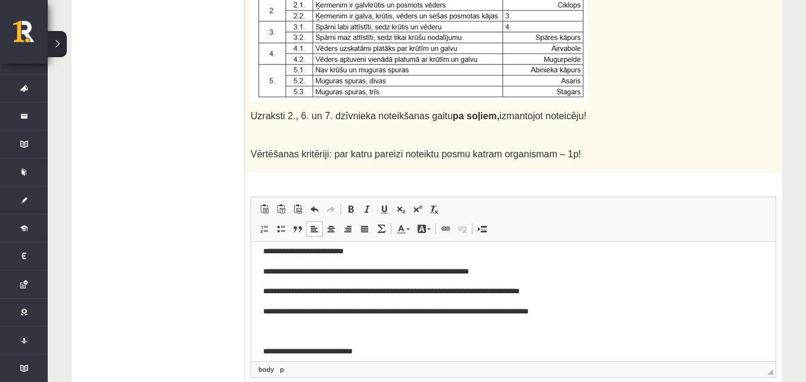
scroll to position [99, 0]
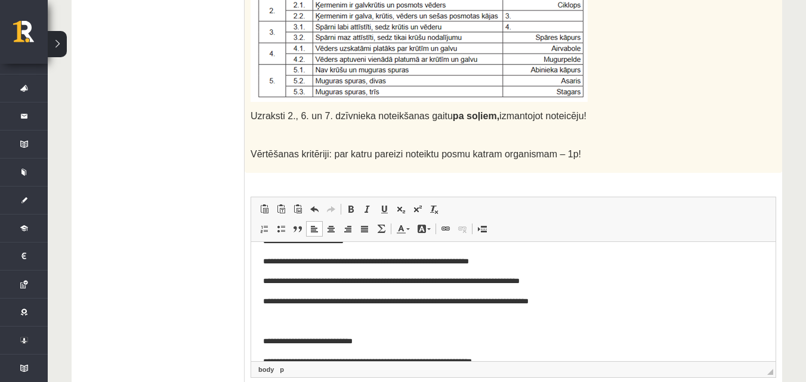
click at [457, 303] on p "**********" at bounding box center [509, 301] width 492 height 13
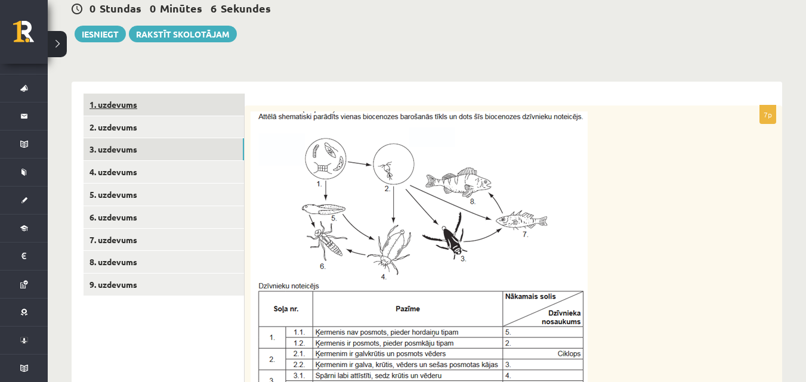
scroll to position [380, 0]
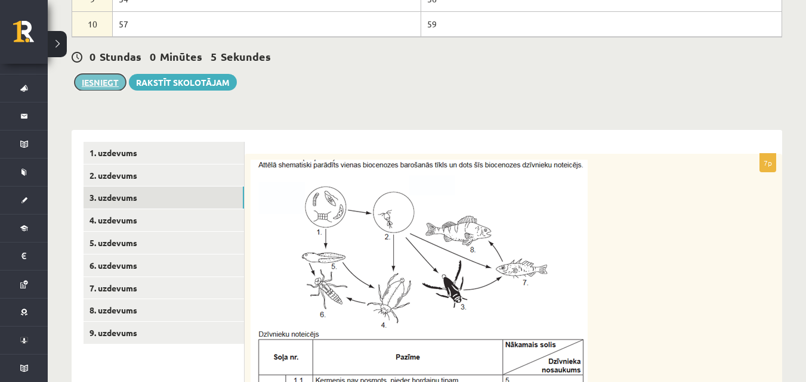
click at [114, 85] on button "Iesniegt" at bounding box center [100, 82] width 51 height 17
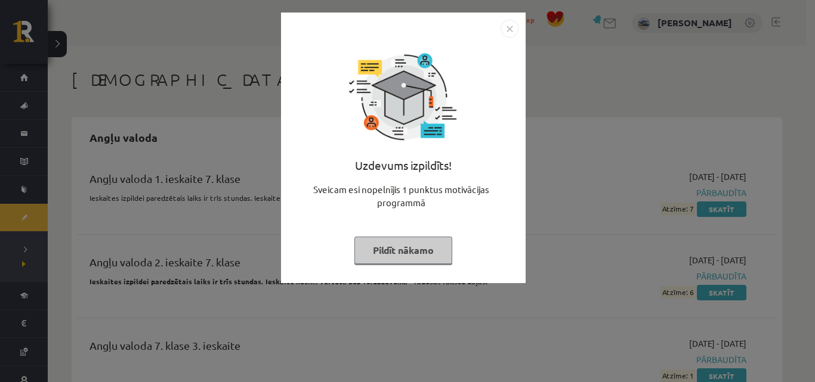
click at [514, 29] on img "Close" at bounding box center [510, 29] width 18 height 18
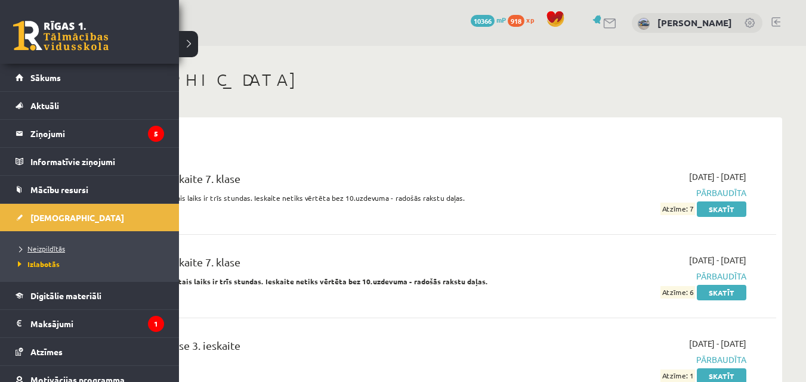
click at [34, 249] on span "Neizpildītās" at bounding box center [40, 249] width 50 height 10
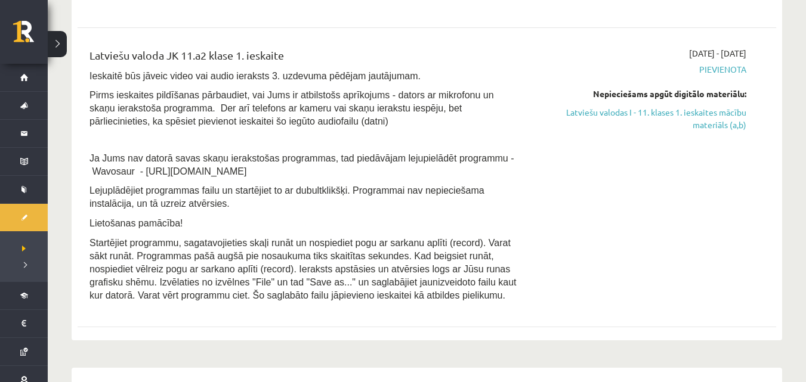
scroll to position [239, 0]
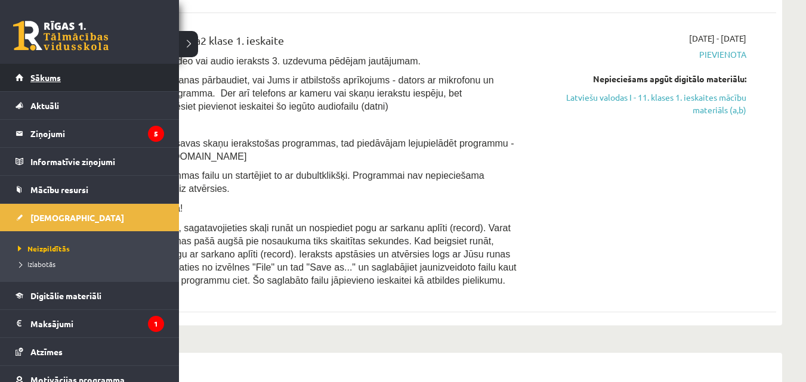
click at [17, 75] on link "Sākums" at bounding box center [90, 77] width 149 height 27
